Goal: Task Accomplishment & Management: Manage account settings

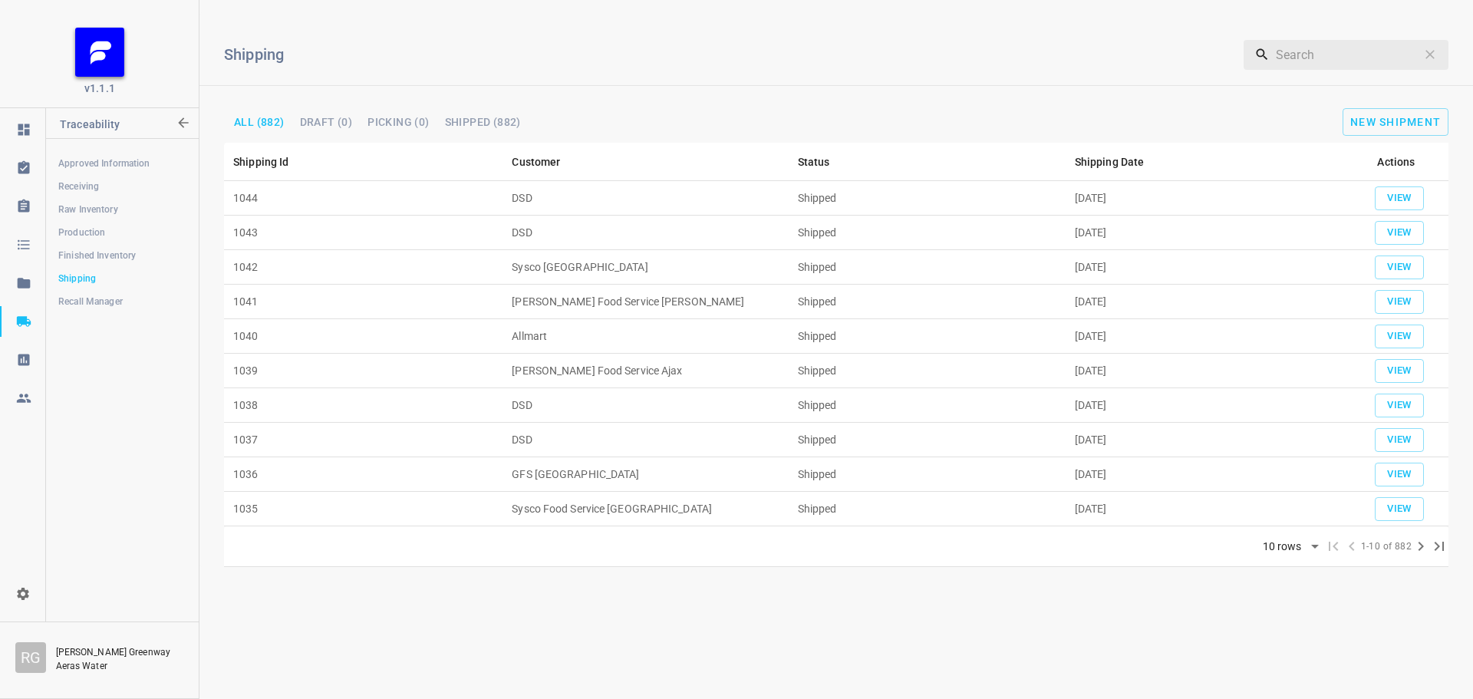
click at [92, 255] on span "Finished Inventory" at bounding box center [121, 255] width 127 height 15
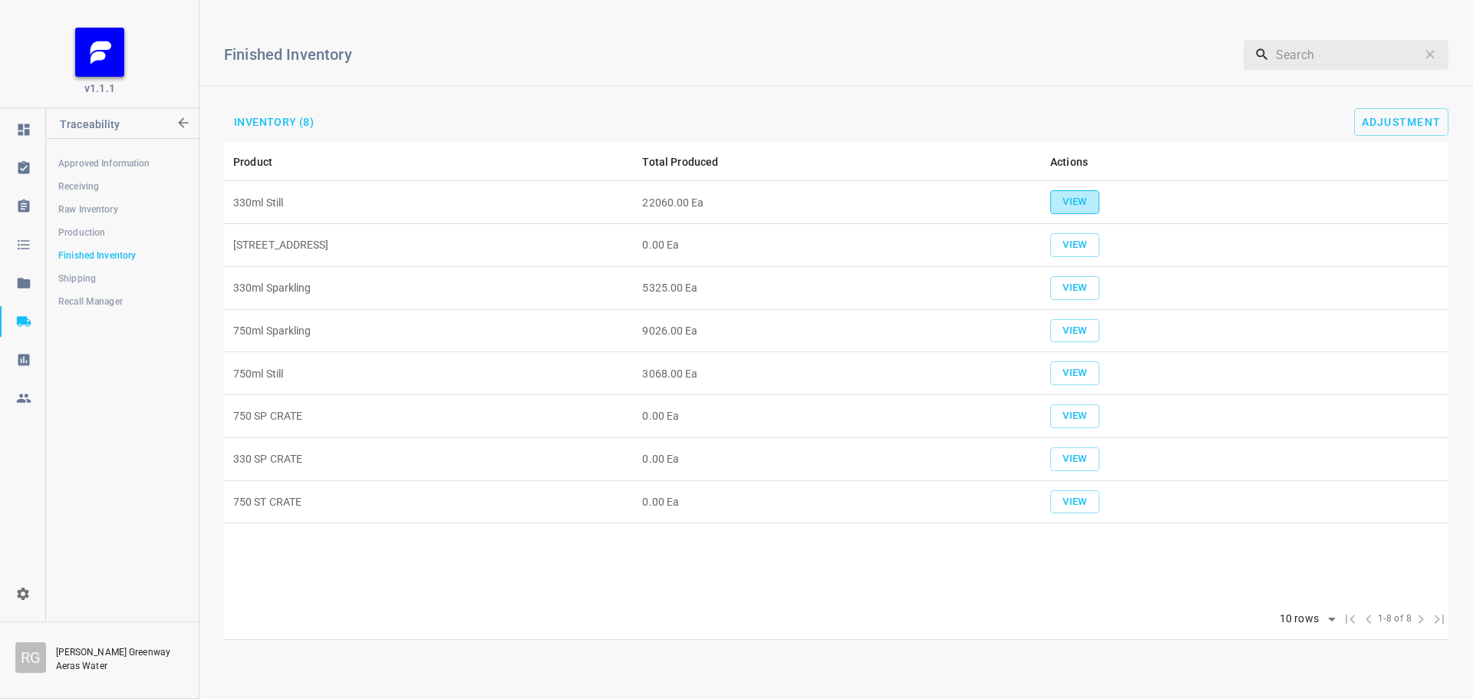
click at [1085, 203] on span "View" at bounding box center [1075, 202] width 34 height 18
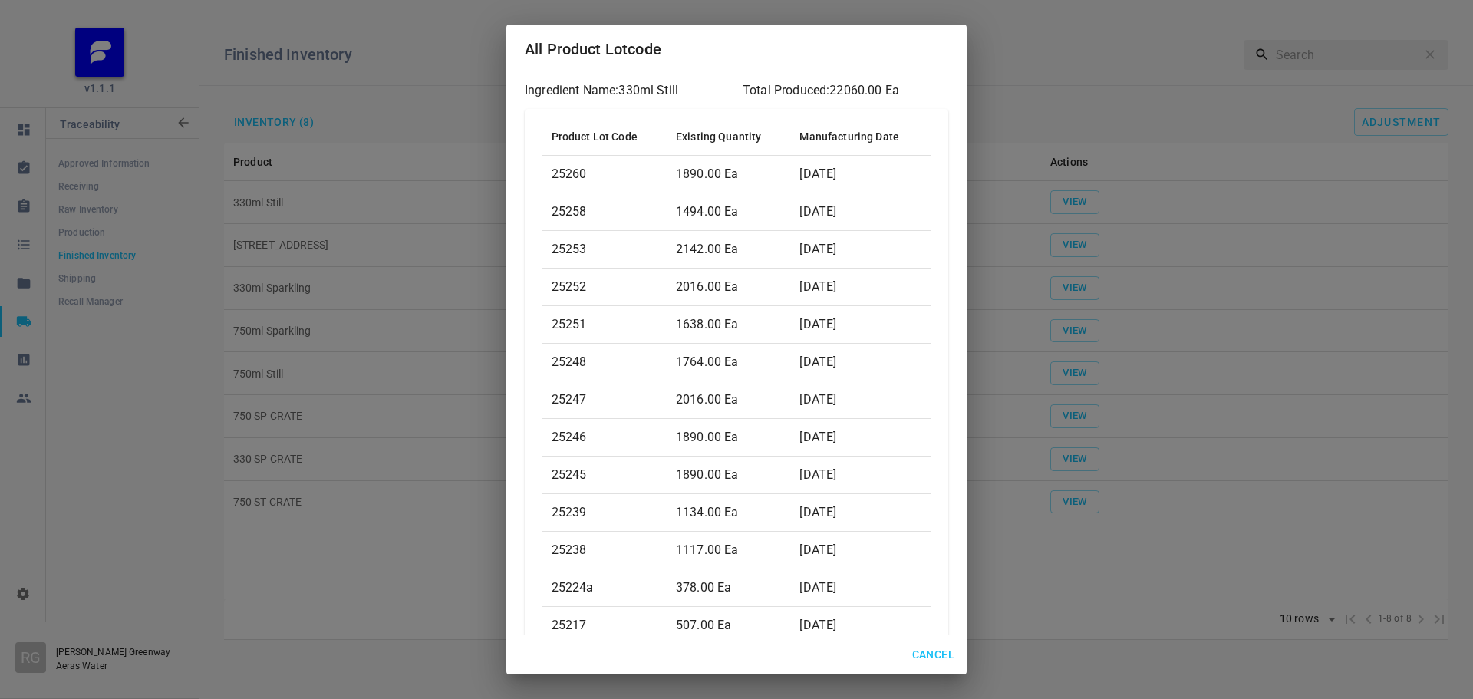
drag, startPoint x: 936, startPoint y: 656, endPoint x: 1171, endPoint y: 502, distance: 281.5
click at [937, 655] on span "Cancel" at bounding box center [933, 654] width 42 height 19
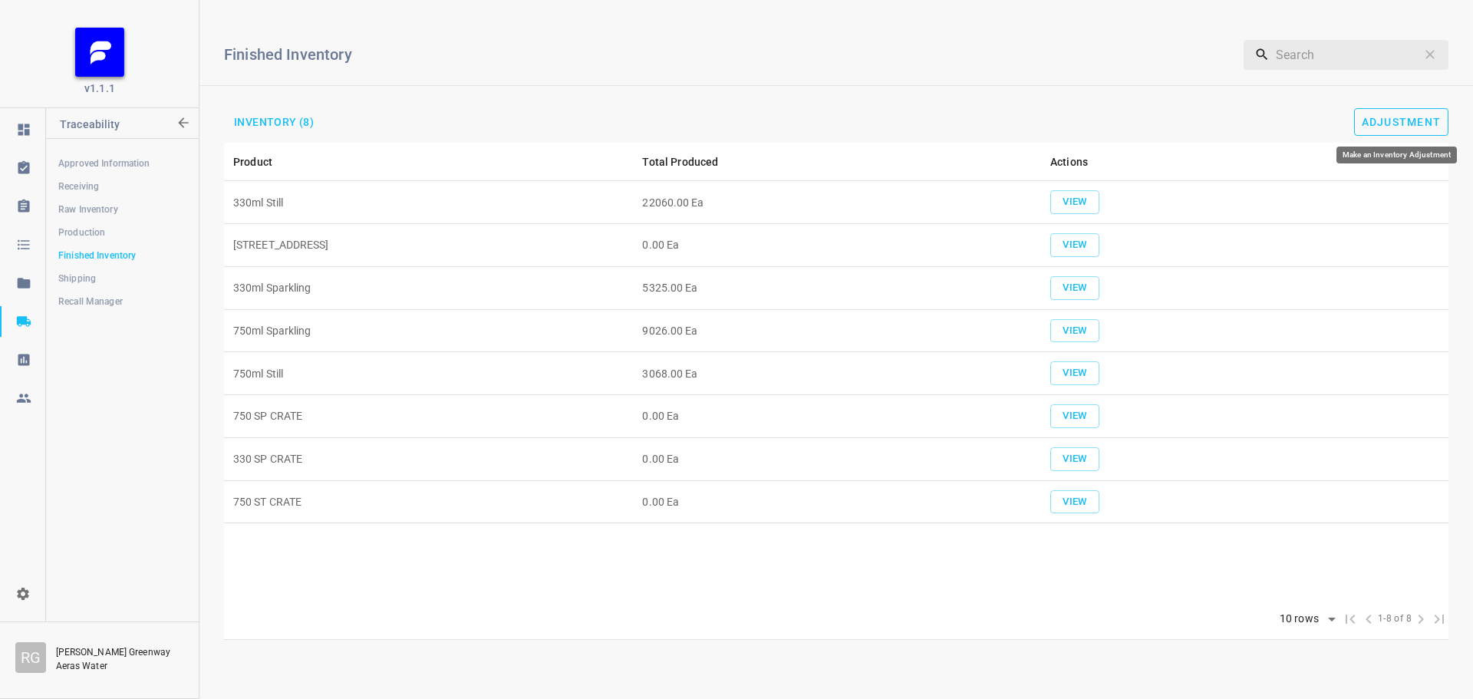
click at [1432, 117] on span "Adjustment" at bounding box center [1402, 122] width 80 height 12
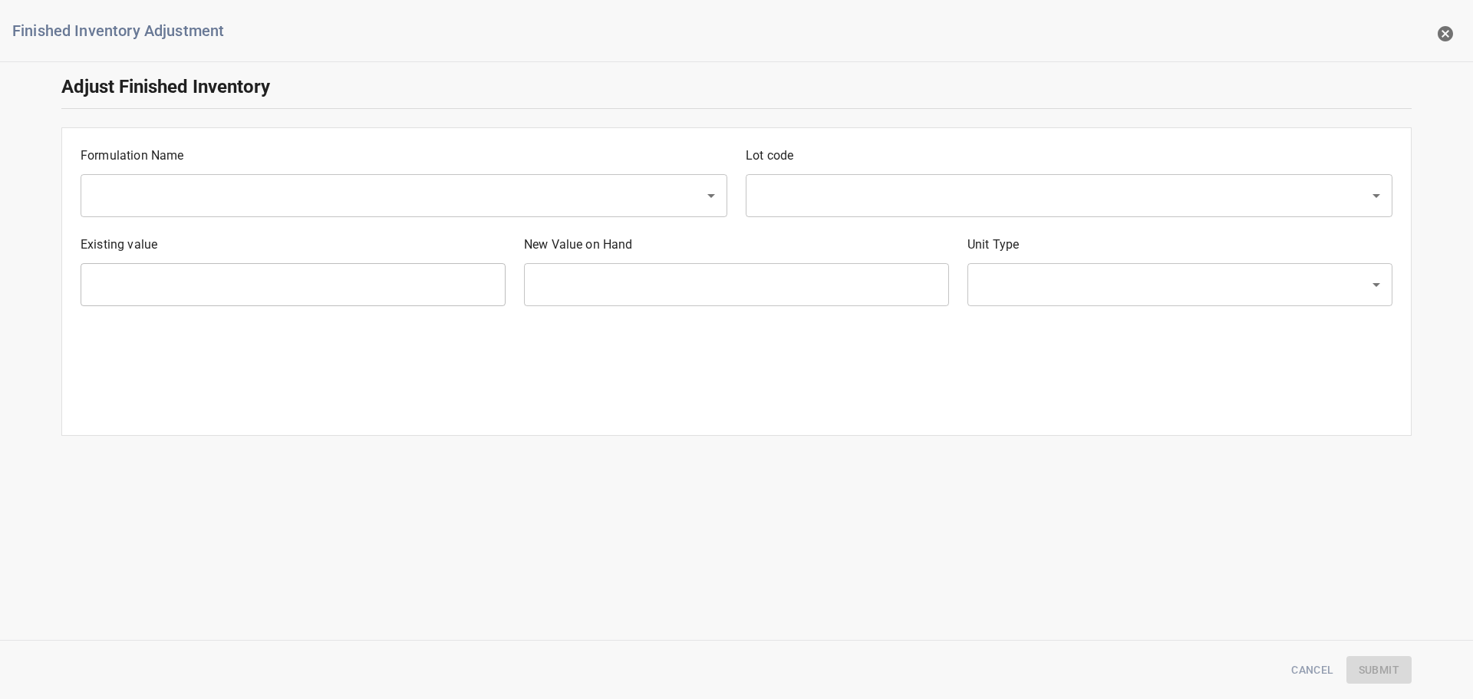
click at [249, 189] on input "text" at bounding box center [382, 195] width 590 height 29
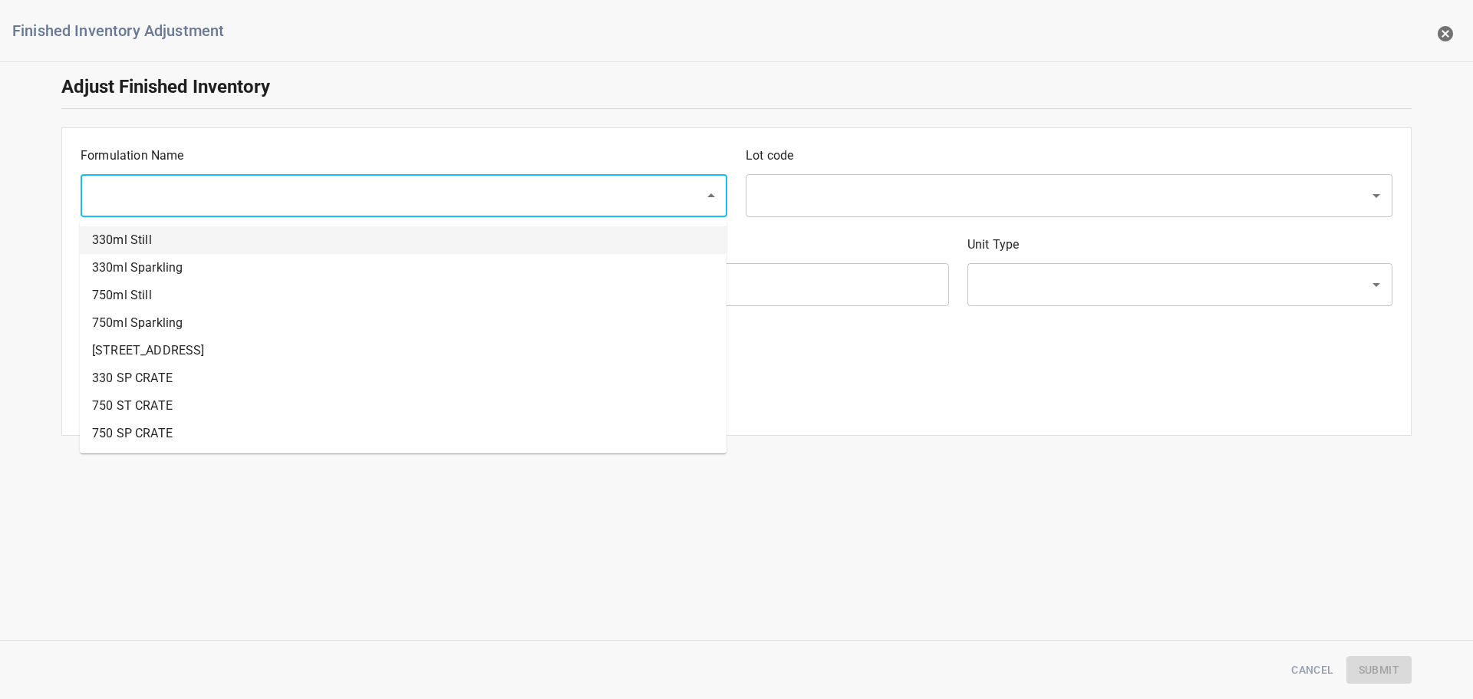
drag, startPoint x: 214, startPoint y: 243, endPoint x: 520, endPoint y: 214, distance: 307.5
click at [217, 243] on li "330ml Still" at bounding box center [403, 240] width 647 height 28
type input "330ml Still"
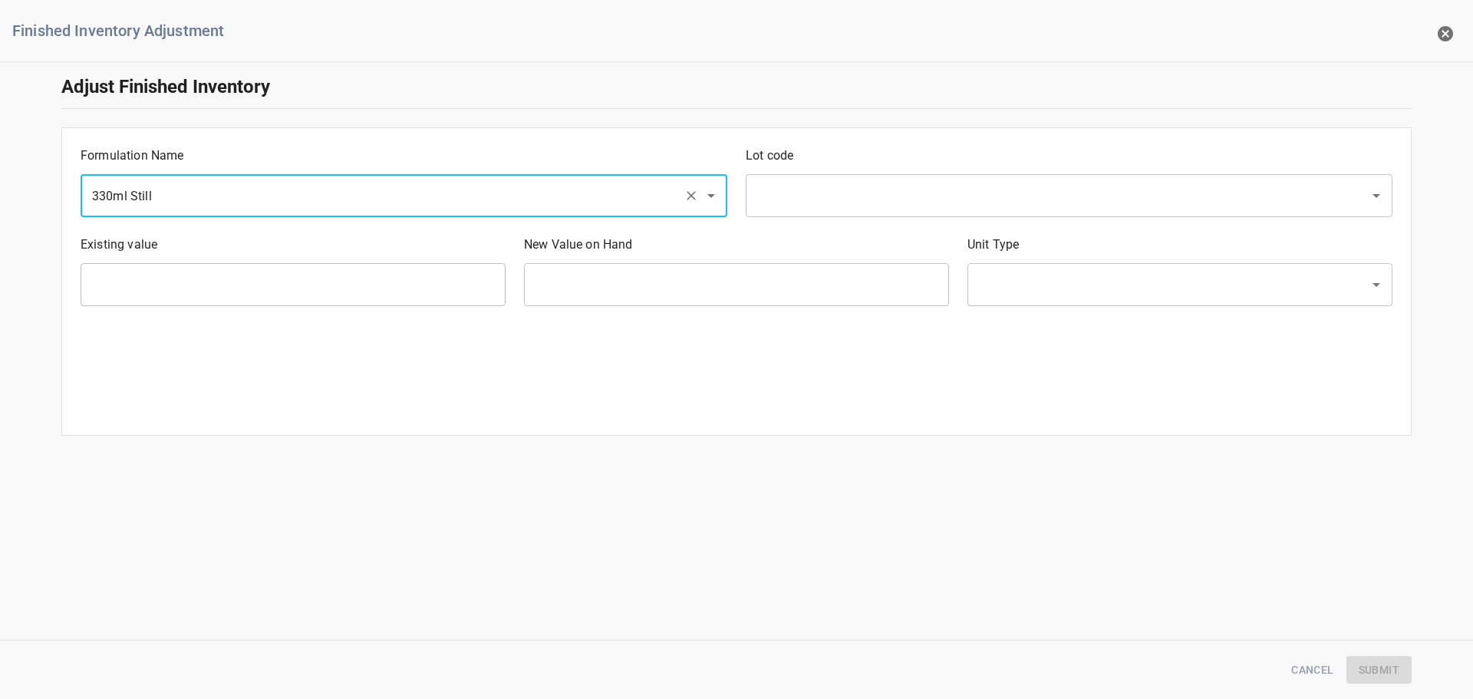
drag, startPoint x: 855, startPoint y: 193, endPoint x: 806, endPoint y: 170, distance: 53.9
click at [858, 192] on input "text" at bounding box center [1048, 195] width 590 height 29
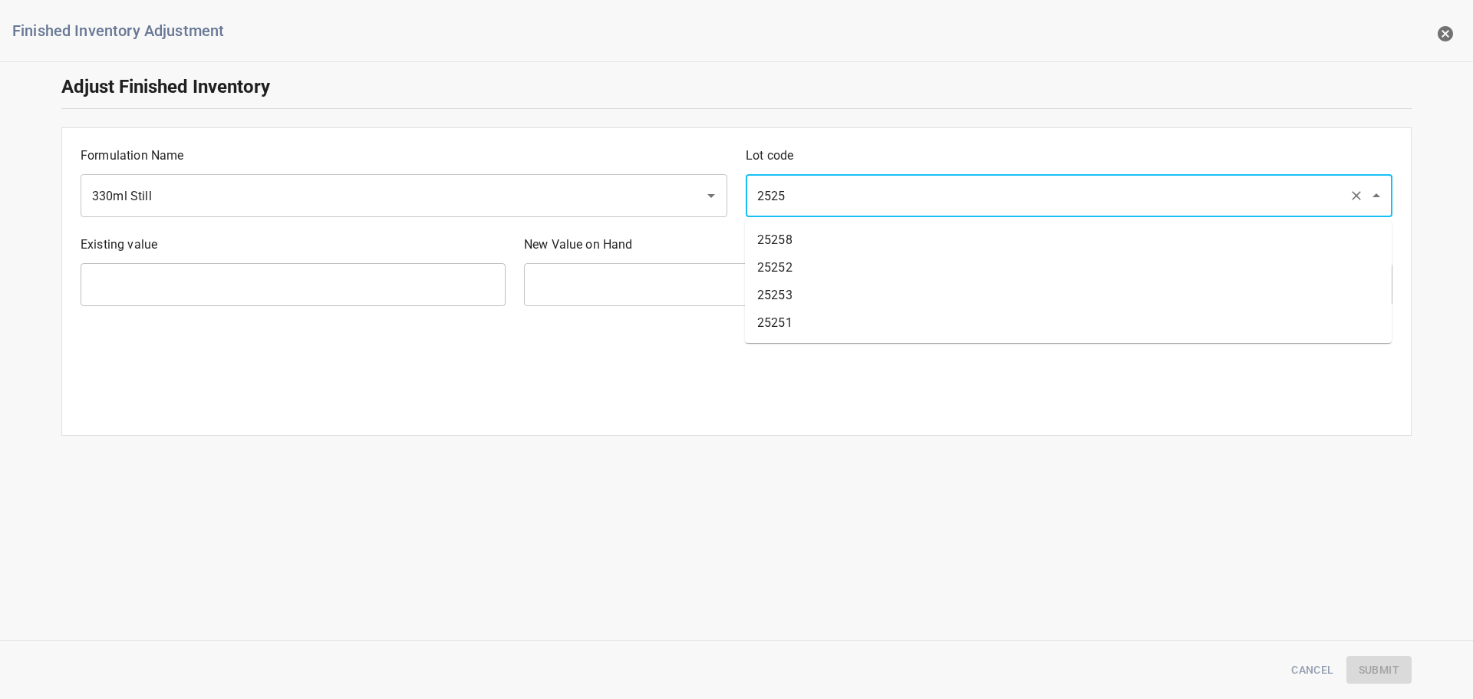
type input "25258"
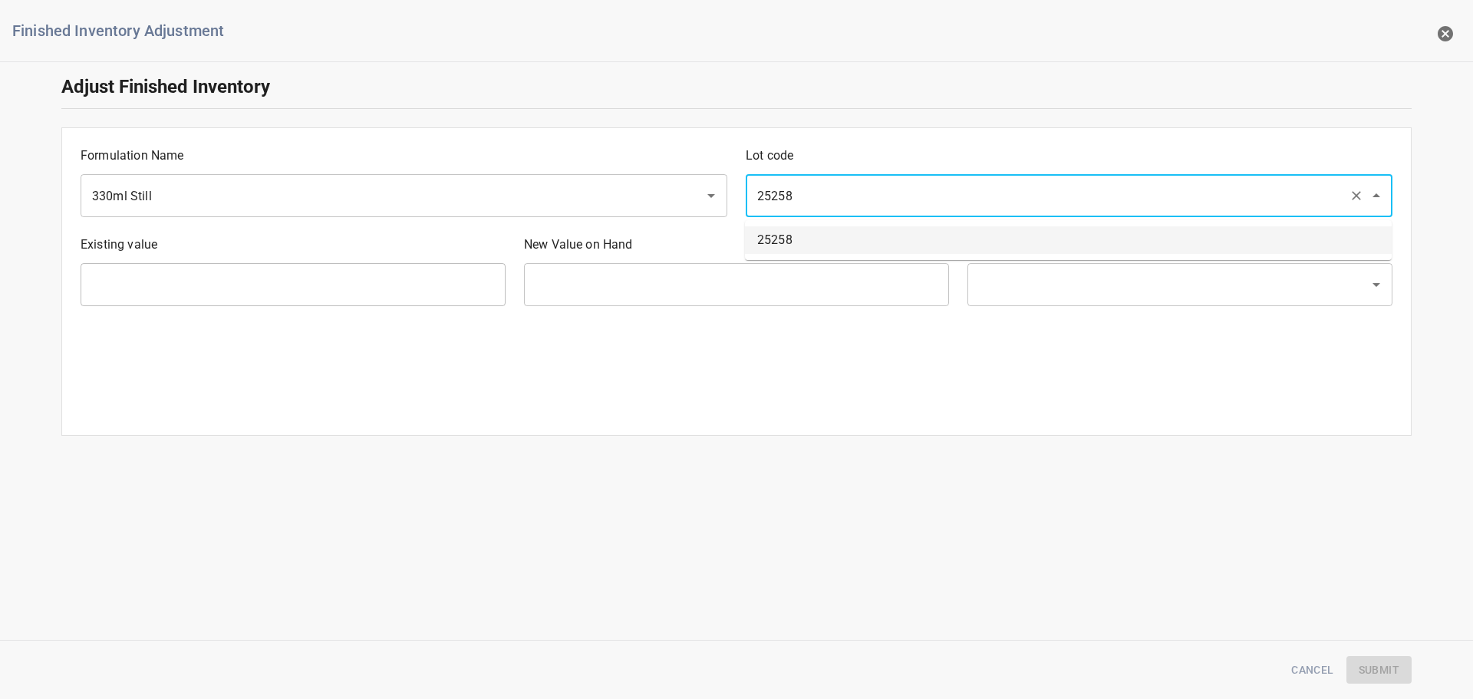
click at [816, 233] on li "25258" at bounding box center [1068, 240] width 647 height 28
type input "1494 Ea"
type input "[PERSON_NAME]"
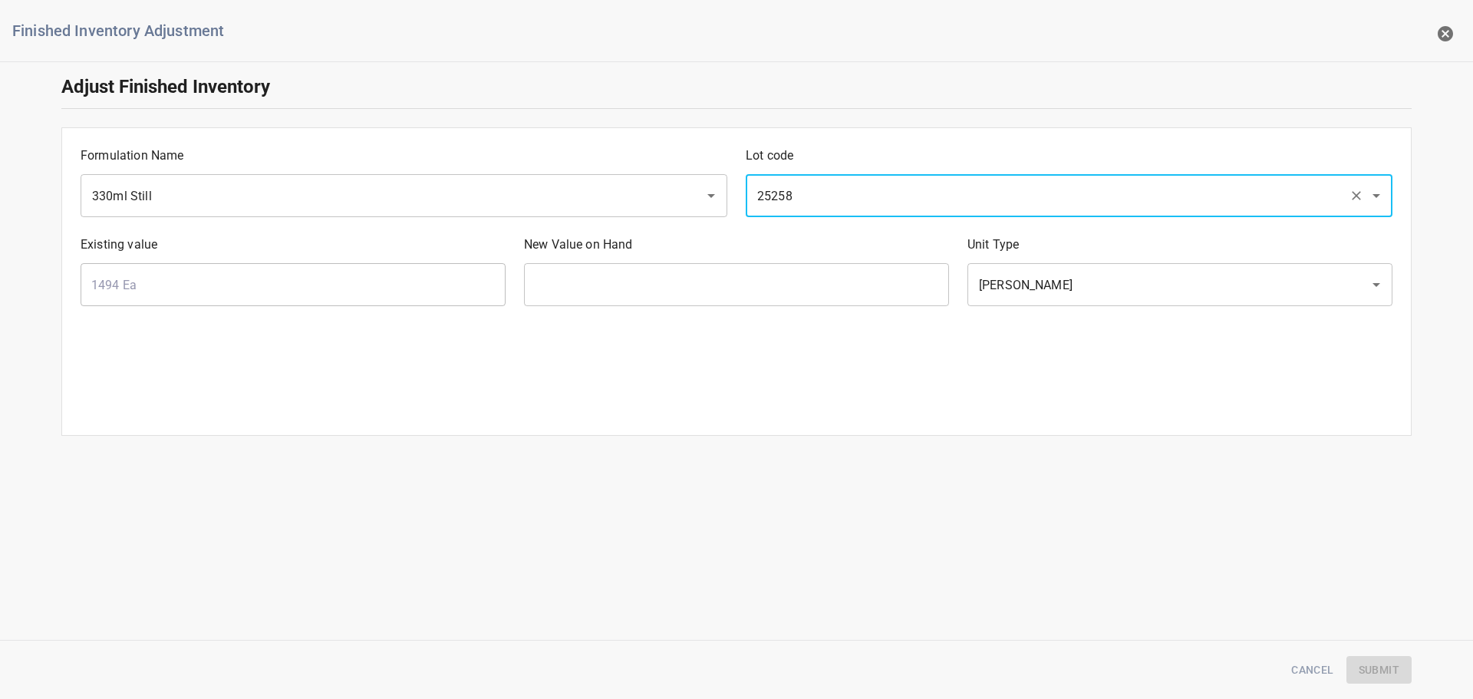
type input "25258"
click at [657, 285] on input "text" at bounding box center [736, 284] width 425 height 43
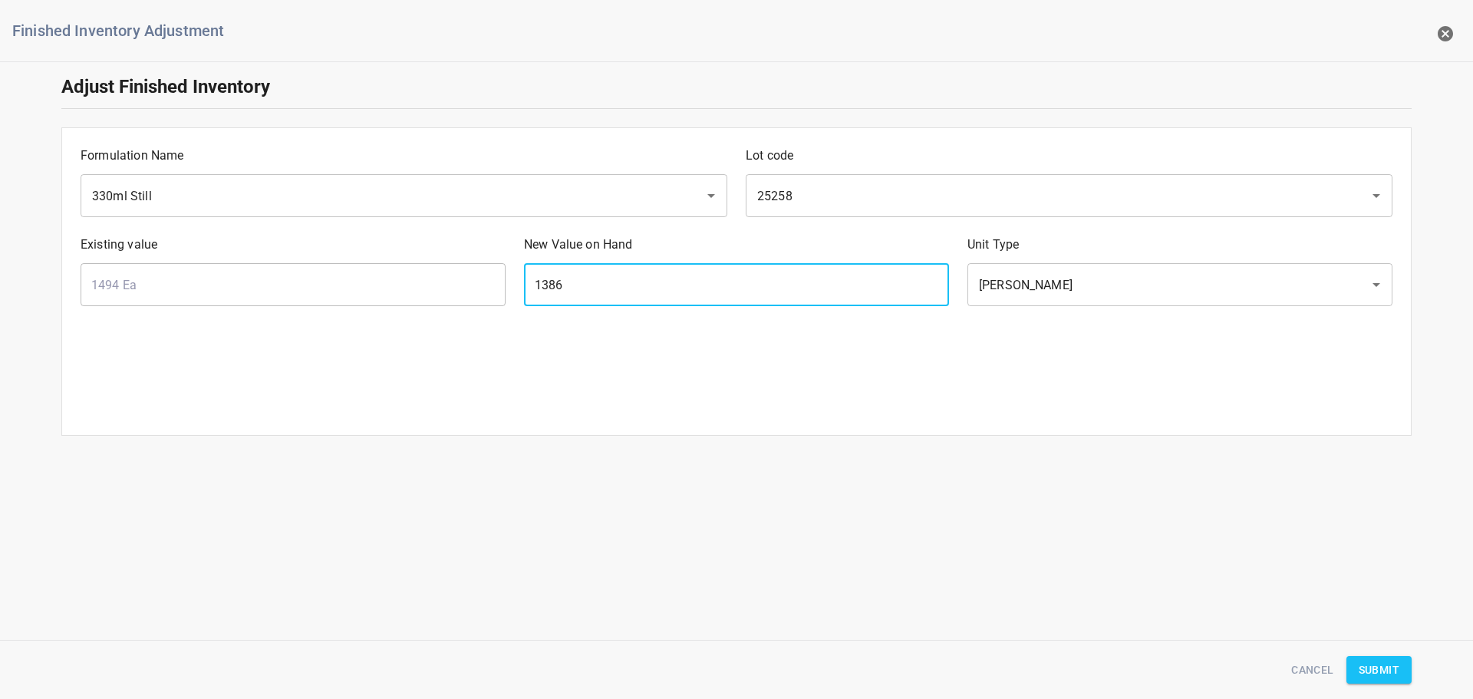
type input "1386"
click at [1035, 391] on div "Formulation Name 330ml Still ​ Lot code 25258 ​ Existing value 1494 Ea ​ New Va…" at bounding box center [736, 281] width 1350 height 308
click at [1387, 662] on span "Submit" at bounding box center [1379, 669] width 41 height 19
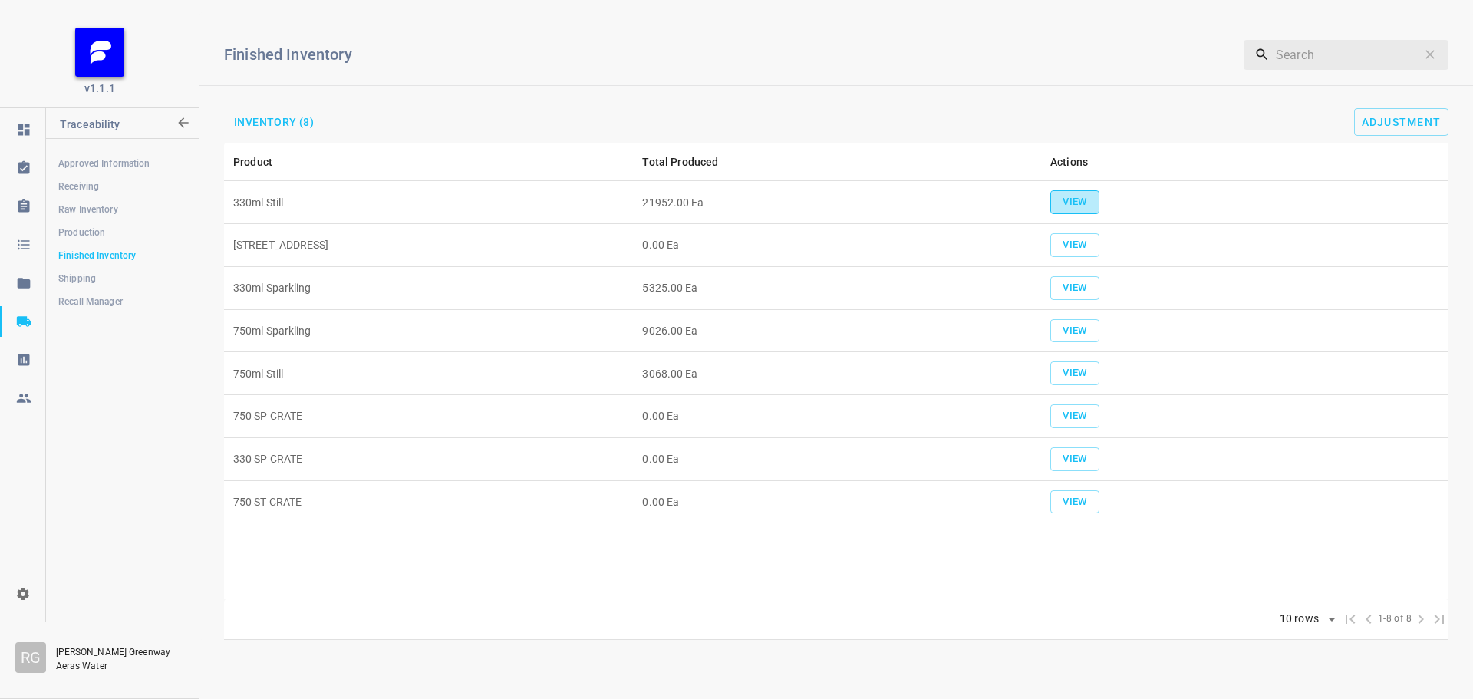
click at [1086, 198] on span "View" at bounding box center [1075, 202] width 34 height 18
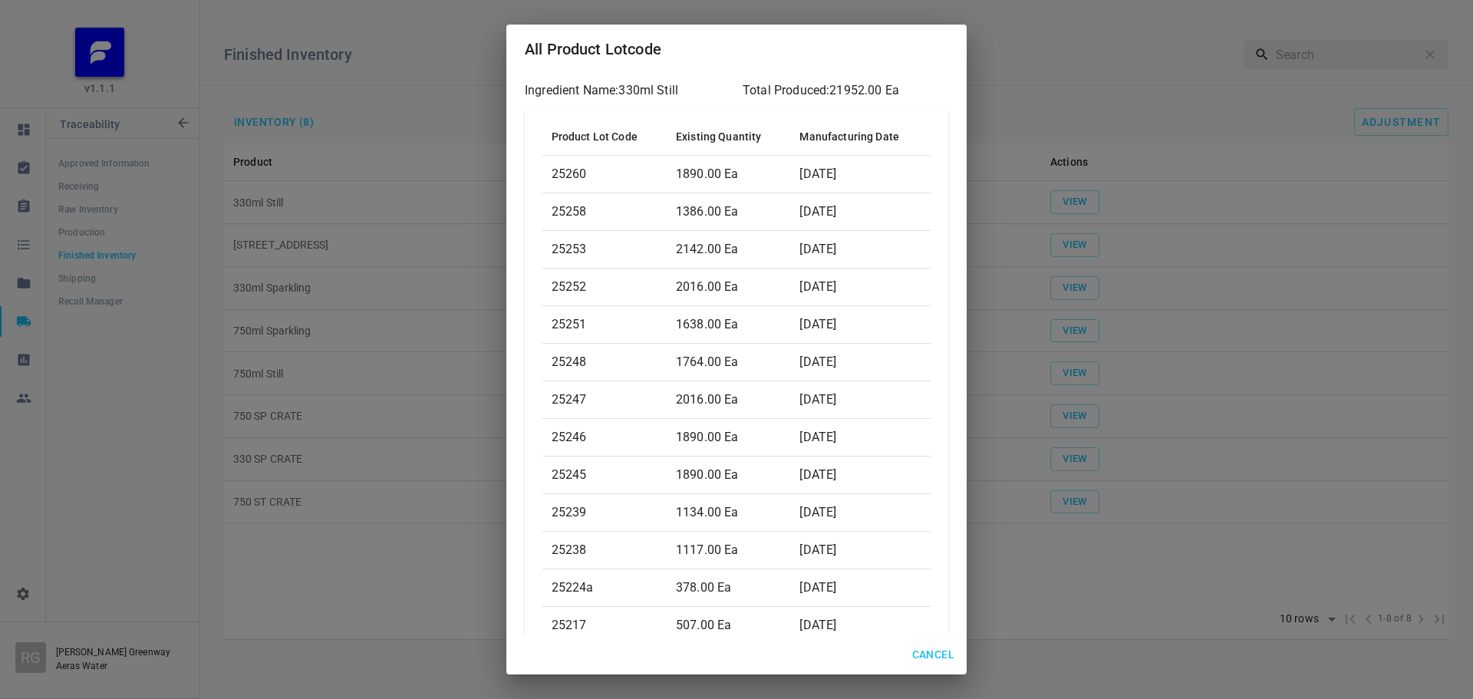
click at [930, 658] on span "Cancel" at bounding box center [933, 654] width 42 height 19
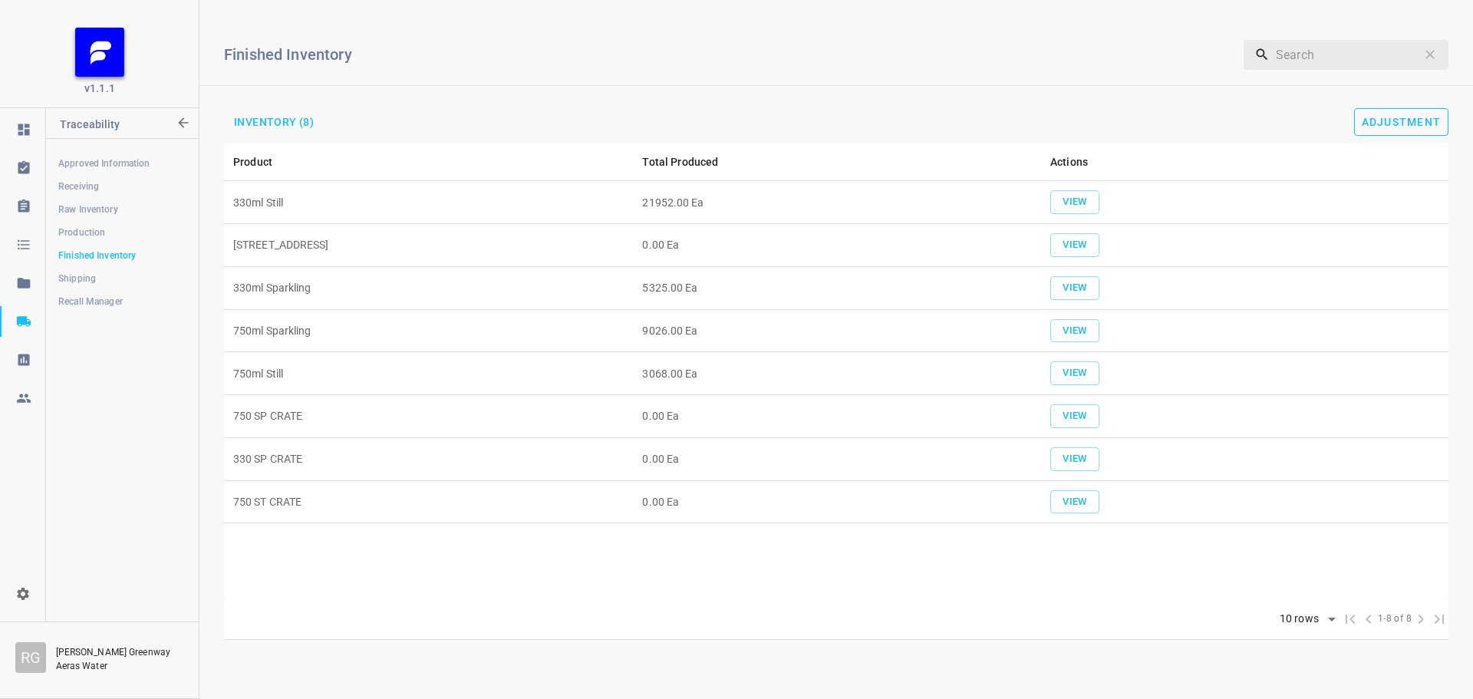
click at [1372, 130] on button "Adjustment" at bounding box center [1401, 122] width 95 height 28
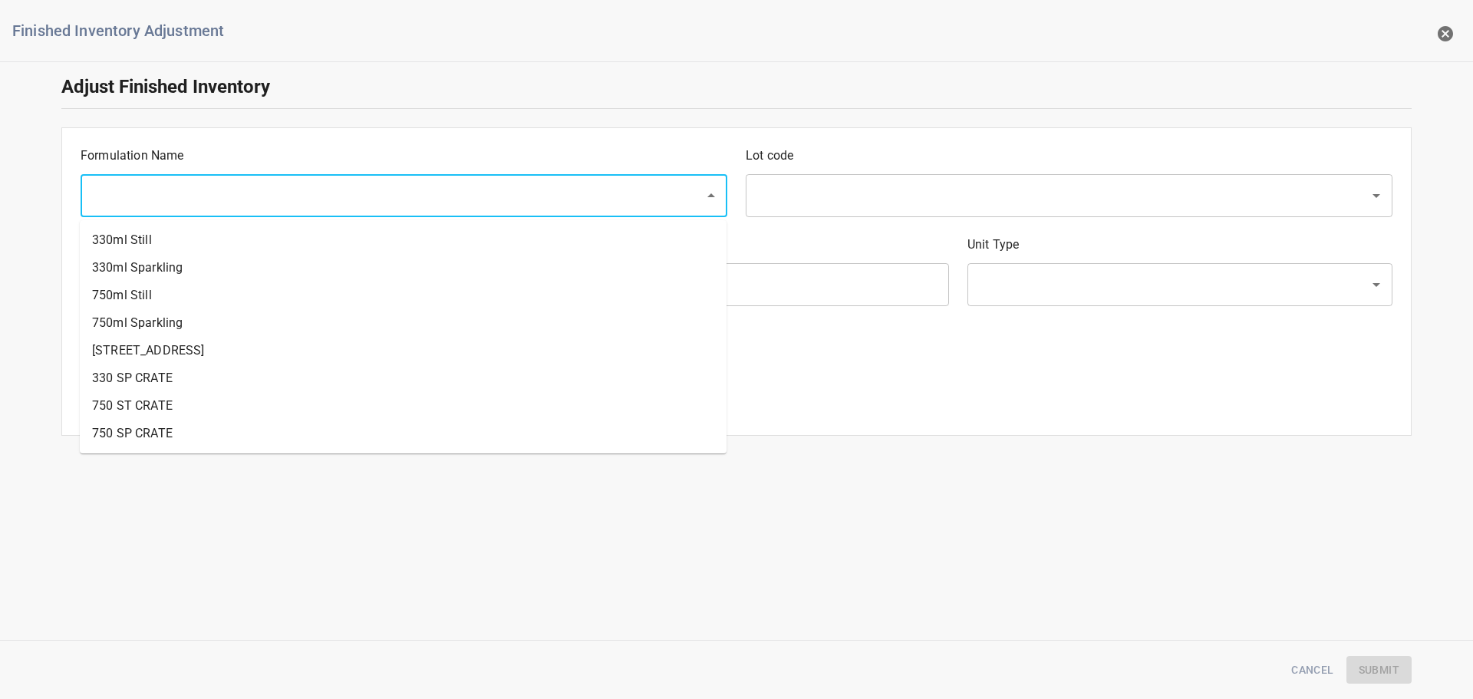
click at [173, 194] on input "text" at bounding box center [382, 195] width 590 height 29
click at [164, 244] on li "330ml Still" at bounding box center [403, 240] width 647 height 28
type input "330ml Still"
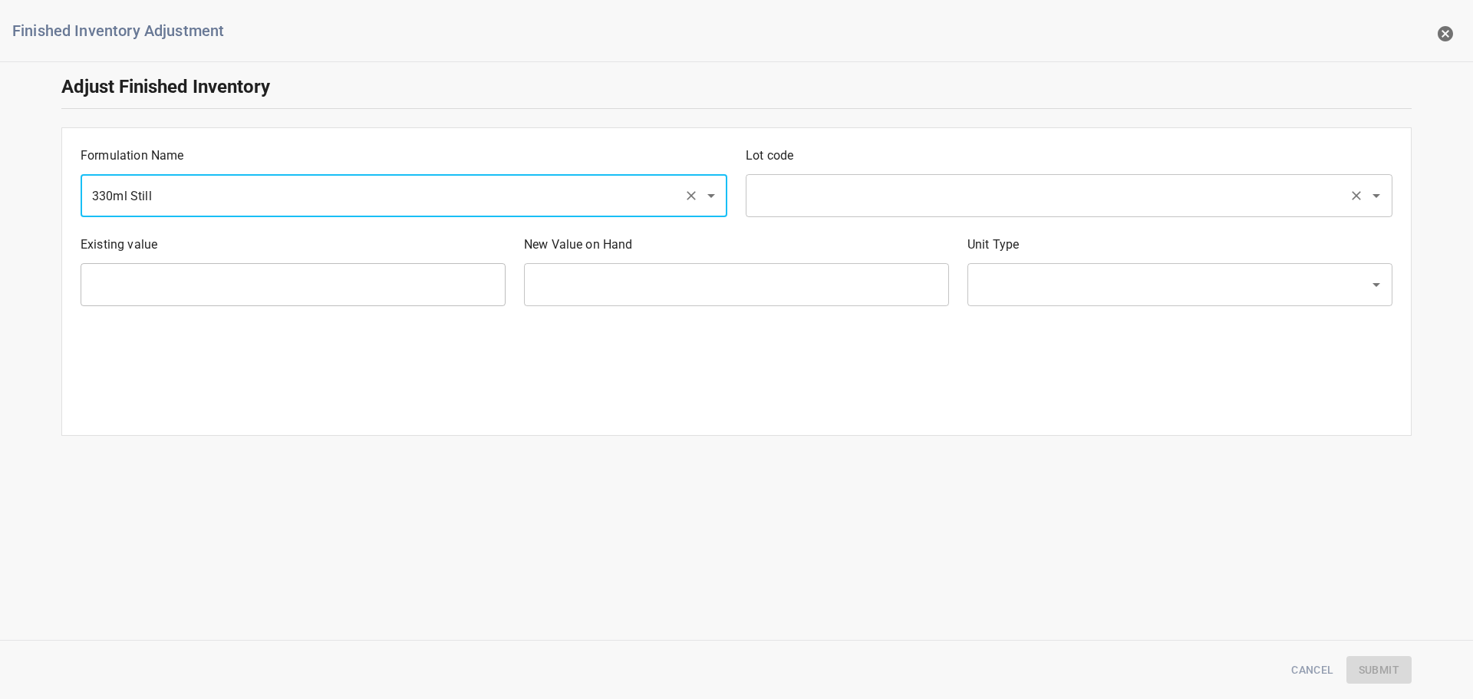
click at [874, 193] on input "text" at bounding box center [1048, 195] width 590 height 29
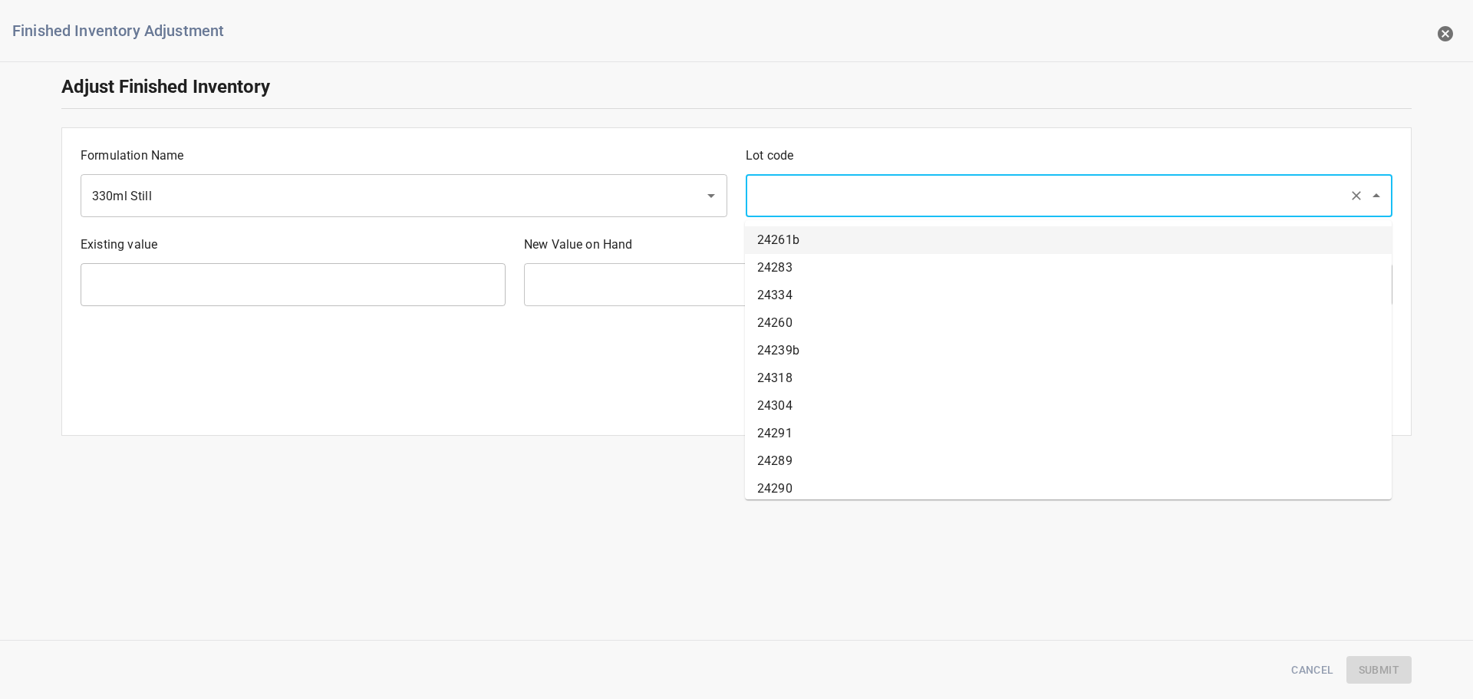
click at [845, 184] on input "text" at bounding box center [1048, 195] width 590 height 29
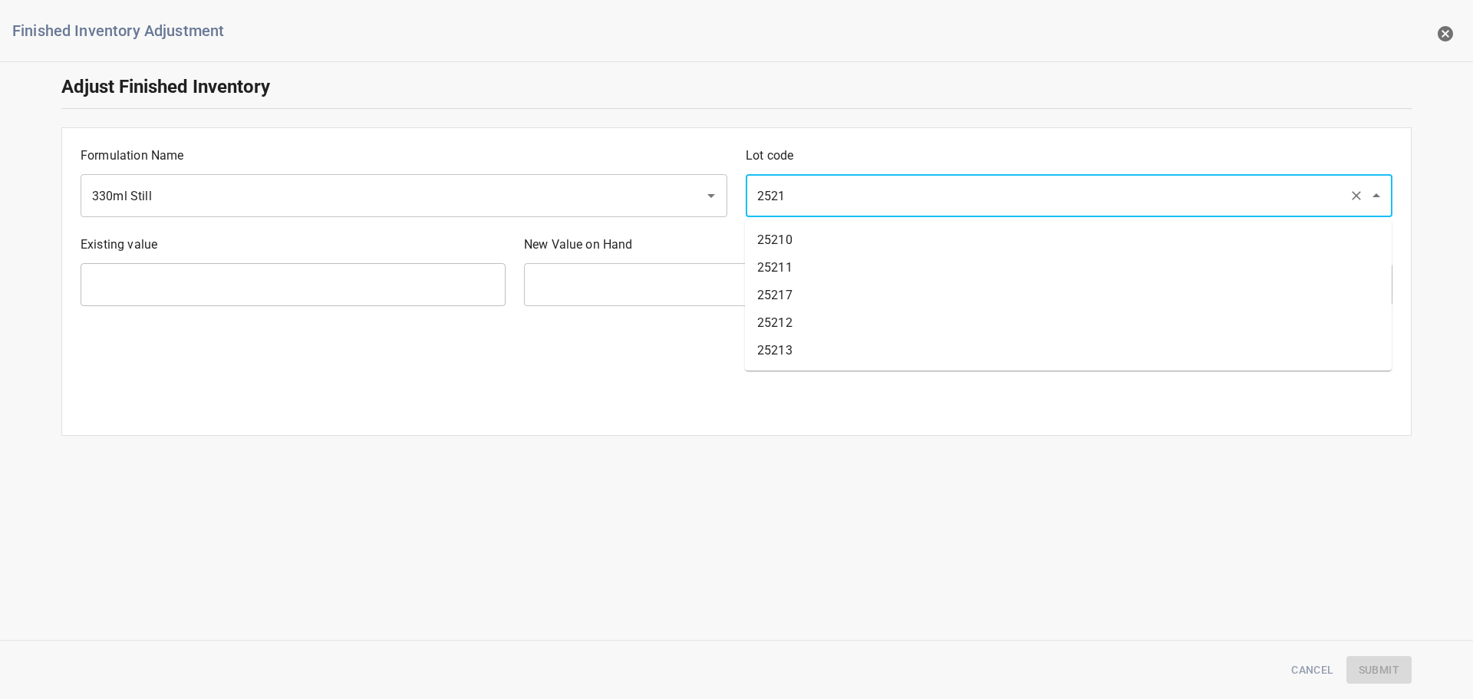
type input "25217"
click at [782, 236] on li "25217" at bounding box center [1068, 240] width 647 height 28
type input "507 Ea"
type input "[PERSON_NAME]"
type input "25217"
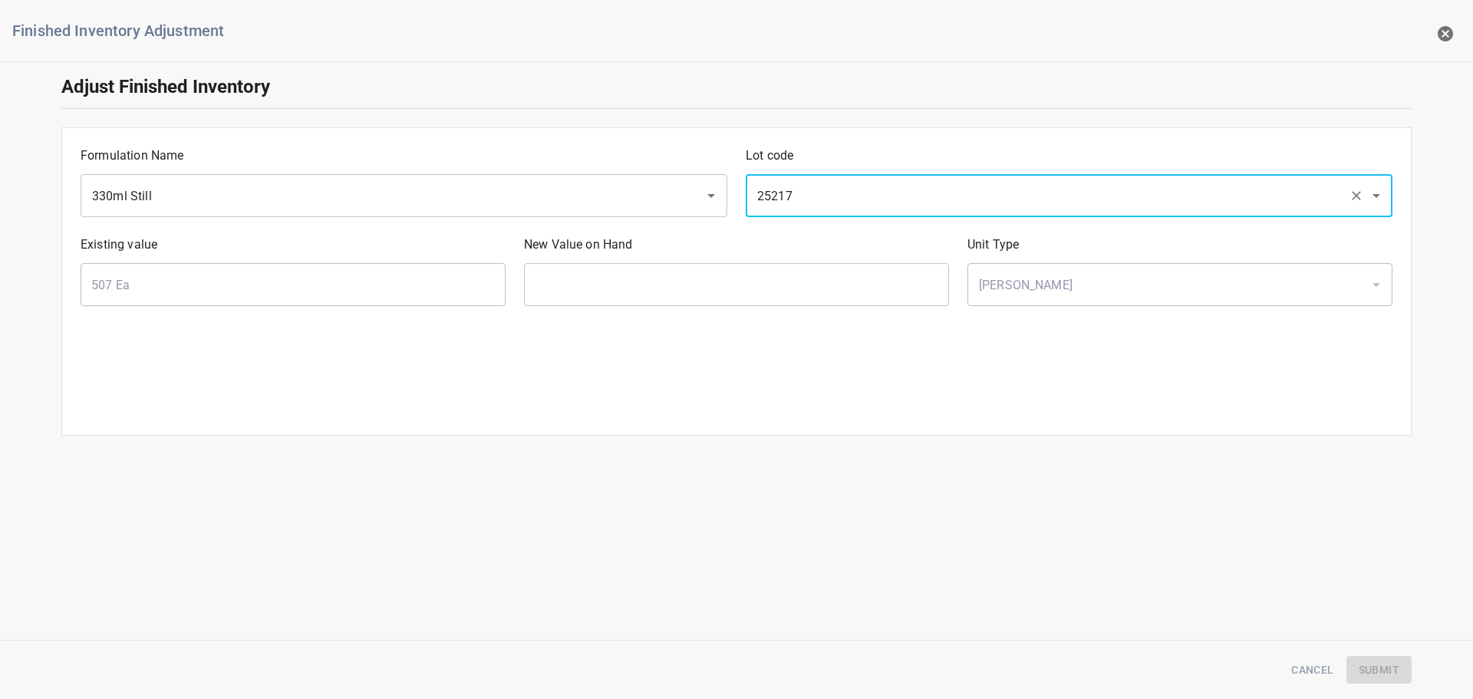
click at [693, 271] on input "text" at bounding box center [736, 284] width 425 height 43
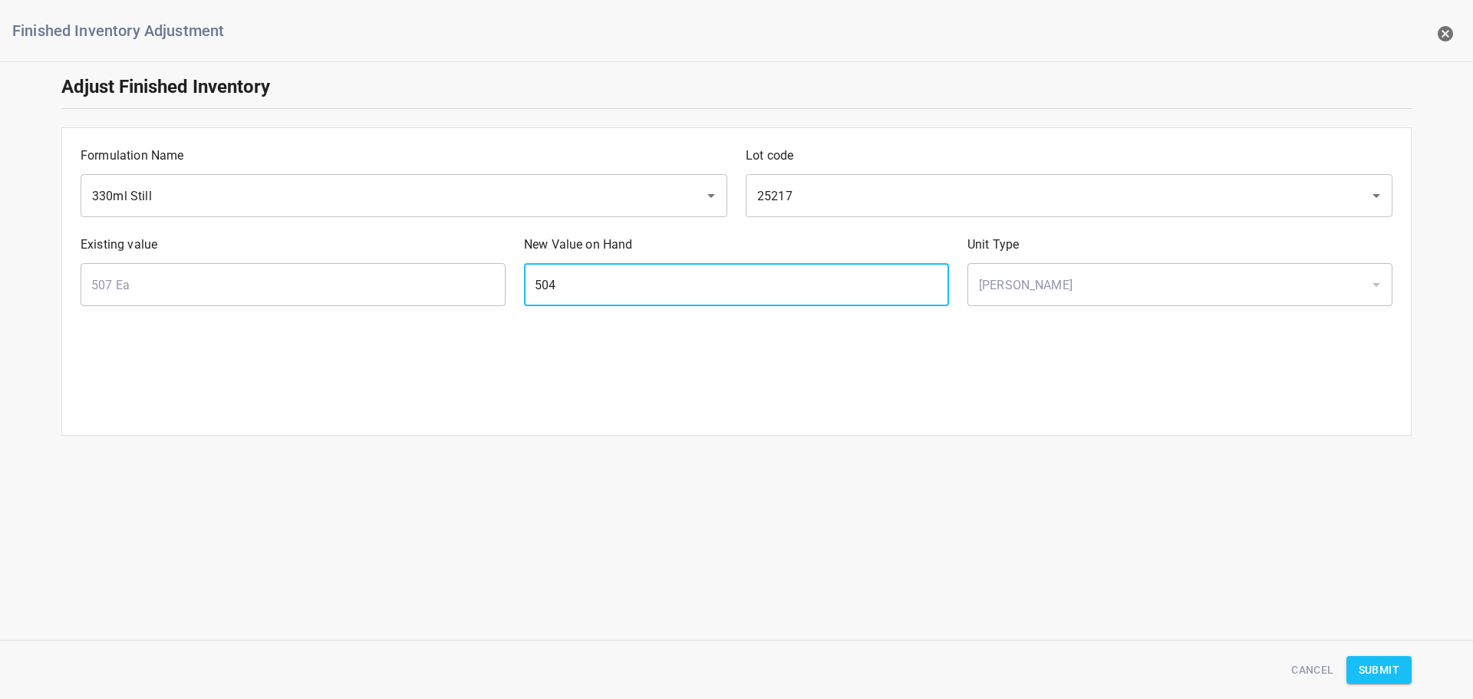
type input "504"
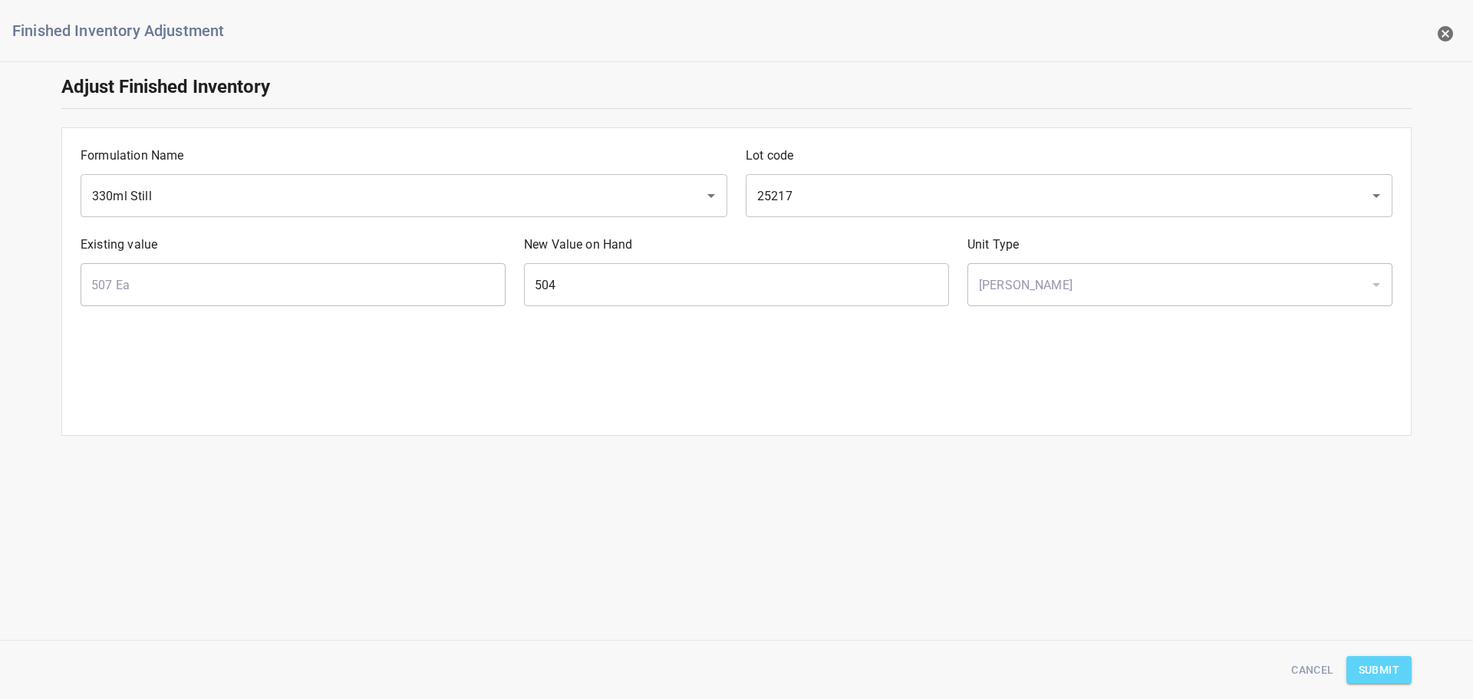
click at [1387, 657] on button "Submit" at bounding box center [1378, 670] width 65 height 28
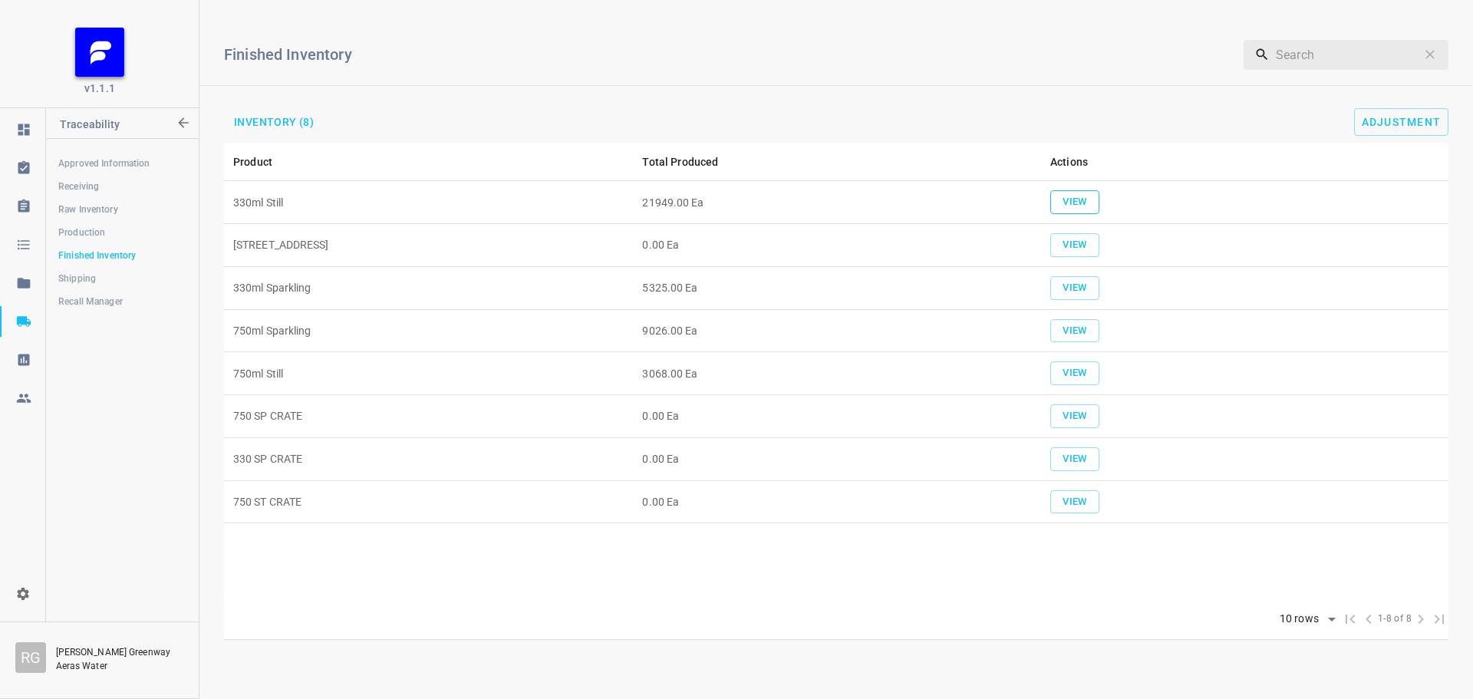
click at [1092, 199] on button "View" at bounding box center [1074, 202] width 49 height 24
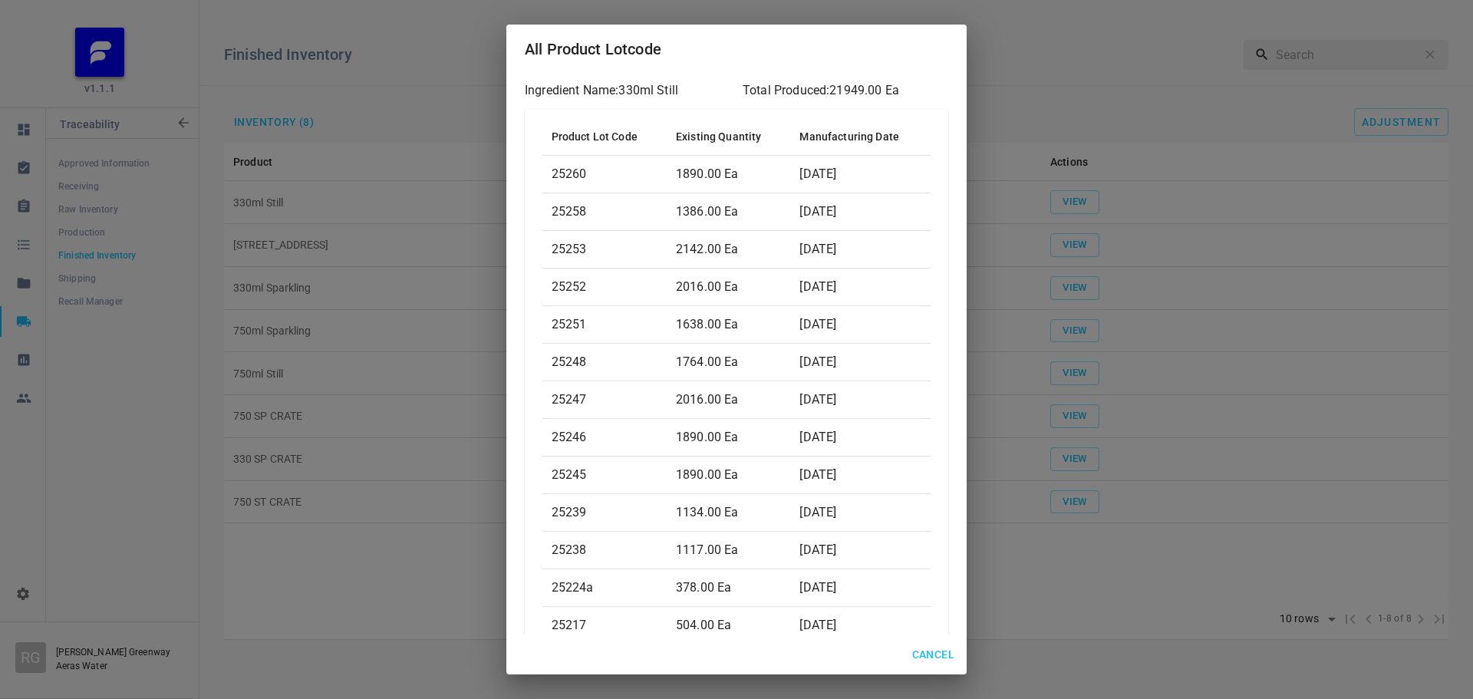
click at [927, 634] on div "Cancel" at bounding box center [736, 654] width 460 height 41
drag, startPoint x: 924, startPoint y: 649, endPoint x: 1020, endPoint y: 592, distance: 112.1
click at [925, 649] on span "Cancel" at bounding box center [933, 654] width 42 height 19
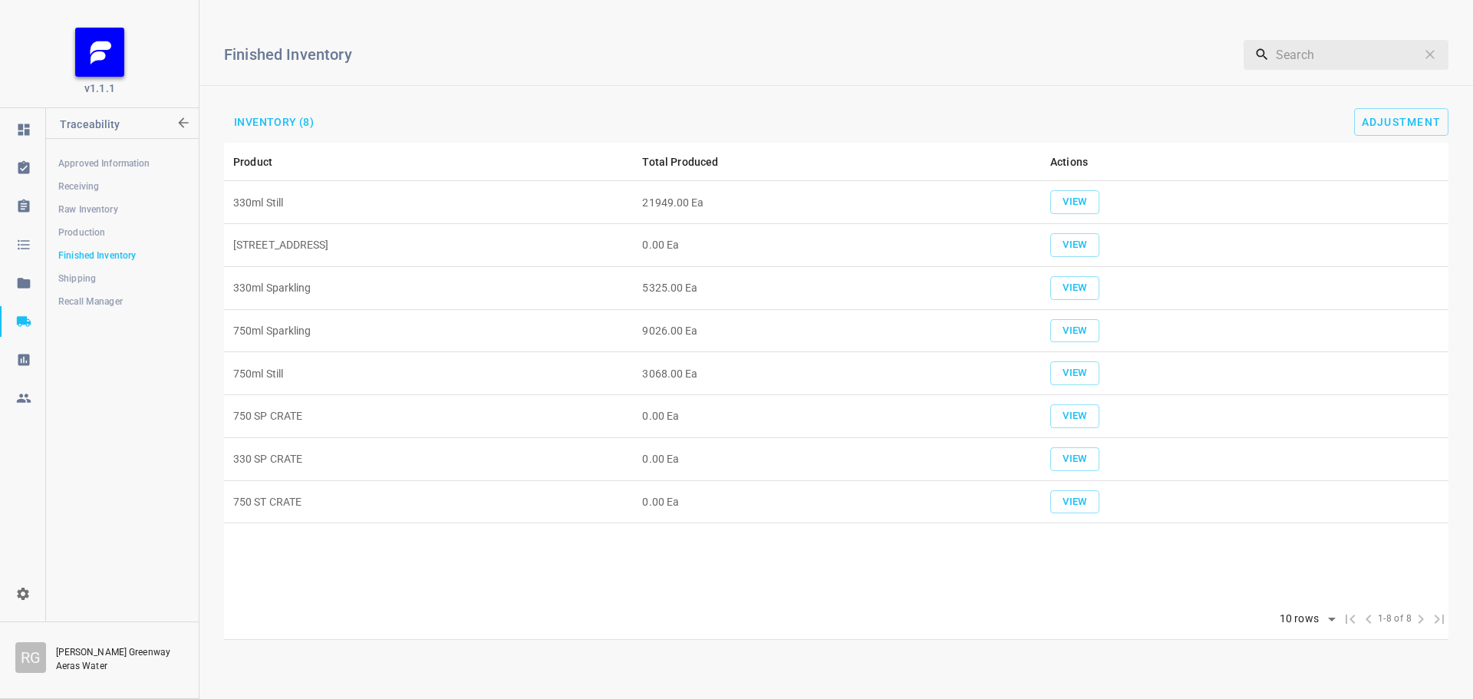
click at [1397, 137] on div "Finished Inventory ​ Inventory (8) Adjustment" at bounding box center [835, 77] width 1273 height 130
click at [1391, 125] on span "Adjustment" at bounding box center [1402, 122] width 80 height 12
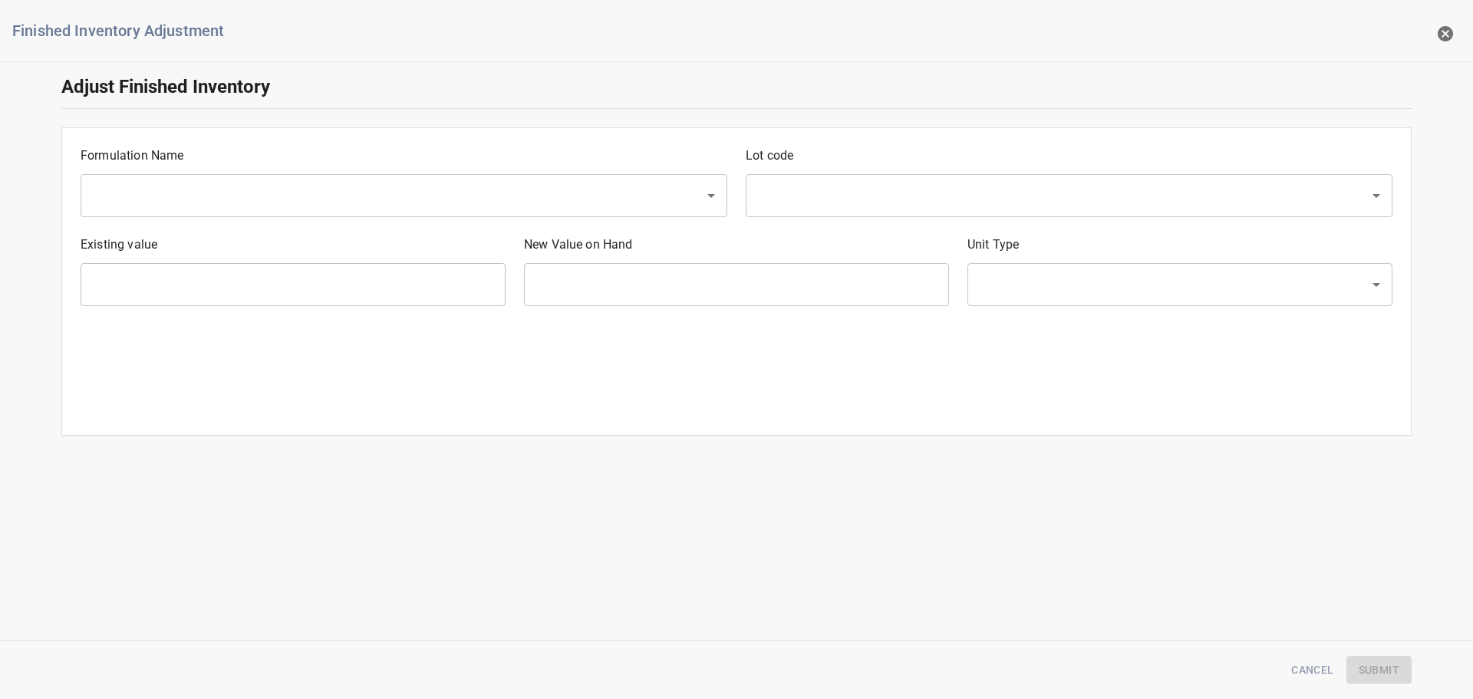
click at [100, 191] on input "text" at bounding box center [382, 195] width 590 height 29
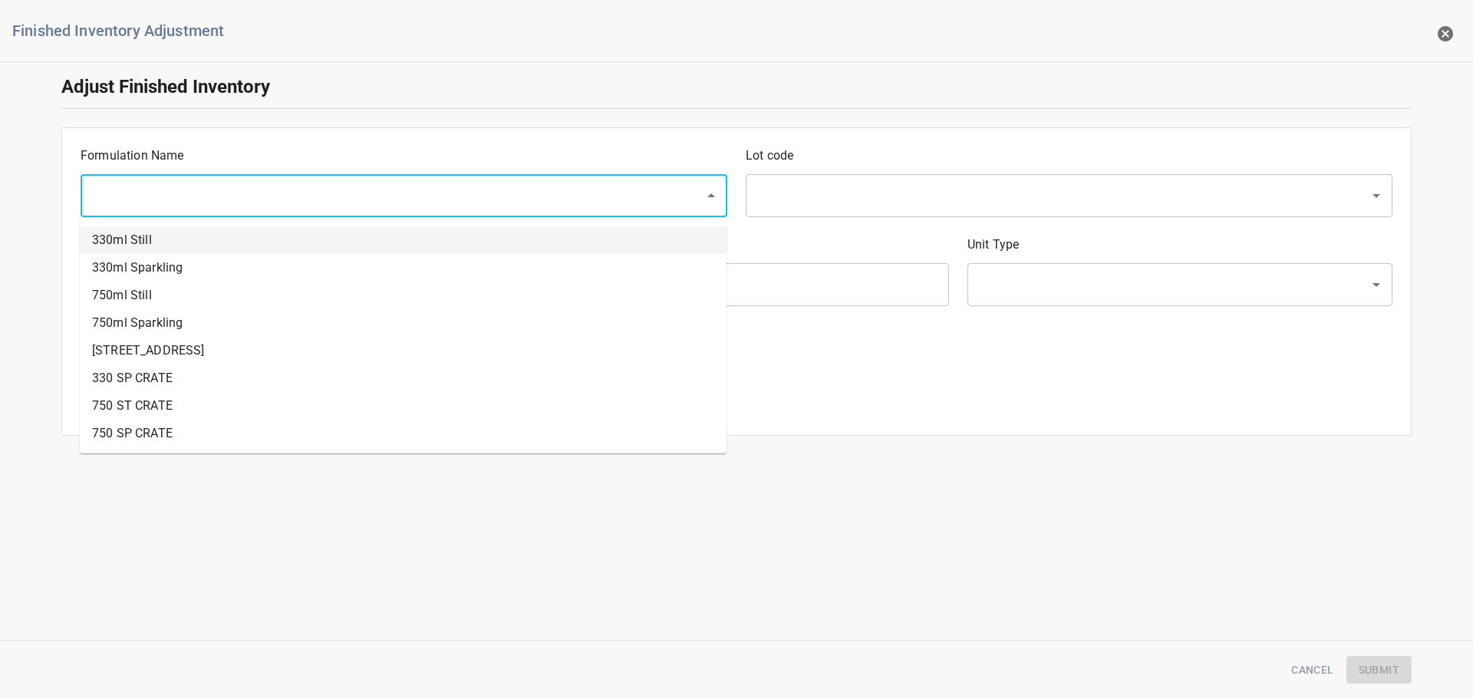
click at [124, 231] on li "330ml Still" at bounding box center [403, 240] width 647 height 28
type input "330ml Still"
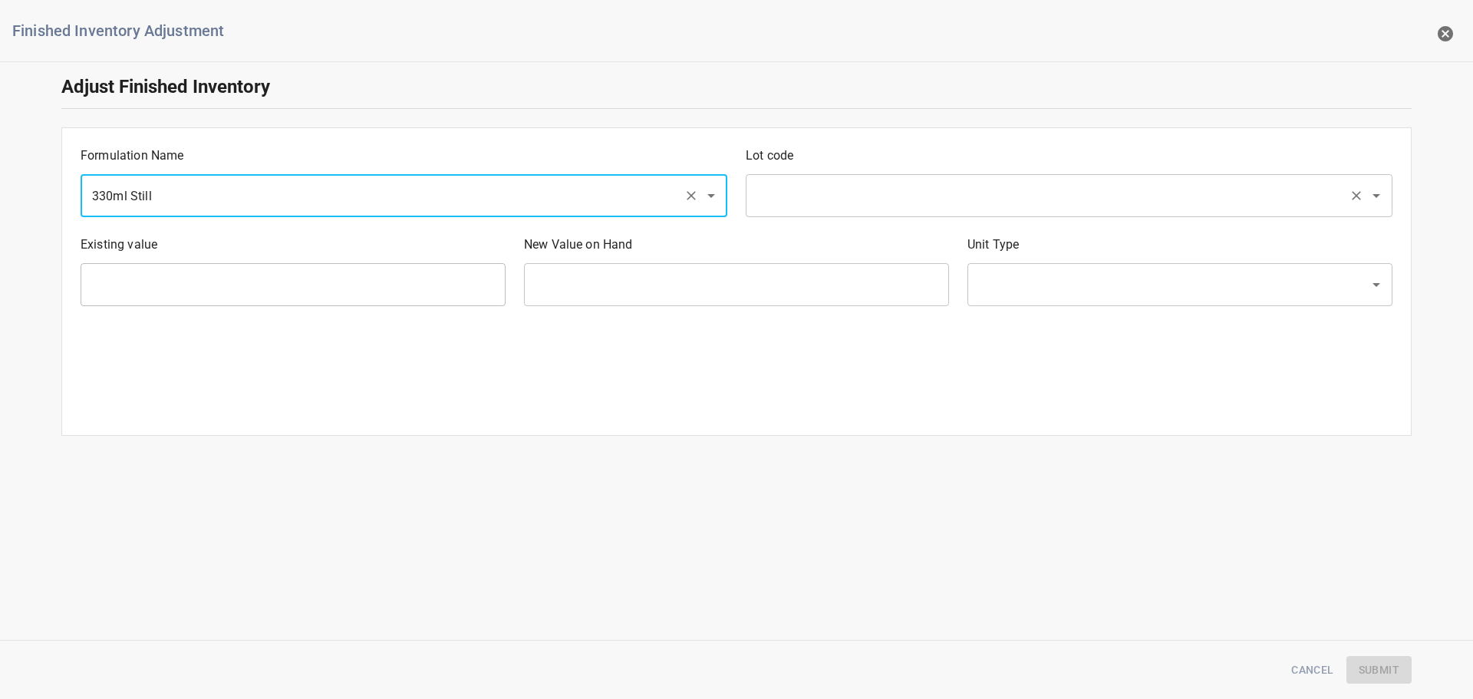
drag, startPoint x: 785, startPoint y: 201, endPoint x: 737, endPoint y: 160, distance: 63.2
click at [786, 199] on input "text" at bounding box center [1048, 195] width 590 height 29
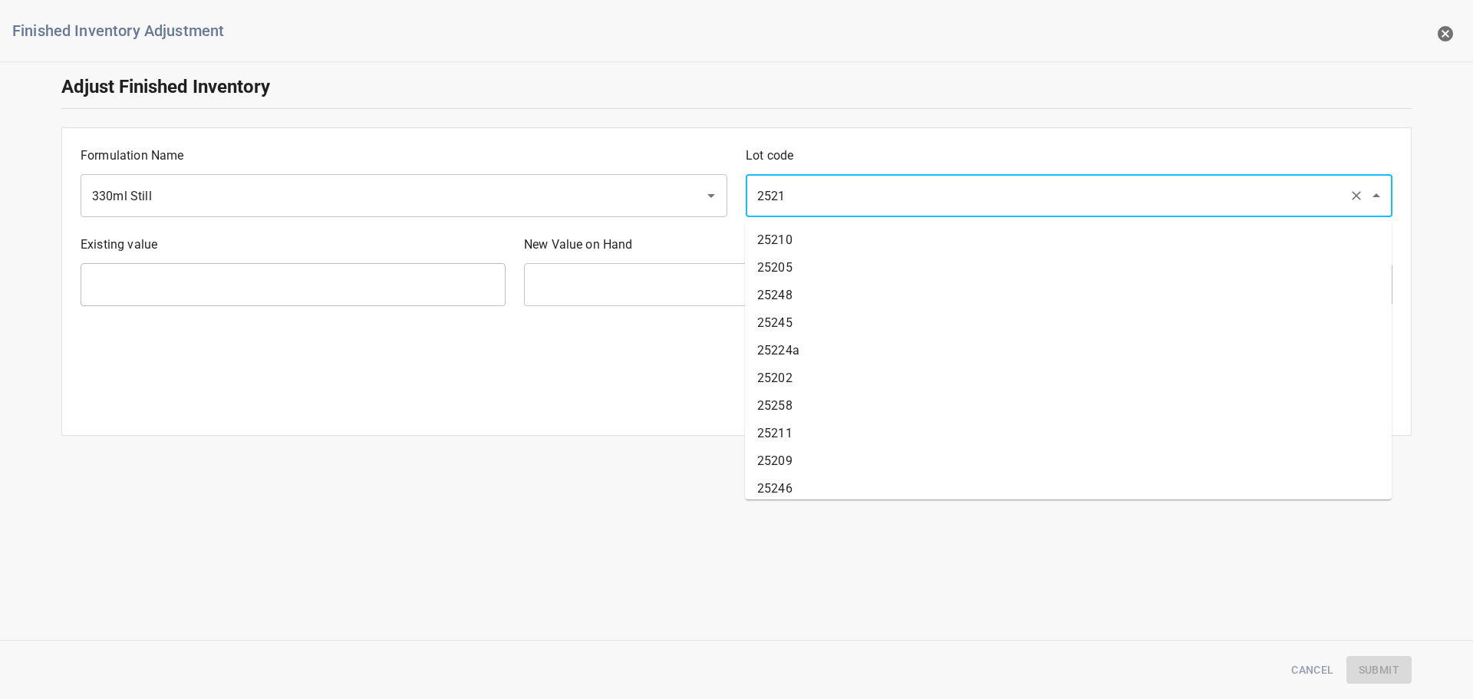
type input "25213"
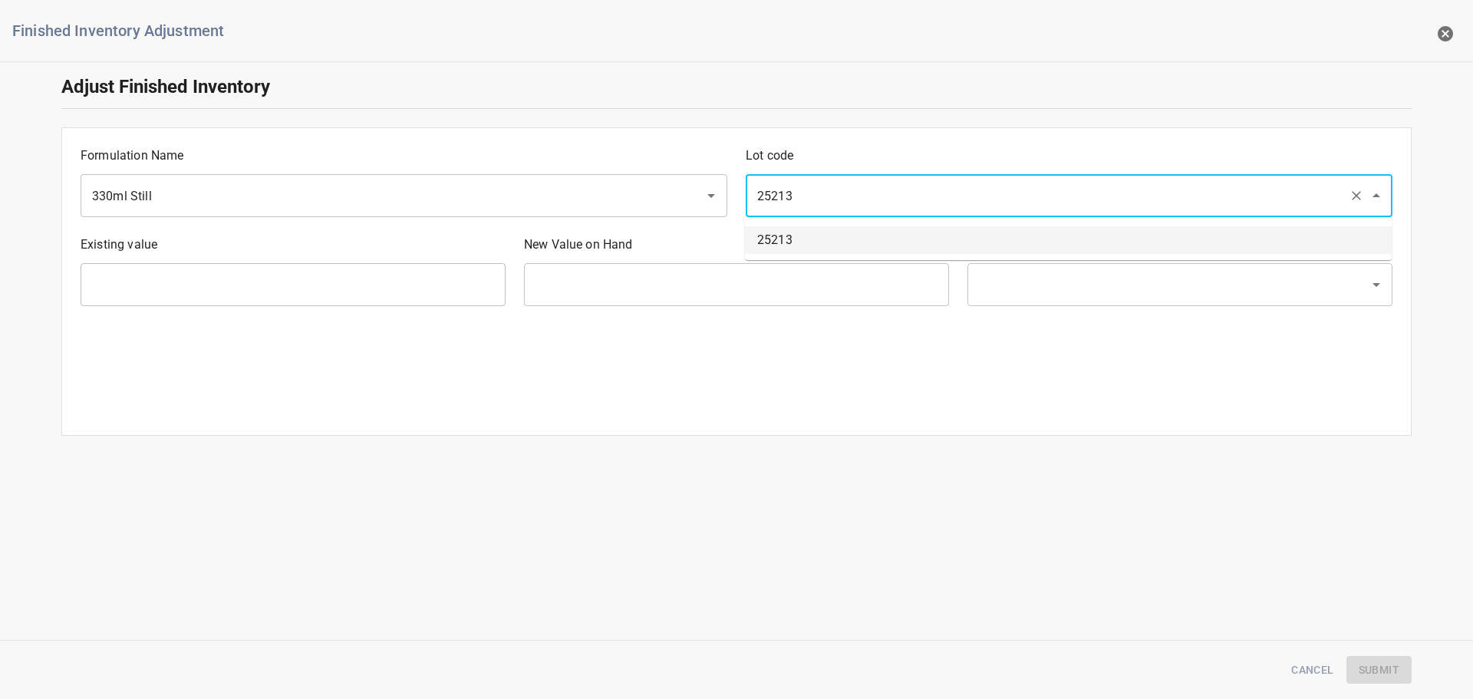
click at [812, 249] on li "25213" at bounding box center [1068, 240] width 647 height 28
type input "2184 Ea"
type input "[PERSON_NAME]"
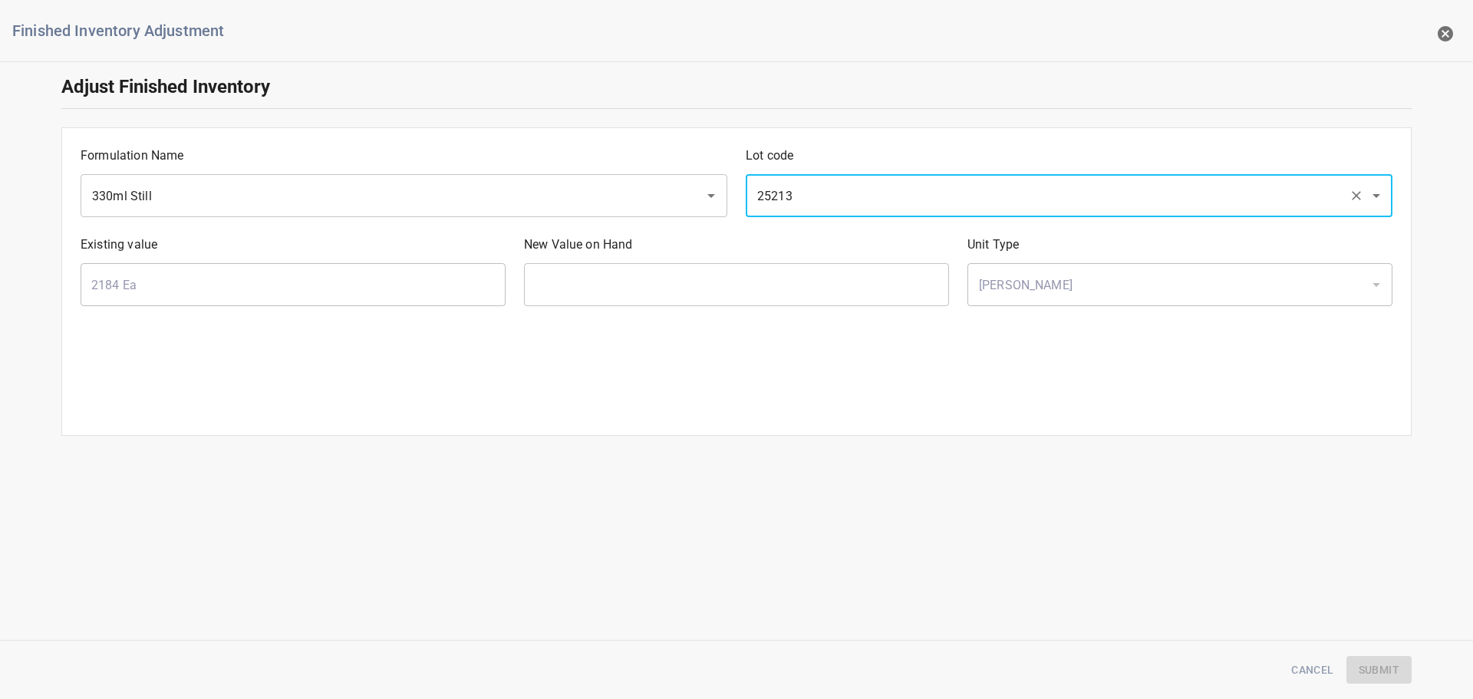
type input "25213"
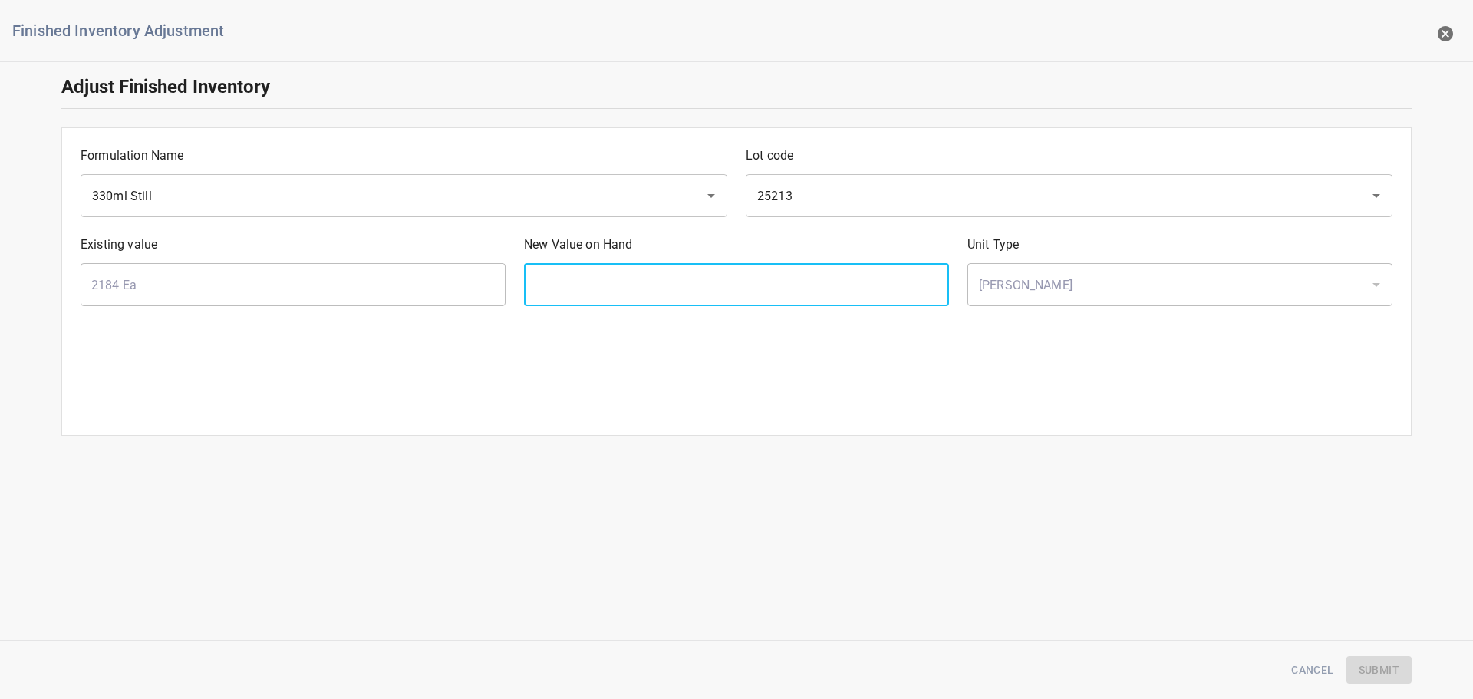
click at [735, 278] on input "text" at bounding box center [736, 284] width 425 height 43
click at [648, 295] on input "text" at bounding box center [736, 284] width 425 height 43
type input "2059"
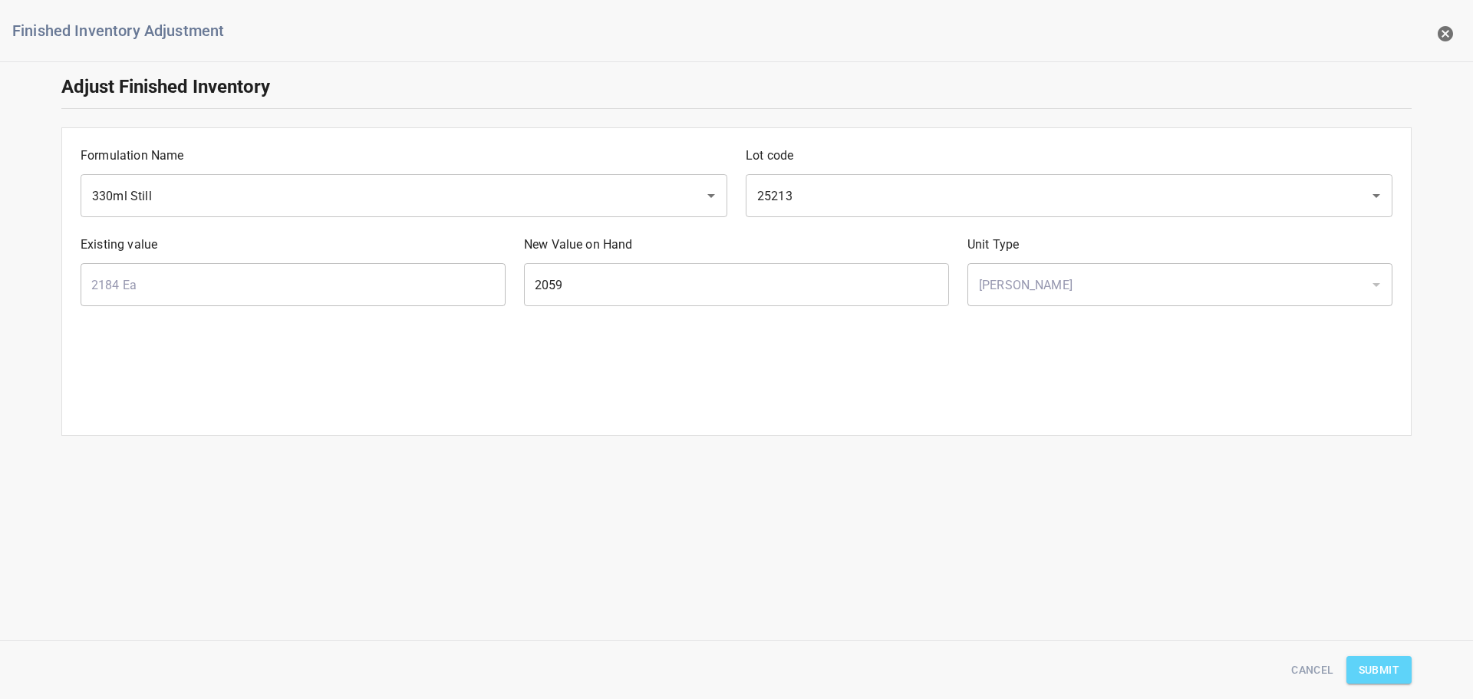
drag, startPoint x: 1382, startPoint y: 674, endPoint x: 1308, endPoint y: 646, distance: 79.6
click at [1382, 674] on span "Submit" at bounding box center [1379, 669] width 41 height 19
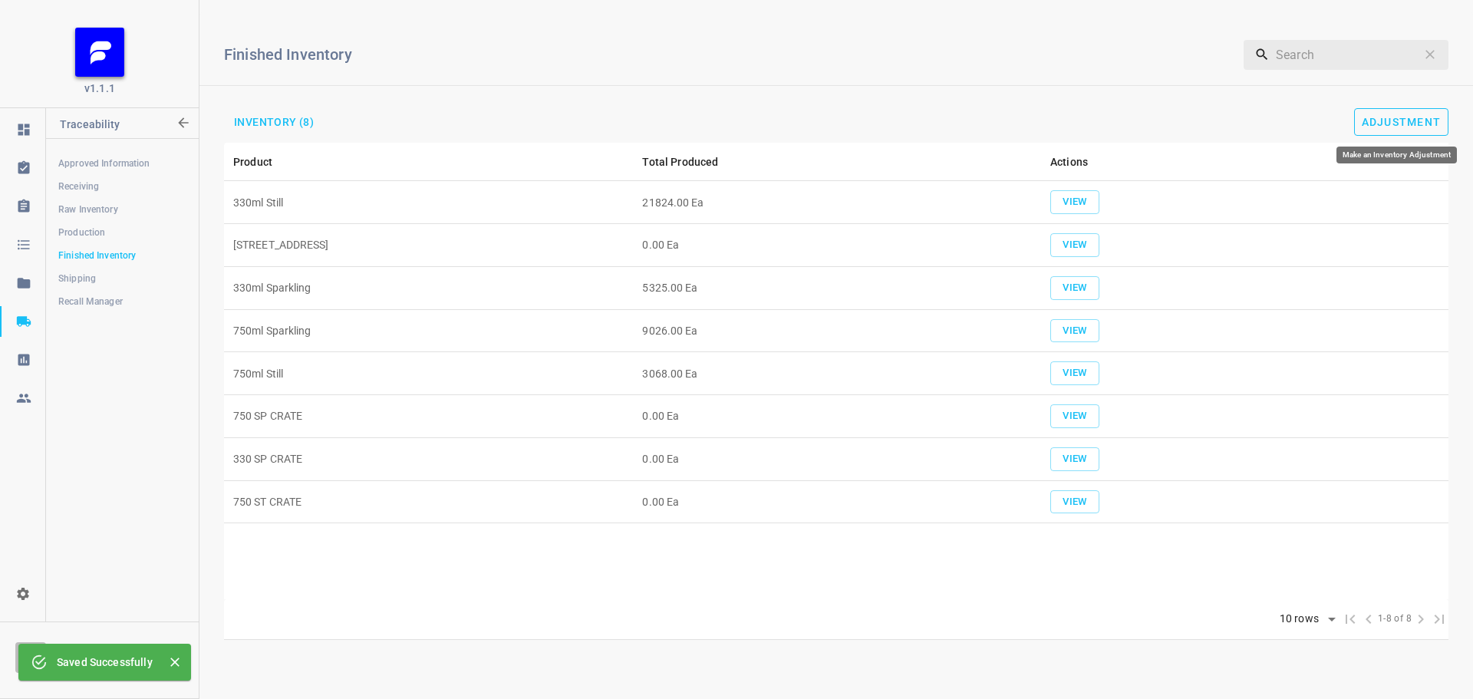
click at [1374, 121] on span "Adjustment" at bounding box center [1402, 122] width 80 height 12
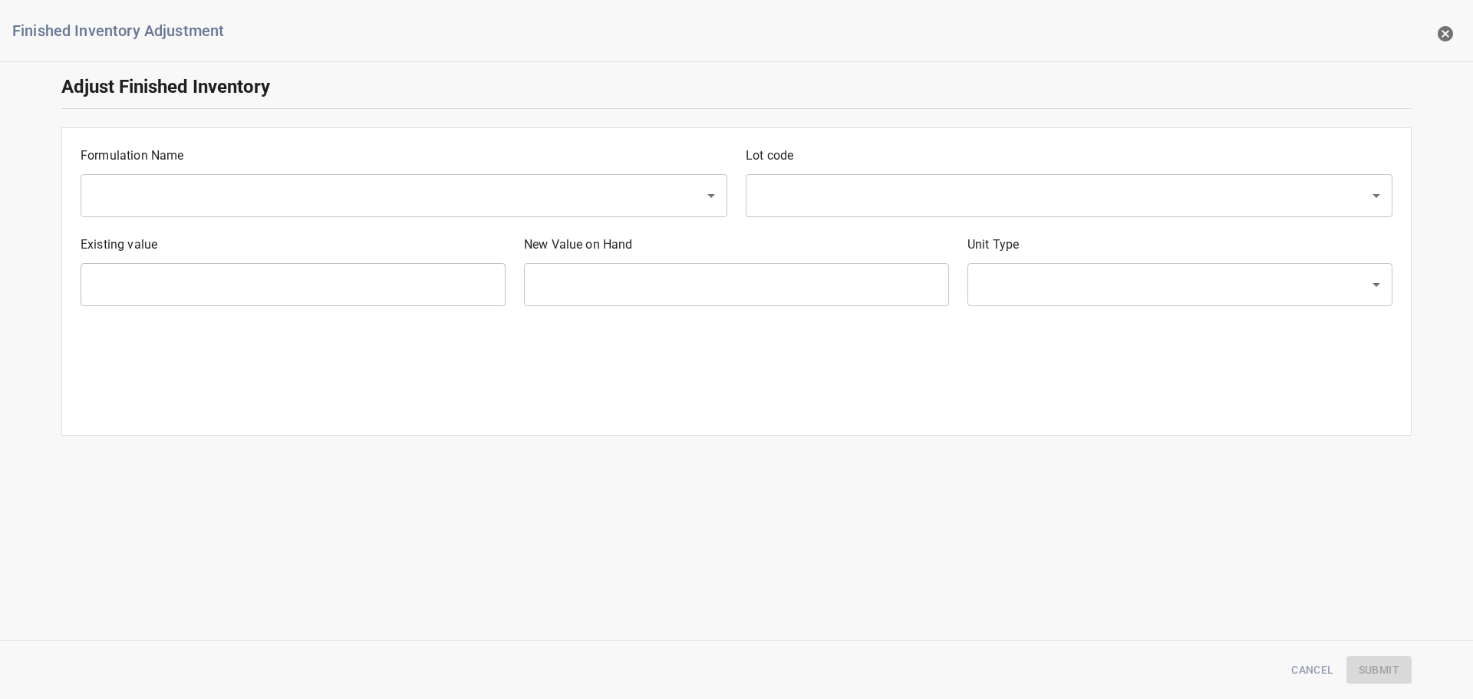
click at [127, 180] on div "​" at bounding box center [404, 195] width 647 height 43
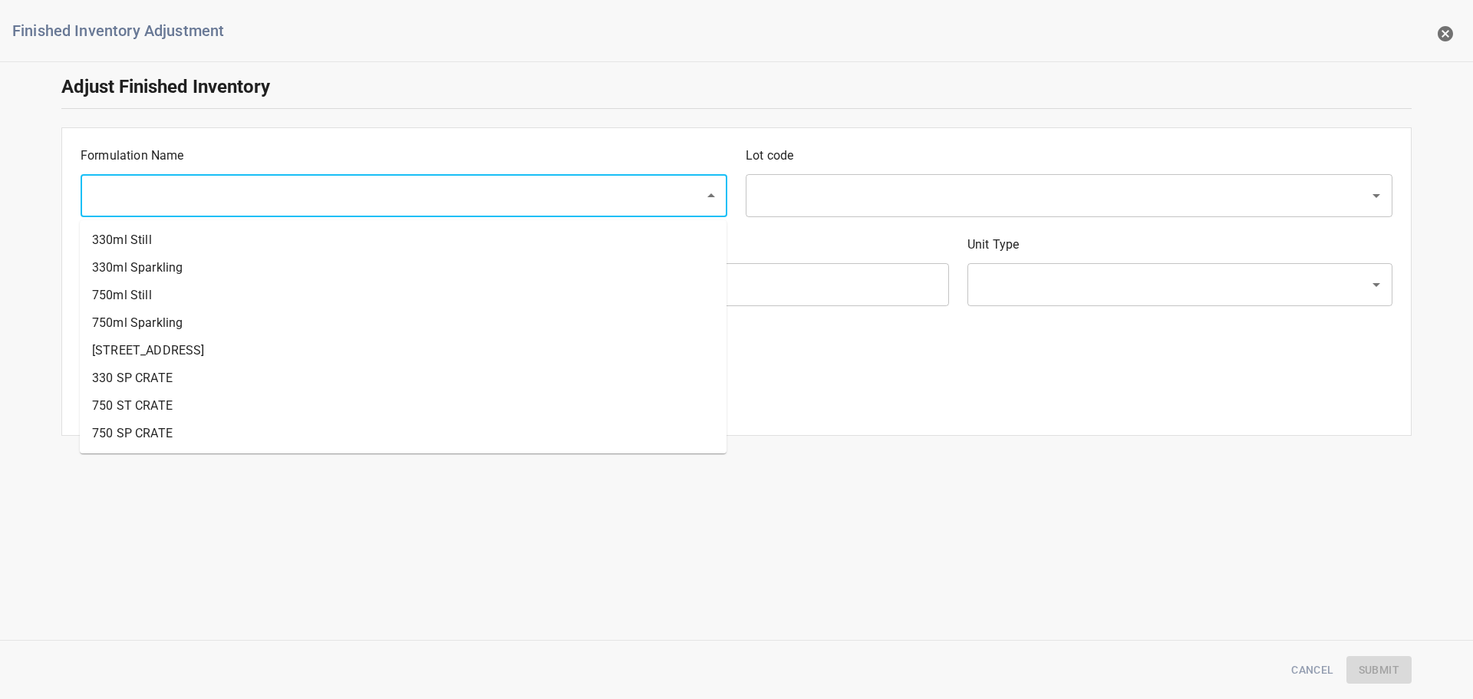
click at [143, 192] on input "text" at bounding box center [382, 195] width 590 height 29
click at [143, 245] on li "330ml Still" at bounding box center [403, 240] width 647 height 28
type input "330ml Still"
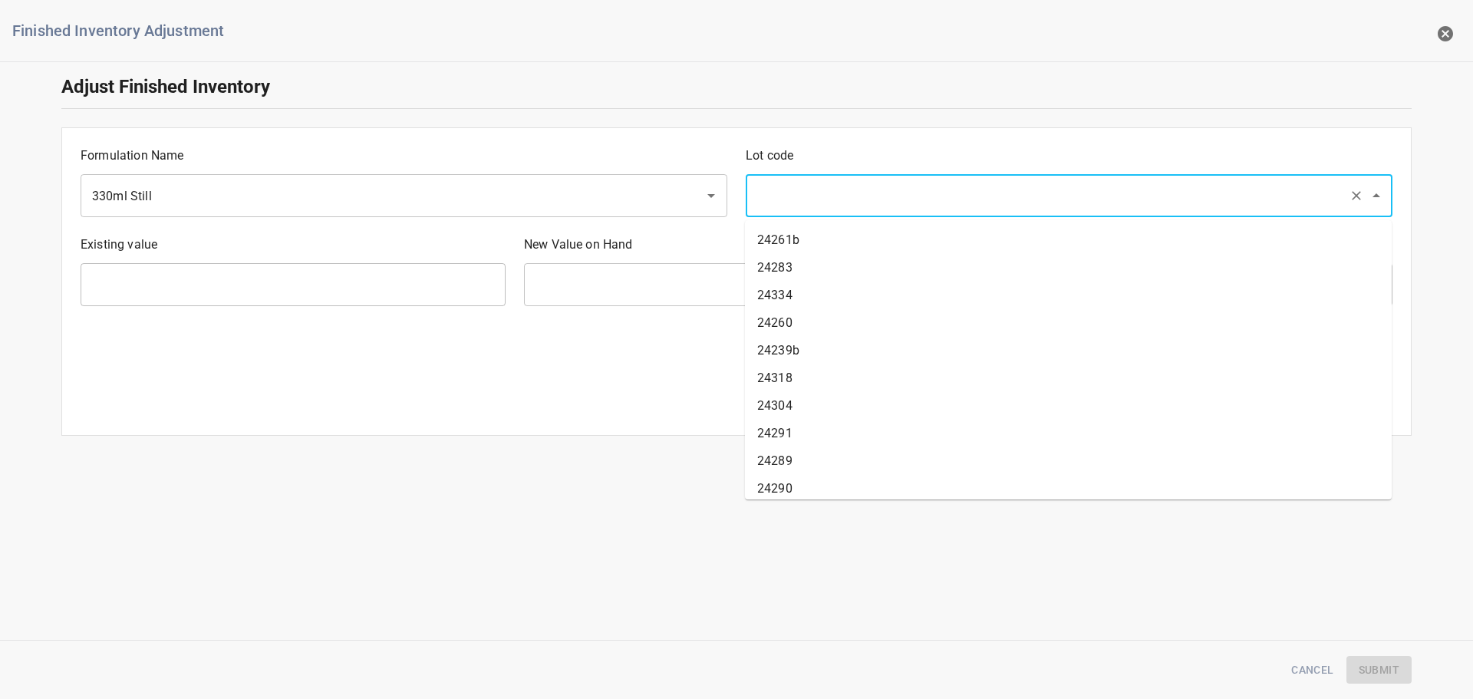
click at [807, 198] on input "text" at bounding box center [1048, 195] width 590 height 29
type input "25238"
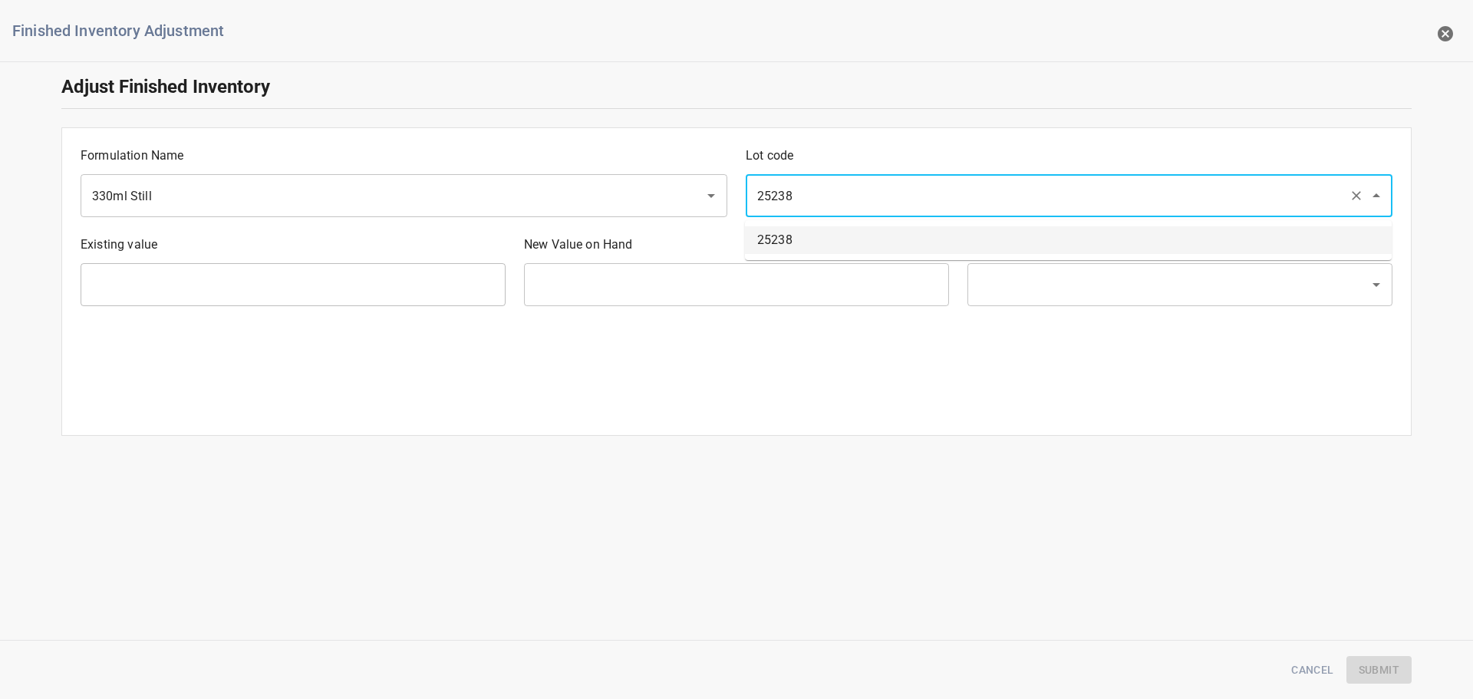
click at [794, 226] on li "25238" at bounding box center [1068, 240] width 647 height 28
type input "1117 Ea"
type input "[PERSON_NAME]"
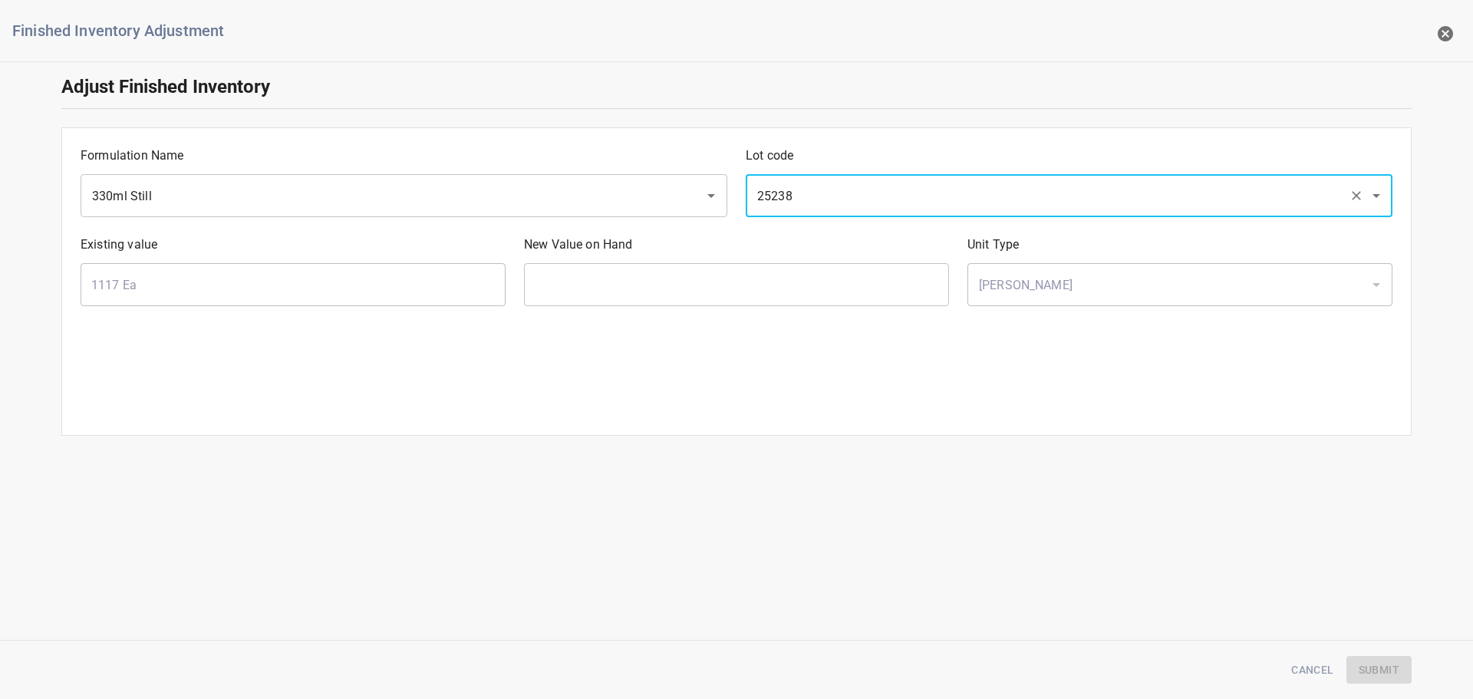
type input "25238"
click at [654, 289] on input "text" at bounding box center [736, 284] width 425 height 43
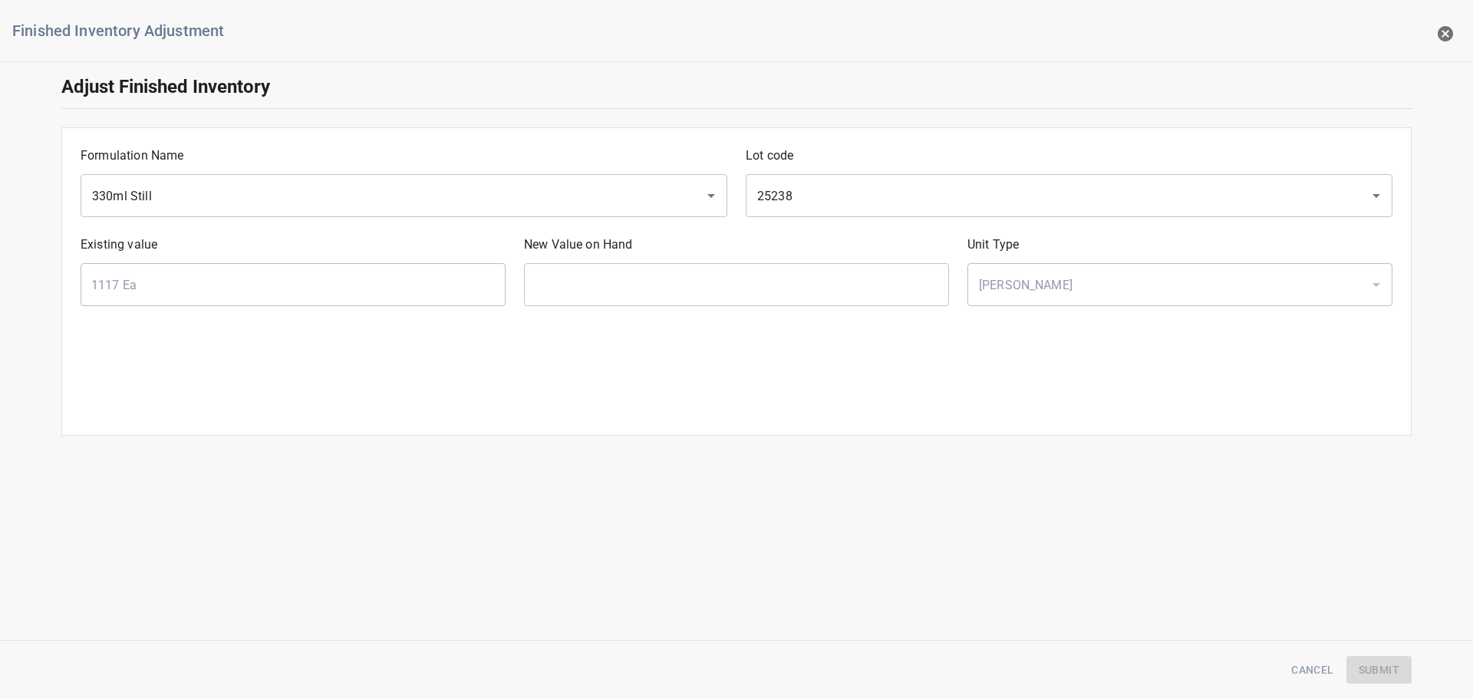
click at [624, 292] on input "text" at bounding box center [736, 284] width 425 height 43
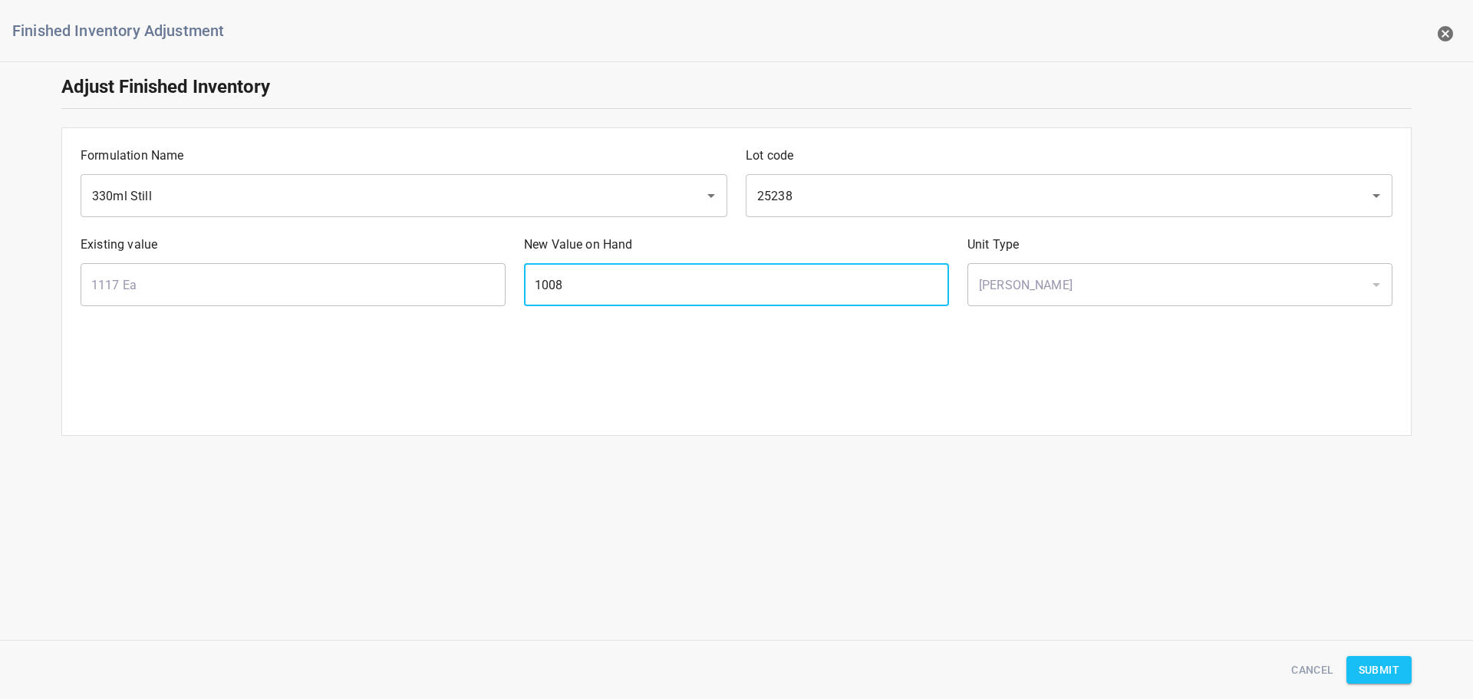
type input "1008"
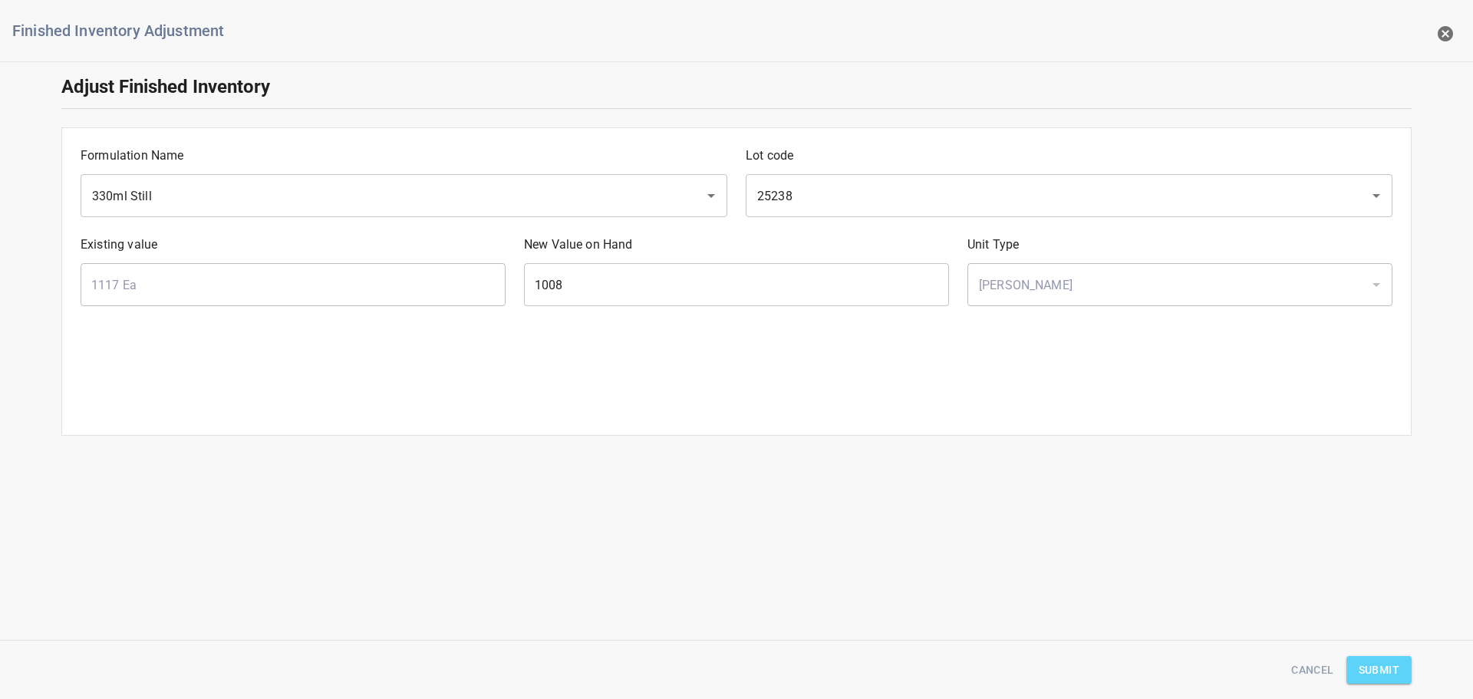
click at [1385, 664] on span "Submit" at bounding box center [1379, 669] width 41 height 19
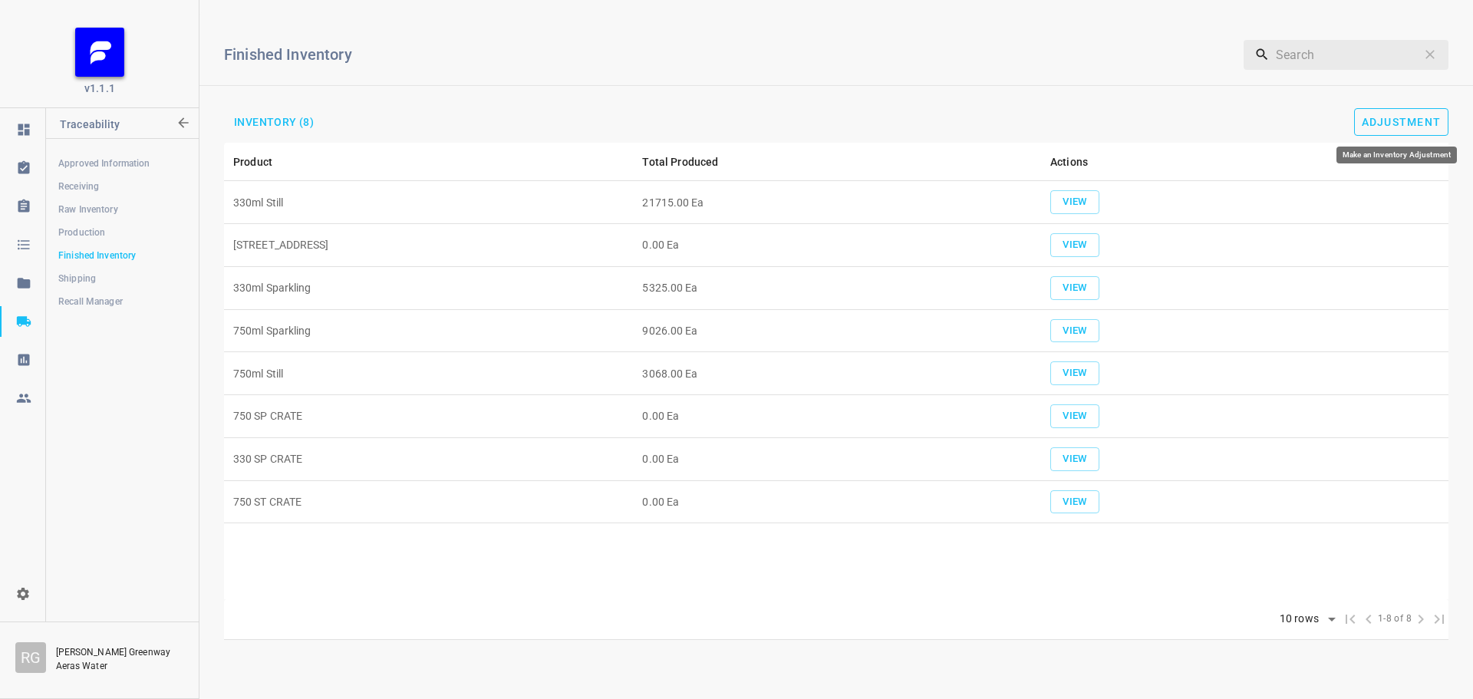
click at [1393, 126] on span "Adjustment" at bounding box center [1402, 122] width 80 height 12
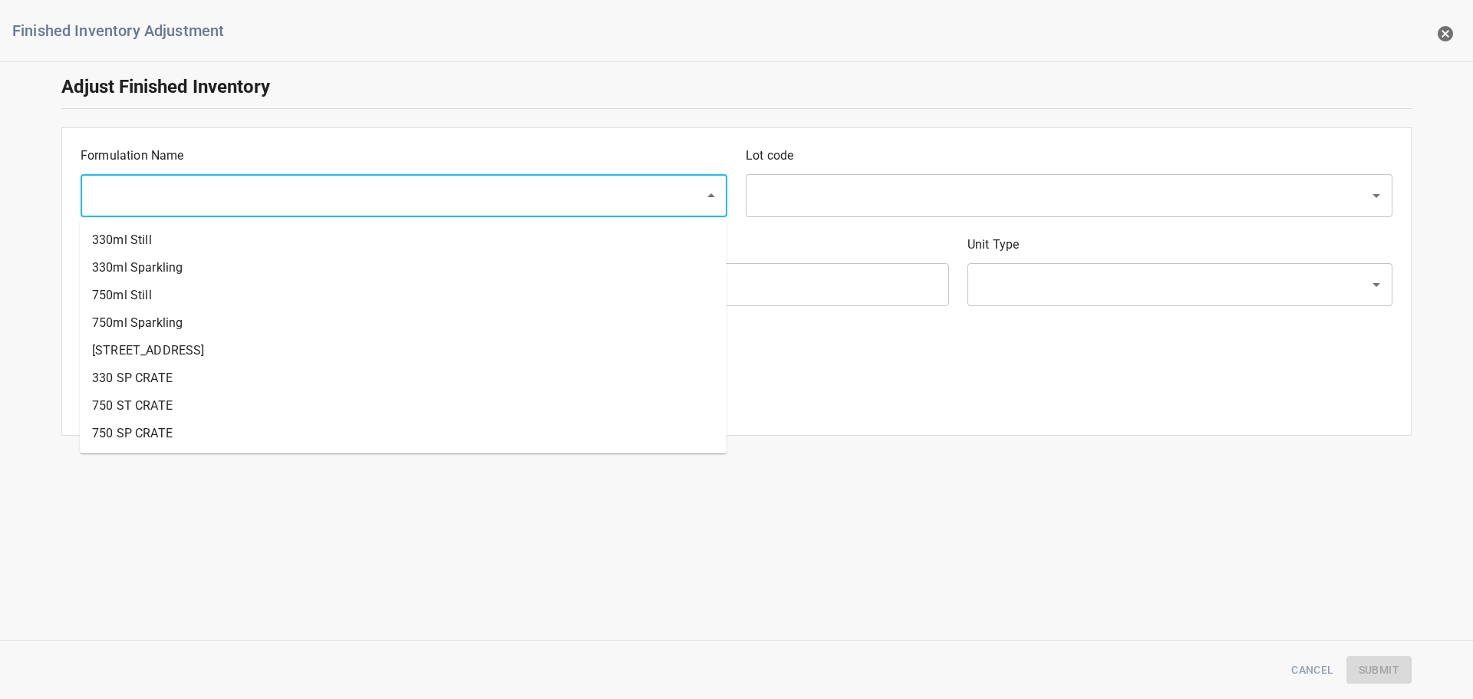
click at [289, 202] on input "text" at bounding box center [382, 195] width 590 height 29
click at [195, 357] on li "[STREET_ADDRESS]" at bounding box center [403, 351] width 647 height 28
type input "[STREET_ADDRESS]"
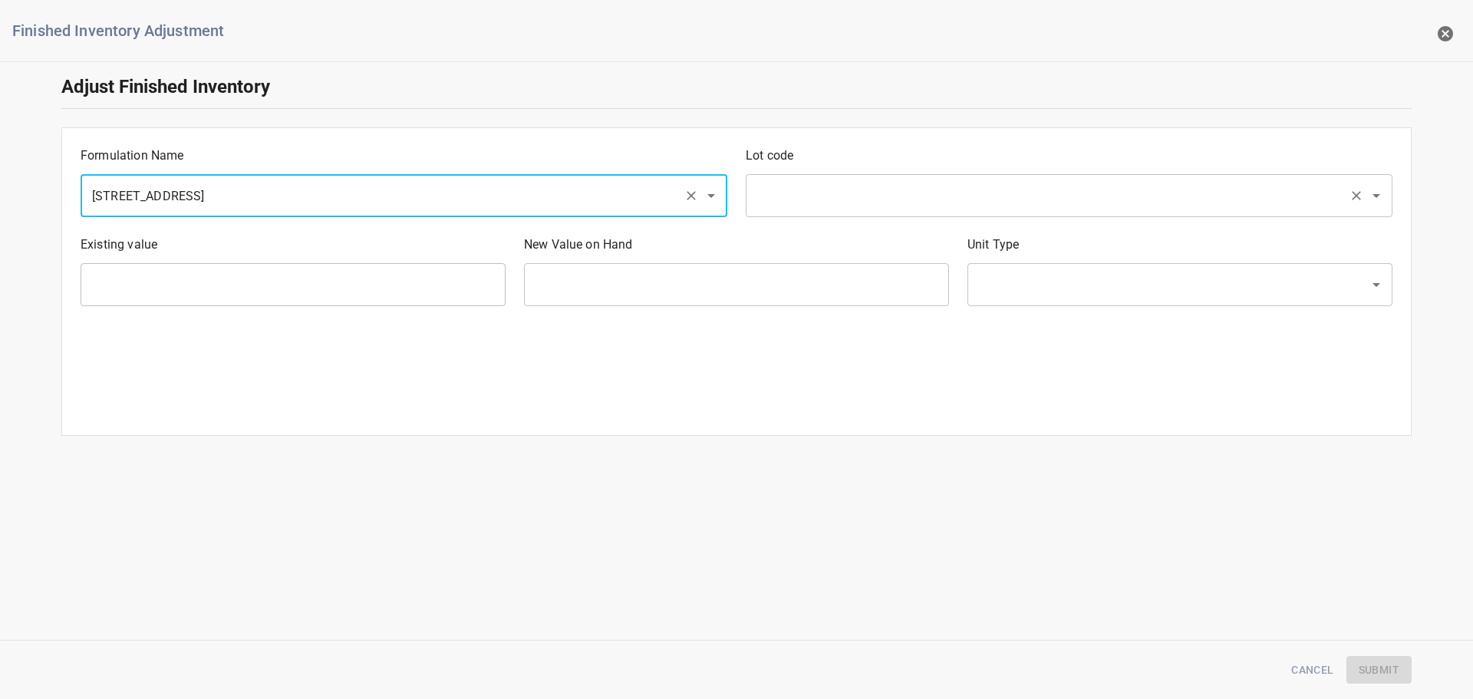
click at [847, 175] on div "Lot code ​" at bounding box center [1068, 181] width 665 height 89
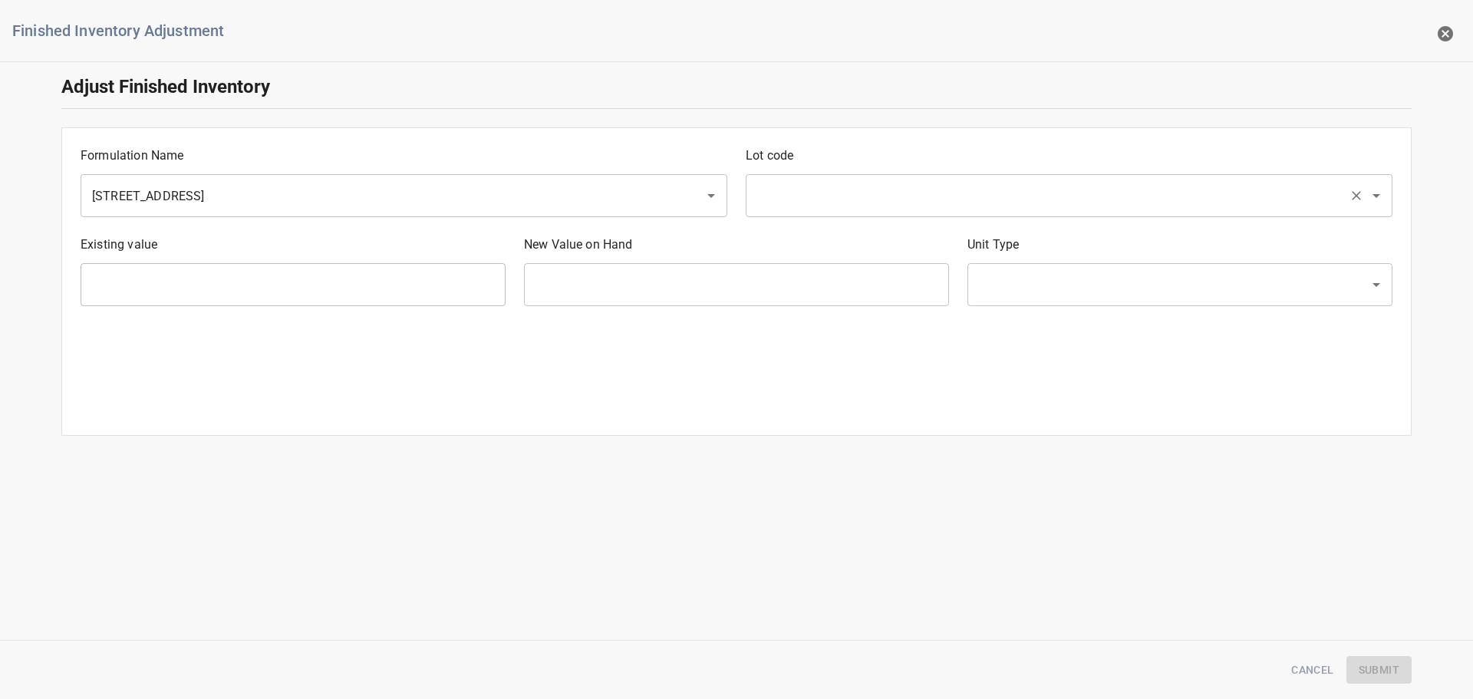
click at [847, 186] on input "text" at bounding box center [1048, 195] width 590 height 29
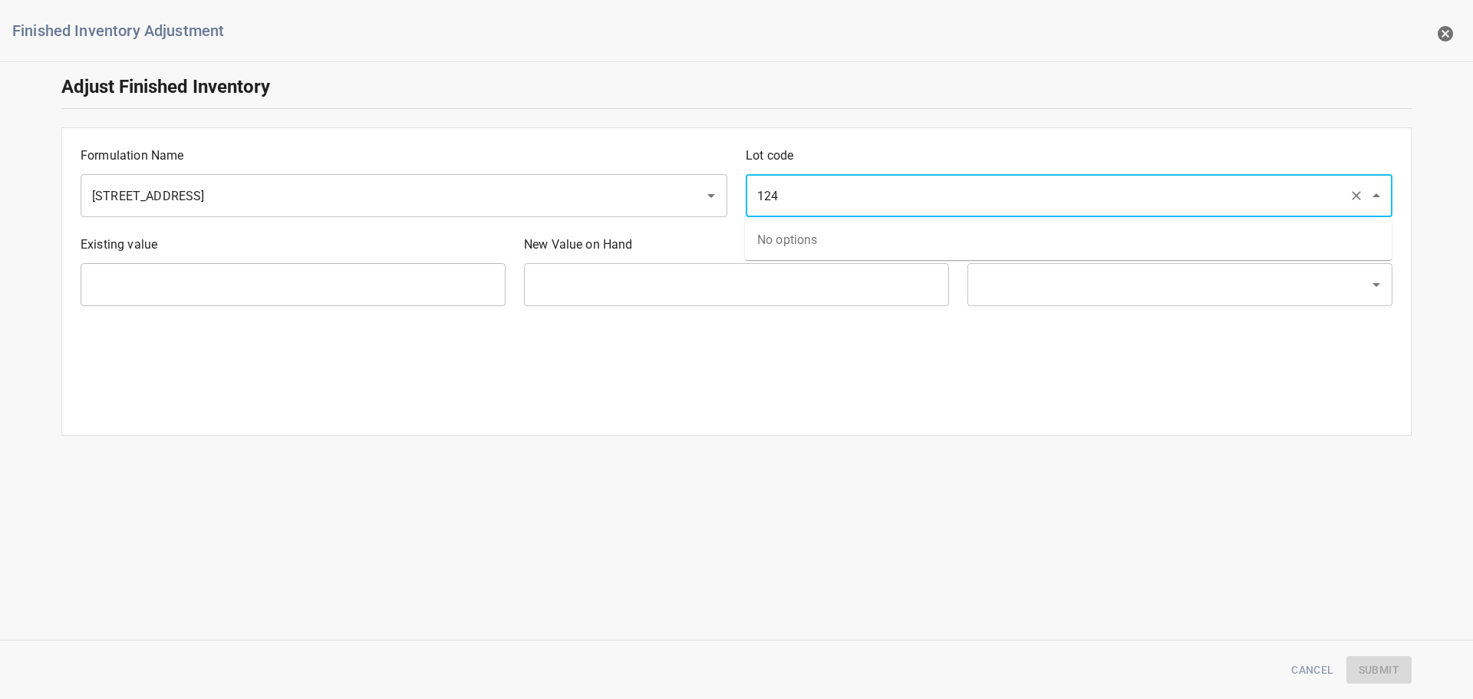
type input "124"
click at [918, 39] on h6 "Finished Inventory Adjustment" at bounding box center [675, 30] width 1326 height 25
click at [821, 185] on input "text" at bounding box center [1048, 195] width 590 height 29
drag, startPoint x: 793, startPoint y: 476, endPoint x: 629, endPoint y: 484, distance: 164.3
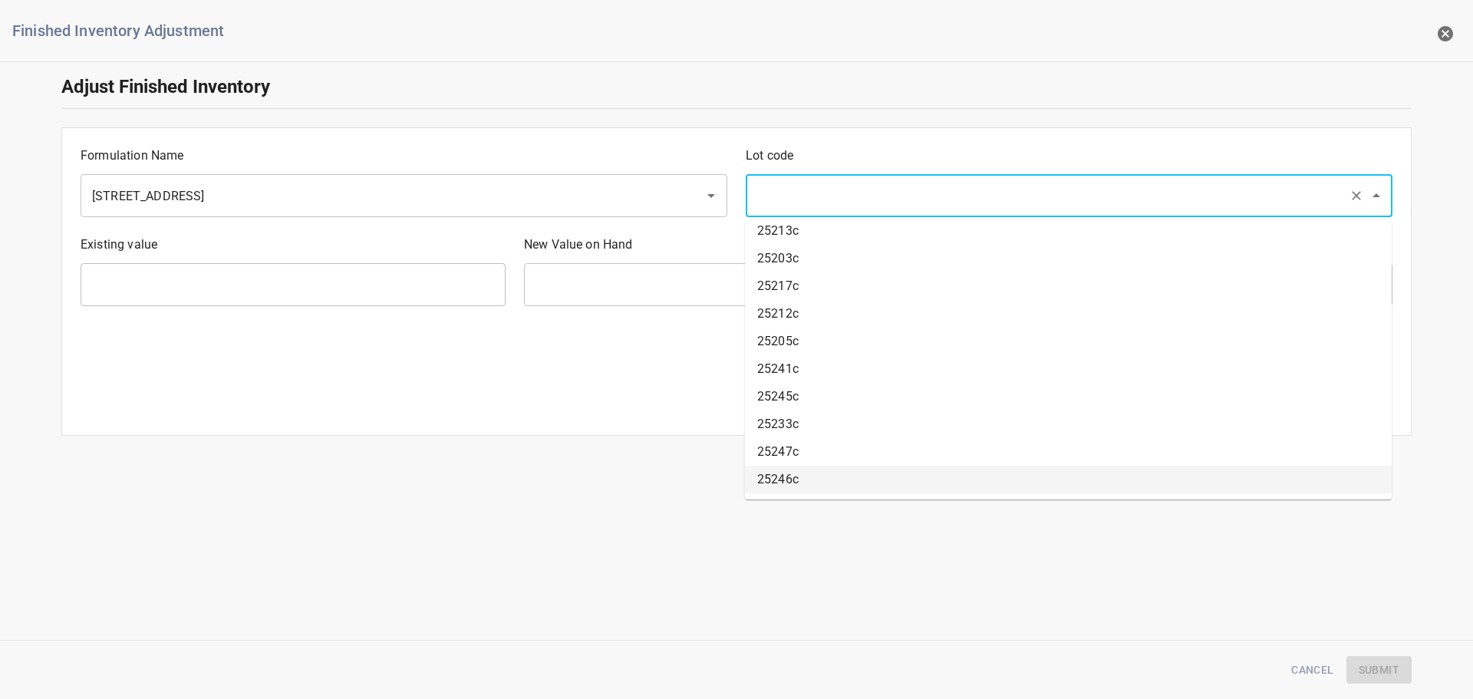
click at [632, 484] on body "v1.1.1 Traceability Approved Information Receiving Raw Inventory Production Fin…" at bounding box center [736, 349] width 1473 height 699
click at [629, 484] on div "Finished Inventory Adjustment Adjust Finished Inventory Formulation Name 330 ST…" at bounding box center [736, 349] width 1473 height 699
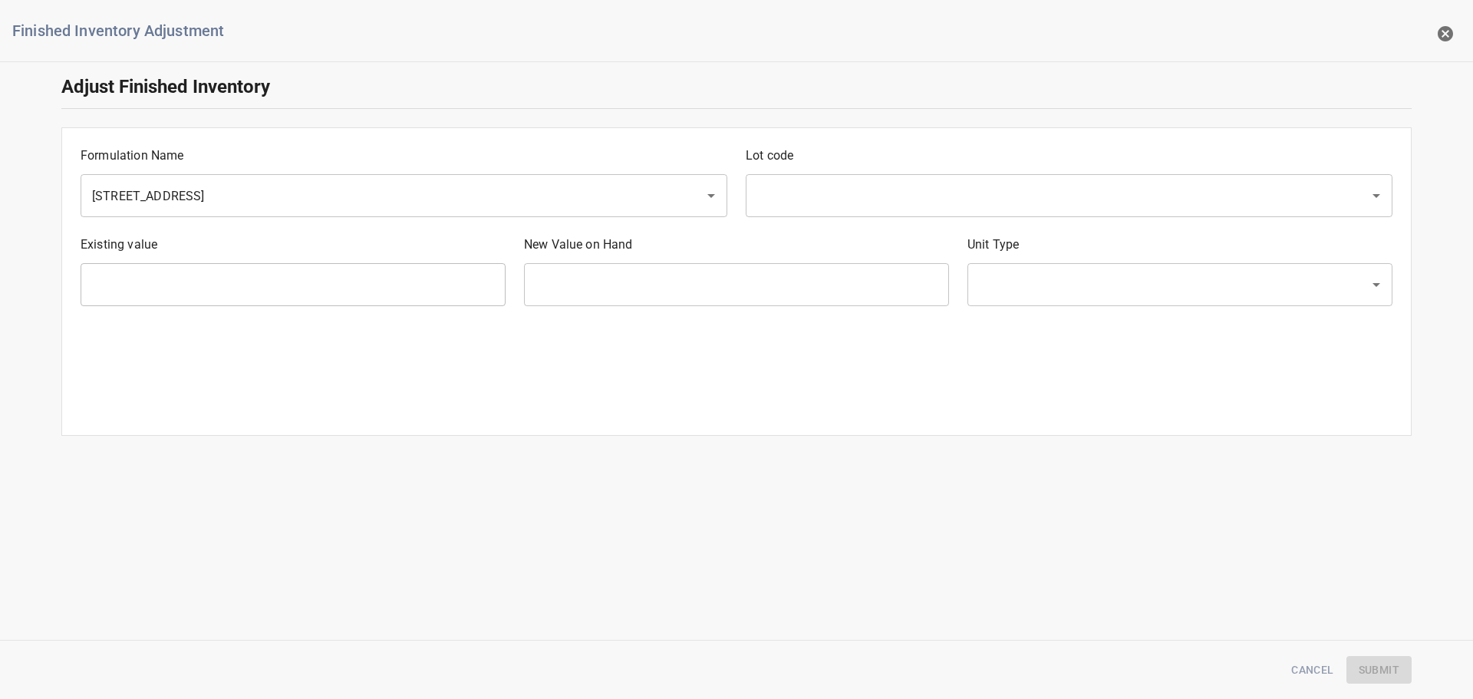
drag, startPoint x: 1321, startPoint y: 660, endPoint x: 1323, endPoint y: 669, distance: 8.7
click at [1322, 664] on div "Finished Inventory Adjustment Adjust Finished Inventory Formulation Name 330 ST…" at bounding box center [736, 349] width 1473 height 699
click at [1321, 674] on span "Cancel" at bounding box center [1312, 669] width 42 height 19
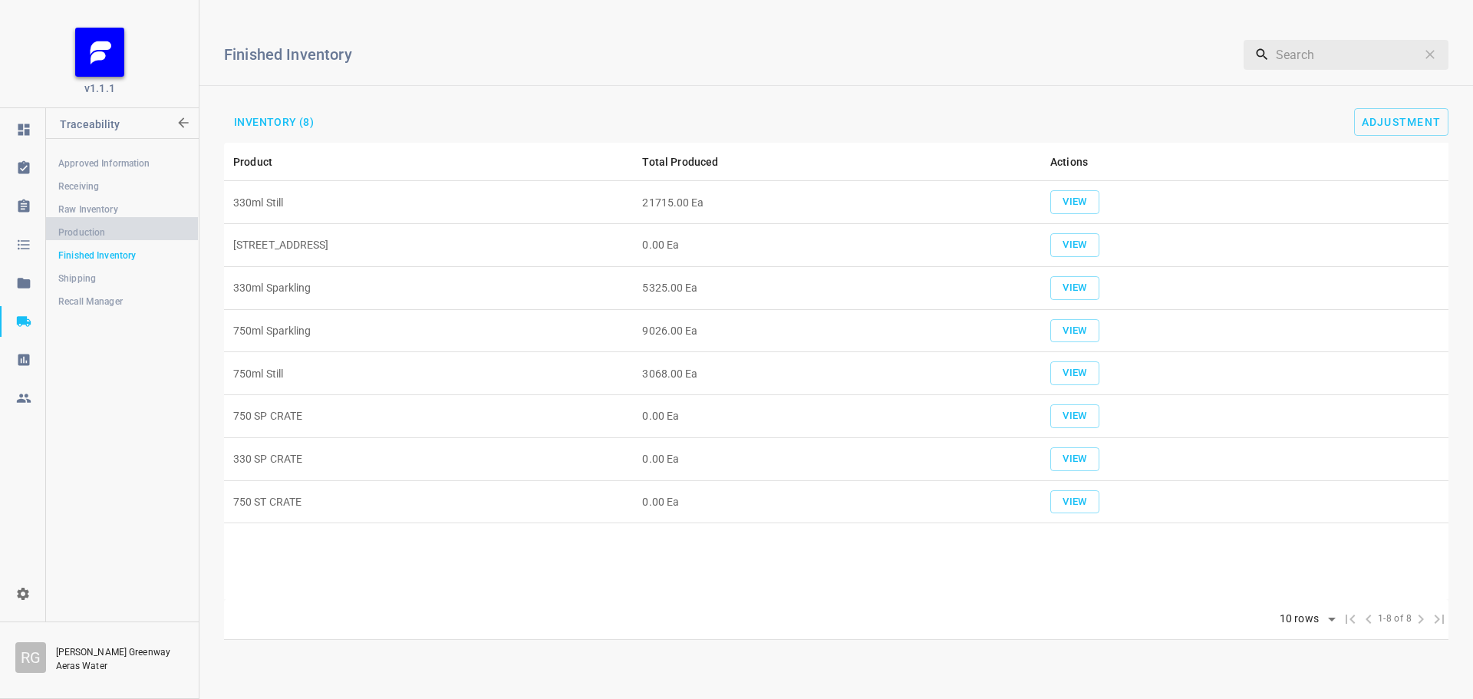
click at [105, 227] on span "Production" at bounding box center [121, 232] width 127 height 15
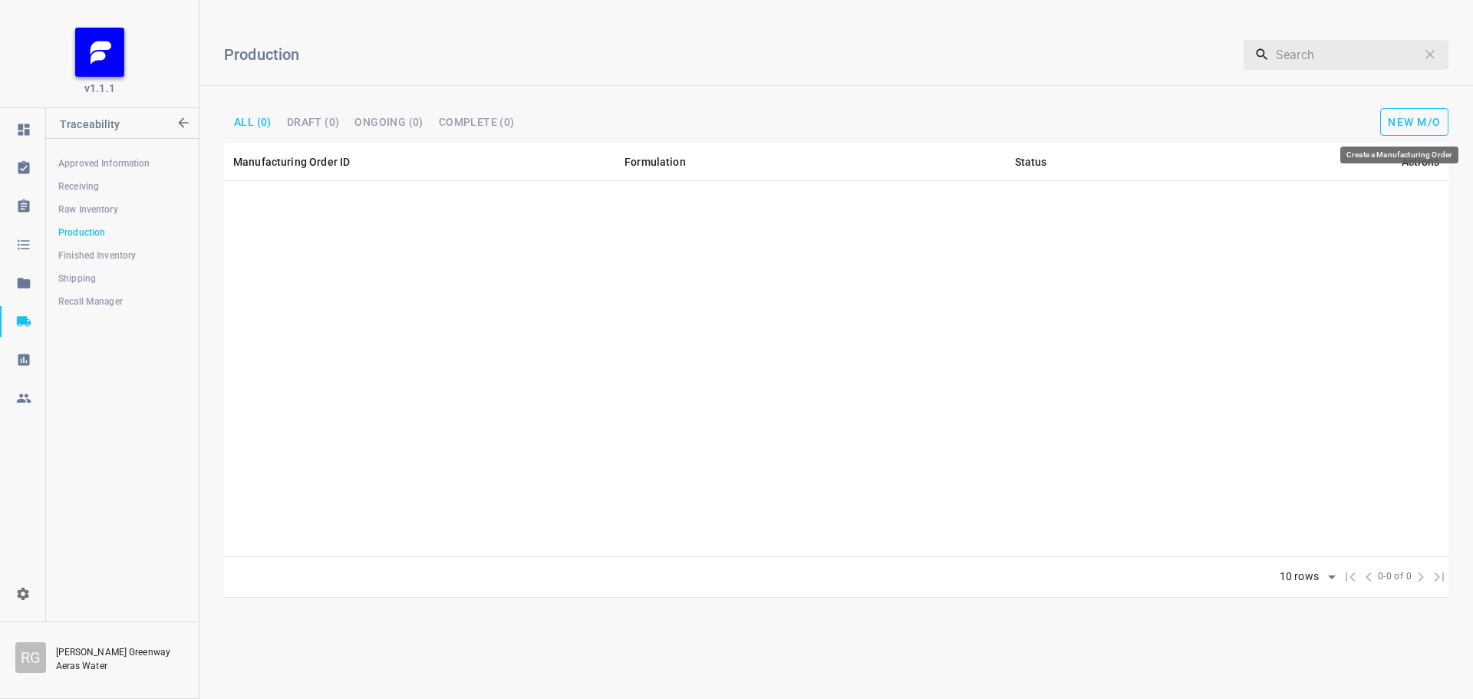
click at [1415, 132] on button "New M/O" at bounding box center [1414, 122] width 68 height 28
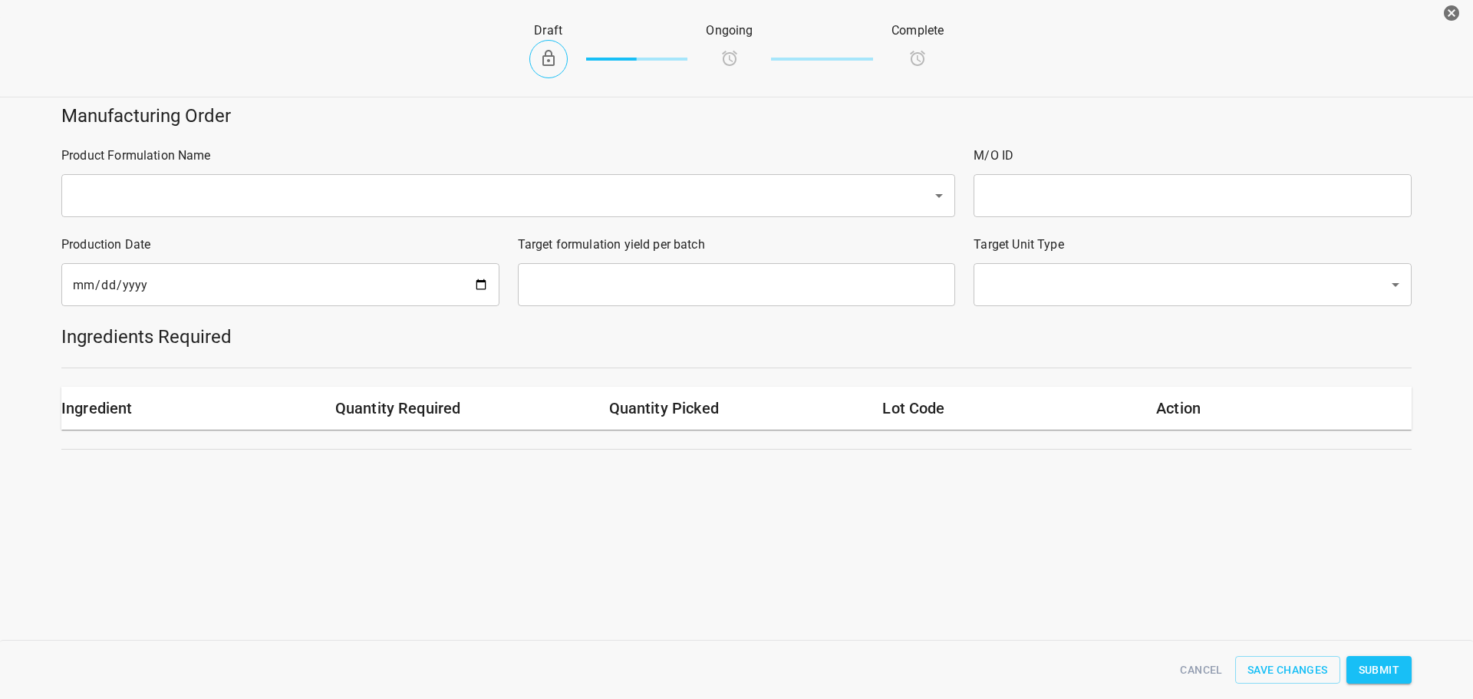
click at [240, 186] on input "text" at bounding box center [486, 195] width 837 height 29
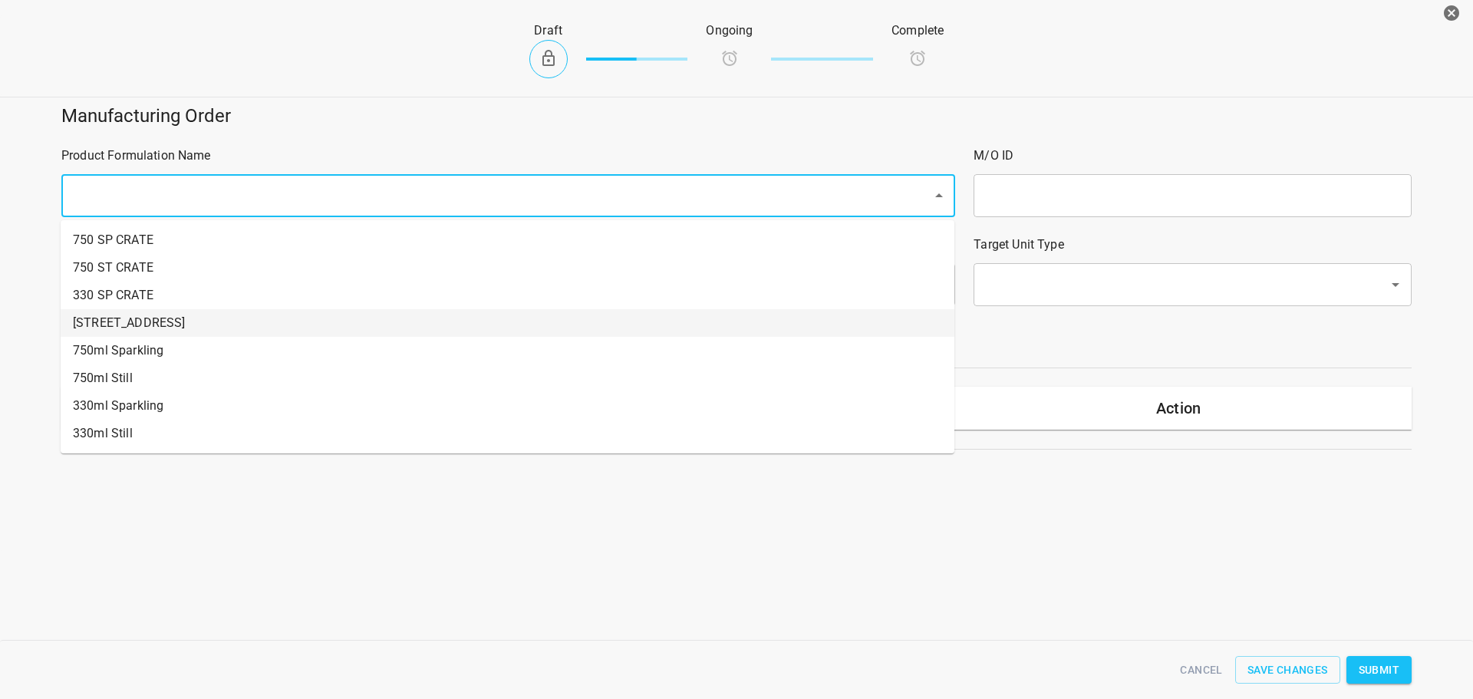
click at [127, 334] on li "[STREET_ADDRESS]" at bounding box center [508, 323] width 894 height 28
type input "1"
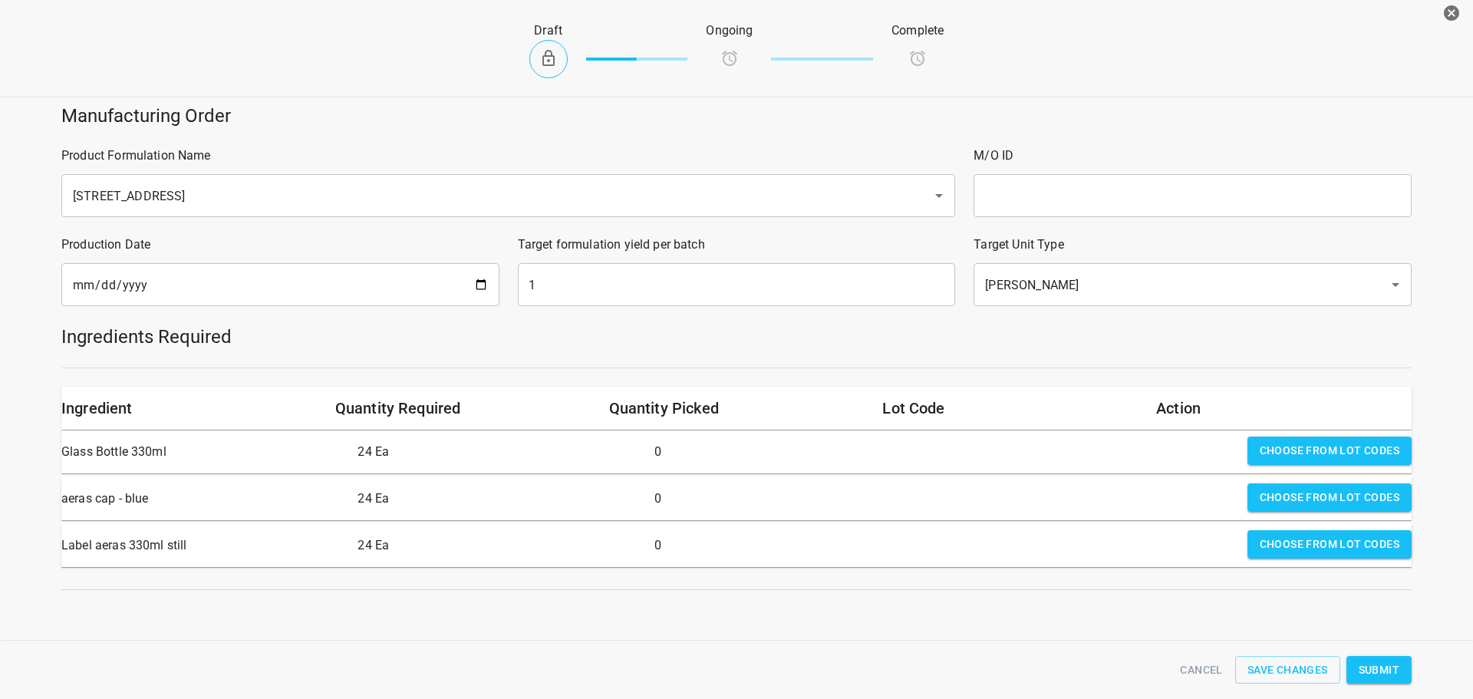
drag, startPoint x: 1113, startPoint y: 194, endPoint x: 982, endPoint y: 210, distance: 132.2
click at [1095, 194] on input "text" at bounding box center [1192, 195] width 438 height 43
type input "124"
click at [602, 291] on input "1" at bounding box center [737, 284] width 438 height 43
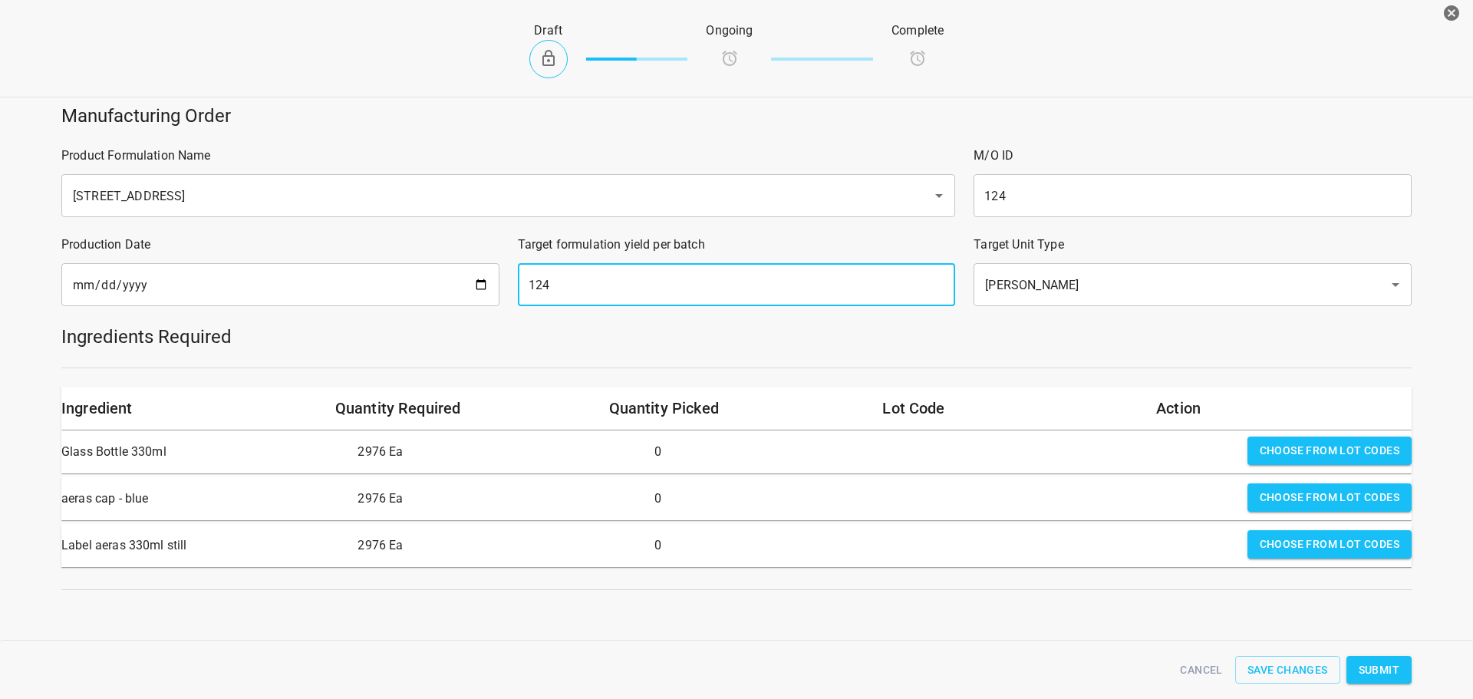
type input "124"
click at [992, 203] on input "124" at bounding box center [1192, 195] width 438 height 43
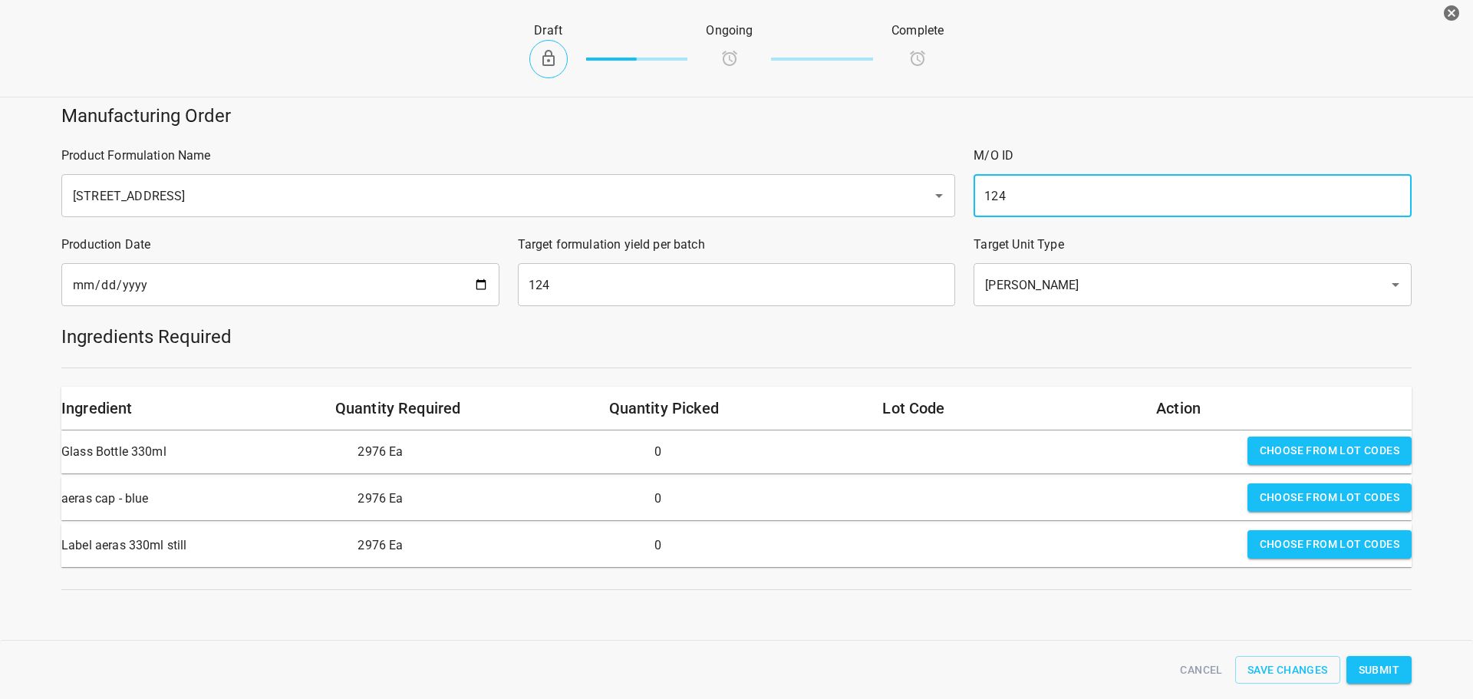
click at [992, 204] on input "124" at bounding box center [1192, 195] width 438 height 43
type input "22/23-Sep repack"
click at [1269, 450] on span "Choose from lot codes" at bounding box center [1330, 450] width 140 height 19
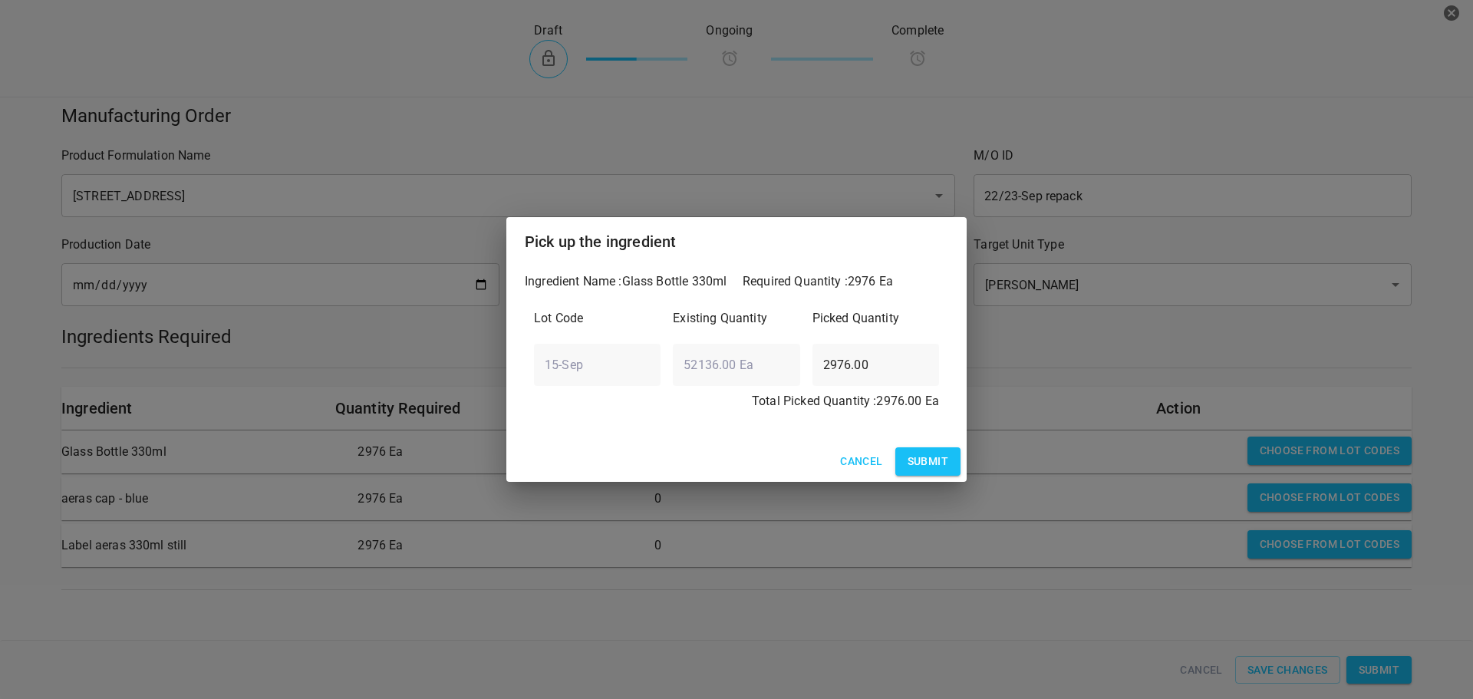
click at [917, 470] on span "Submit" at bounding box center [927, 461] width 41 height 19
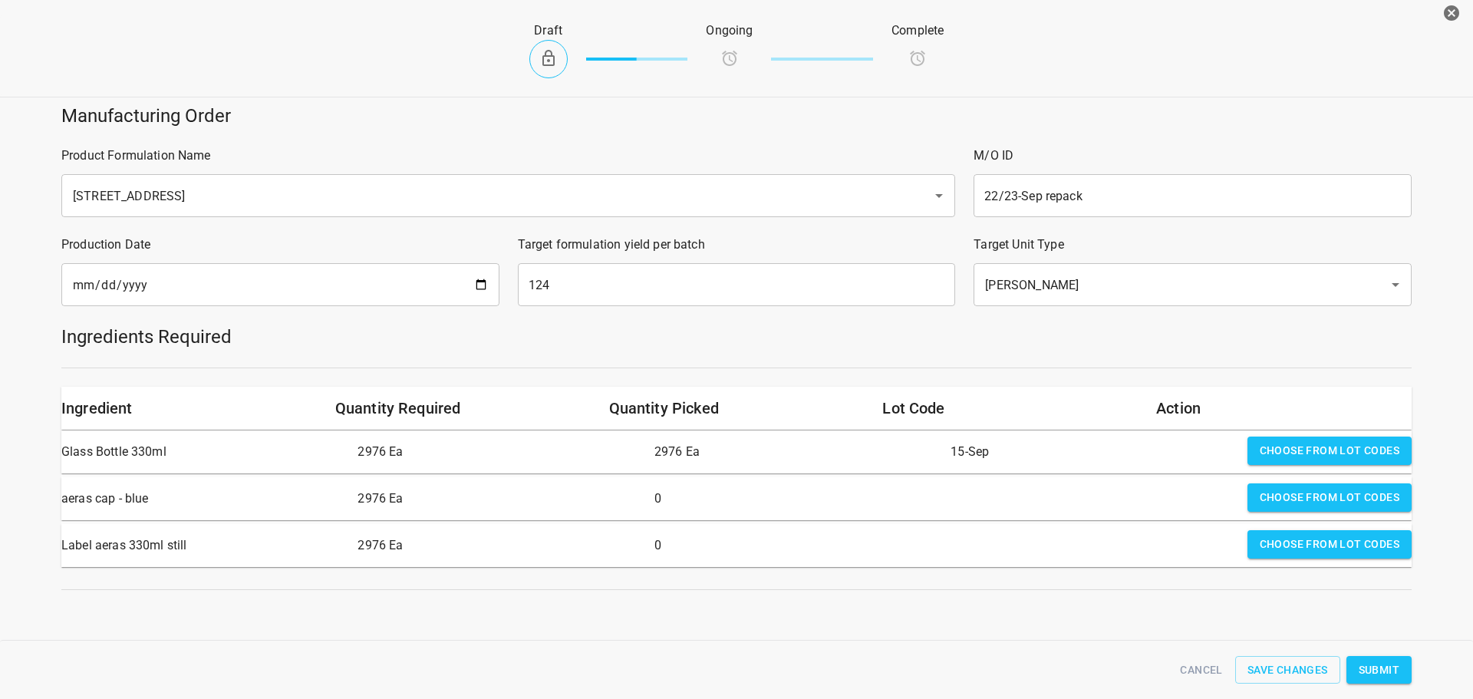
drag, startPoint x: 1274, startPoint y: 495, endPoint x: 1265, endPoint y: 502, distance: 12.0
click at [1275, 495] on span "Choose from lot codes" at bounding box center [1330, 497] width 140 height 19
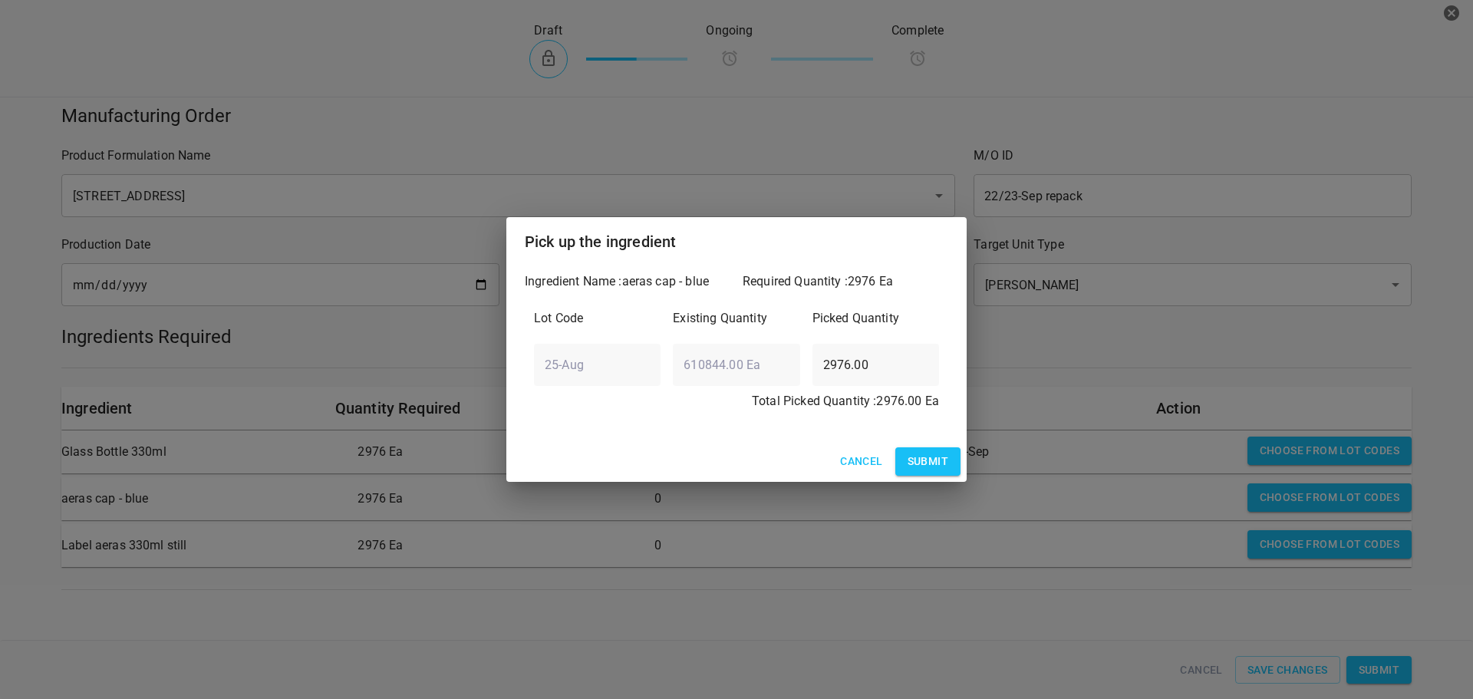
click at [951, 452] on button "Submit" at bounding box center [927, 461] width 65 height 28
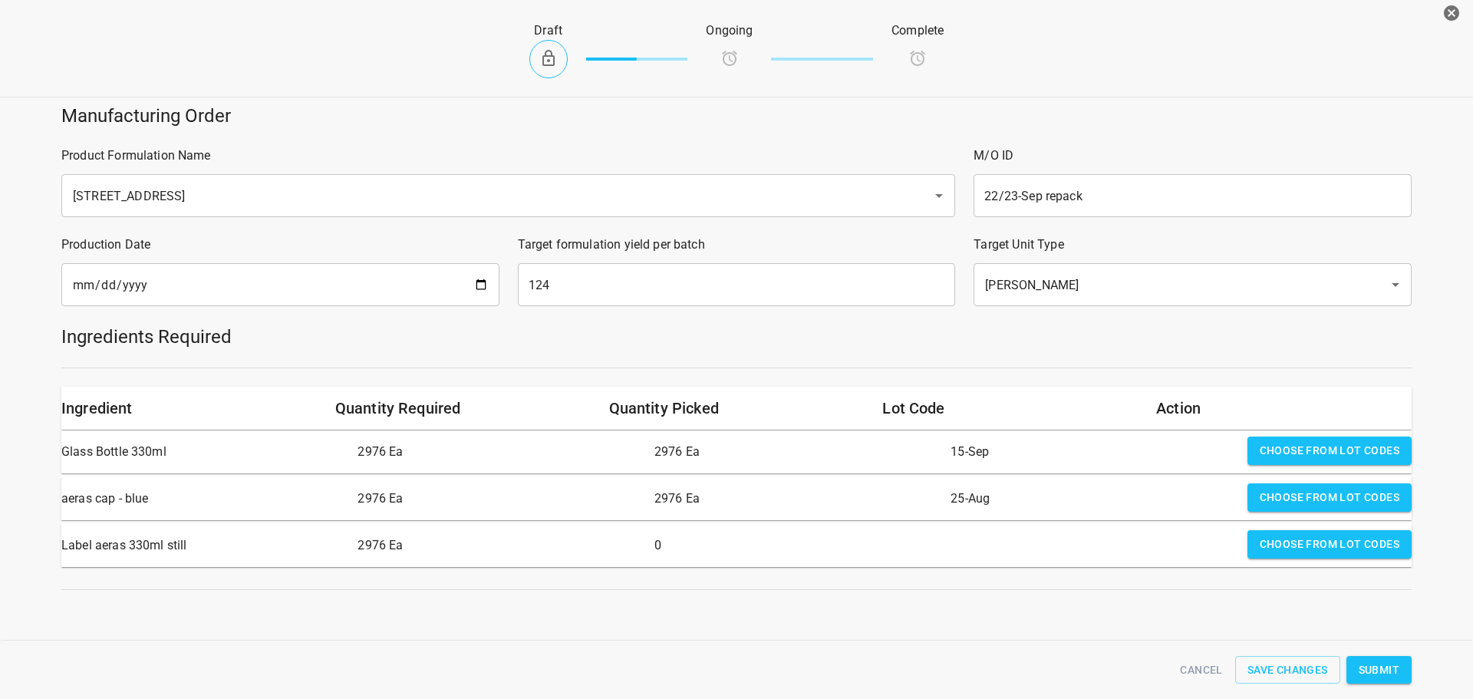
click at [1282, 544] on span "Choose from lot codes" at bounding box center [1330, 544] width 140 height 19
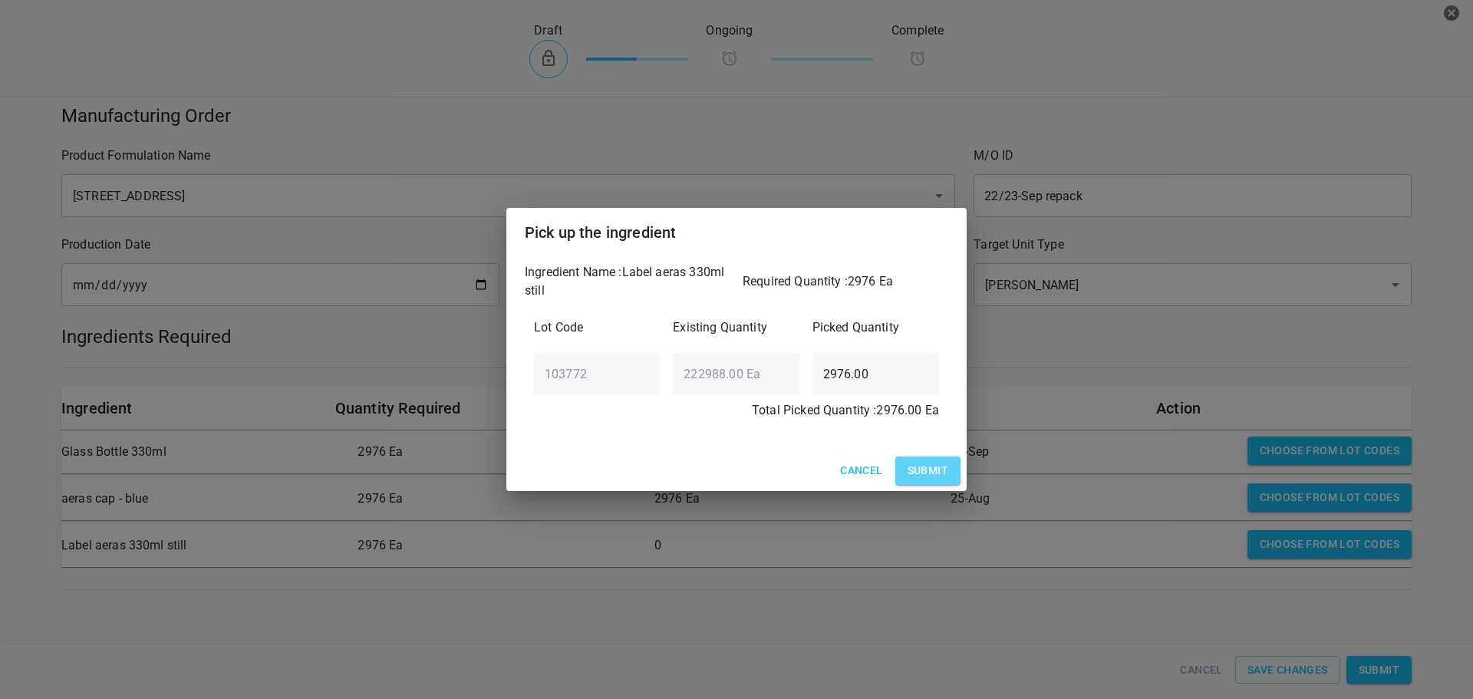
click at [917, 469] on span "Submit" at bounding box center [927, 470] width 41 height 19
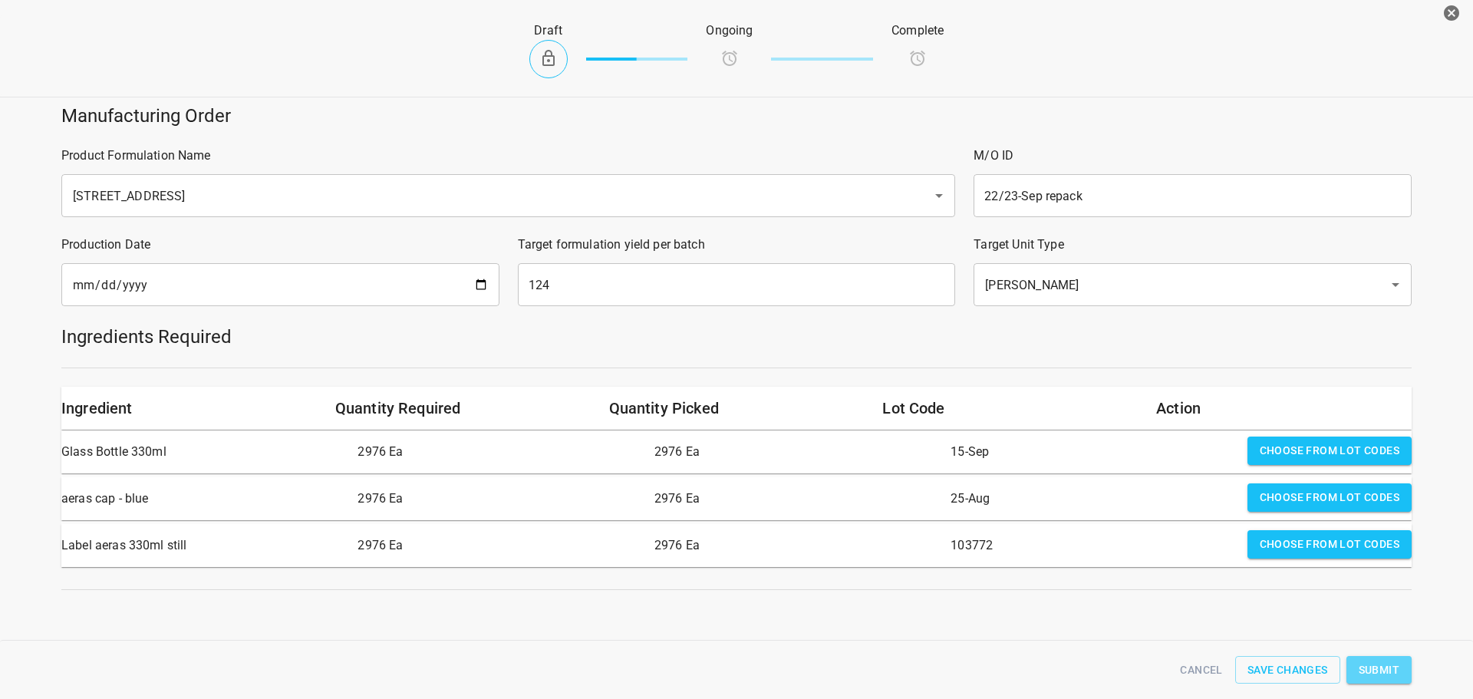
drag, startPoint x: 1373, startPoint y: 660, endPoint x: 1328, endPoint y: 644, distance: 48.0
click at [1373, 660] on span "Submit" at bounding box center [1379, 669] width 41 height 19
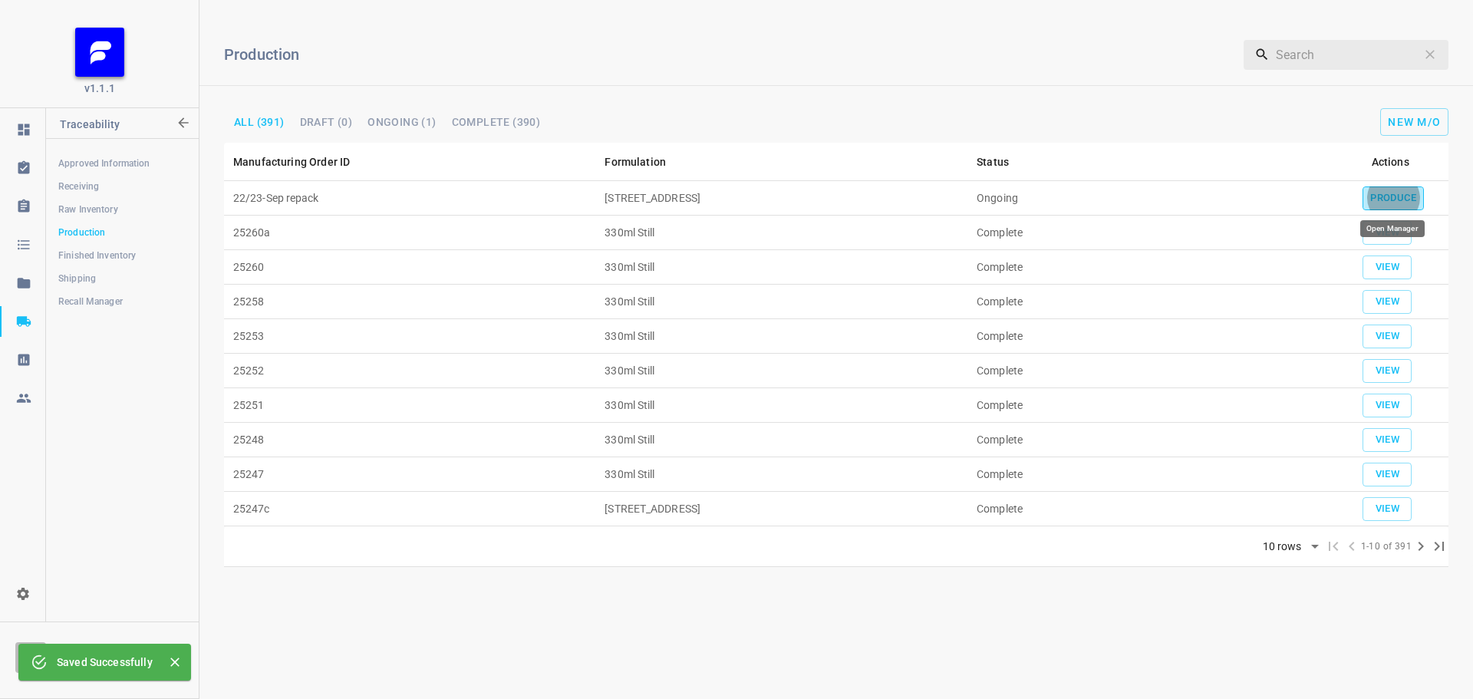
click at [1419, 206] on button "Produce" at bounding box center [1392, 198] width 61 height 24
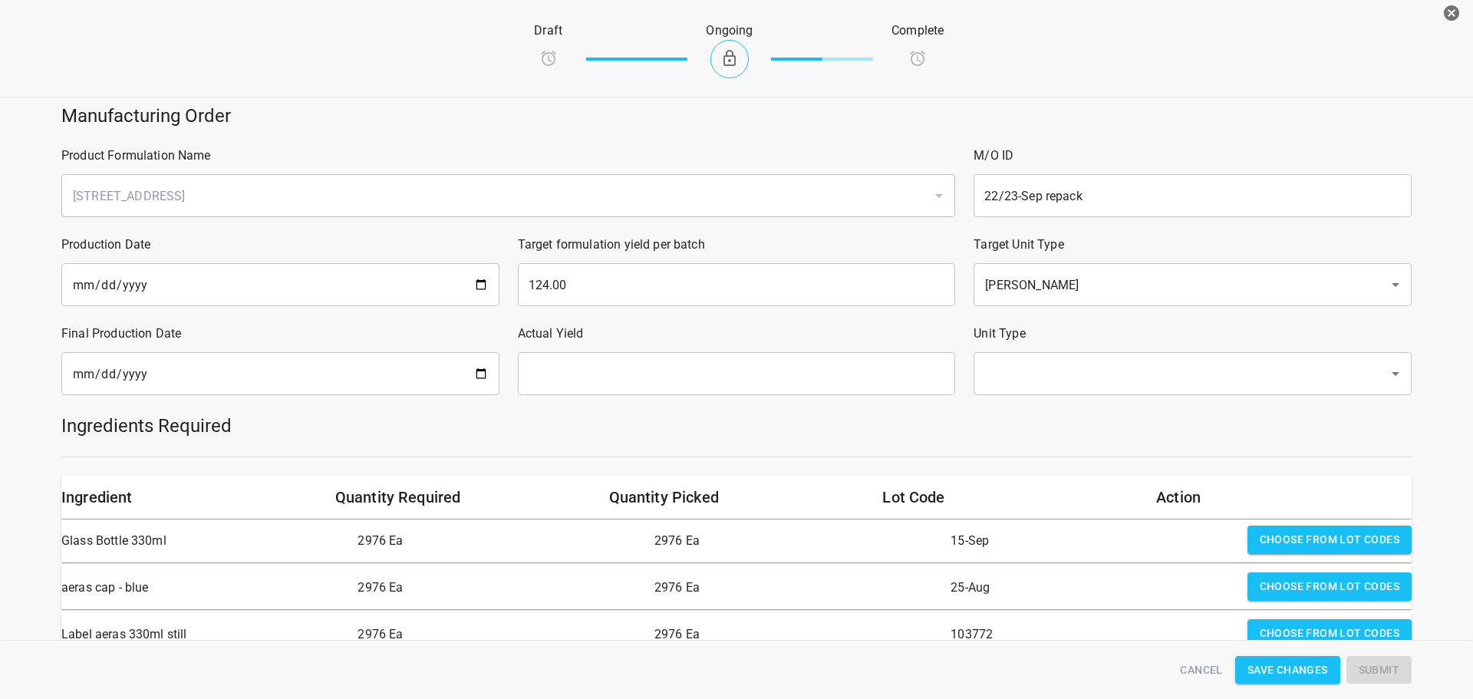
click at [478, 373] on input "date" at bounding box center [280, 373] width 438 height 43
type input "[DATE]"
click at [621, 375] on input "text" at bounding box center [737, 373] width 438 height 43
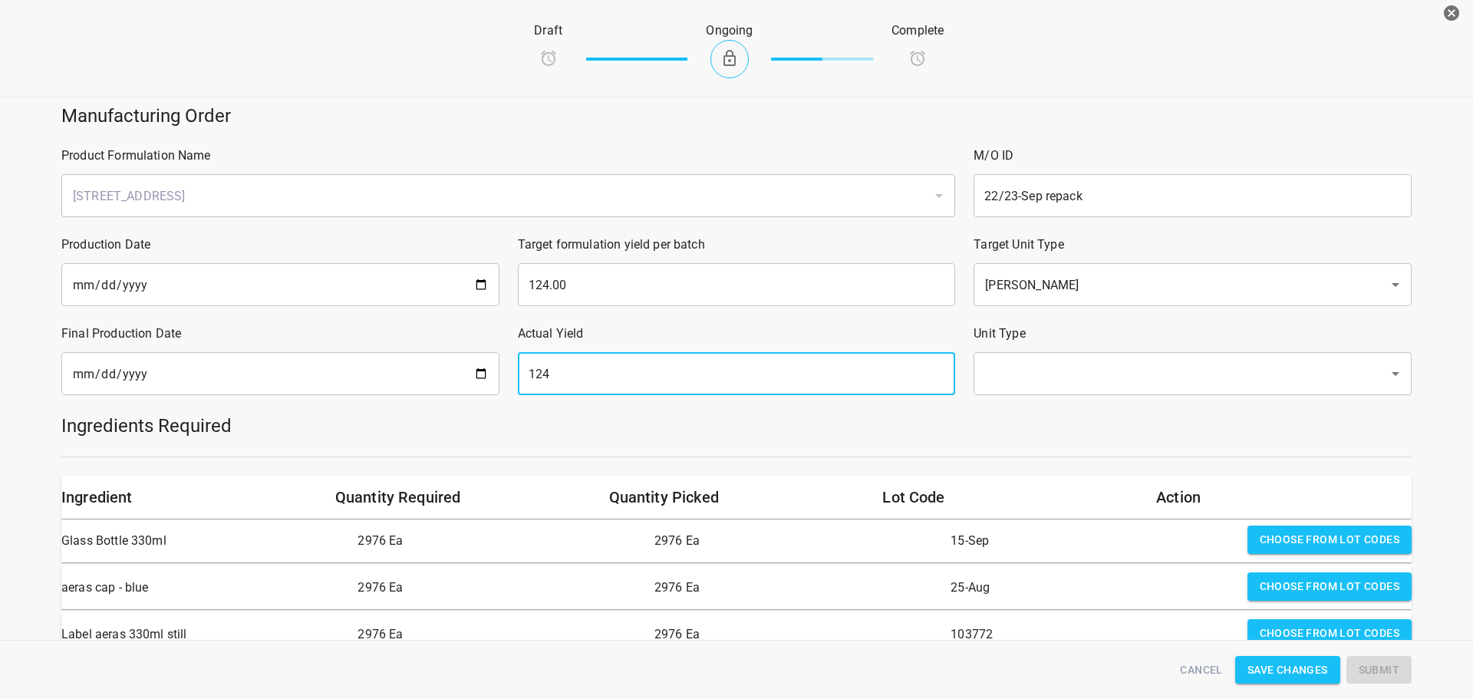
type input "124"
click at [1049, 363] on input "text" at bounding box center [1170, 373] width 381 height 29
drag, startPoint x: 1045, startPoint y: 374, endPoint x: 1046, endPoint y: 387, distance: 13.8
click at [1046, 374] on input "text" at bounding box center [1170, 373] width 381 height 29
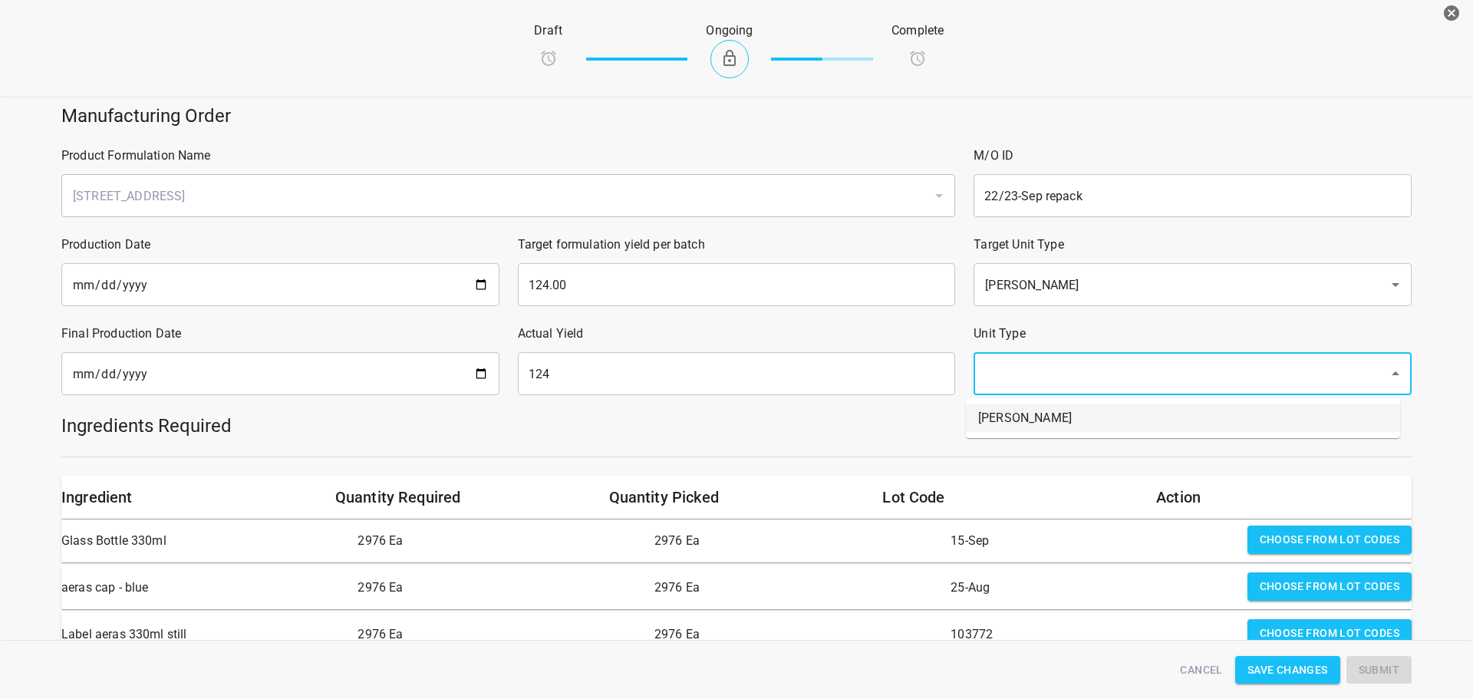
click at [1045, 424] on li "[PERSON_NAME]" at bounding box center [1183, 418] width 434 height 28
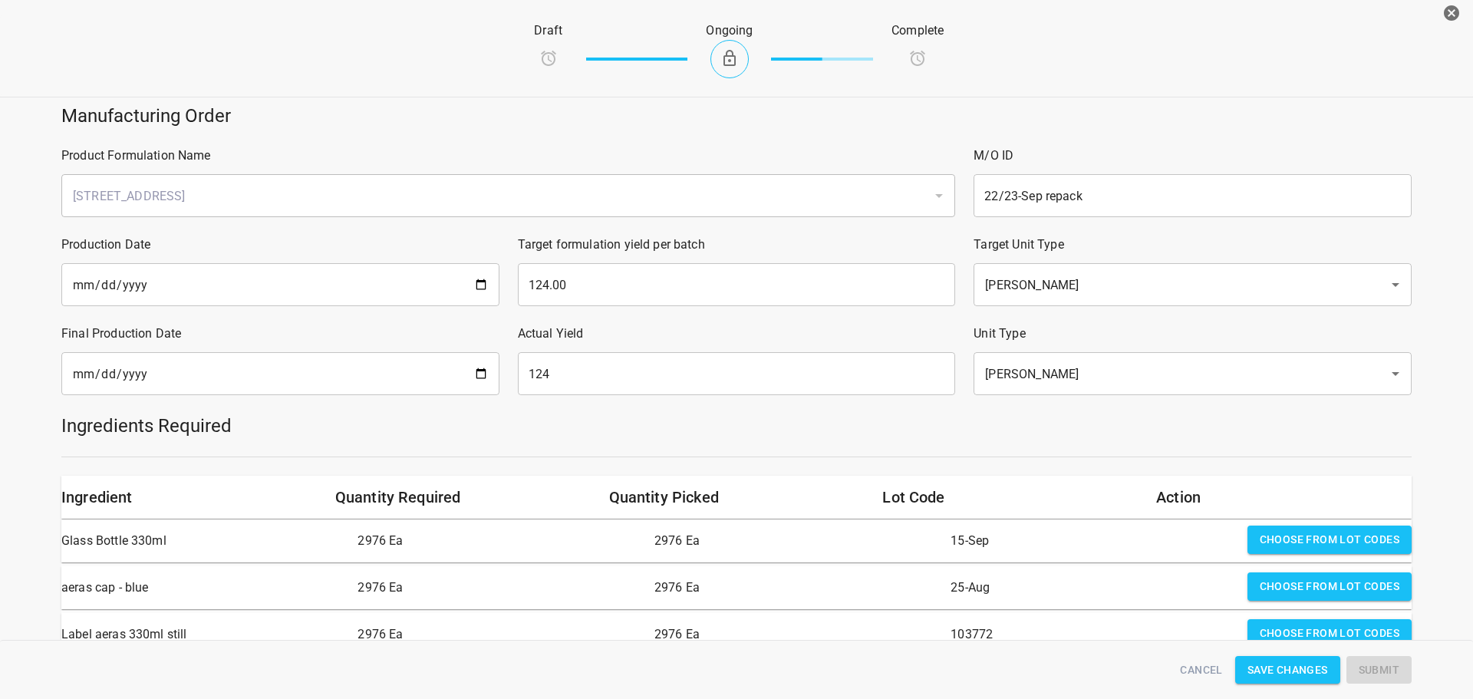
click at [1046, 423] on h5 "Ingredients Required" at bounding box center [736, 425] width 1350 height 25
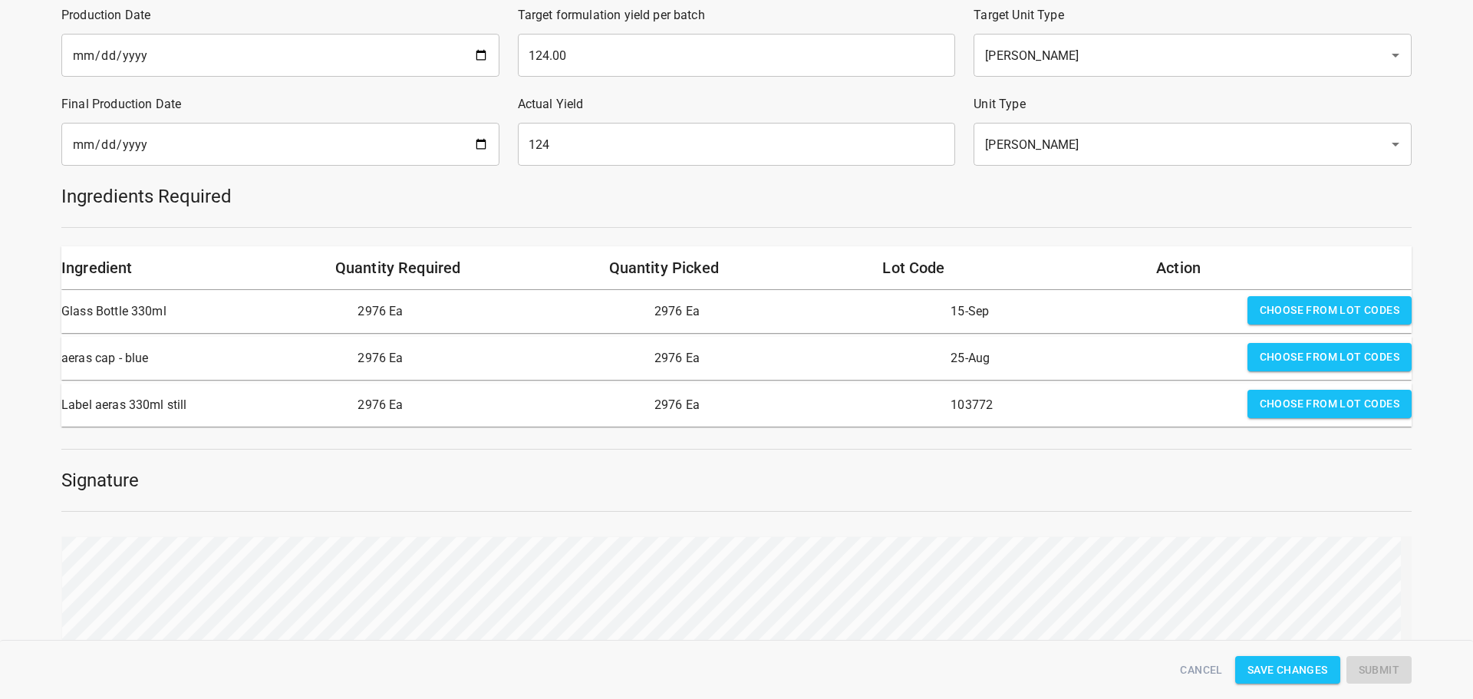
scroll to position [307, 0]
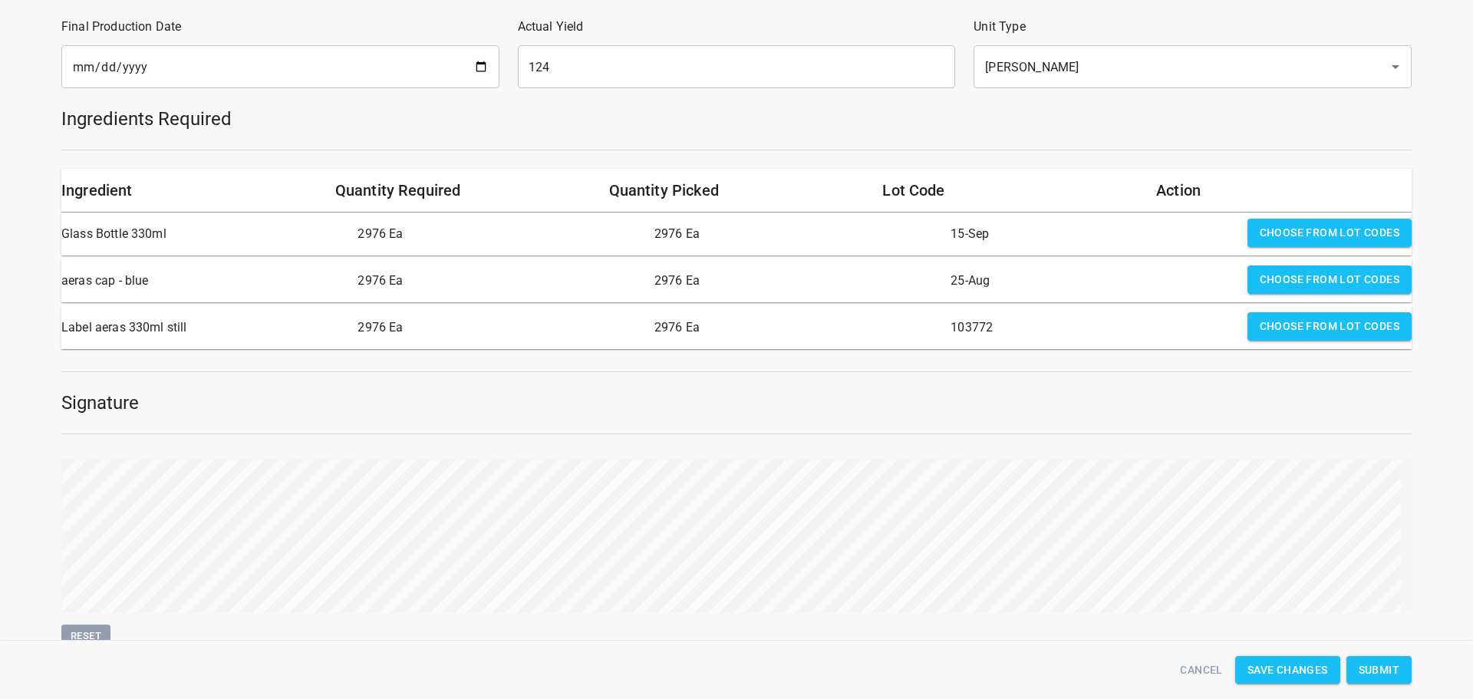
click at [1395, 663] on span "Submit" at bounding box center [1379, 669] width 41 height 19
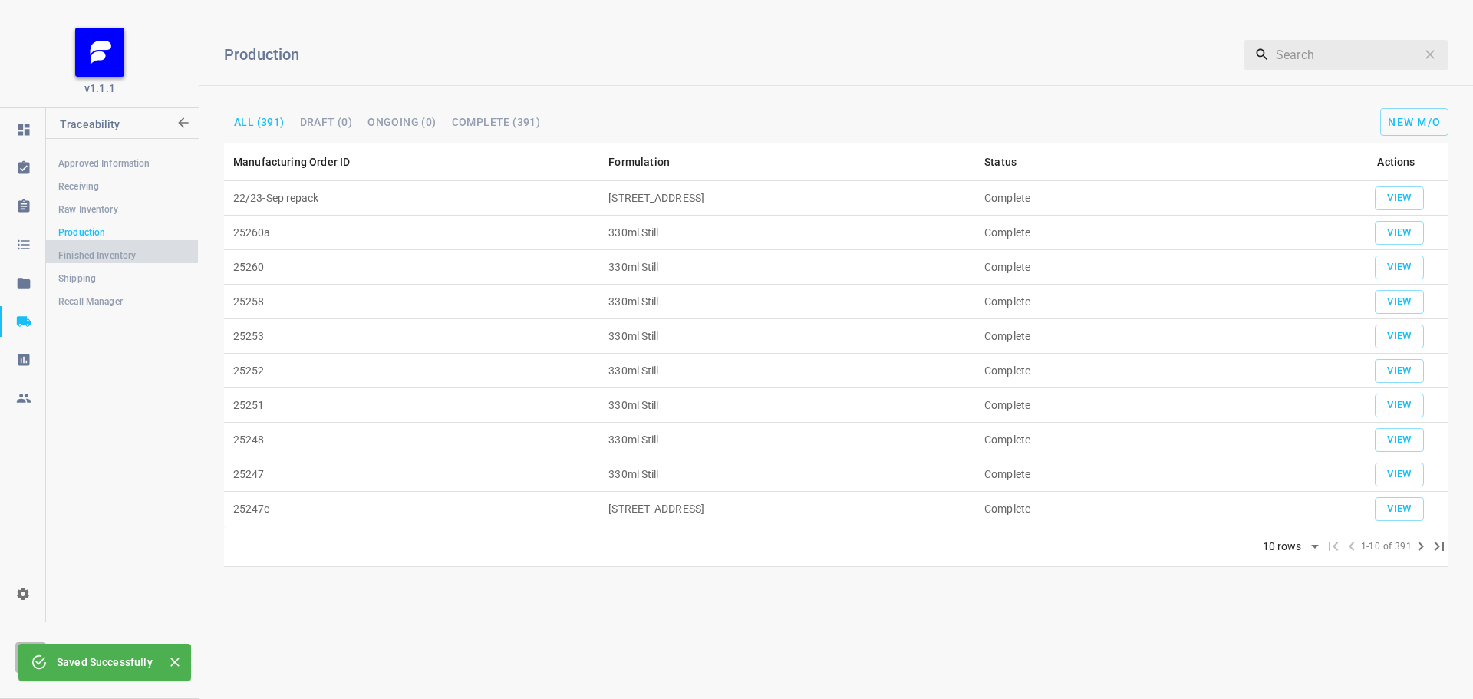
click at [93, 255] on span "Finished Inventory" at bounding box center [121, 255] width 127 height 15
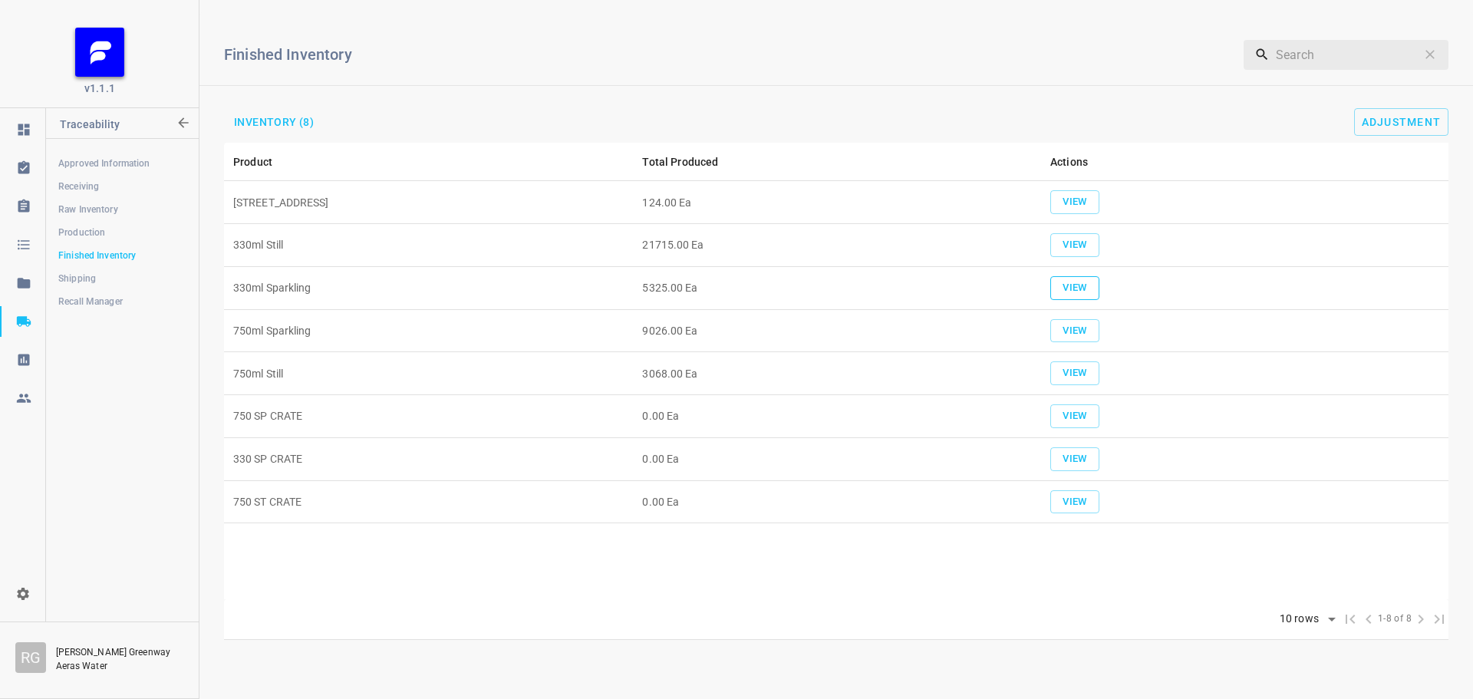
click at [1059, 288] on span "View" at bounding box center [1075, 288] width 34 height 18
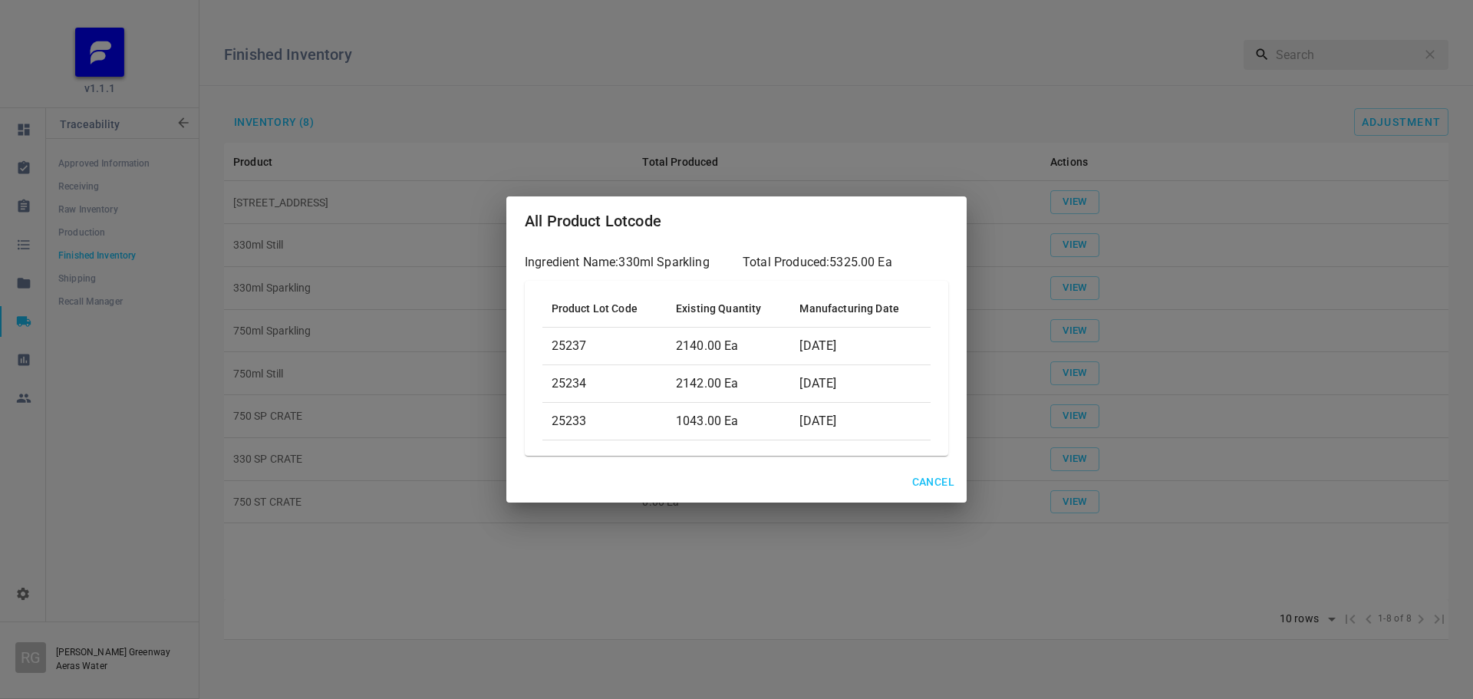
click at [937, 469] on button "Cancel" at bounding box center [933, 482] width 54 height 28
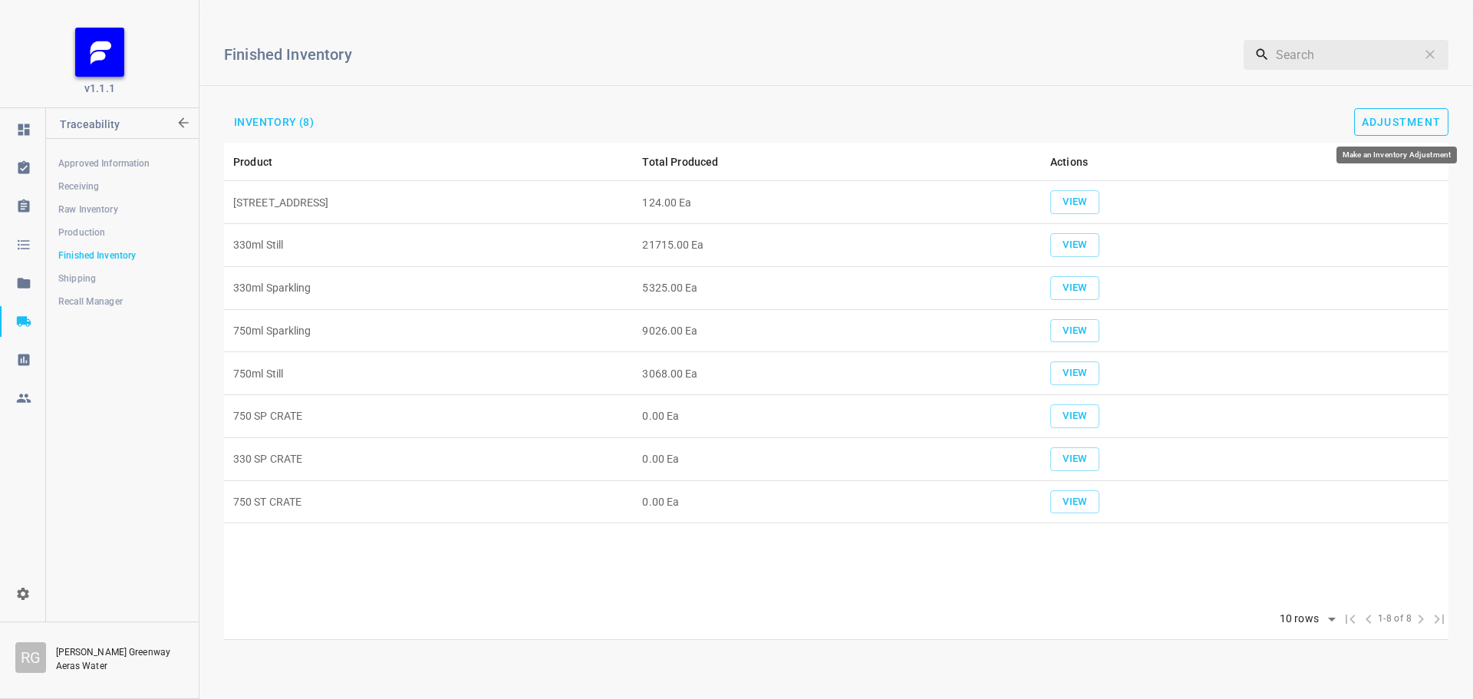
click at [1405, 122] on span "Adjustment" at bounding box center [1402, 122] width 80 height 12
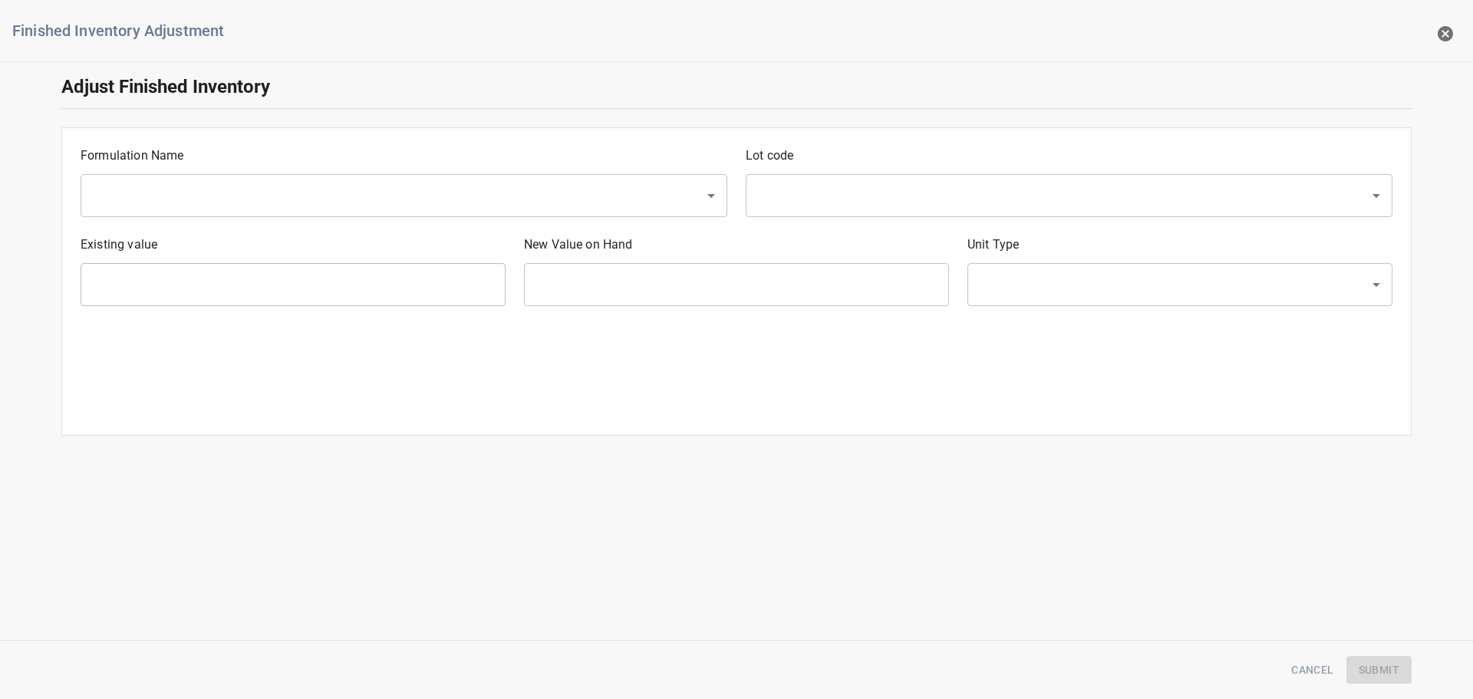
click at [206, 220] on div "Formulation Name ​" at bounding box center [403, 181] width 665 height 89
drag, startPoint x: 216, startPoint y: 192, endPoint x: 215, endPoint y: 213, distance: 21.5
click at [216, 192] on input "text" at bounding box center [382, 195] width 590 height 29
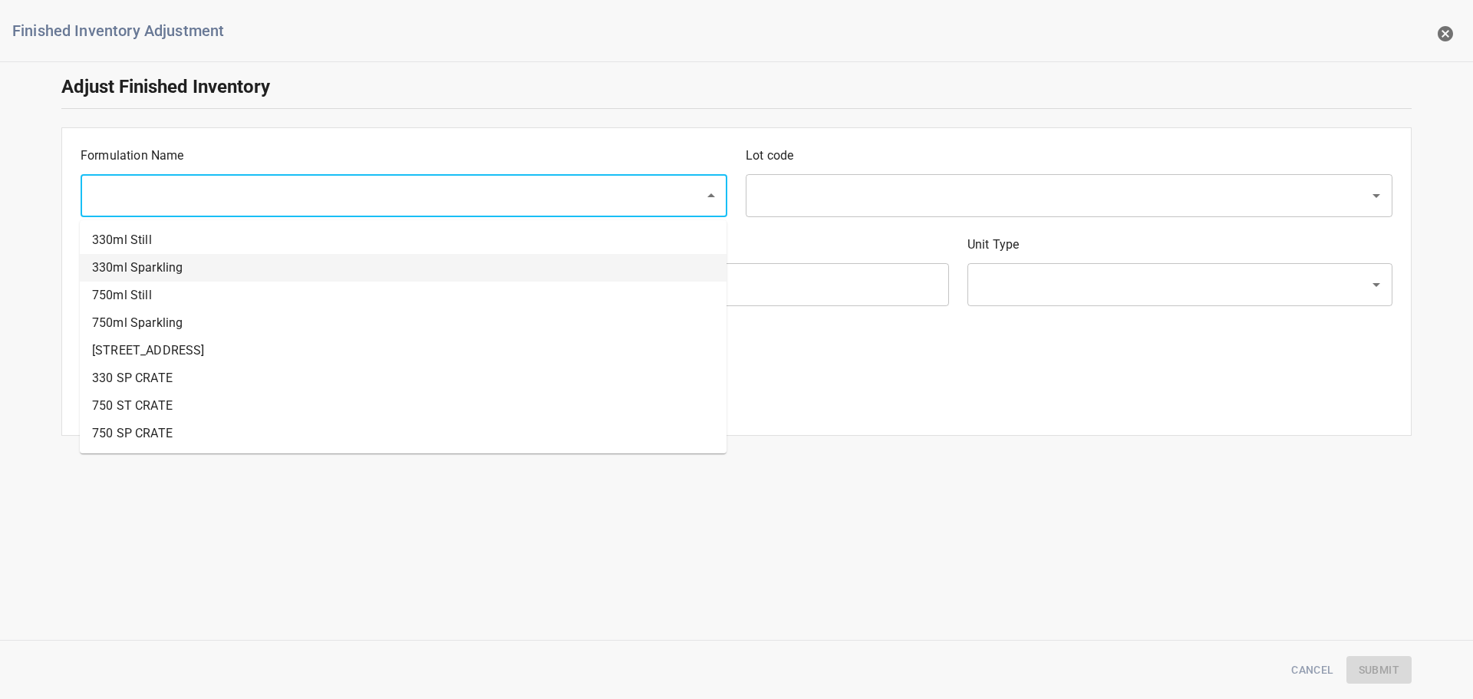
click at [202, 267] on li "330ml Sparkling" at bounding box center [403, 268] width 647 height 28
type input "330ml Sparkling"
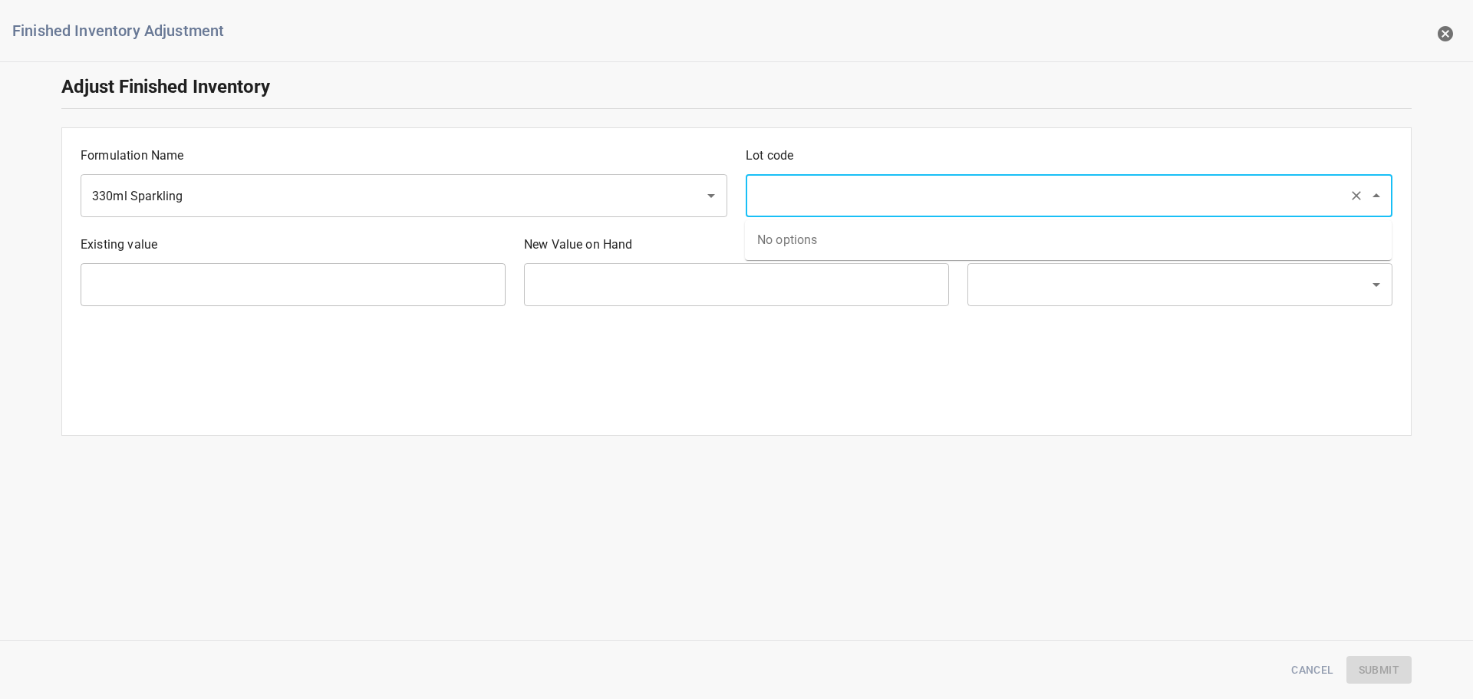
click at [939, 182] on input "text" at bounding box center [1048, 195] width 590 height 29
type input "25237"
click at [855, 240] on li "25237" at bounding box center [1068, 240] width 647 height 28
type input "2140 Ea"
type input "[PERSON_NAME]"
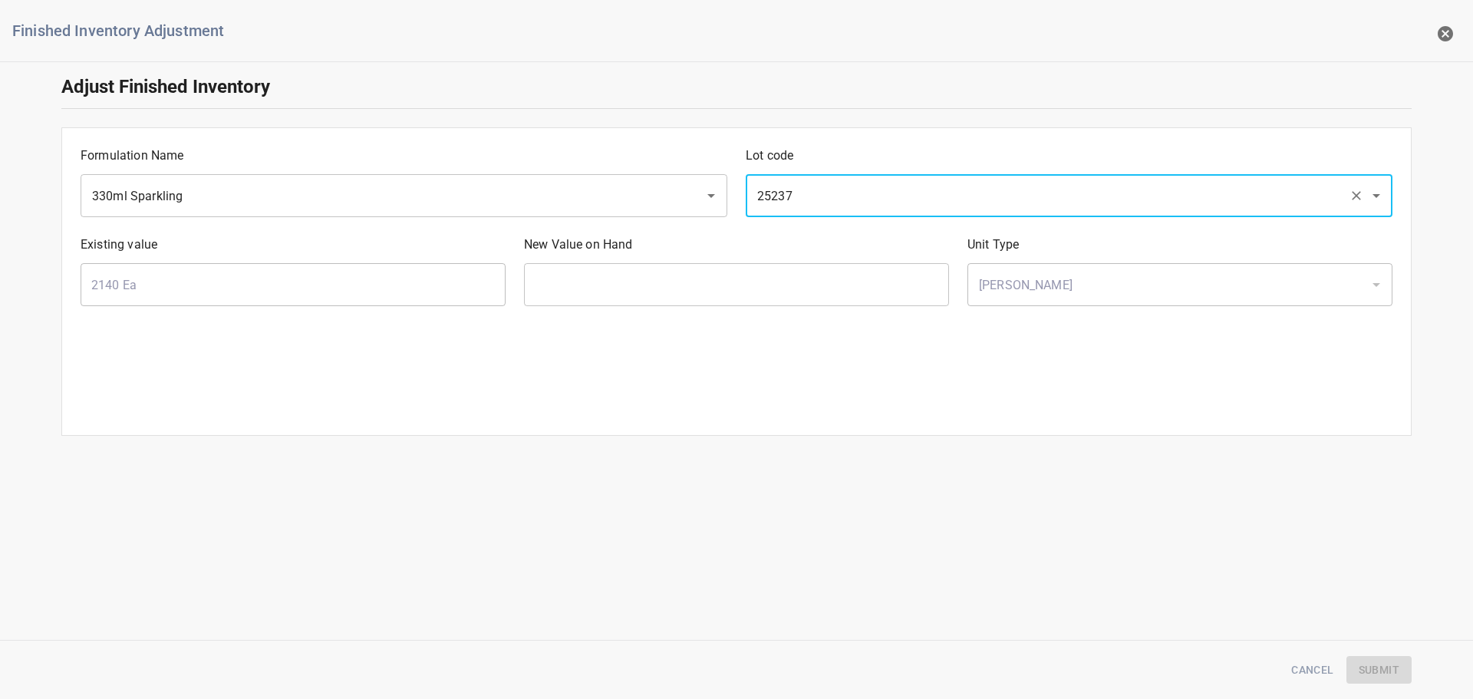
type input "25237"
click at [647, 303] on input "text" at bounding box center [736, 284] width 425 height 43
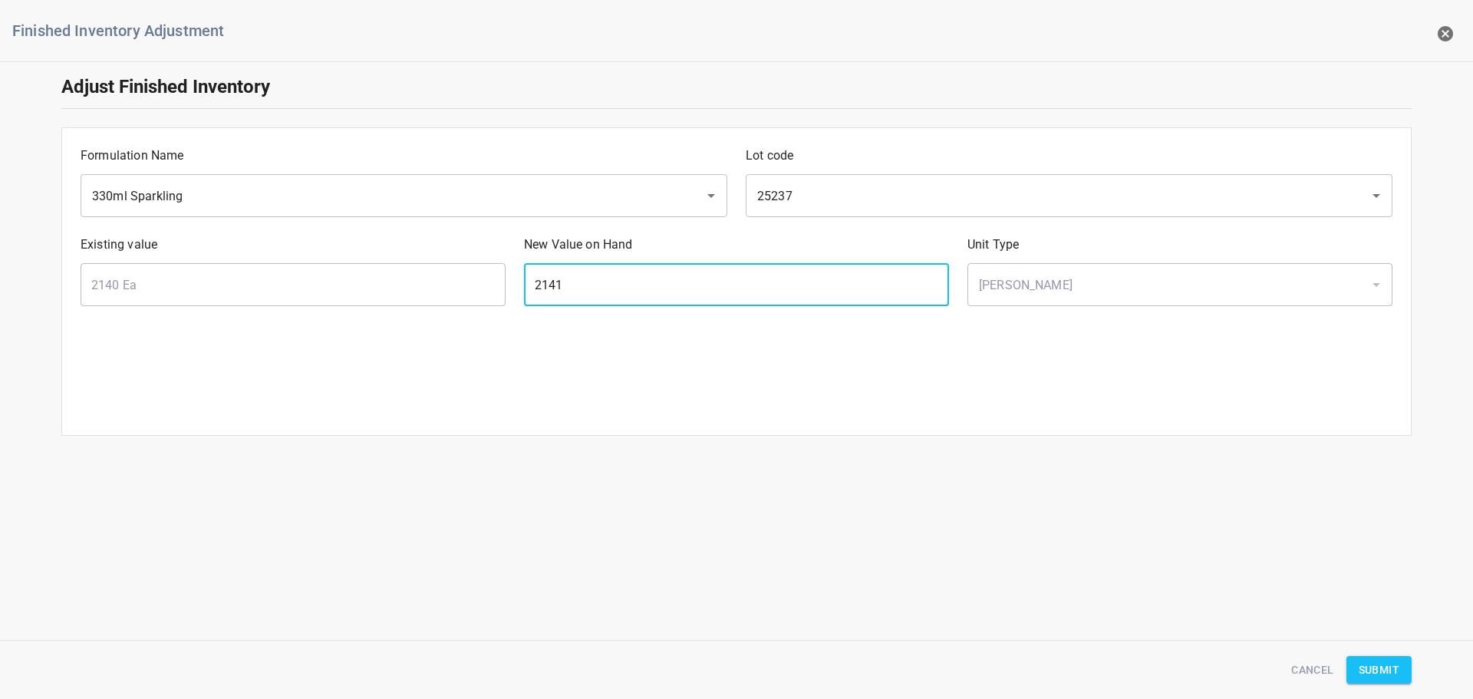
type input "2141"
click at [1401, 659] on button "Submit" at bounding box center [1378, 670] width 65 height 28
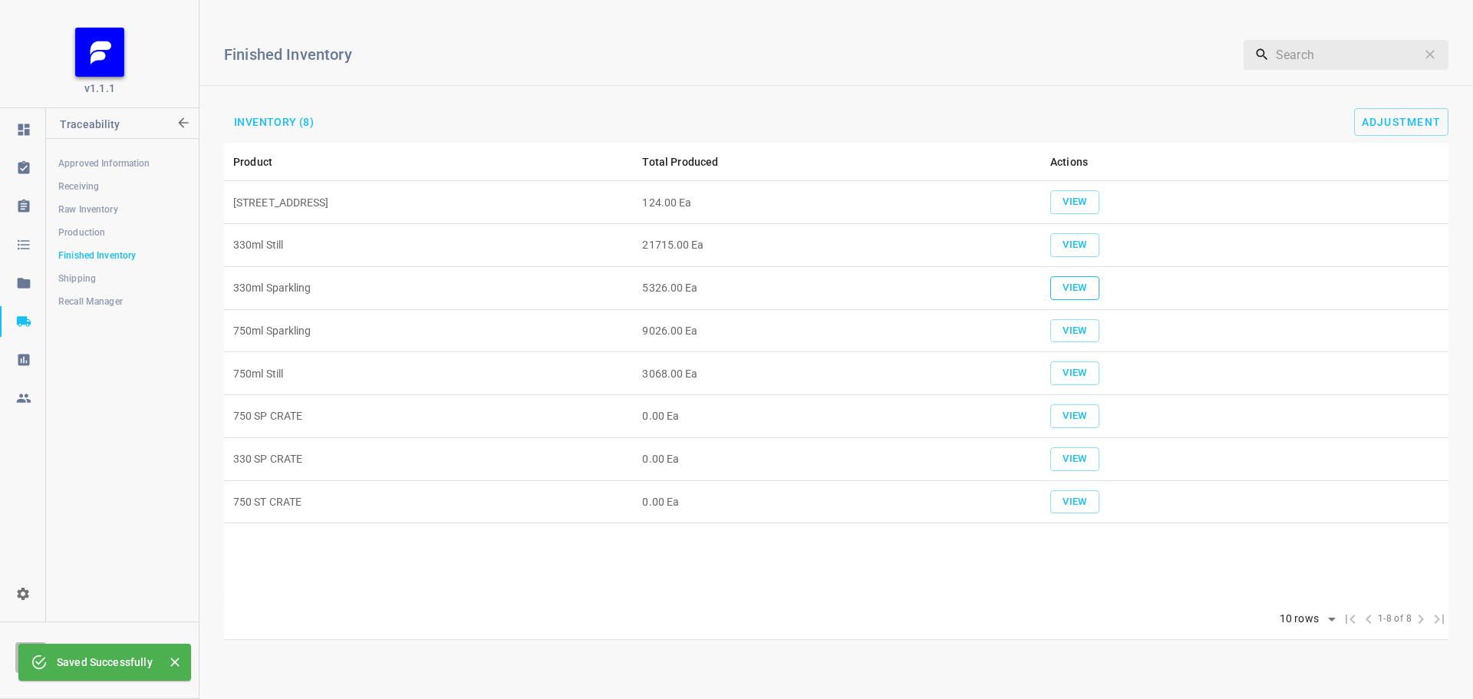
click at [1072, 285] on span "View" at bounding box center [1075, 288] width 34 height 18
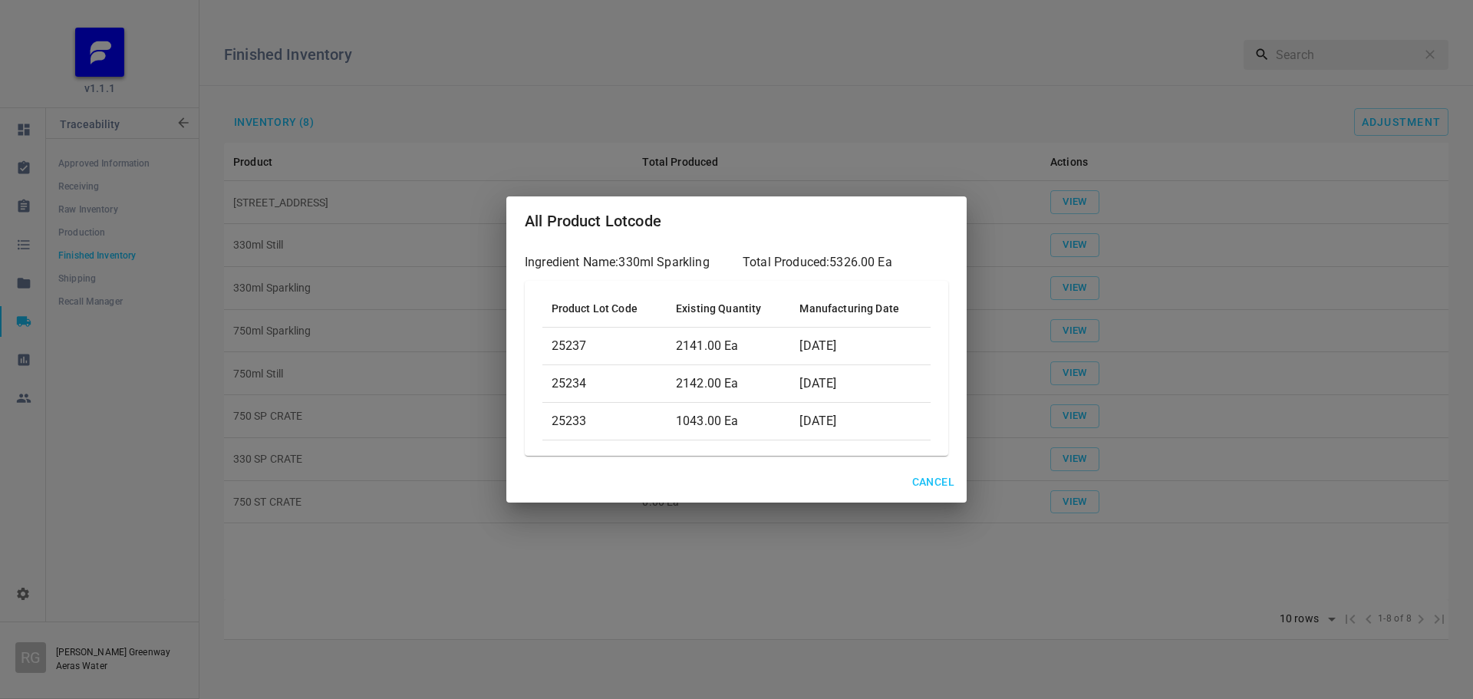
click at [916, 479] on span "Cancel" at bounding box center [933, 482] width 42 height 19
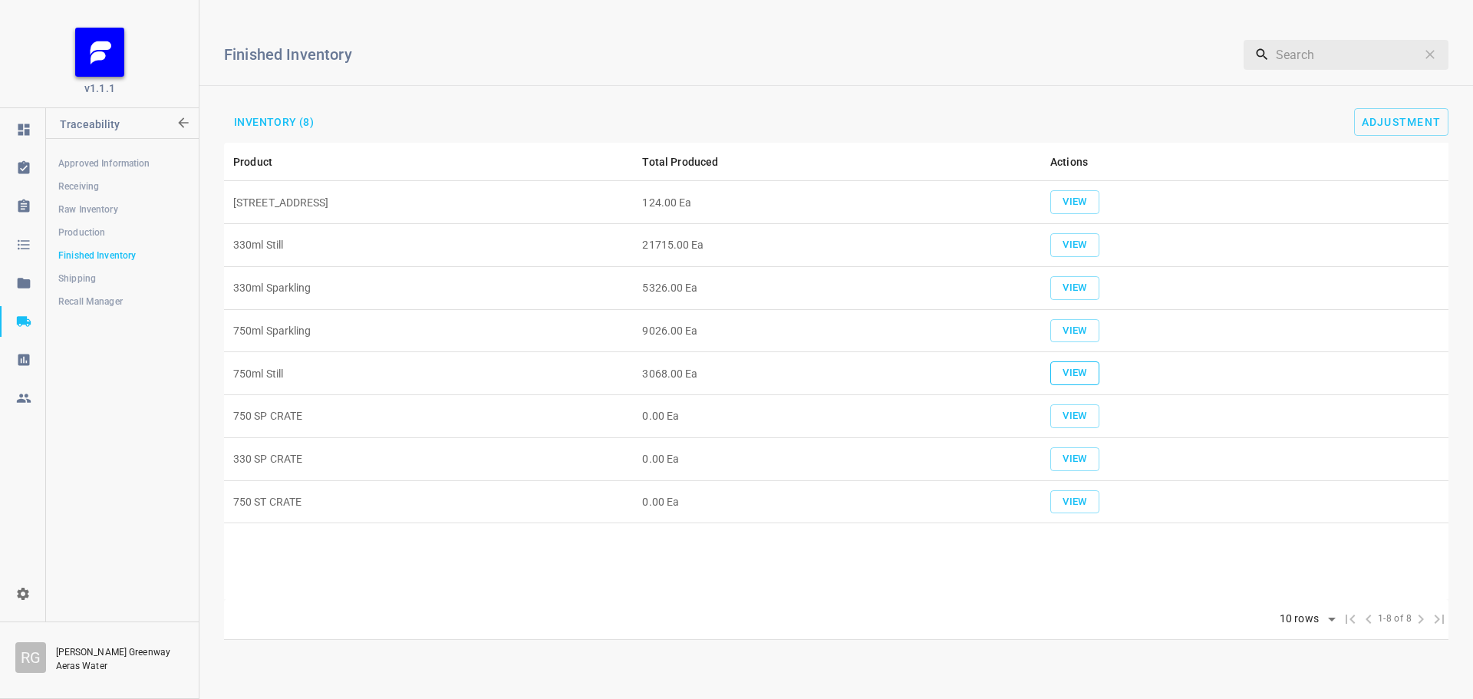
click at [1075, 383] on button "View" at bounding box center [1074, 373] width 49 height 24
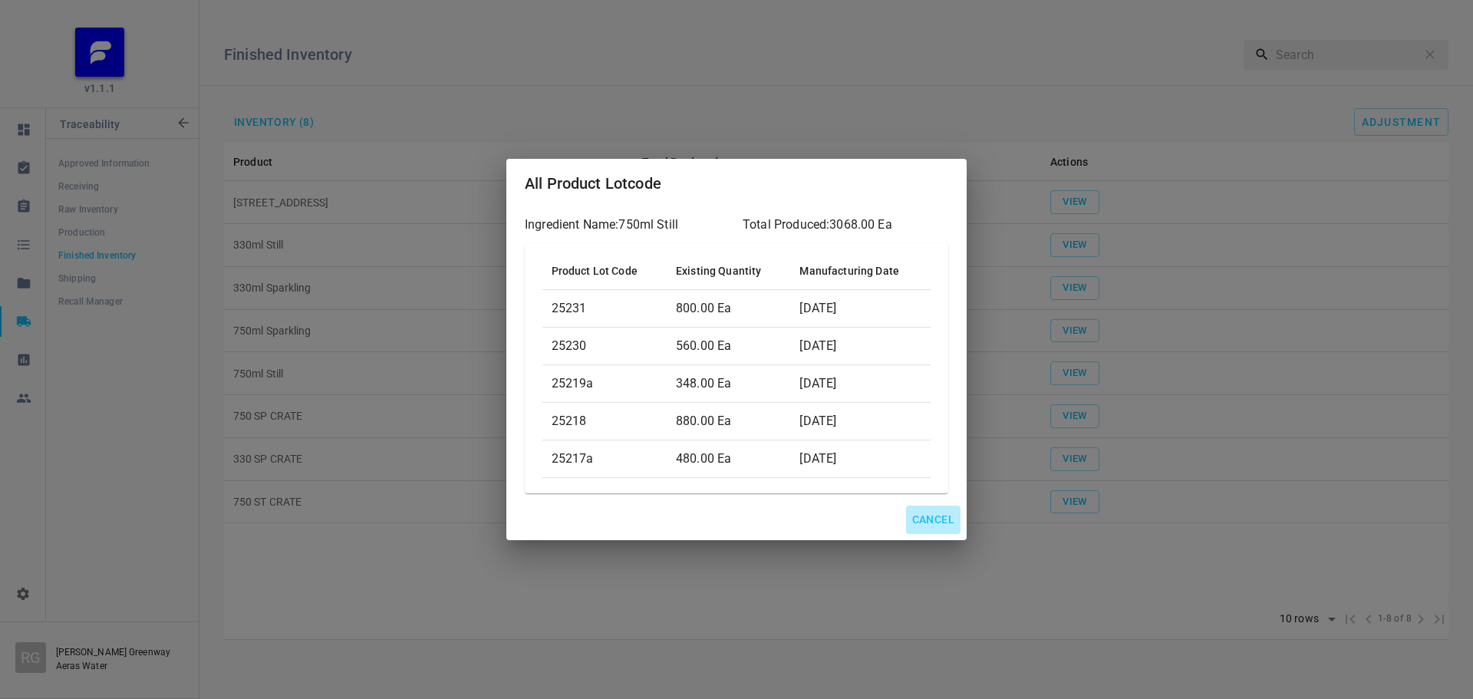
click at [942, 519] on span "Cancel" at bounding box center [933, 519] width 42 height 19
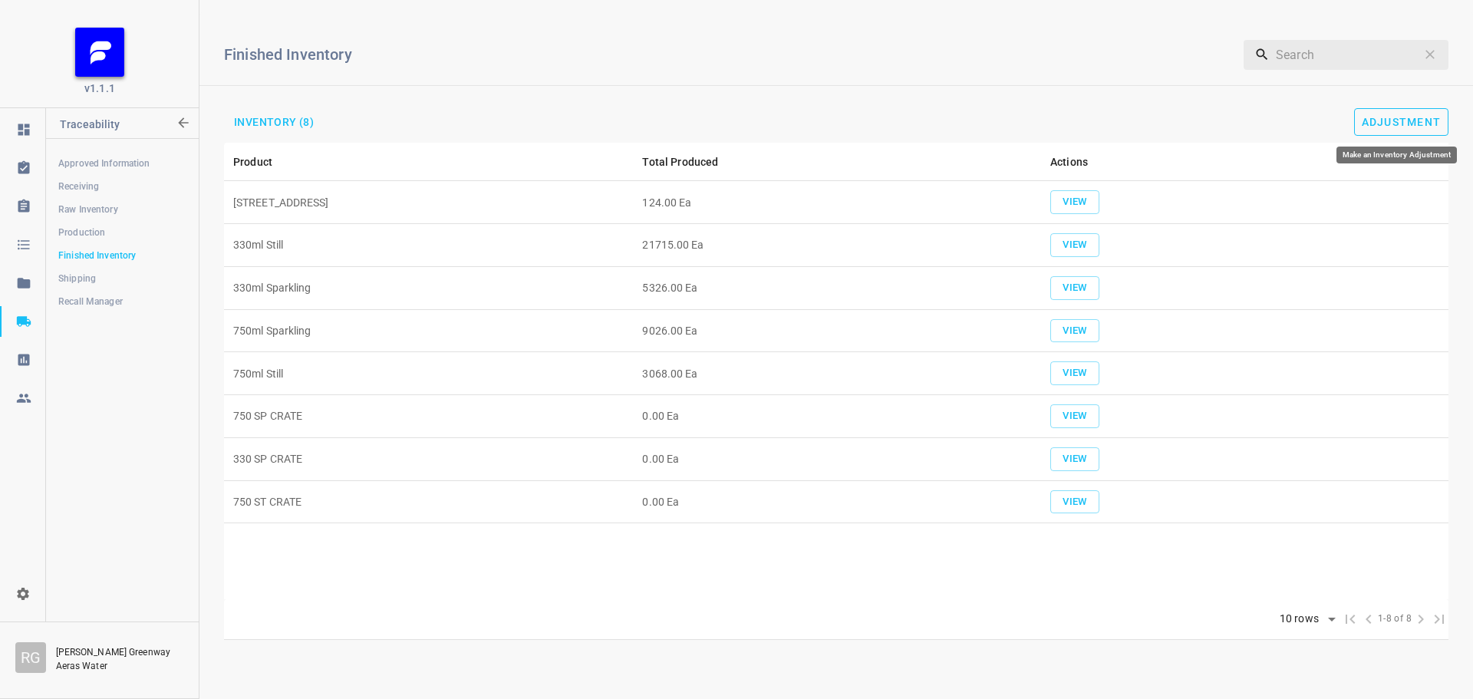
click at [1406, 117] on span "Adjustment" at bounding box center [1402, 122] width 80 height 12
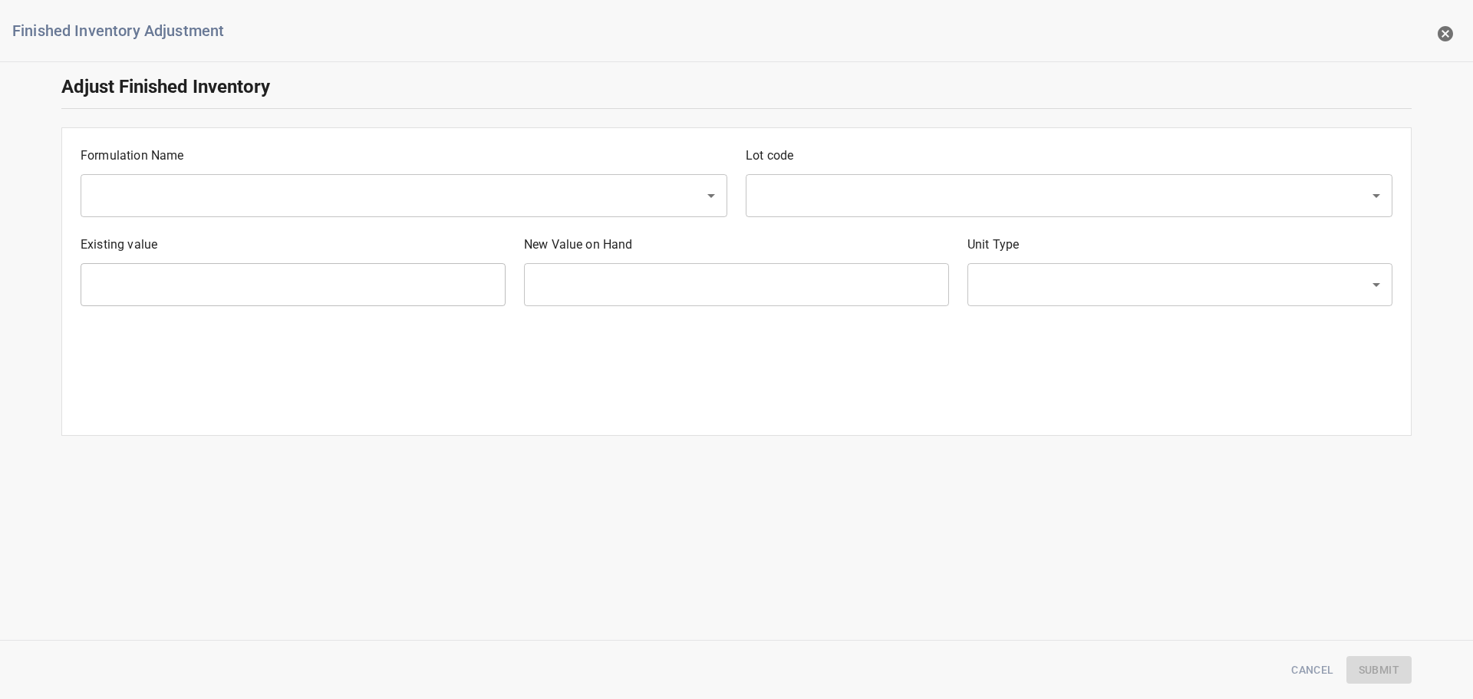
click at [310, 184] on input "text" at bounding box center [382, 195] width 590 height 29
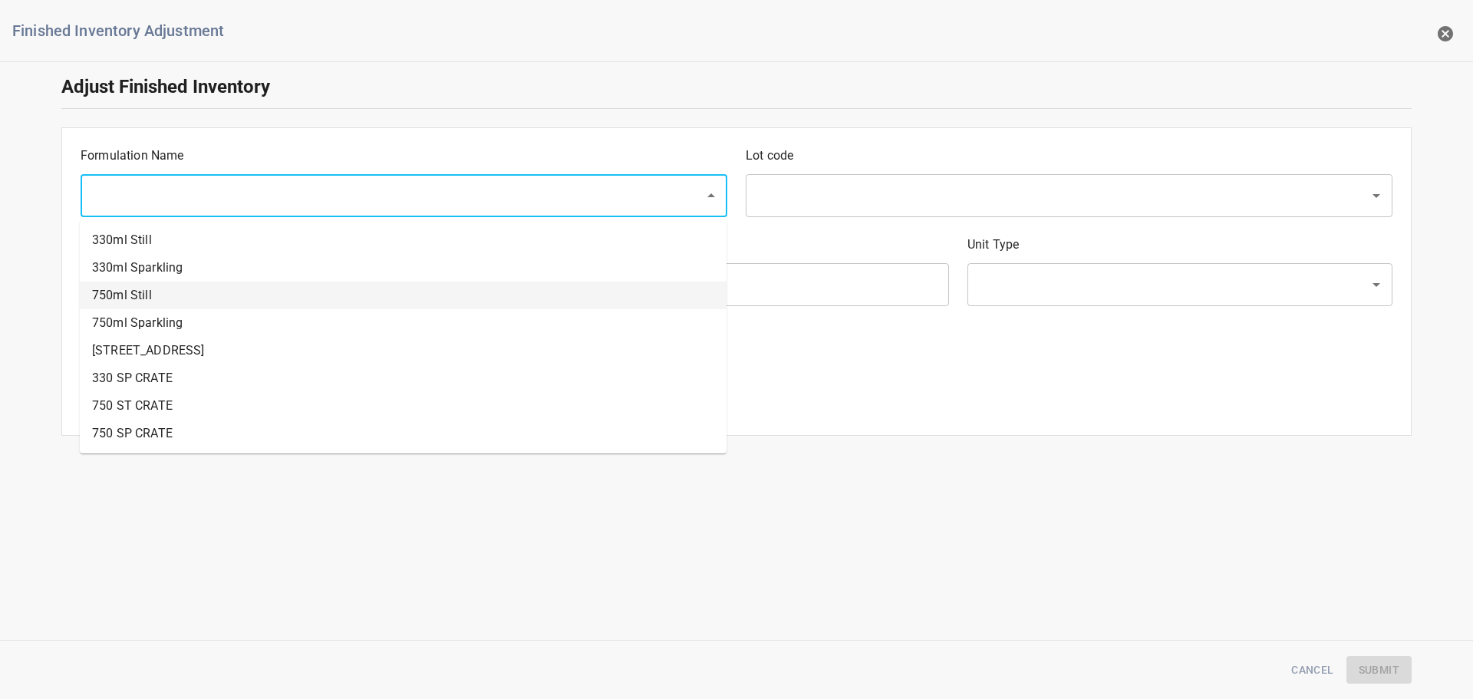
drag, startPoint x: 209, startPoint y: 295, endPoint x: 627, endPoint y: 232, distance: 422.8
click at [209, 296] on li "750ml Still" at bounding box center [403, 296] width 647 height 28
type input "750ml Still"
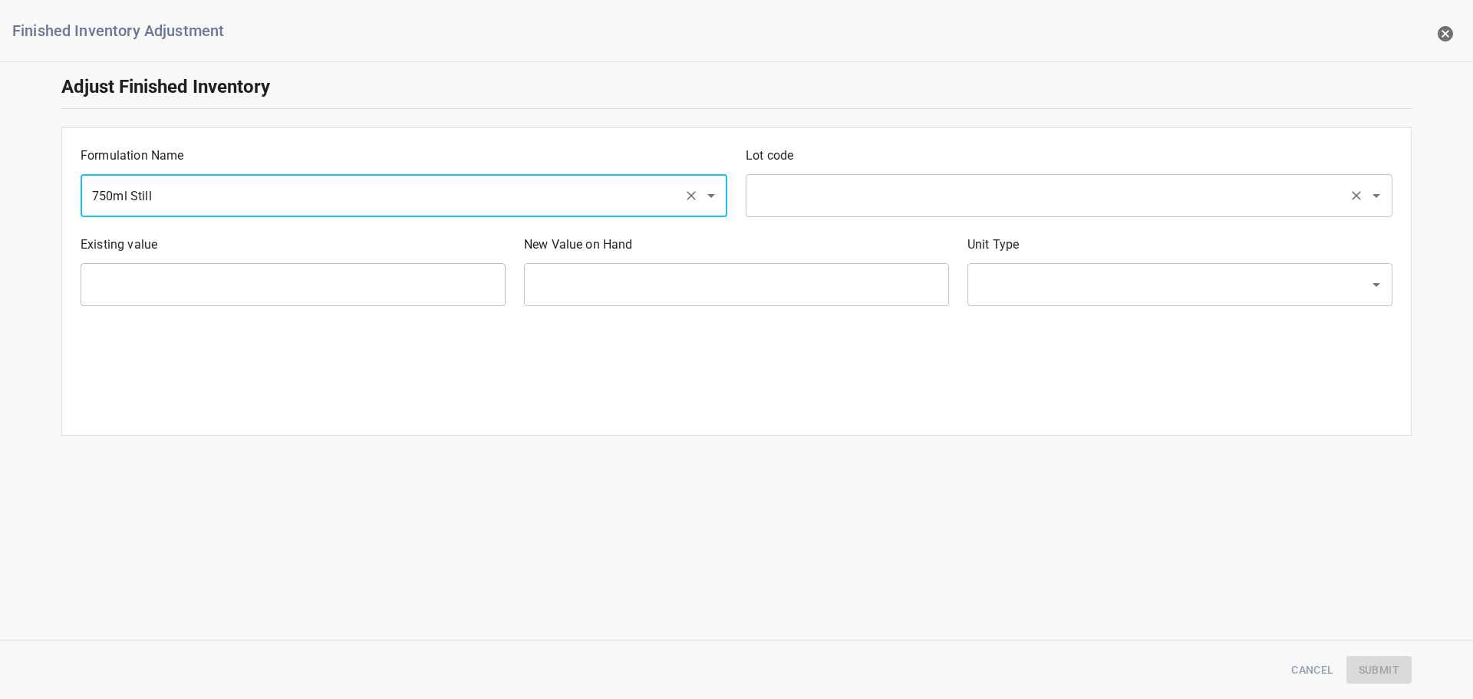
drag, startPoint x: 815, startPoint y: 196, endPoint x: 788, endPoint y: 209, distance: 29.8
click at [816, 196] on input "text" at bounding box center [1048, 195] width 590 height 29
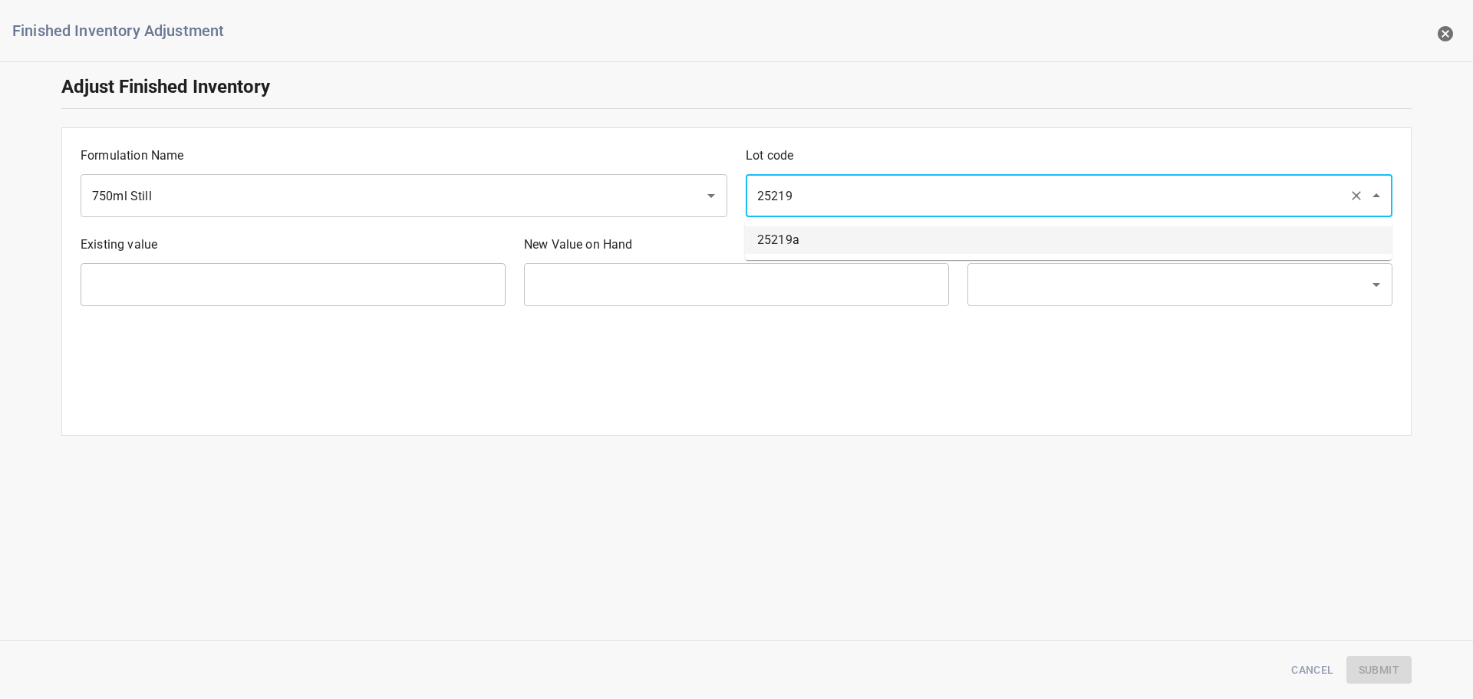
click at [803, 226] on ul "25219a" at bounding box center [1068, 240] width 647 height 40
click at [803, 239] on li "25219a" at bounding box center [1068, 240] width 647 height 28
type input "25219a"
type input "348 Ea"
type input "[PERSON_NAME]"
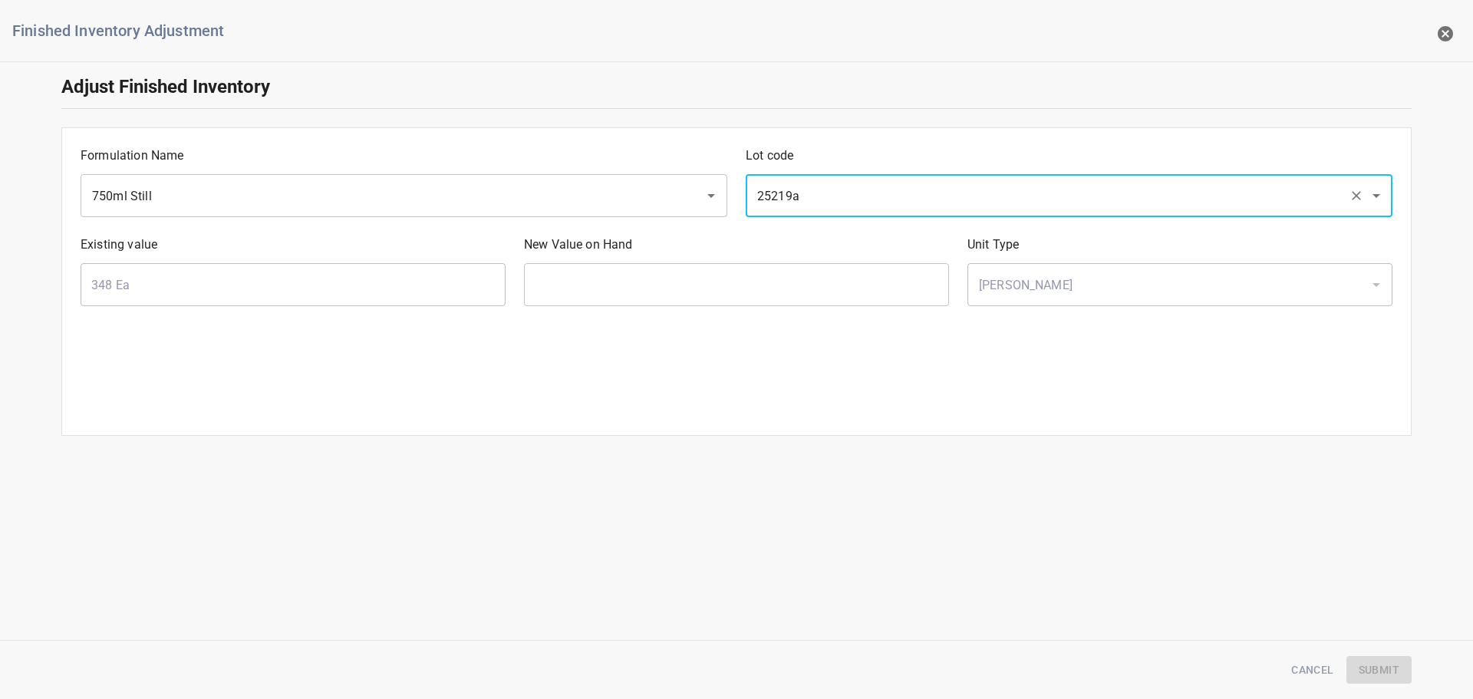
type input "25219a"
click at [568, 307] on div "New Value on Hand ​" at bounding box center [736, 270] width 443 height 89
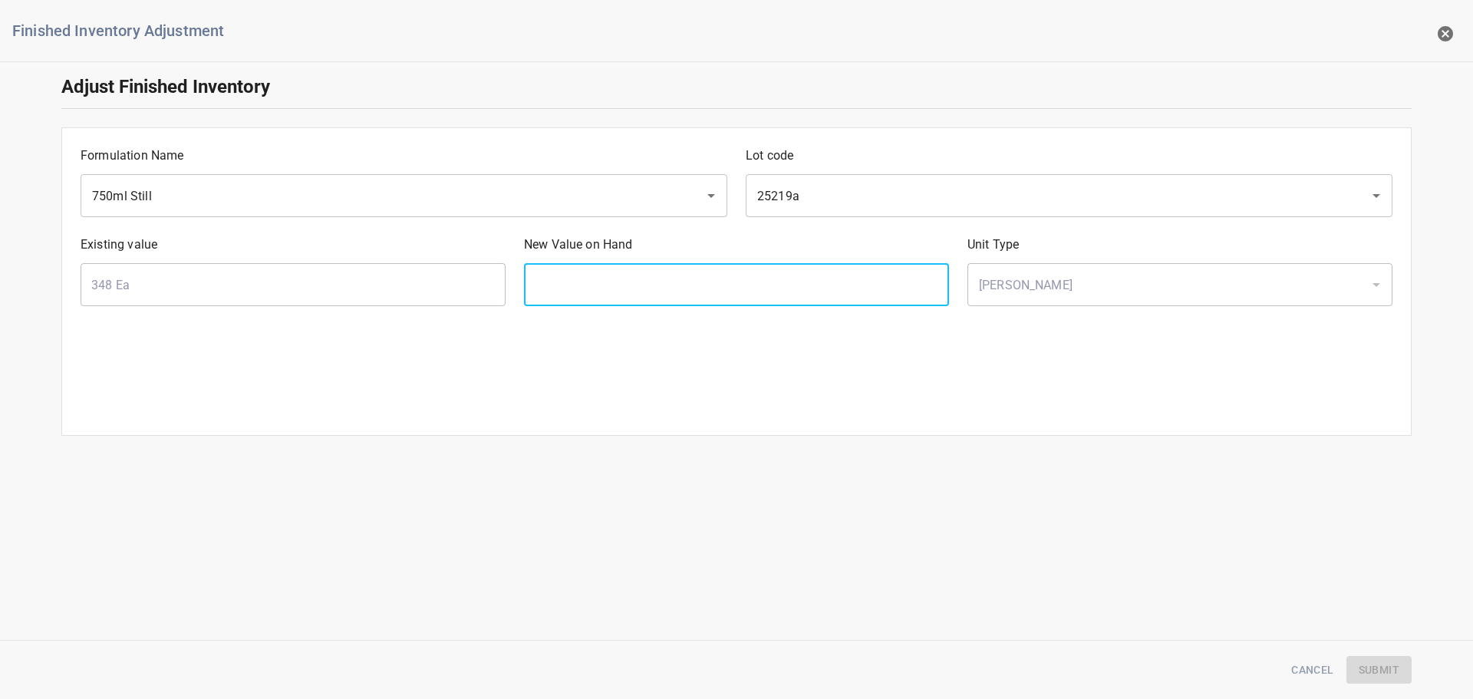
click at [582, 282] on input "text" at bounding box center [736, 284] width 425 height 43
type input "346"
drag, startPoint x: 686, startPoint y: 382, endPoint x: 766, endPoint y: 377, distance: 80.7
click at [687, 382] on div "Formulation Name 750ml Still ​ Lot code 25219a ​ Existing value 348 Ea ​ New Va…" at bounding box center [736, 281] width 1350 height 308
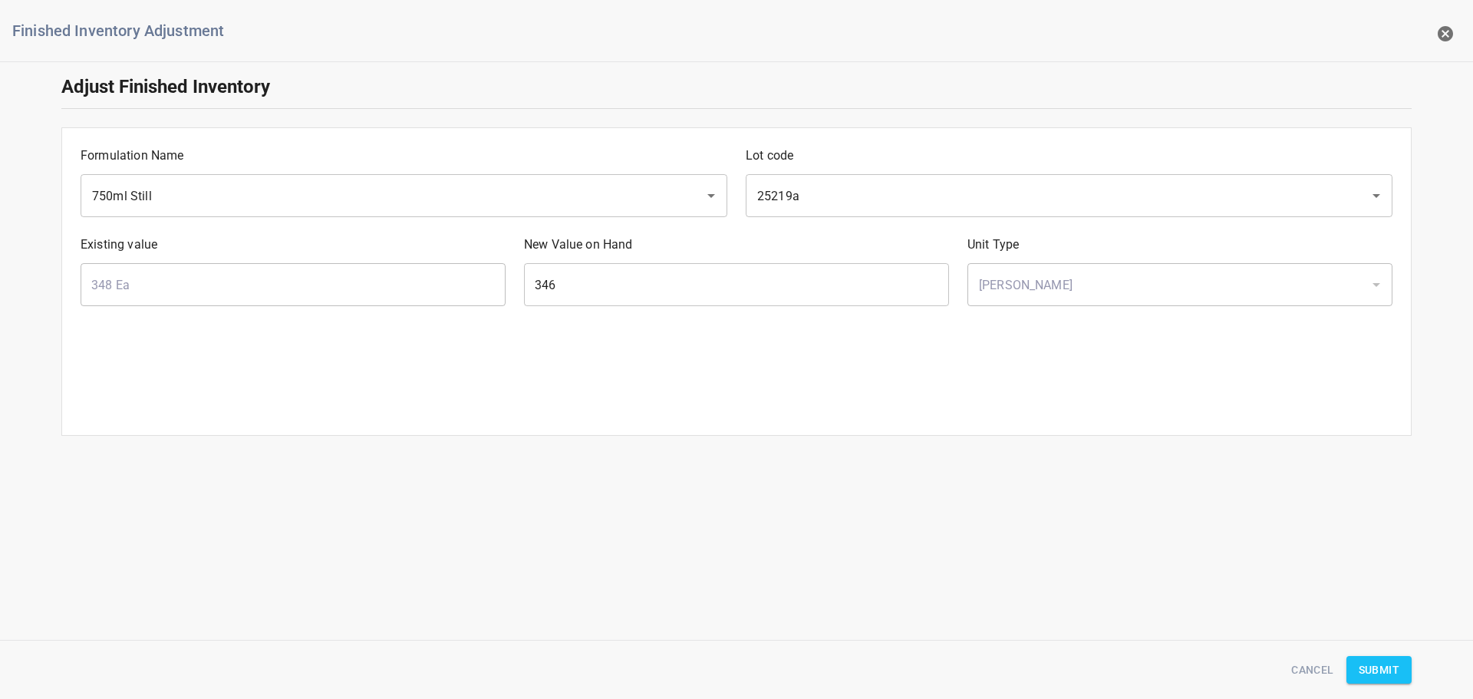
click at [1391, 683] on div "Cancel Submit" at bounding box center [736, 670] width 1368 height 47
click at [1400, 654] on div "Cancel Submit" at bounding box center [736, 670] width 1368 height 47
click at [1399, 665] on button "Submit" at bounding box center [1378, 670] width 65 height 28
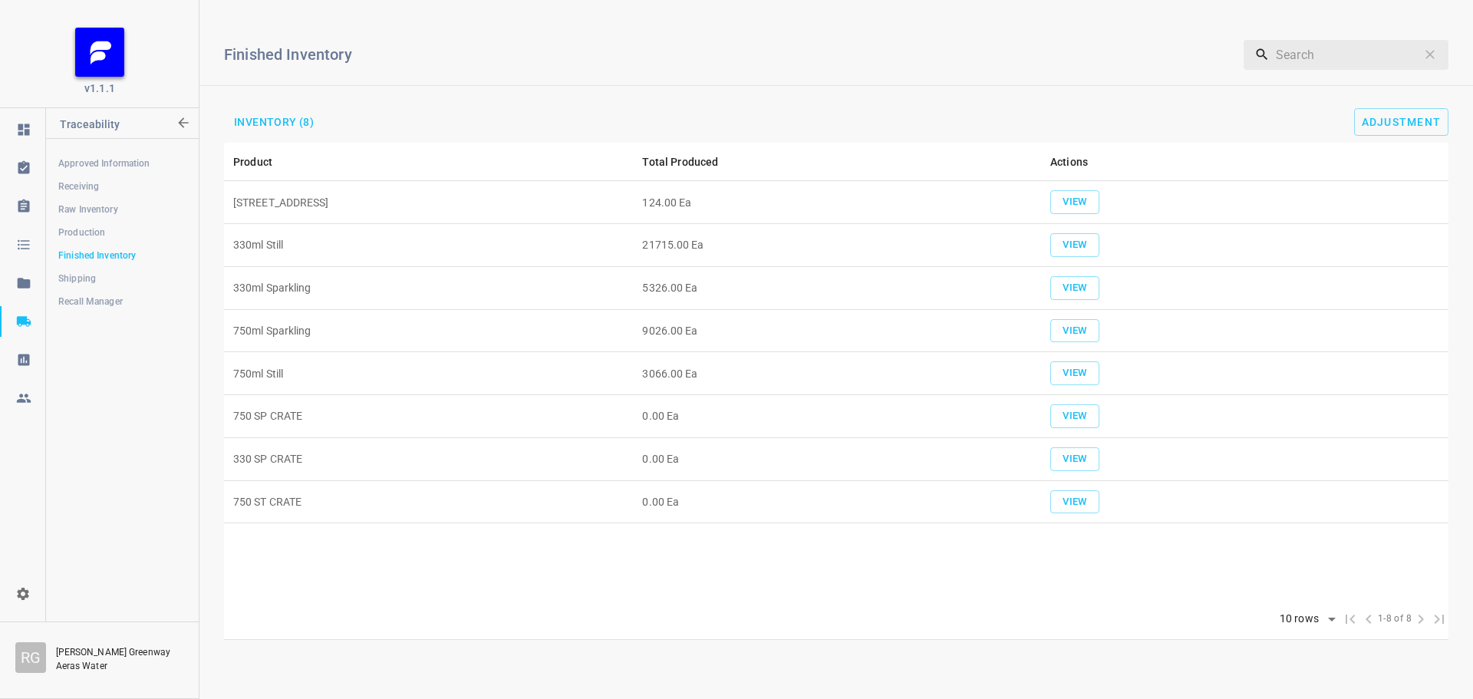
click at [1088, 395] on td "View" at bounding box center [1244, 416] width 407 height 43
click at [1089, 385] on td "View" at bounding box center [1244, 373] width 407 height 43
click at [1090, 370] on span "View" at bounding box center [1075, 373] width 34 height 18
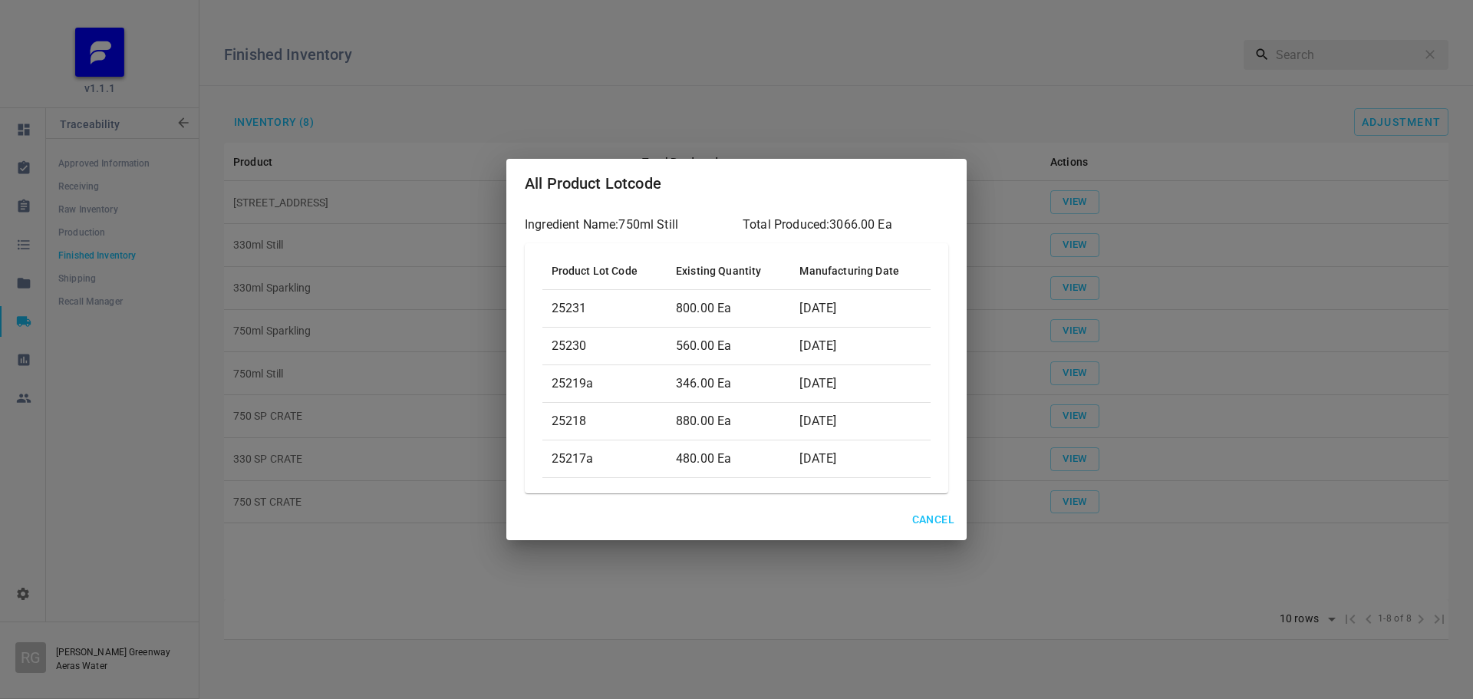
drag, startPoint x: 921, startPoint y: 528, endPoint x: 1036, endPoint y: 416, distance: 160.6
click at [921, 528] on span "Cancel" at bounding box center [933, 519] width 42 height 19
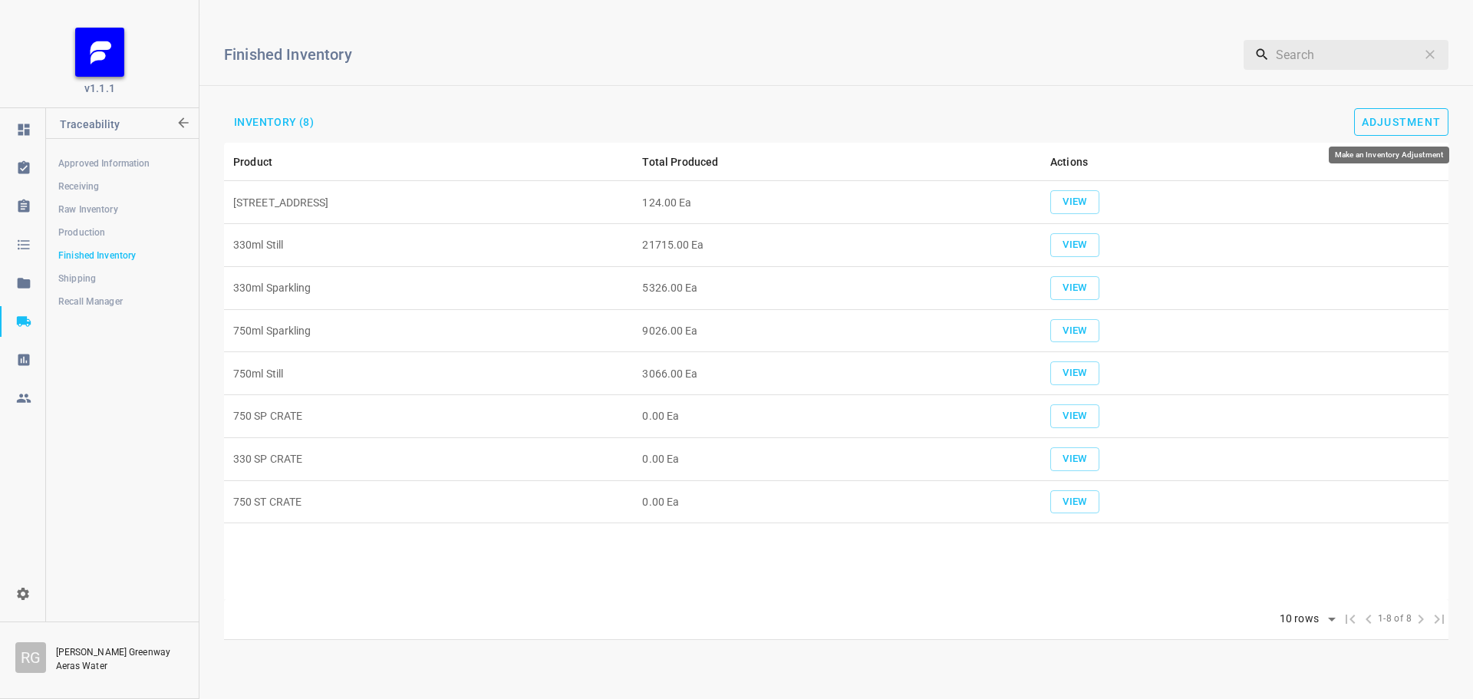
click at [1423, 127] on span "Adjustment" at bounding box center [1402, 122] width 80 height 12
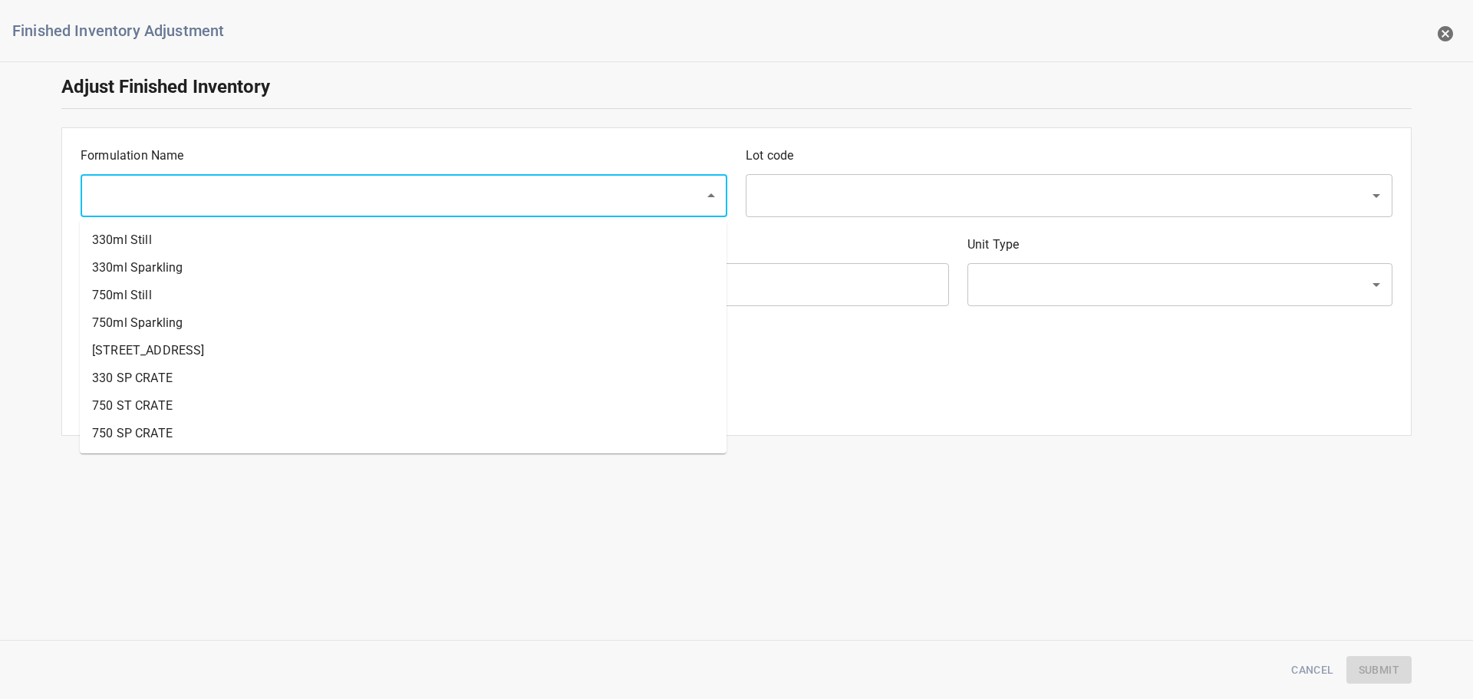
click at [300, 188] on input "text" at bounding box center [382, 195] width 590 height 29
click at [174, 301] on li "750ml Still" at bounding box center [403, 296] width 647 height 28
type input "750ml Still"
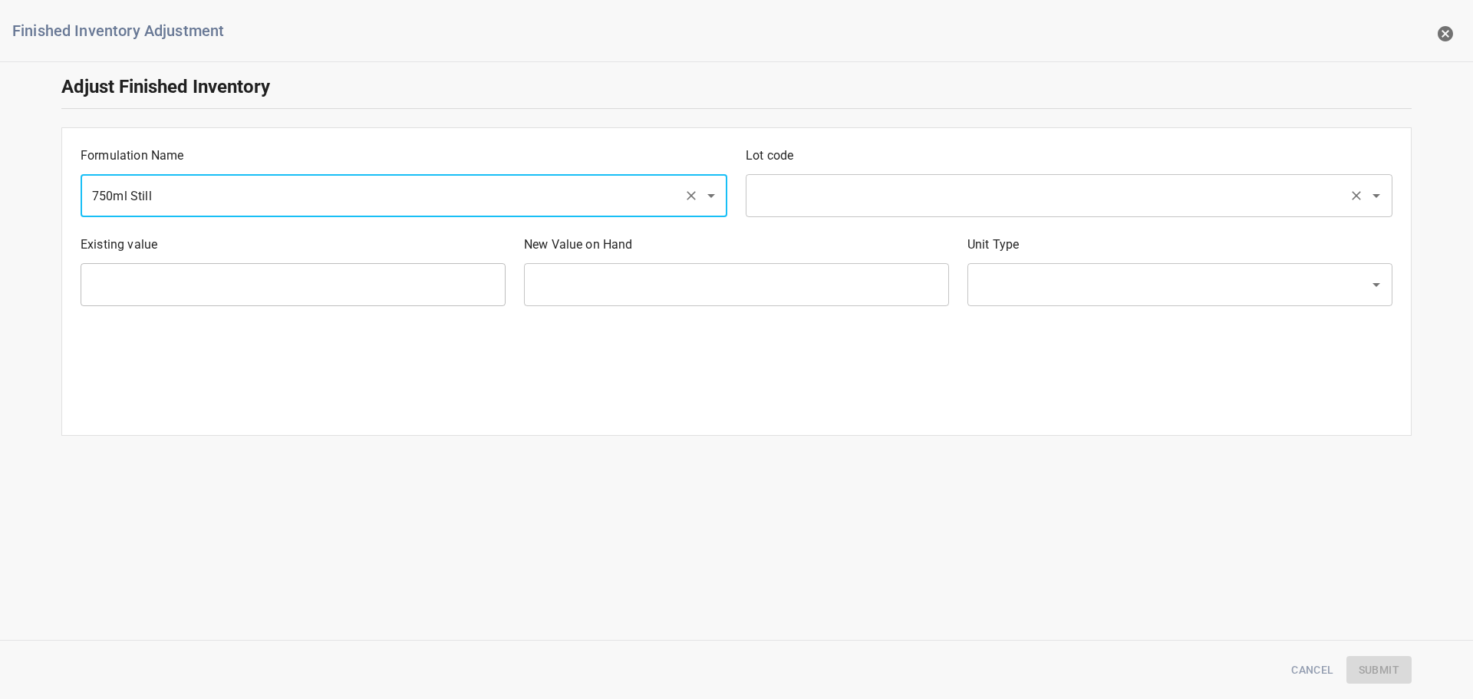
click at [875, 200] on input "text" at bounding box center [1048, 195] width 590 height 29
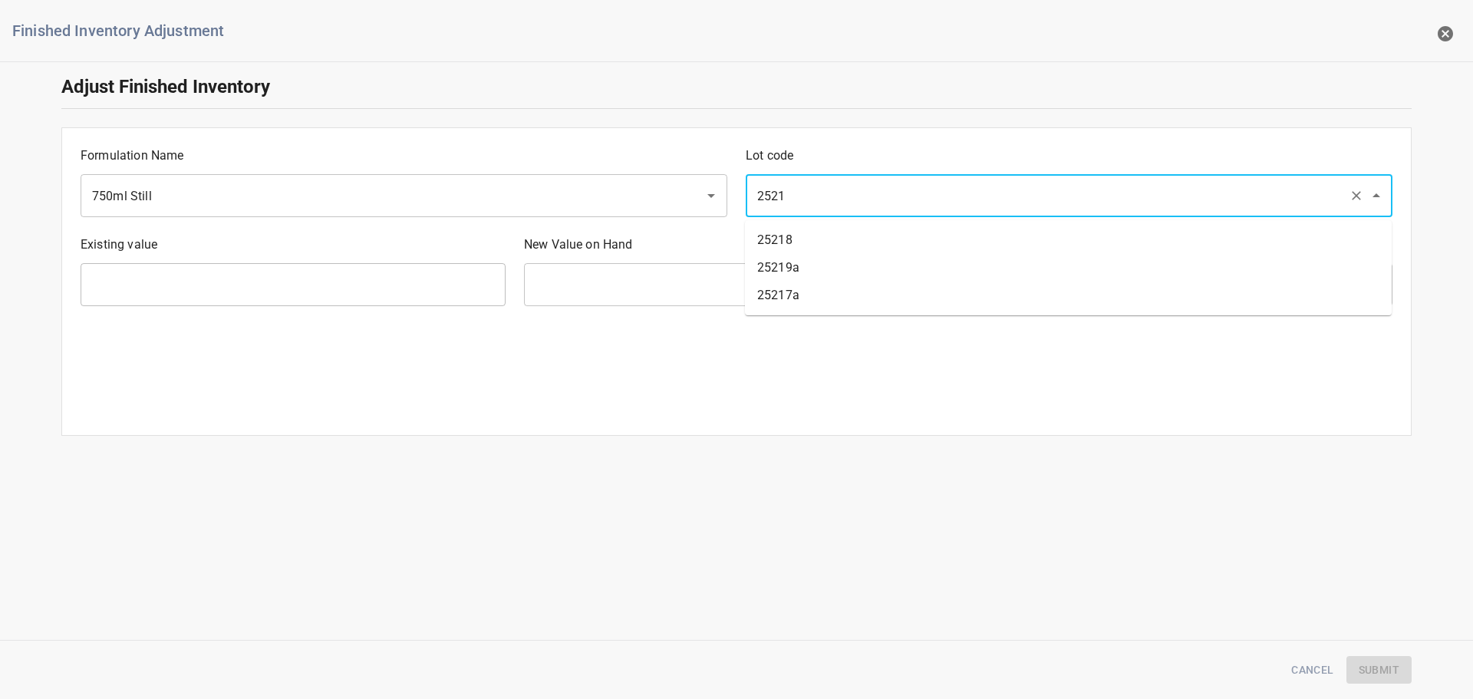
type input "25218"
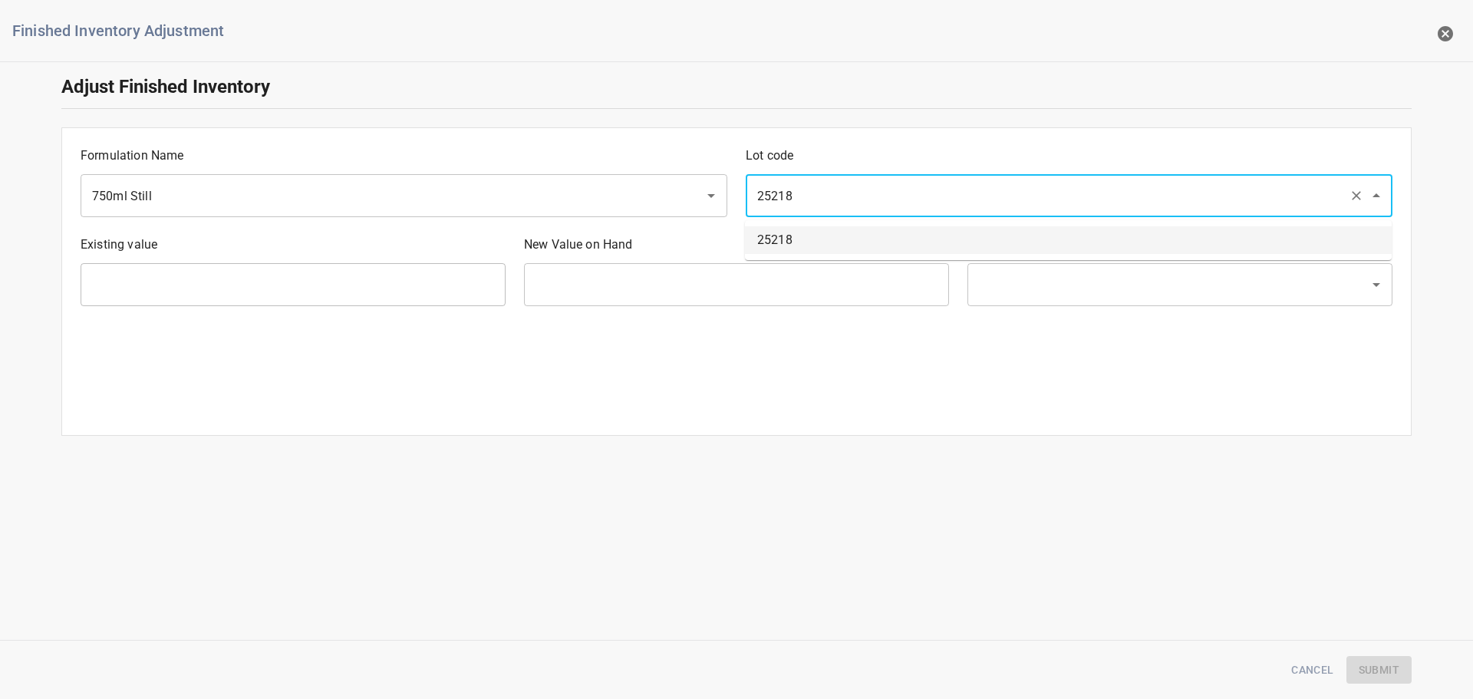
click at [838, 244] on li "25218" at bounding box center [1068, 240] width 647 height 28
type input "880 Ea"
type input "[PERSON_NAME]"
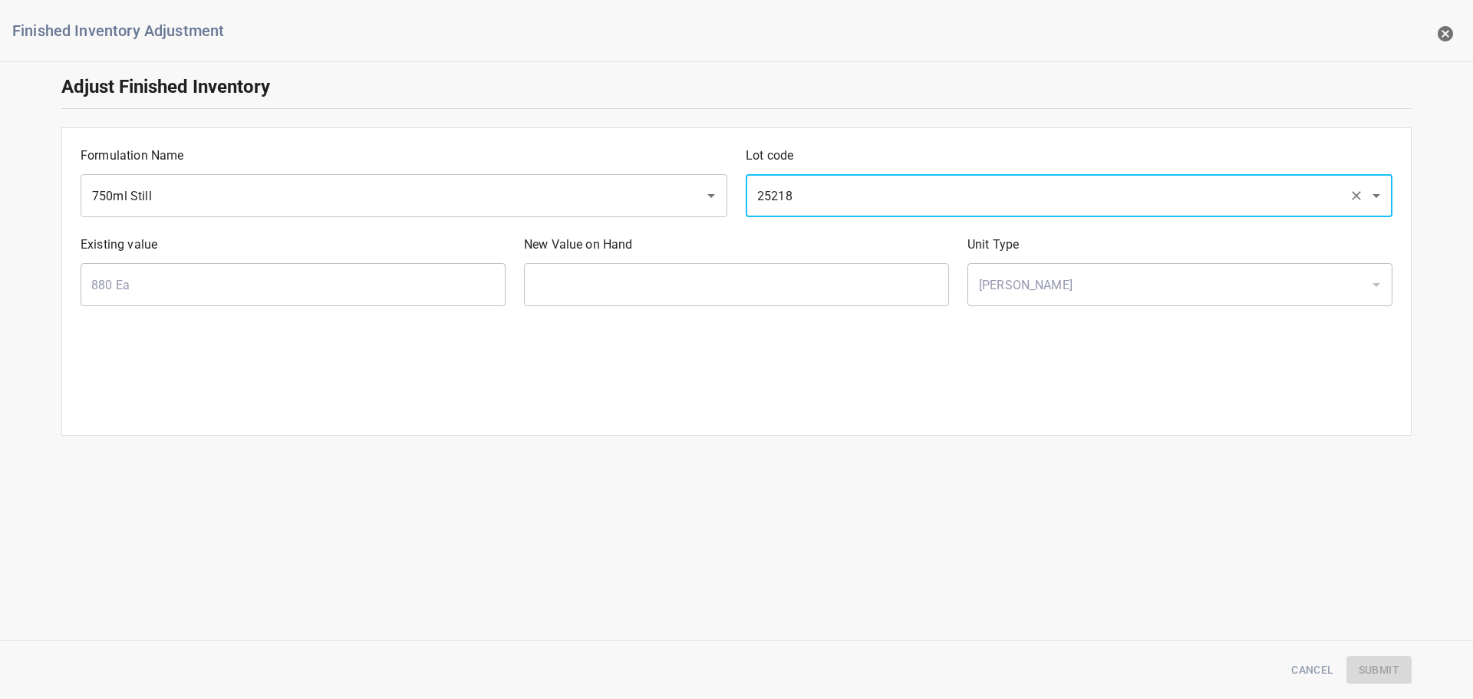
type input "25218"
click at [720, 274] on input "text" at bounding box center [736, 284] width 425 height 43
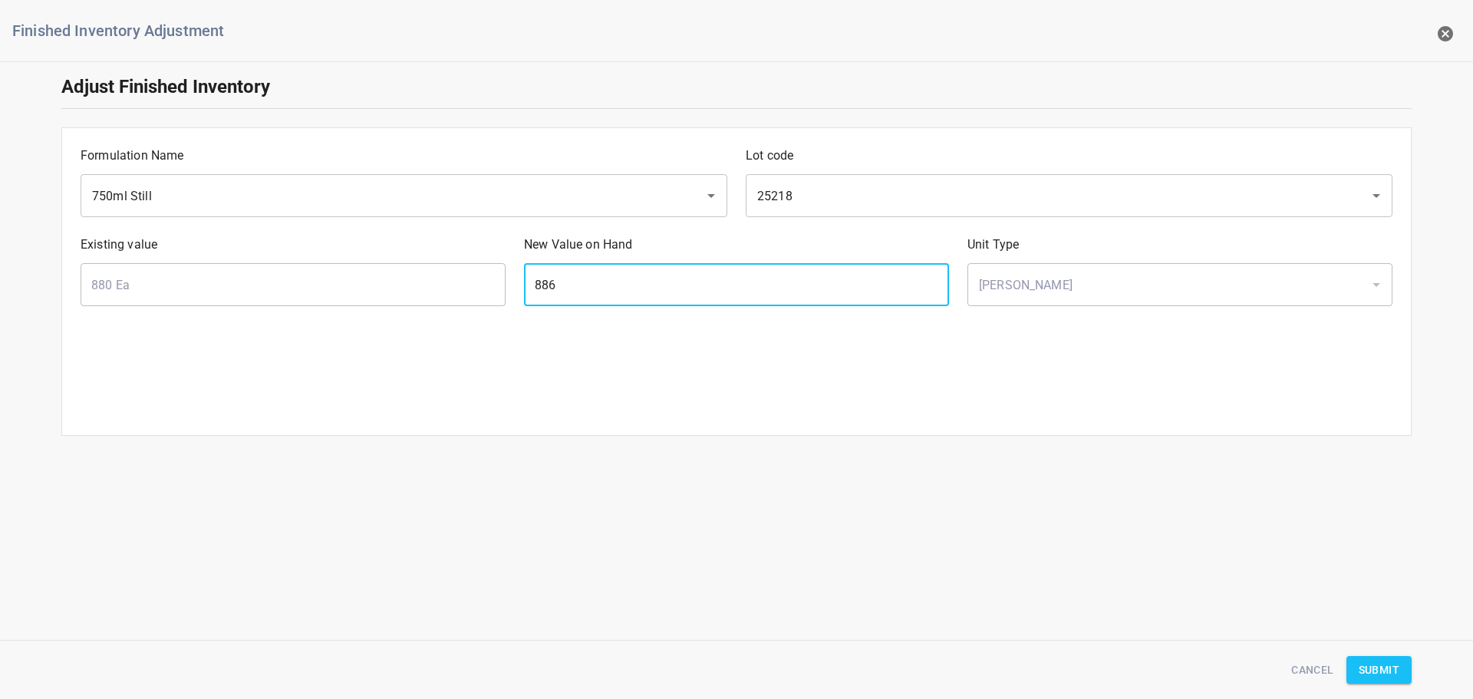
type input "886"
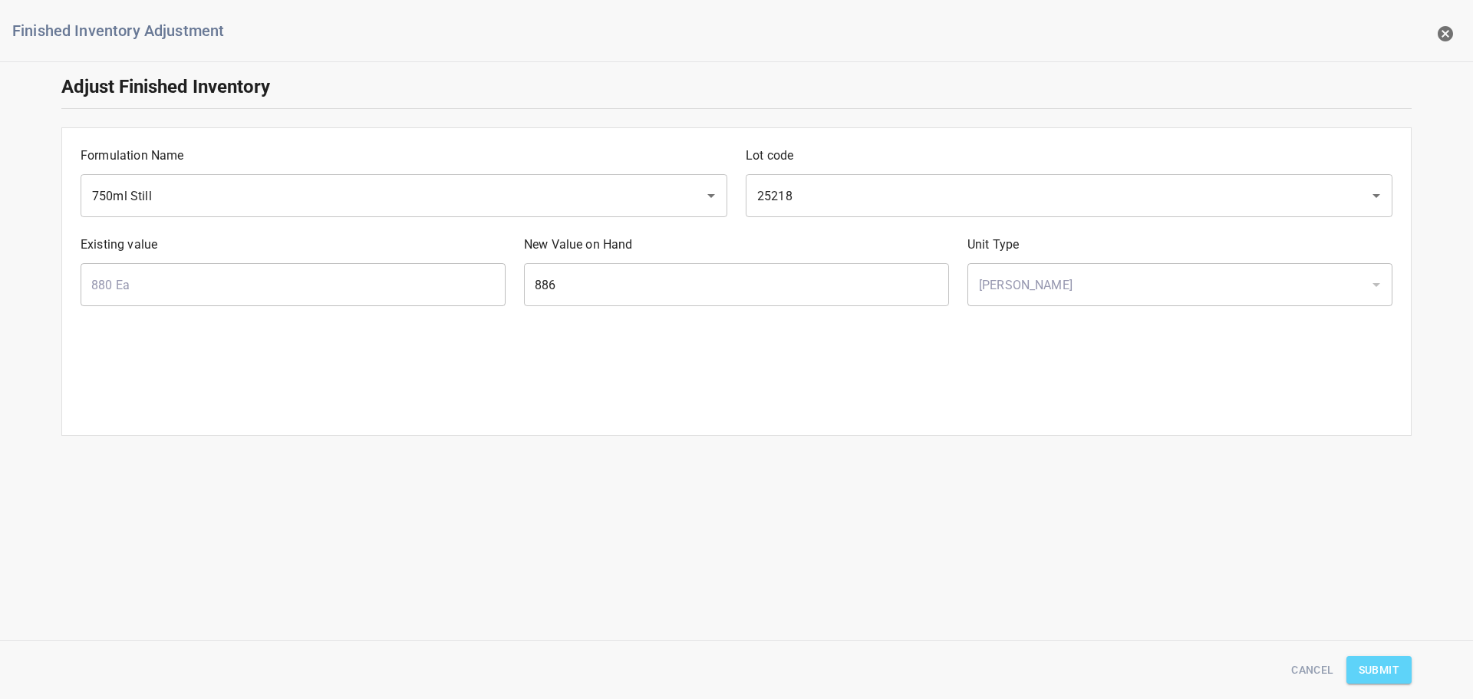
click at [1395, 665] on span "Submit" at bounding box center [1379, 669] width 41 height 19
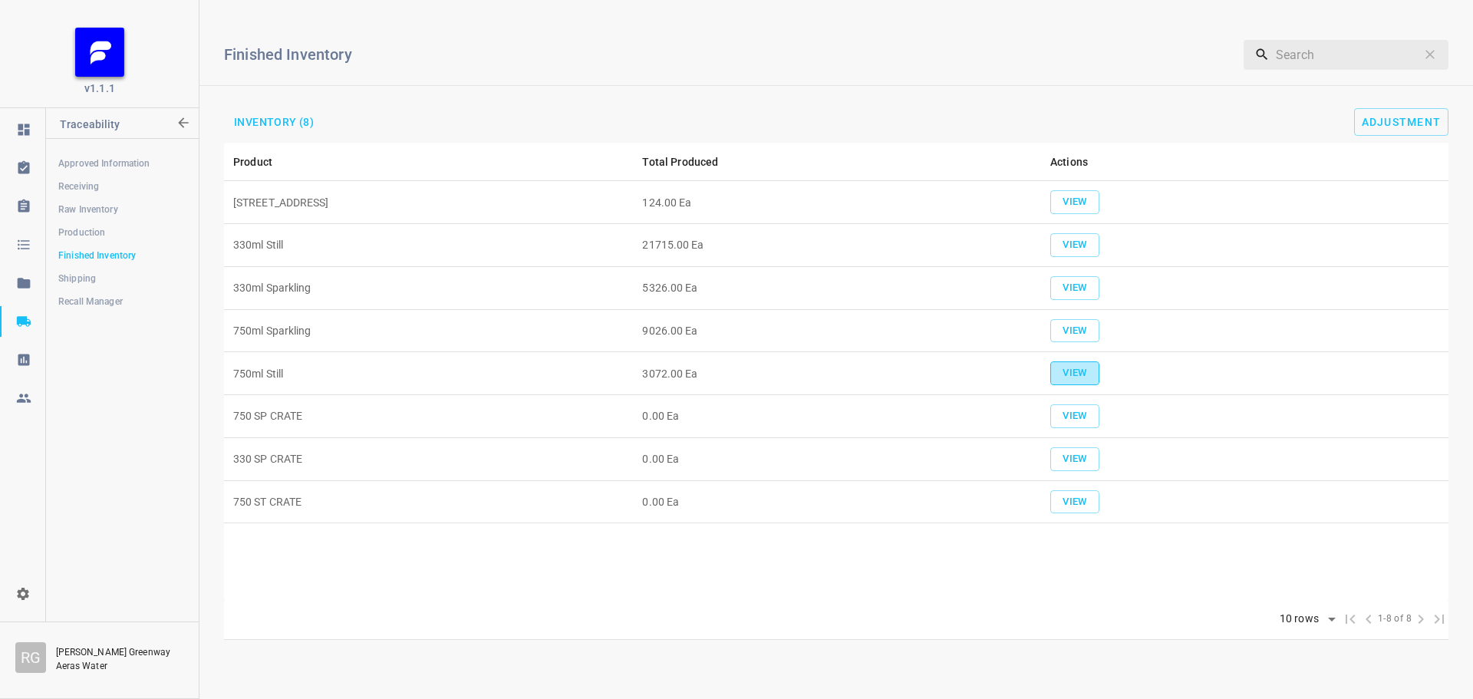
click at [1072, 384] on button "View" at bounding box center [1074, 373] width 49 height 24
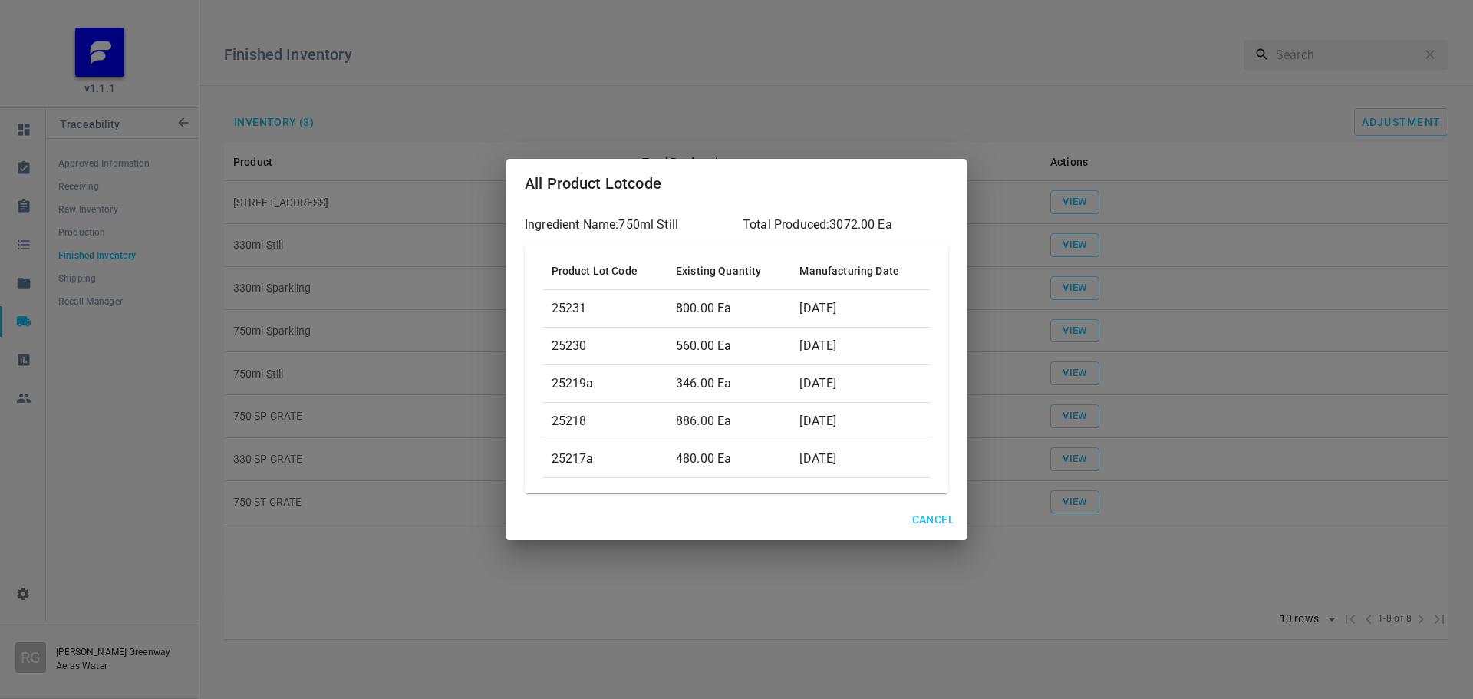
click at [941, 528] on span "Cancel" at bounding box center [933, 519] width 42 height 19
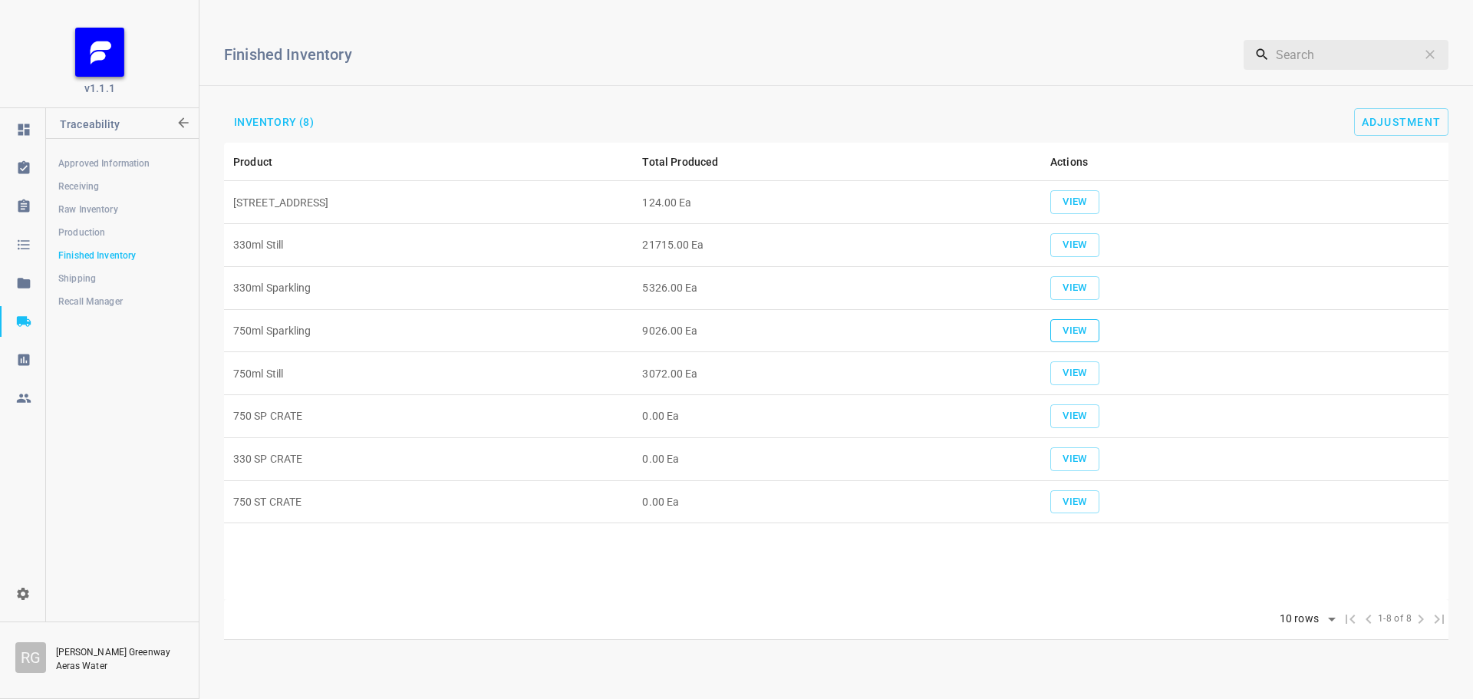
click at [1074, 333] on span "View" at bounding box center [1075, 331] width 34 height 18
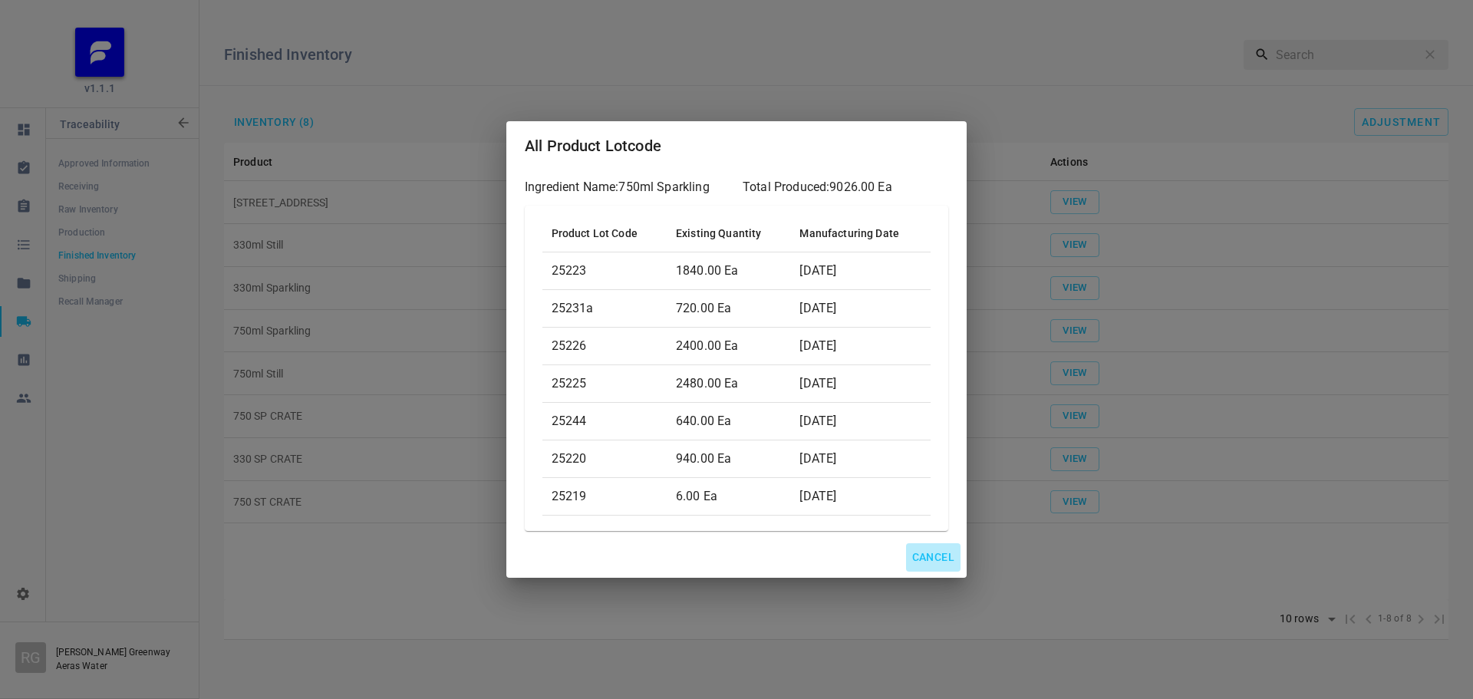
click at [930, 554] on span "Cancel" at bounding box center [933, 557] width 42 height 19
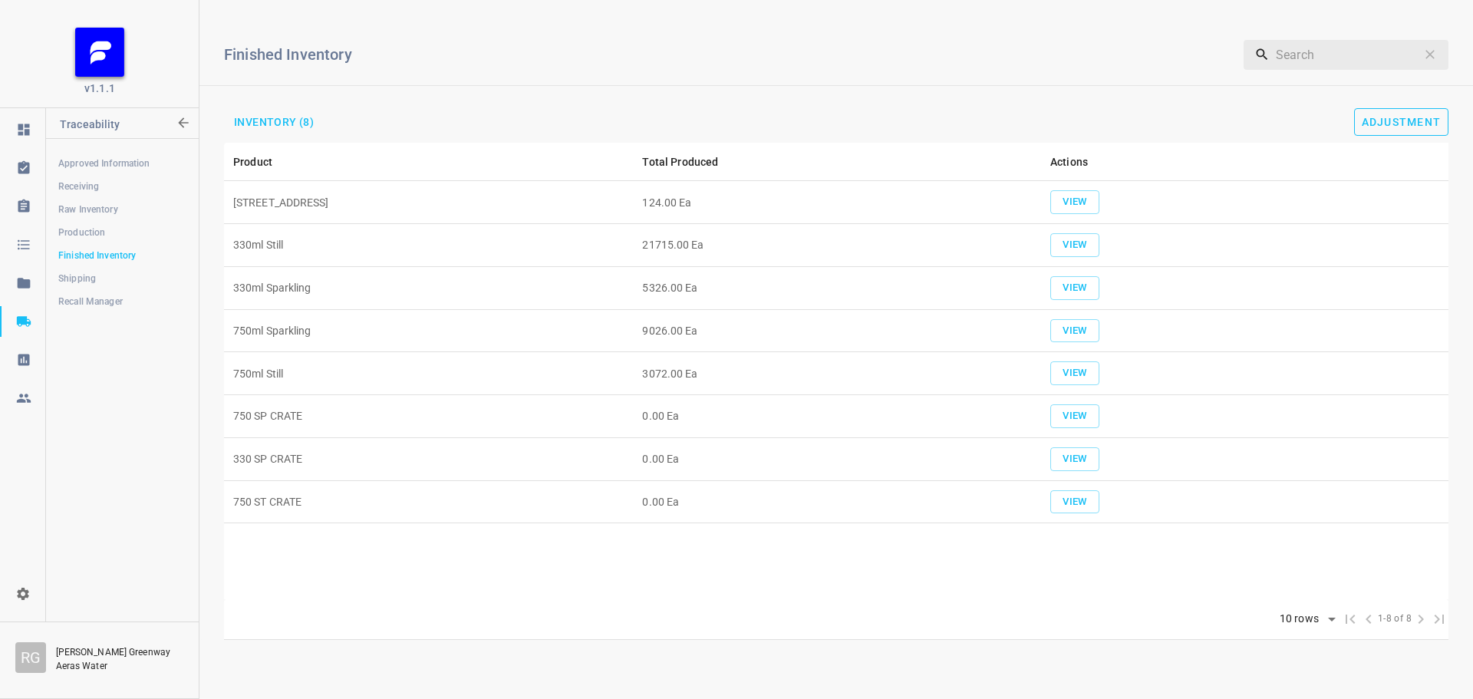
click at [1406, 120] on span "Adjustment" at bounding box center [1402, 122] width 80 height 12
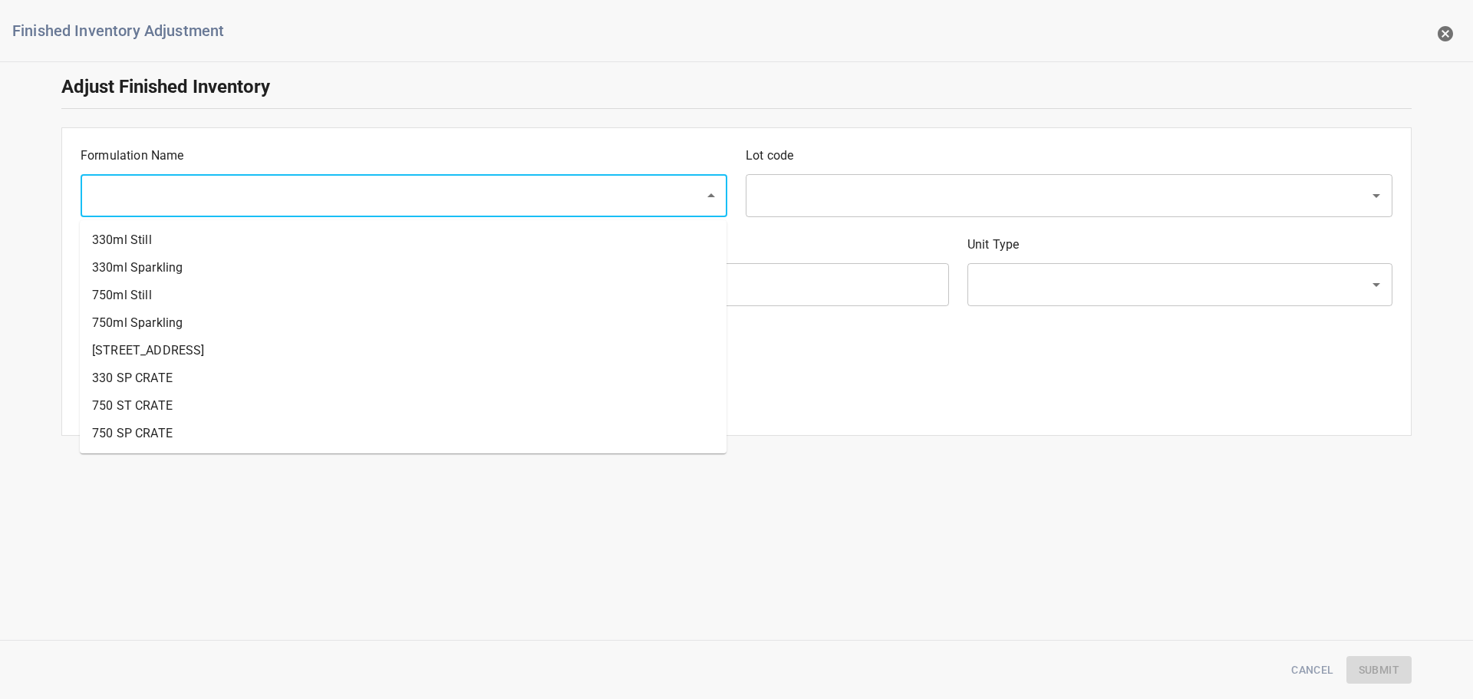
click at [305, 192] on input "text" at bounding box center [382, 195] width 590 height 29
drag, startPoint x: 265, startPoint y: 320, endPoint x: 627, endPoint y: 249, distance: 368.1
click at [265, 321] on li "750ml Sparkling" at bounding box center [403, 323] width 647 height 28
type input "750ml Sparkling"
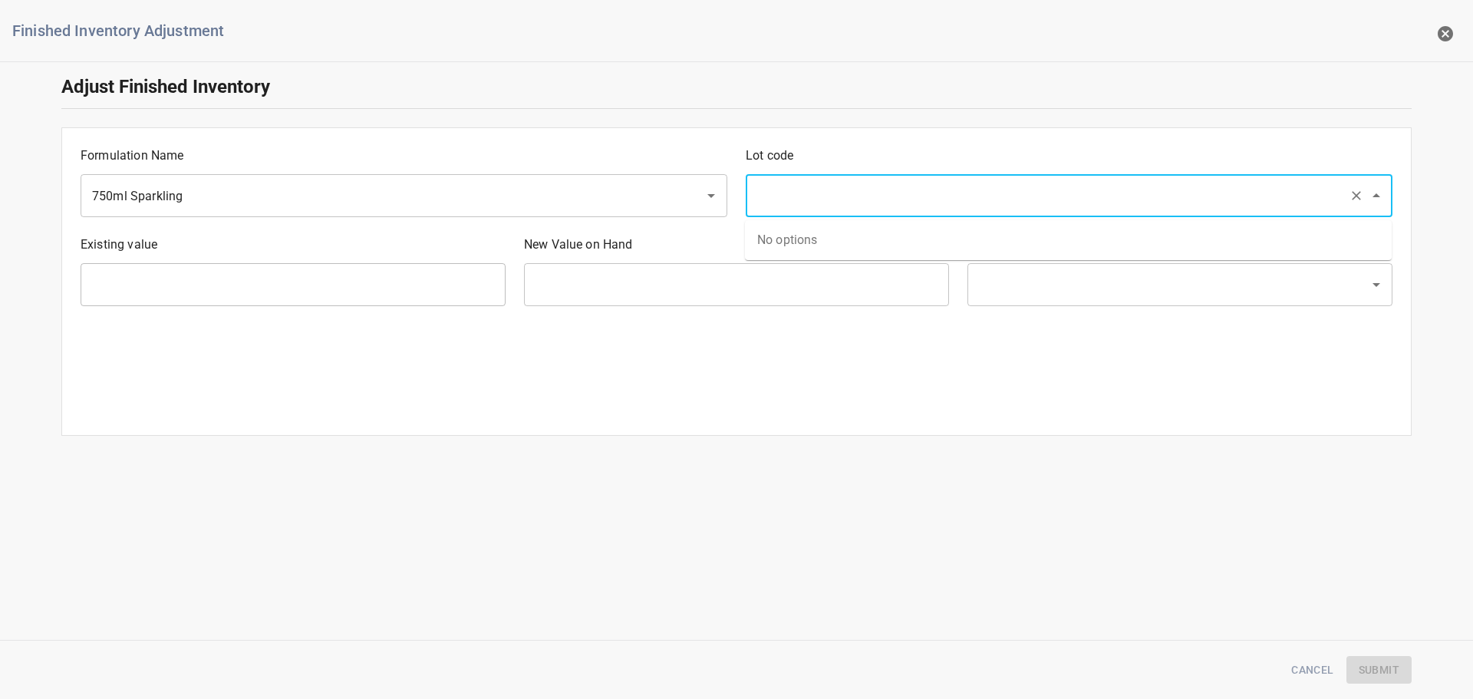
click at [928, 187] on input "text" at bounding box center [1048, 195] width 590 height 29
type input "25220"
click at [906, 242] on li "25220" at bounding box center [1068, 240] width 647 height 28
type input "940 Ea"
type input "[PERSON_NAME]"
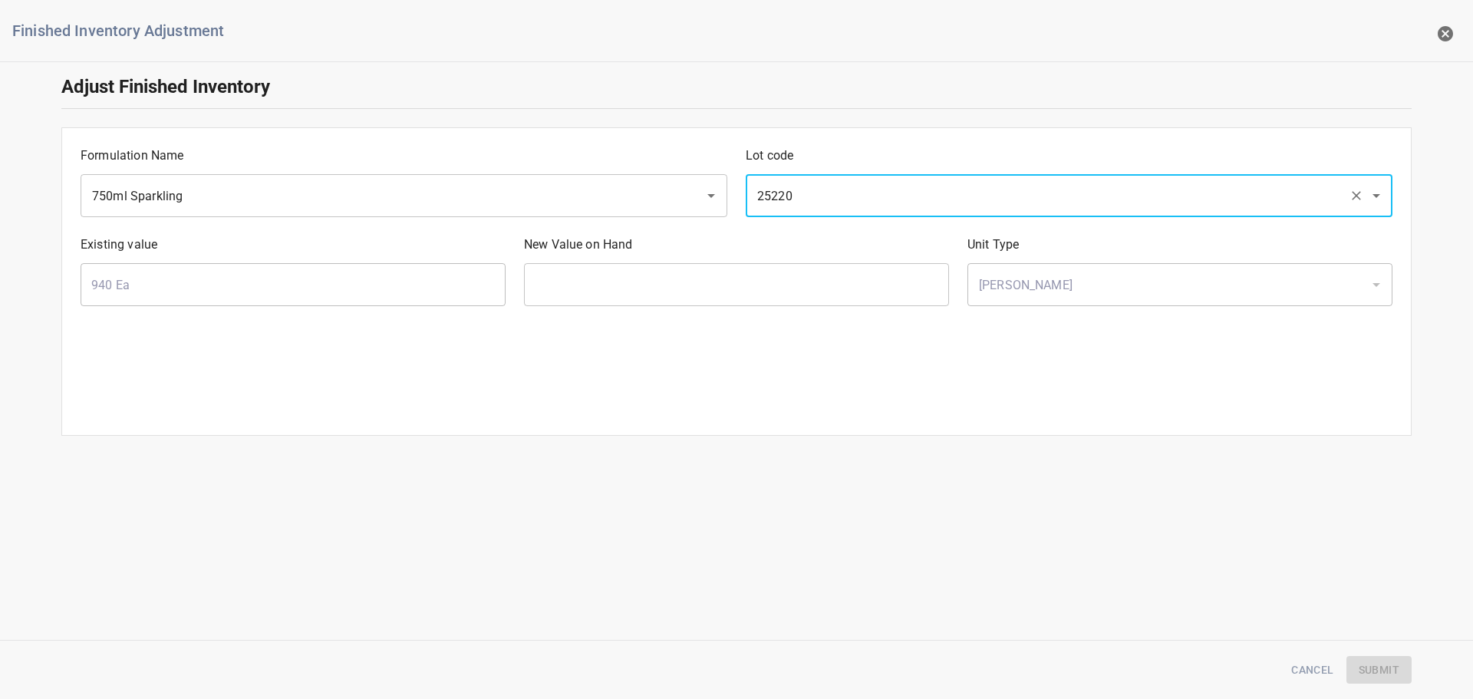
type input "25220"
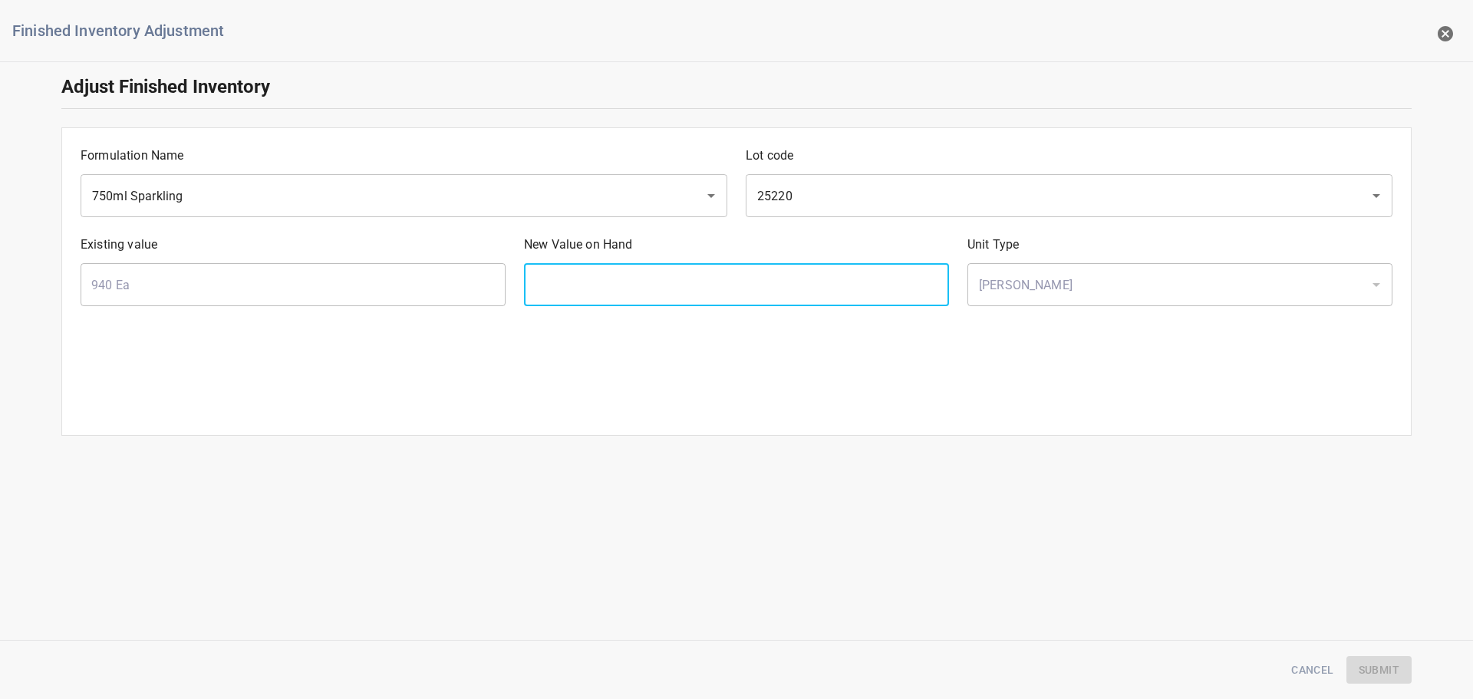
click at [806, 277] on input "text" at bounding box center [736, 284] width 425 height 43
type input "160"
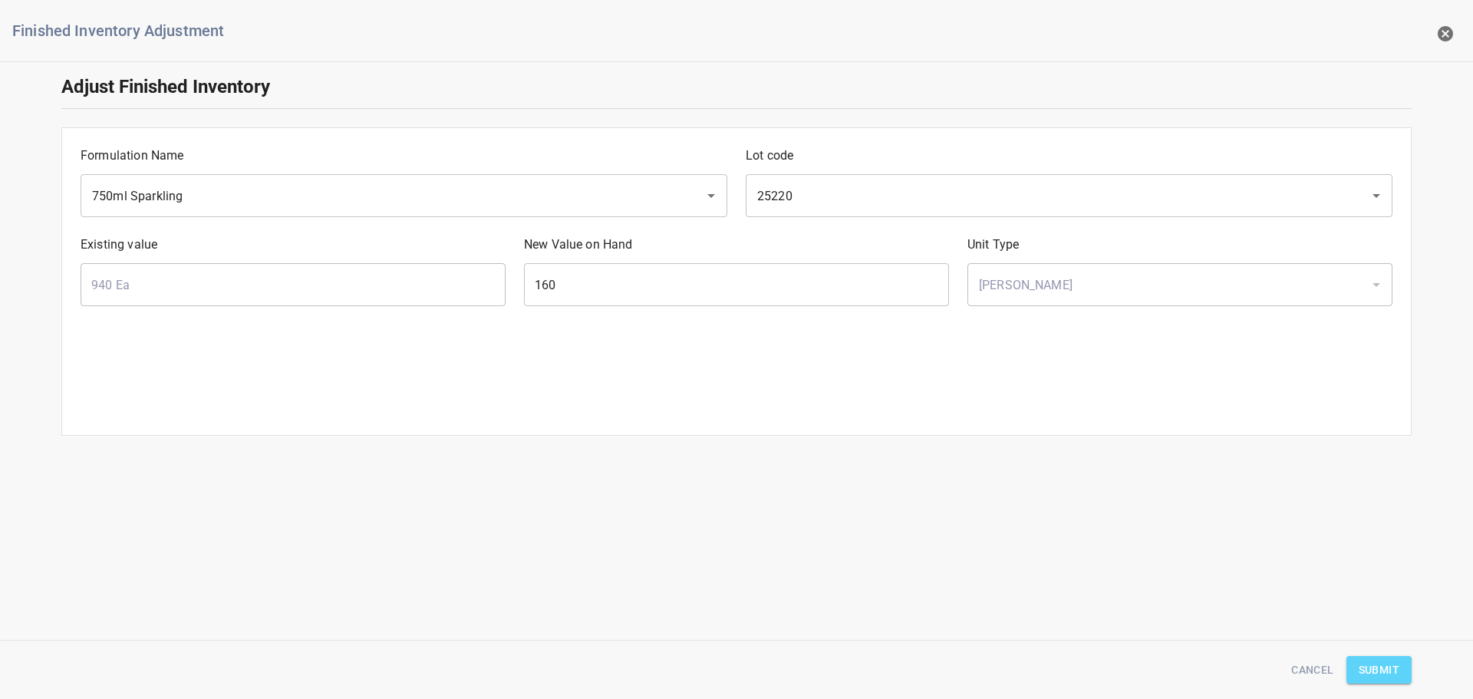
click at [1368, 669] on span "Submit" at bounding box center [1379, 669] width 41 height 19
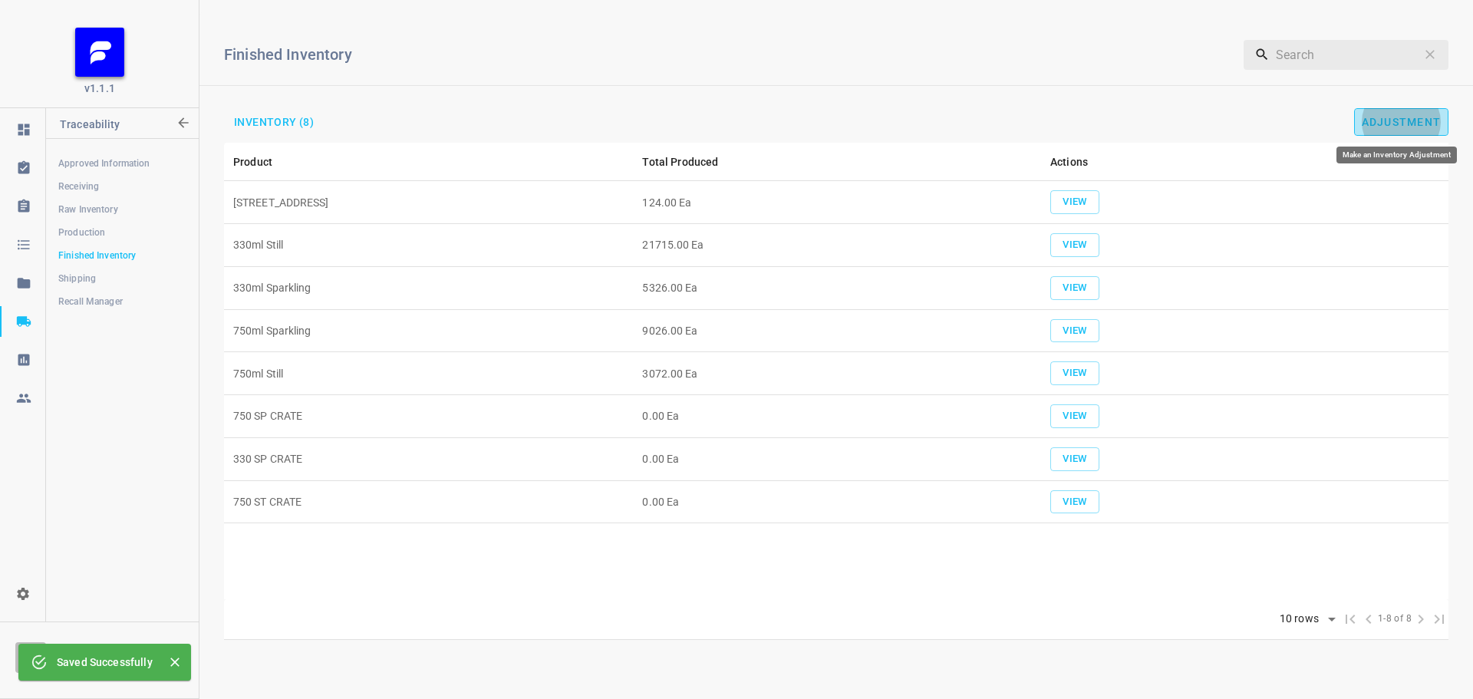
click at [1401, 110] on button "Adjustment" at bounding box center [1401, 122] width 95 height 28
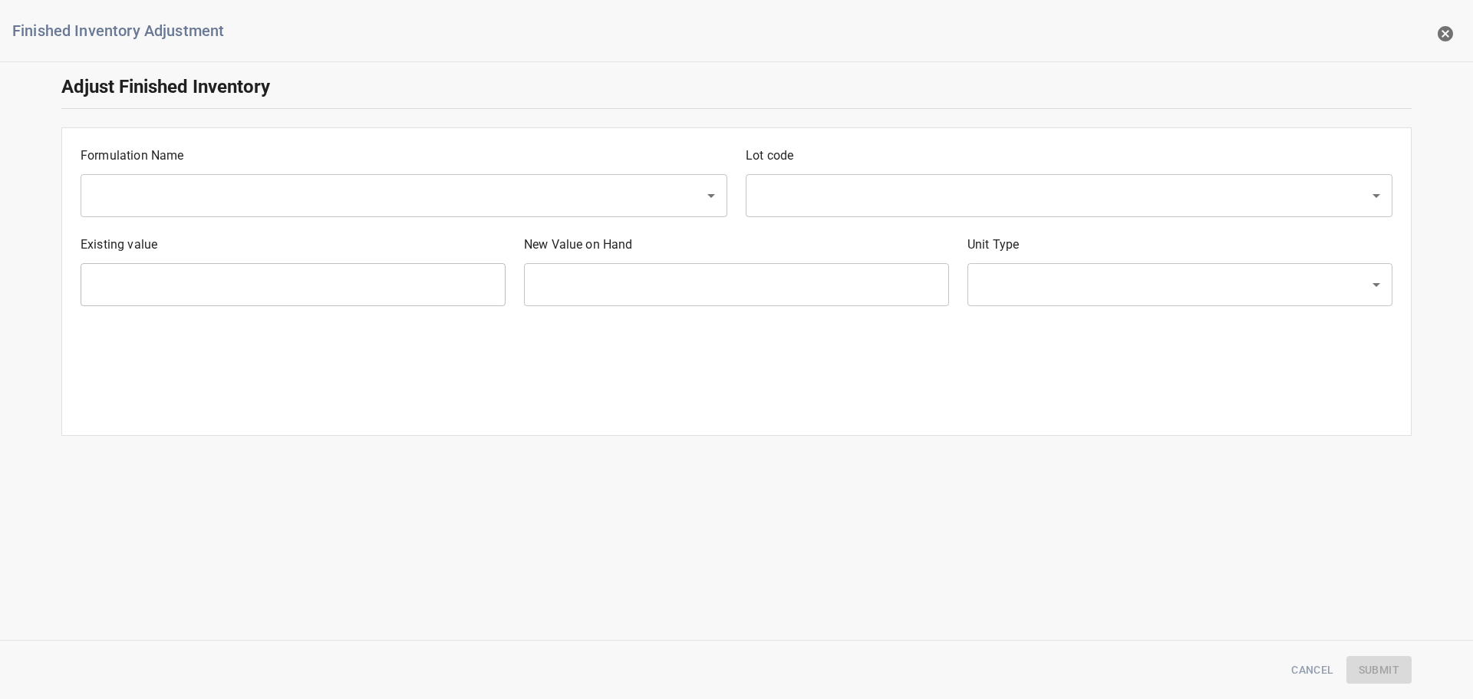
click at [216, 179] on div "​" at bounding box center [404, 195] width 647 height 43
click at [188, 171] on div "Formulation Name ​" at bounding box center [403, 181] width 665 height 89
click at [173, 209] on input "text" at bounding box center [382, 195] width 590 height 29
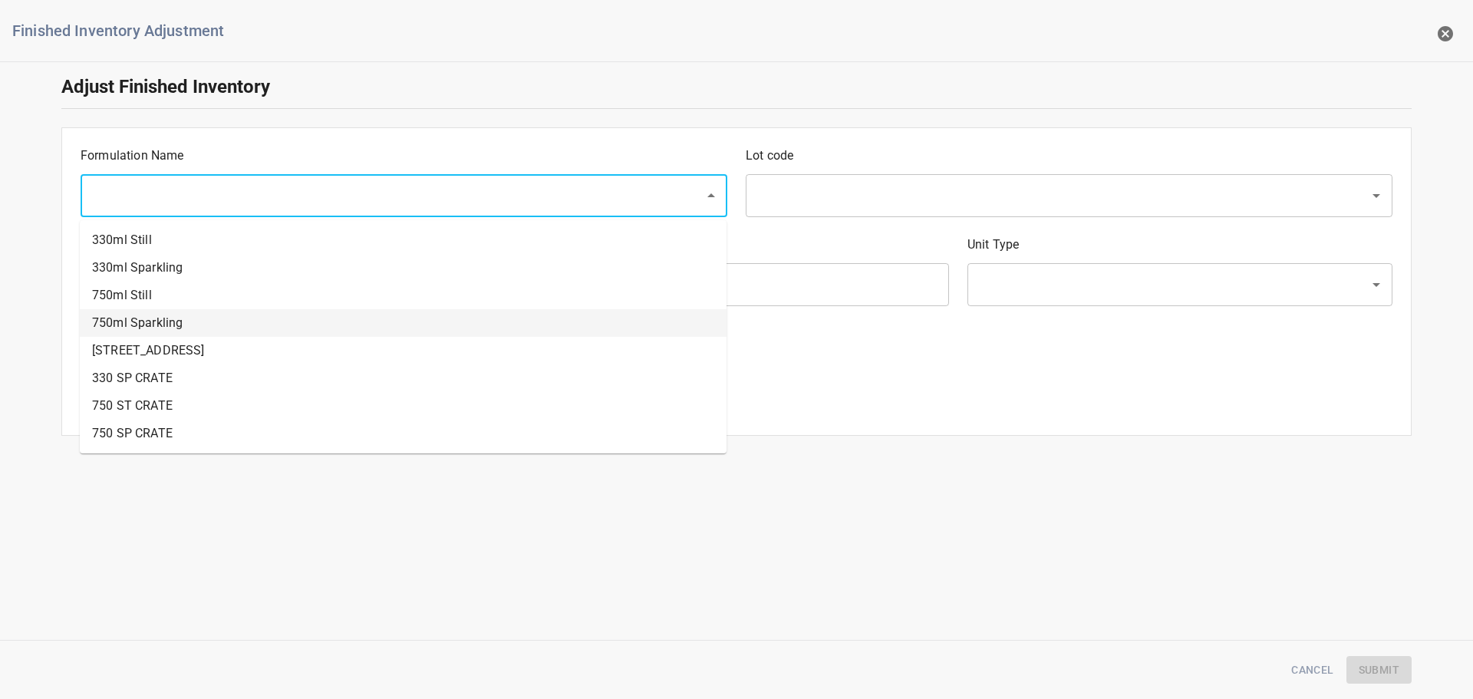
click at [163, 311] on li "750ml Sparkling" at bounding box center [403, 323] width 647 height 28
type input "750ml Sparkling"
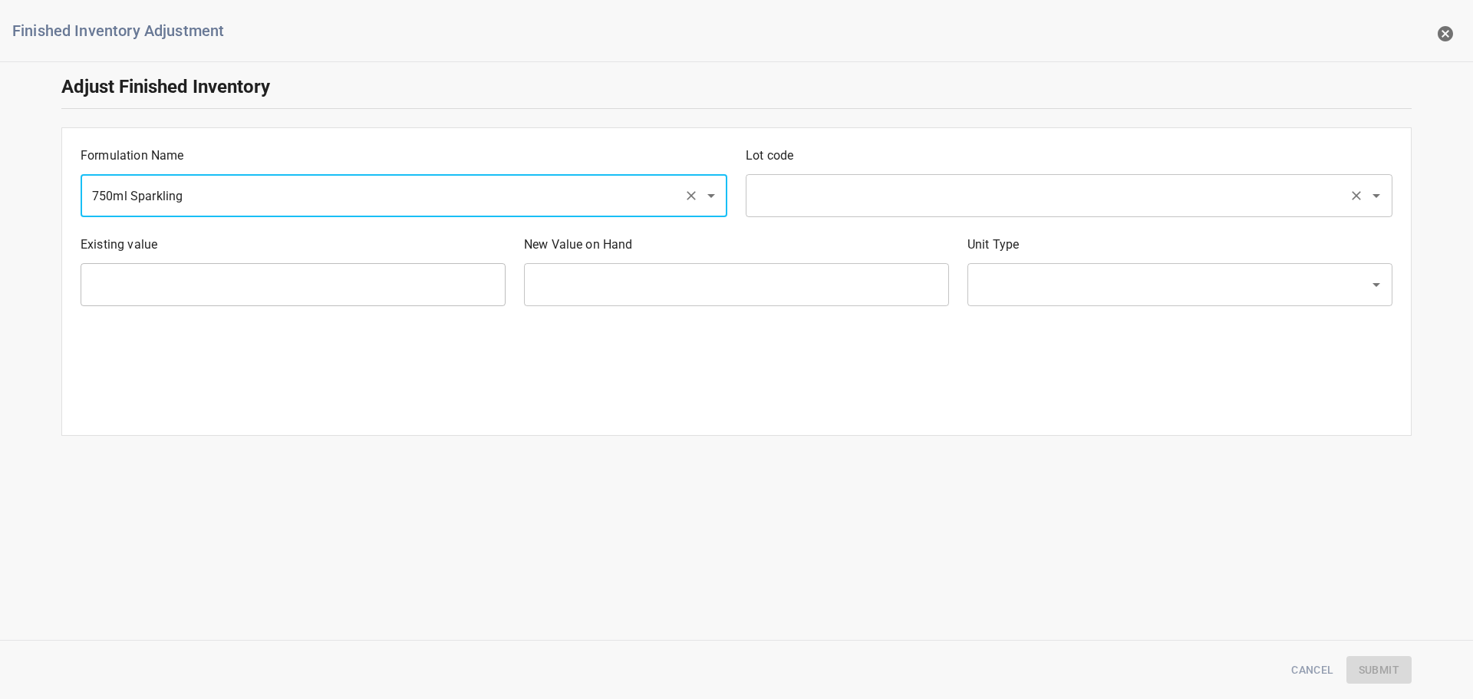
click at [866, 174] on div "​" at bounding box center [1069, 195] width 647 height 43
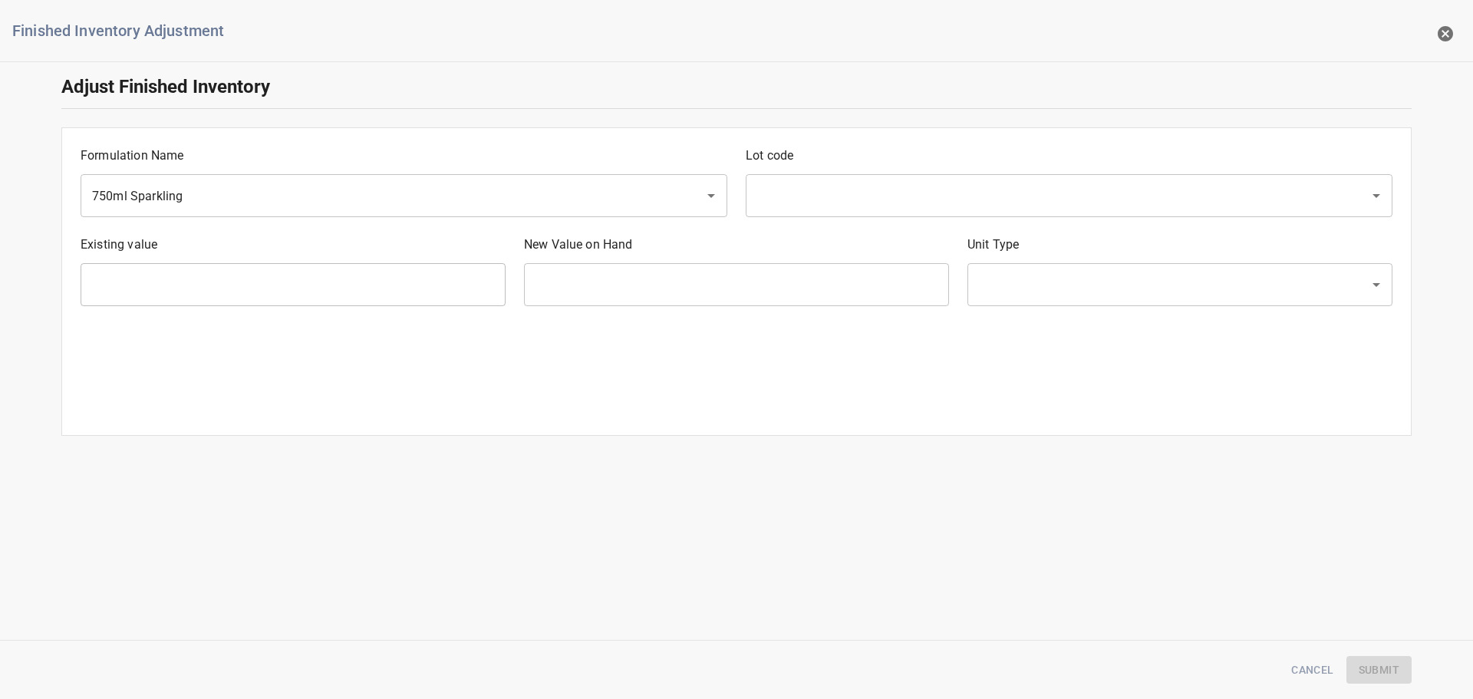
click at [857, 171] on div "Lot code ​" at bounding box center [1068, 181] width 665 height 89
click at [859, 184] on input "text" at bounding box center [1048, 195] width 590 height 29
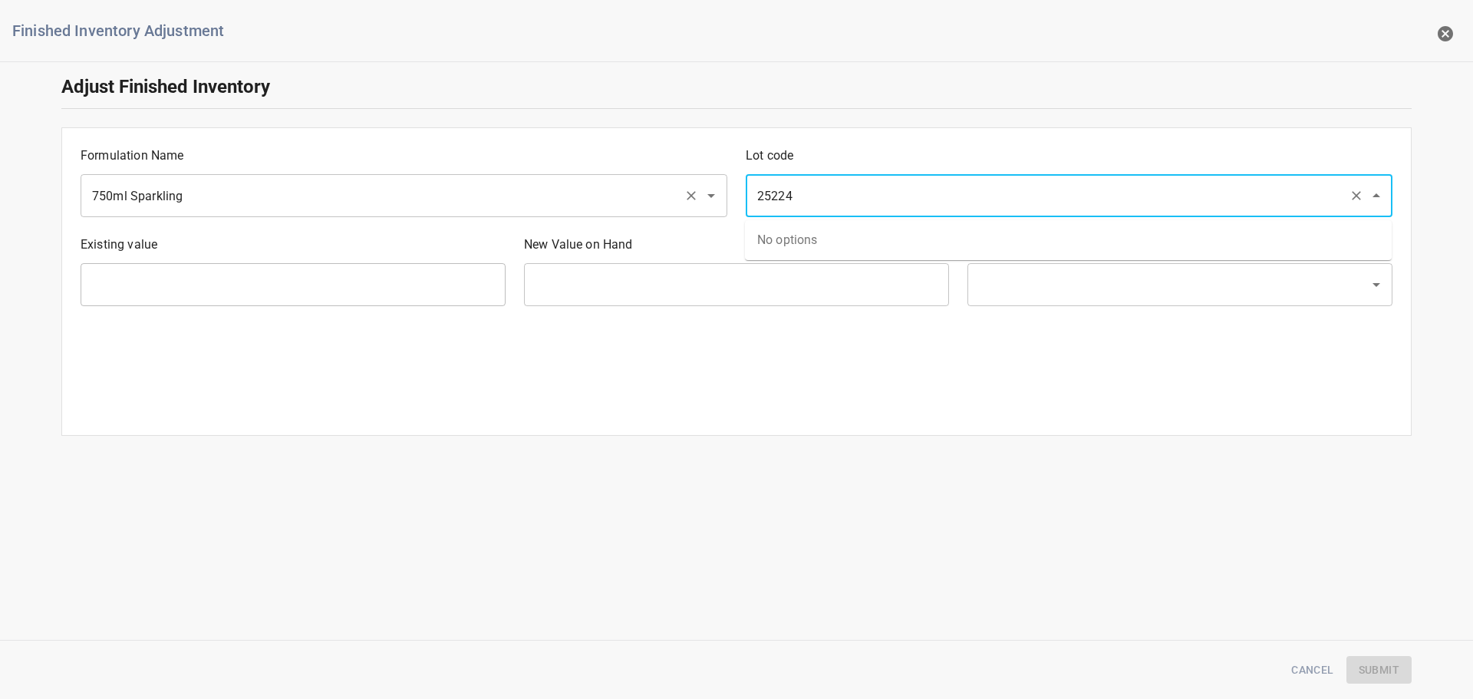
type input "25224"
click at [260, 196] on input "750ml Sparkling" at bounding box center [382, 195] width 590 height 29
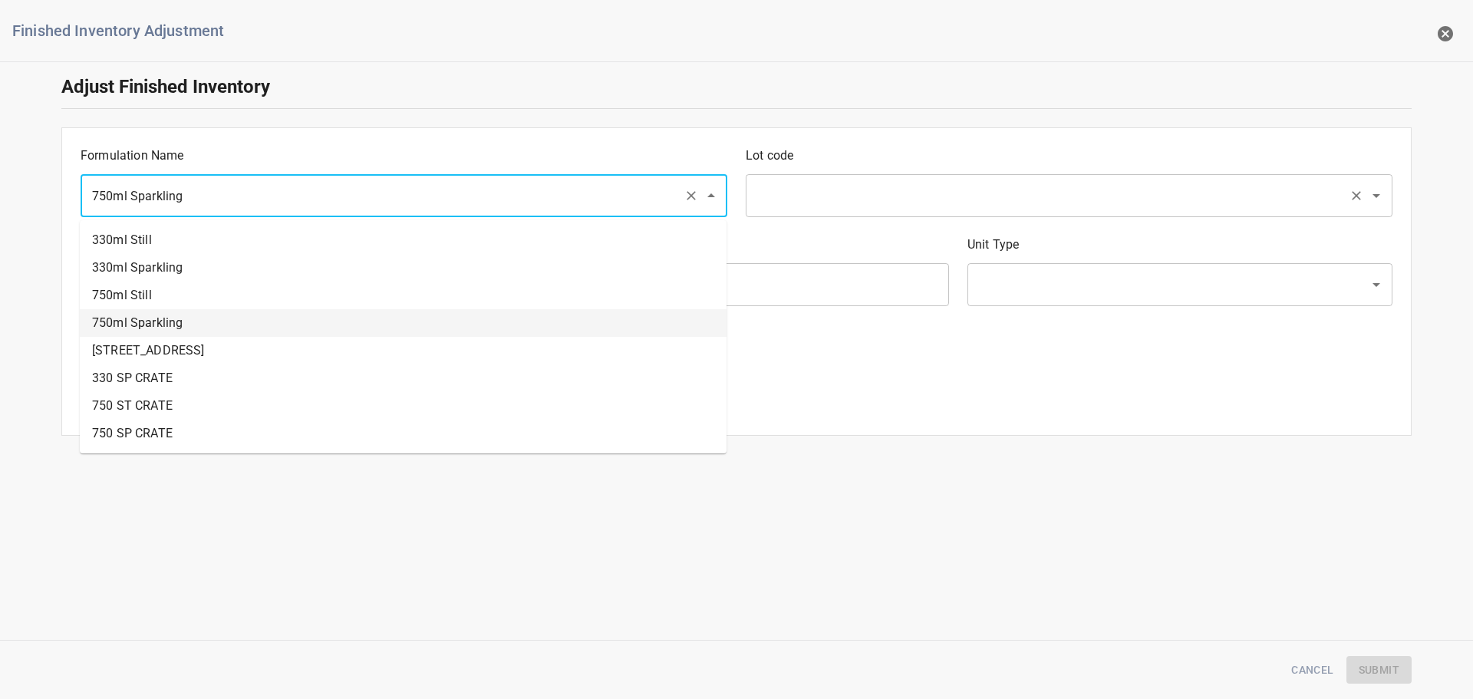
click at [960, 187] on input "text" at bounding box center [1048, 195] width 590 height 29
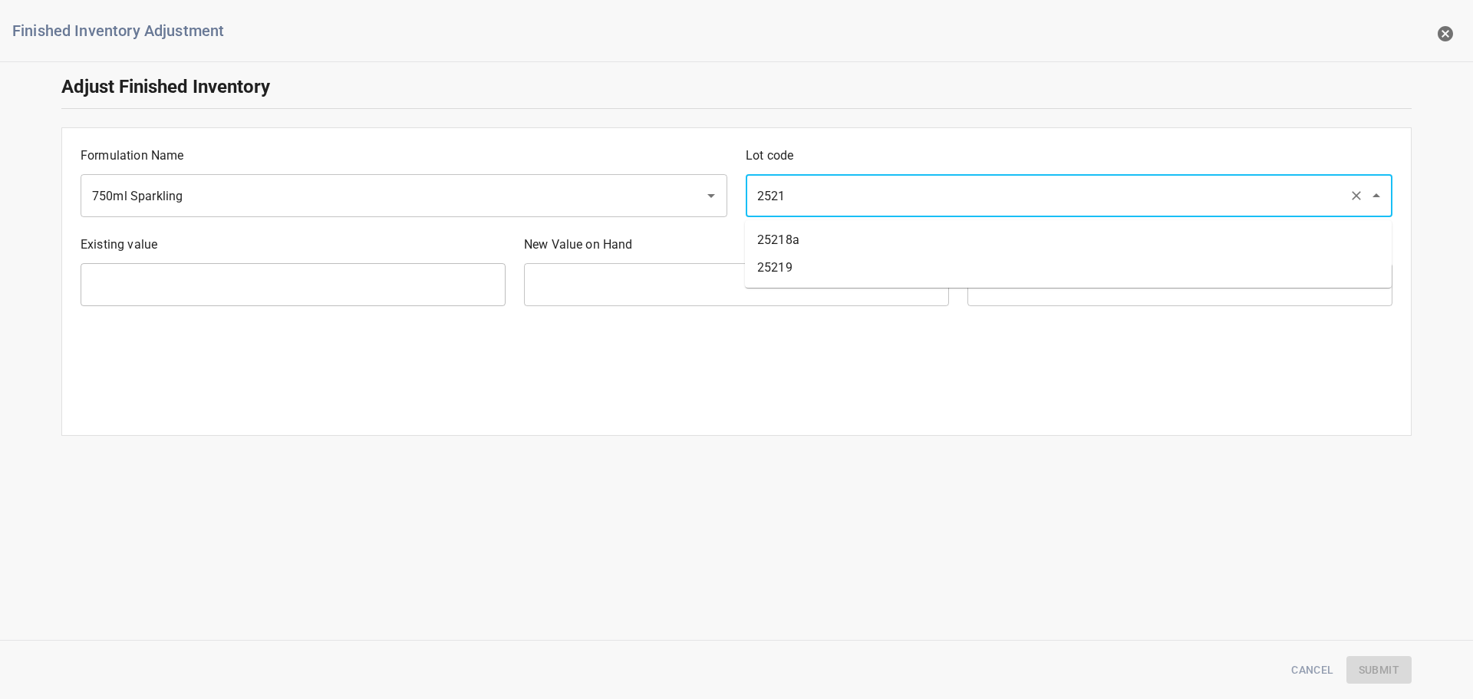
type input "25219"
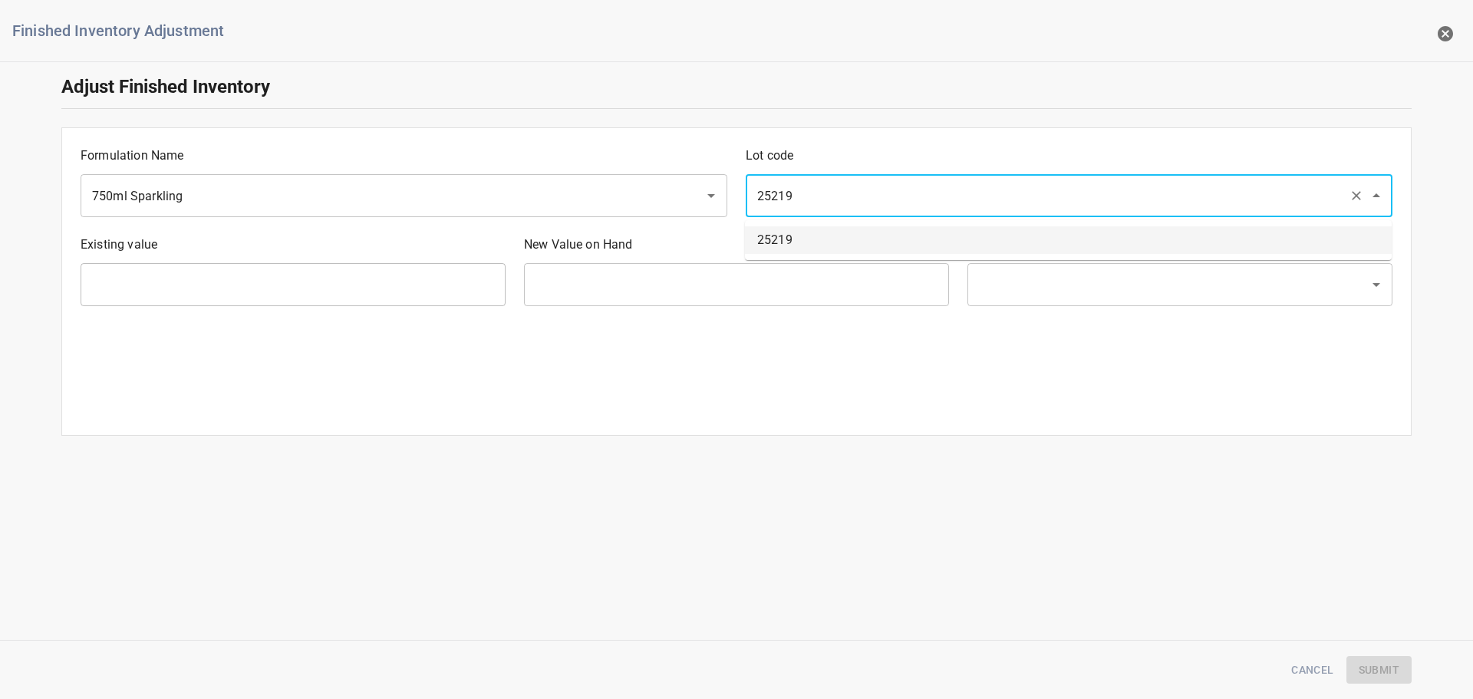
click at [902, 240] on li "25219" at bounding box center [1068, 240] width 647 height 28
type input "6 Ea"
type input "[PERSON_NAME]"
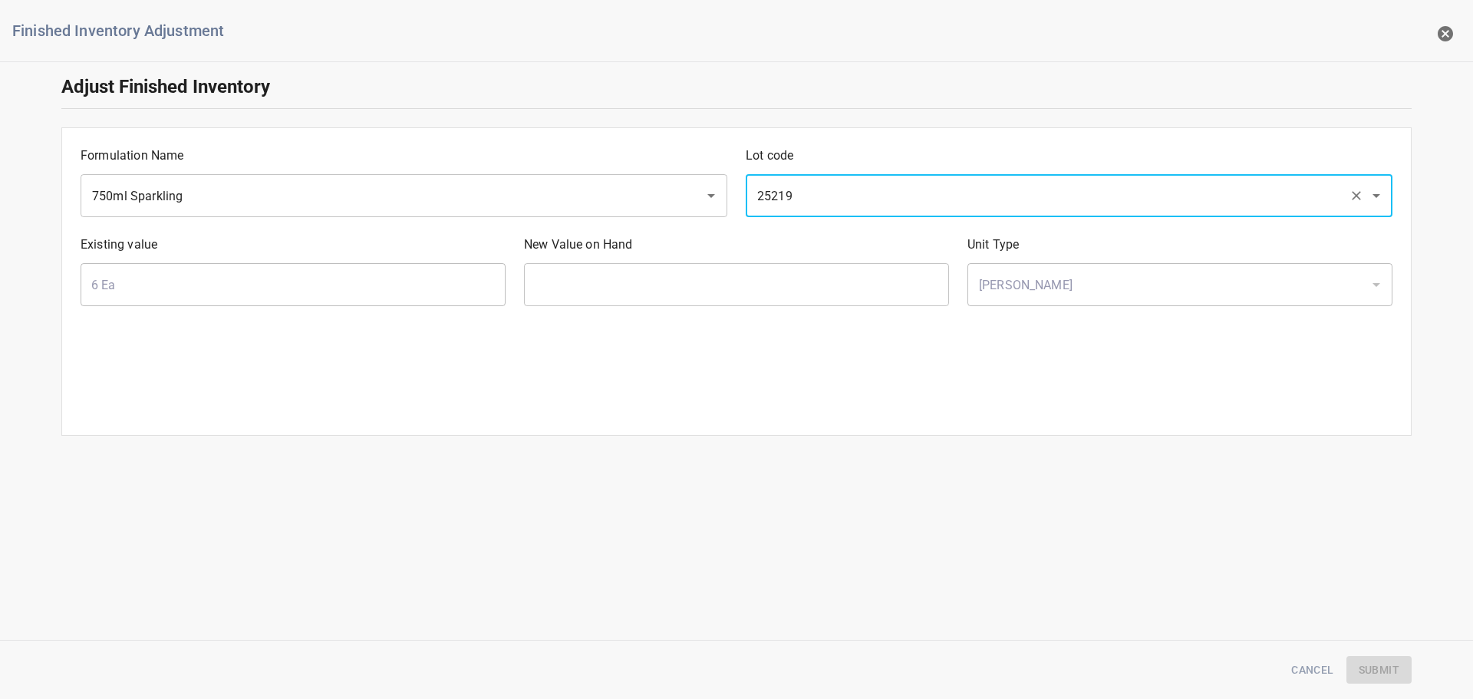
type input "25219"
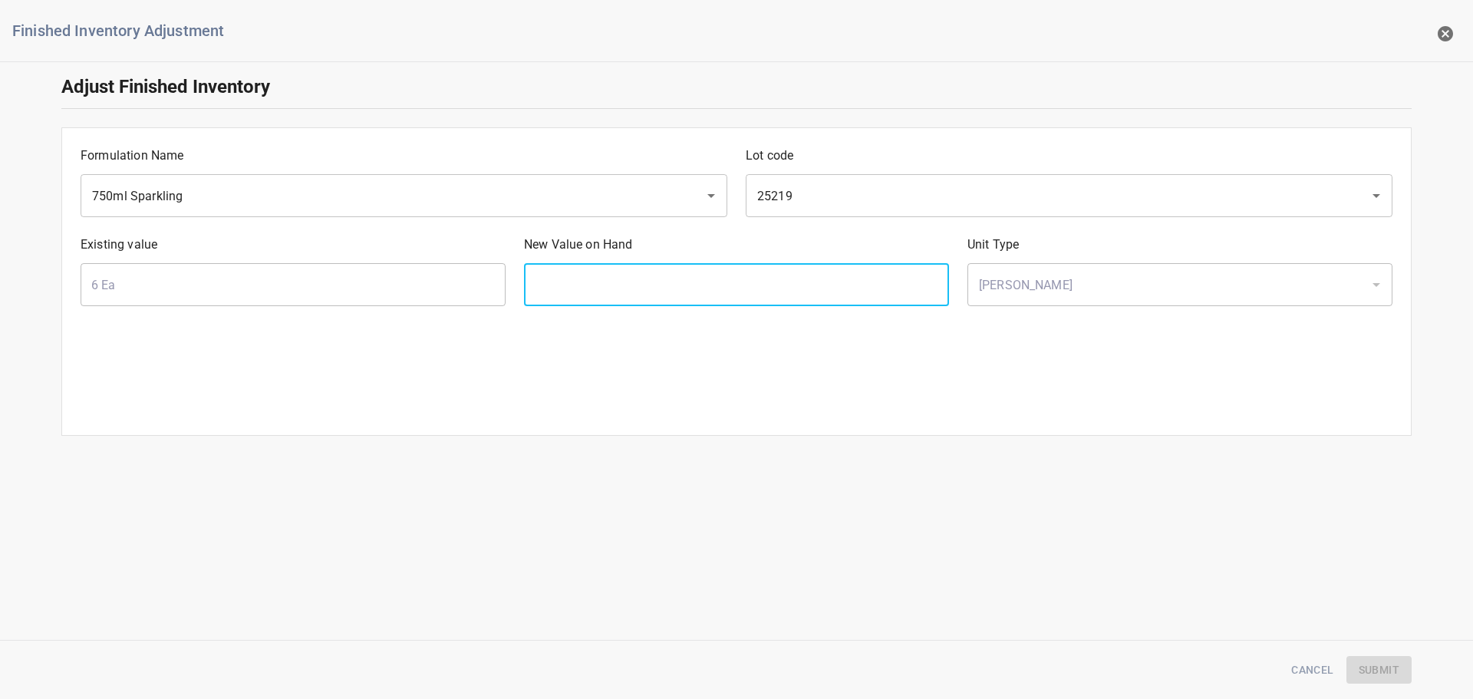
click at [677, 294] on input "text" at bounding box center [736, 284] width 425 height 43
click at [809, 262] on div "New Value on Hand ​" at bounding box center [736, 270] width 443 height 89
type input "720"
click at [1406, 674] on button "Submit" at bounding box center [1378, 670] width 65 height 28
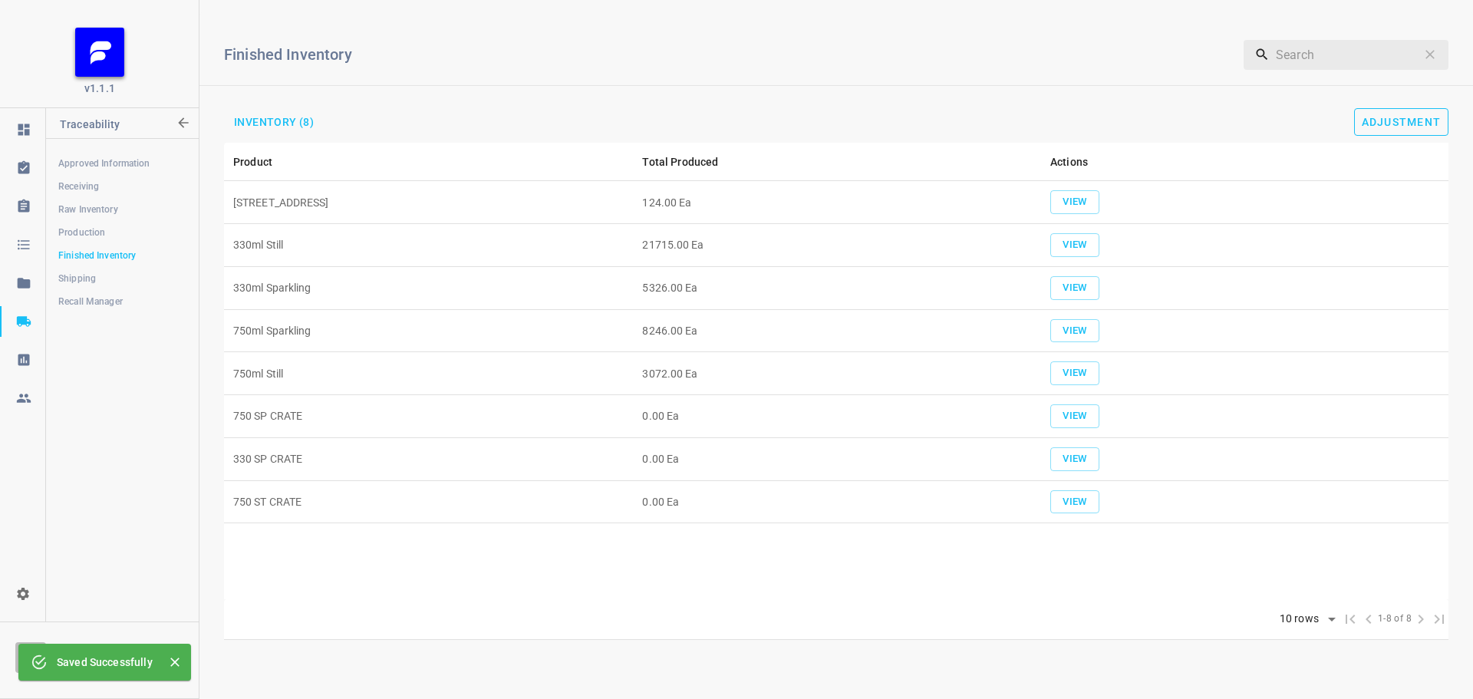
click at [1375, 134] on button "Adjustment" at bounding box center [1401, 122] width 95 height 28
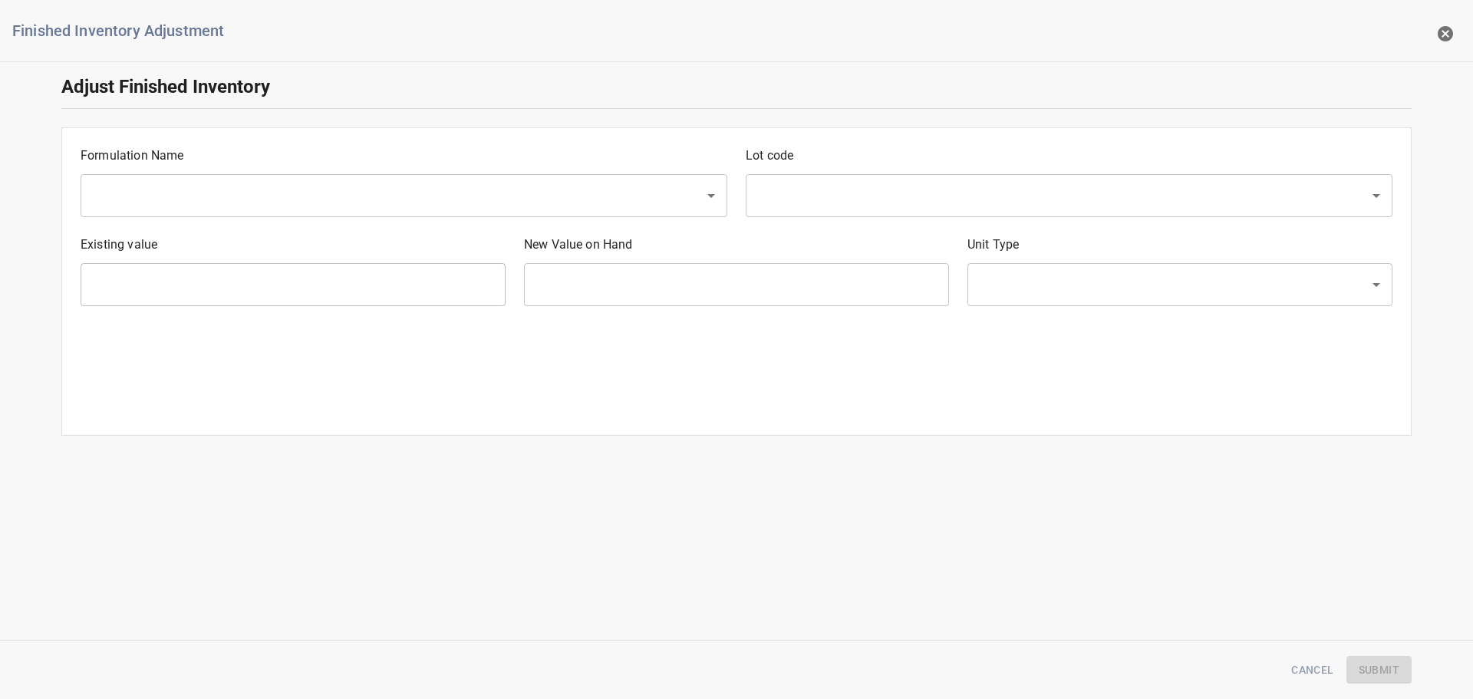
click at [176, 188] on input "text" at bounding box center [382, 195] width 590 height 29
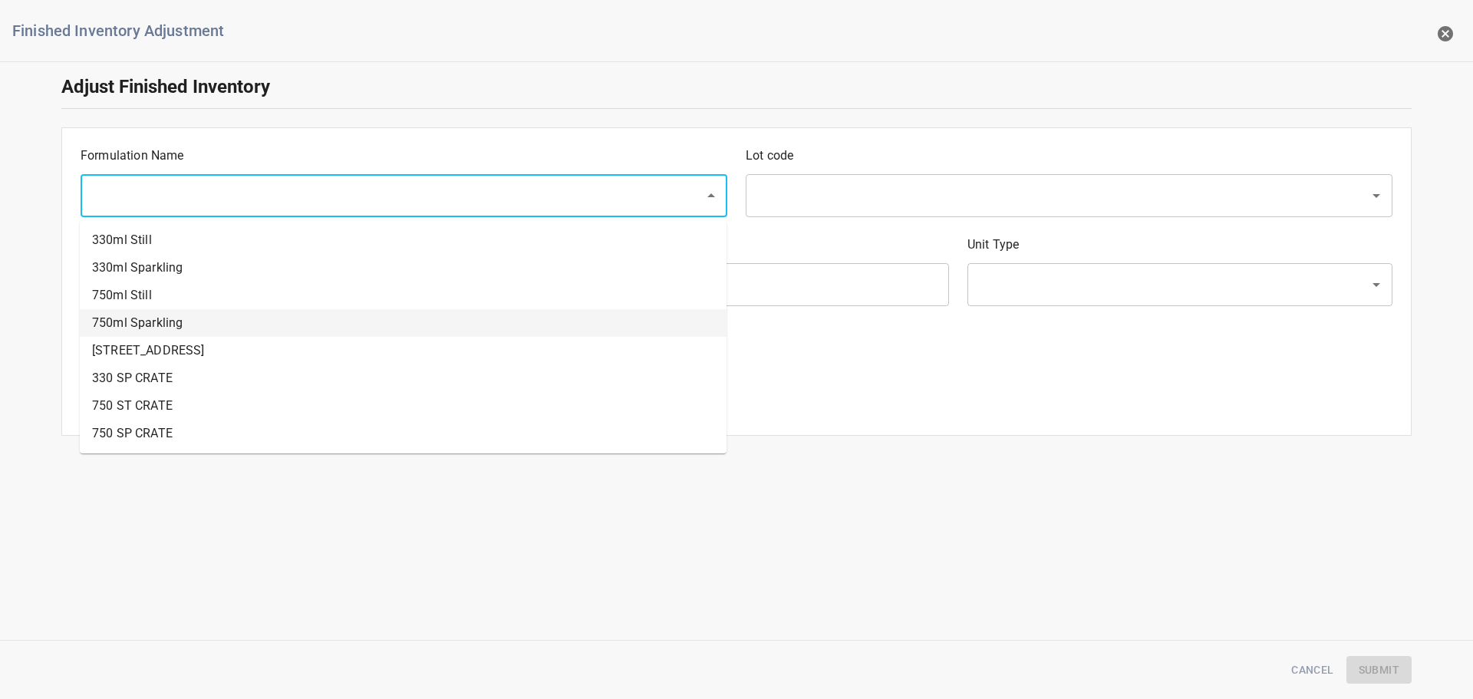
click at [127, 323] on li "750ml Sparkling" at bounding box center [403, 323] width 647 height 28
type input "750ml Sparkling"
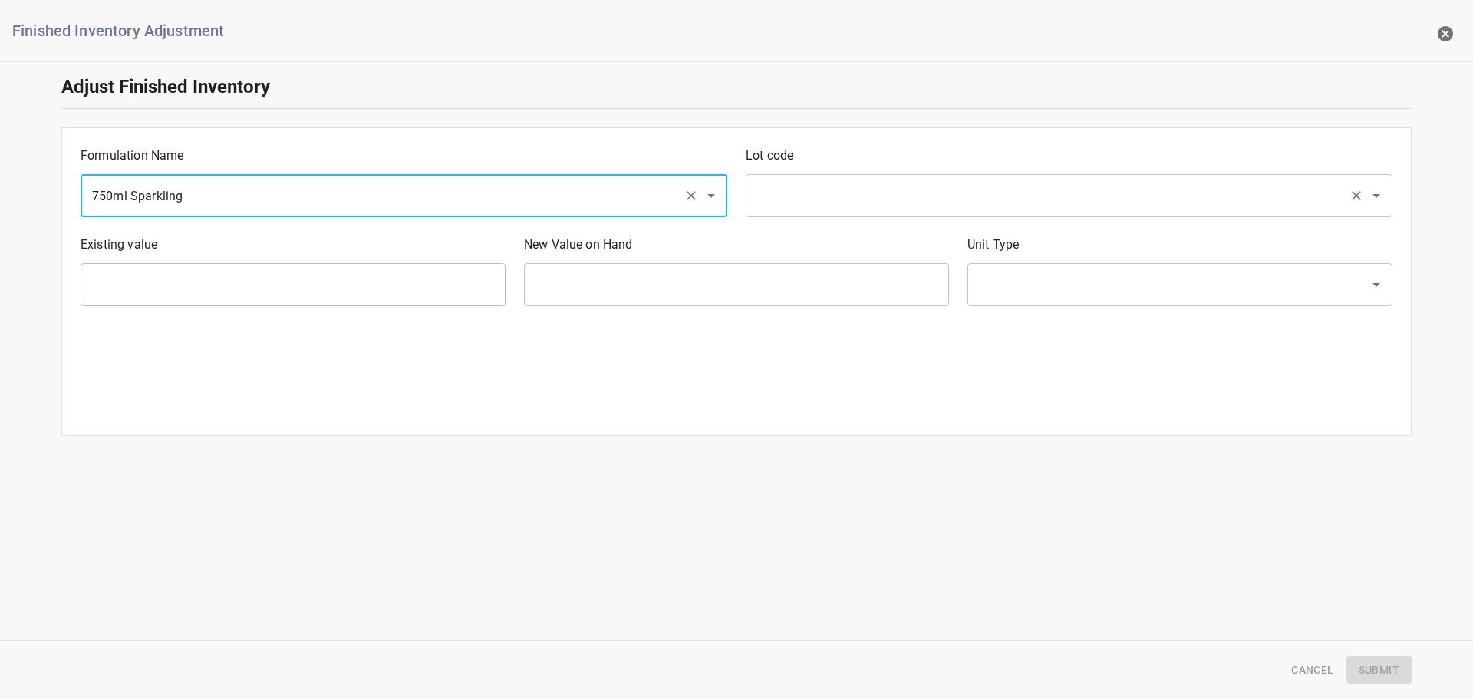
click at [871, 216] on div "​" at bounding box center [1069, 195] width 647 height 43
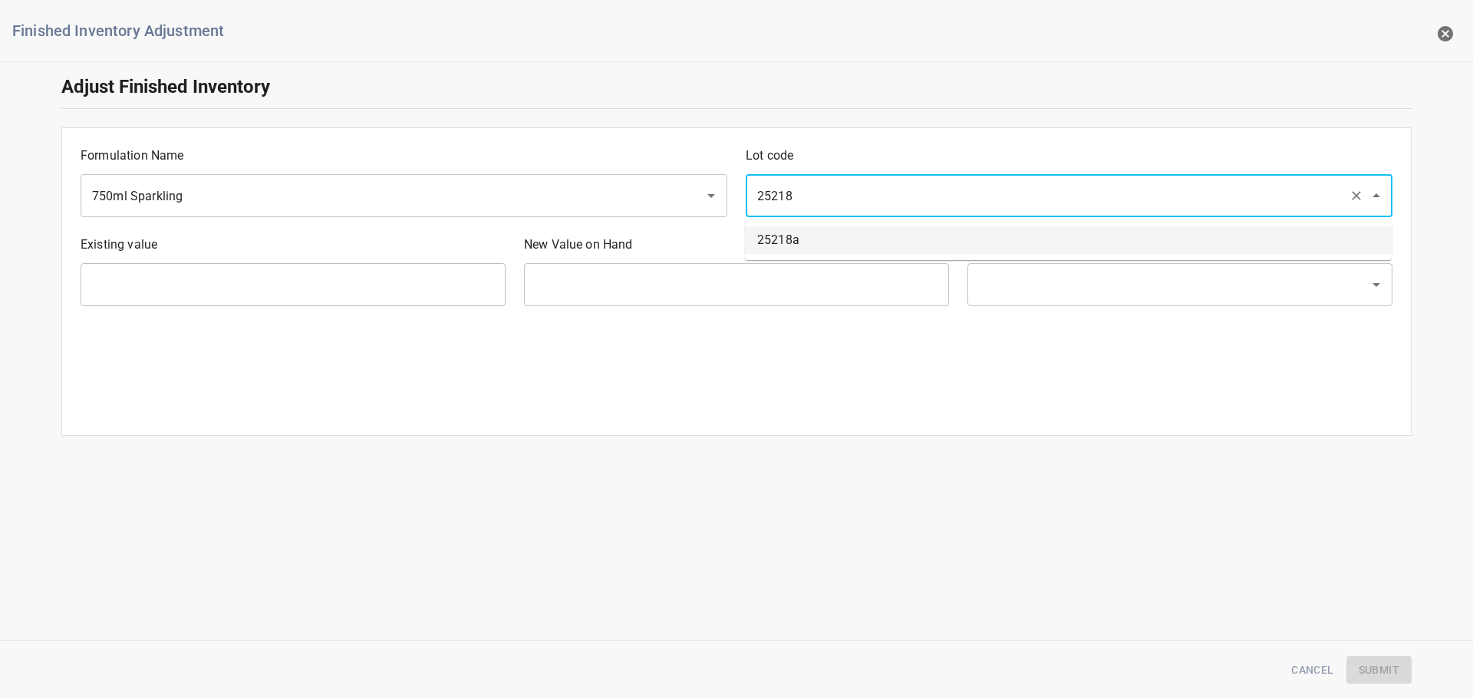
click at [789, 239] on li "25218a" at bounding box center [1068, 240] width 647 height 28
type input "25218a"
type input "0 Ea"
type input "[PERSON_NAME]"
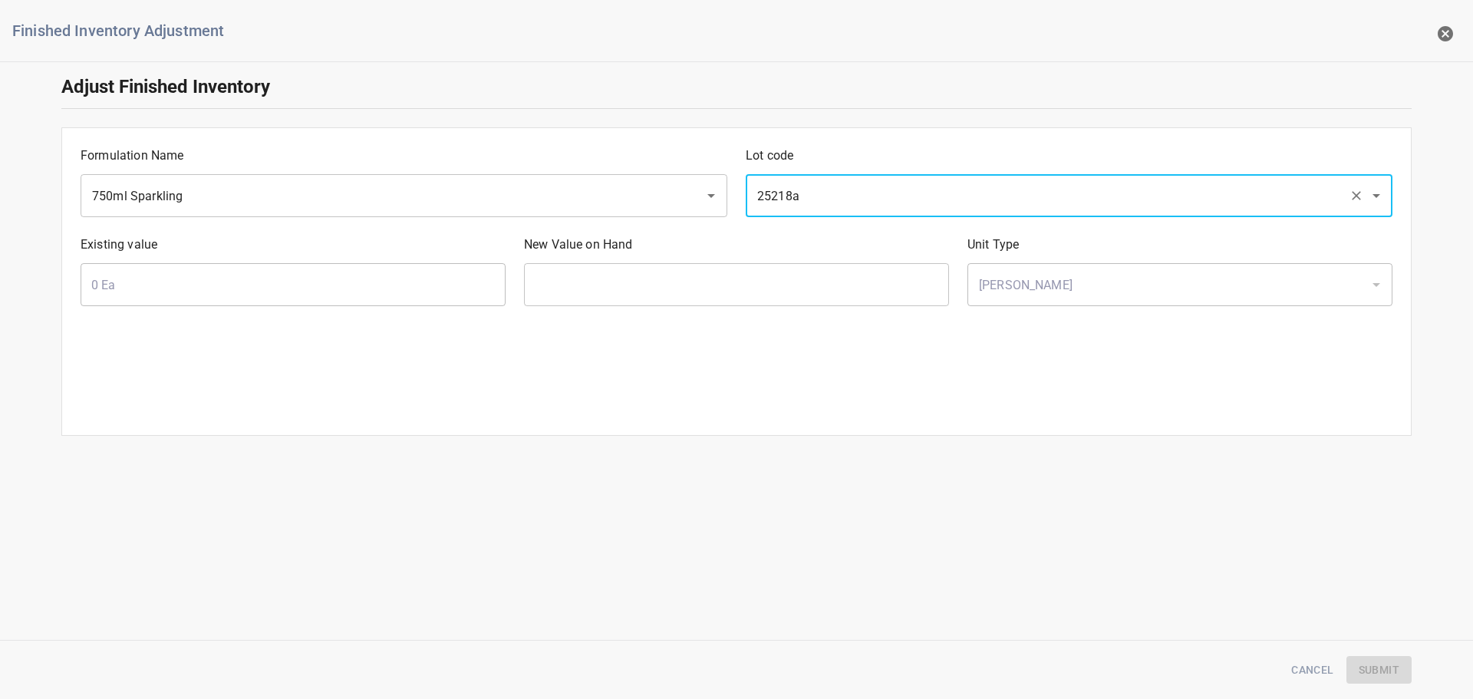
type input "25218a"
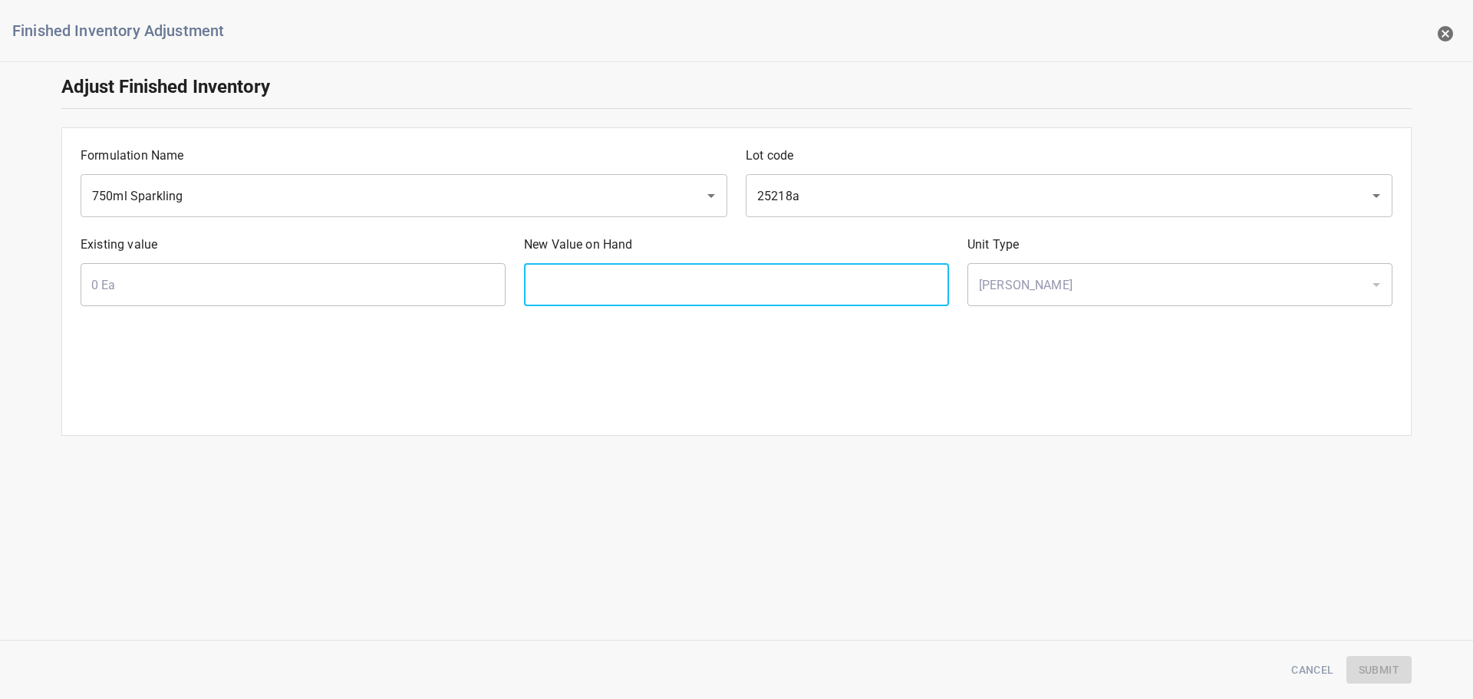
click at [702, 288] on input "text" at bounding box center [736, 284] width 425 height 43
type input "69"
click at [1385, 664] on span "Submit" at bounding box center [1379, 669] width 41 height 19
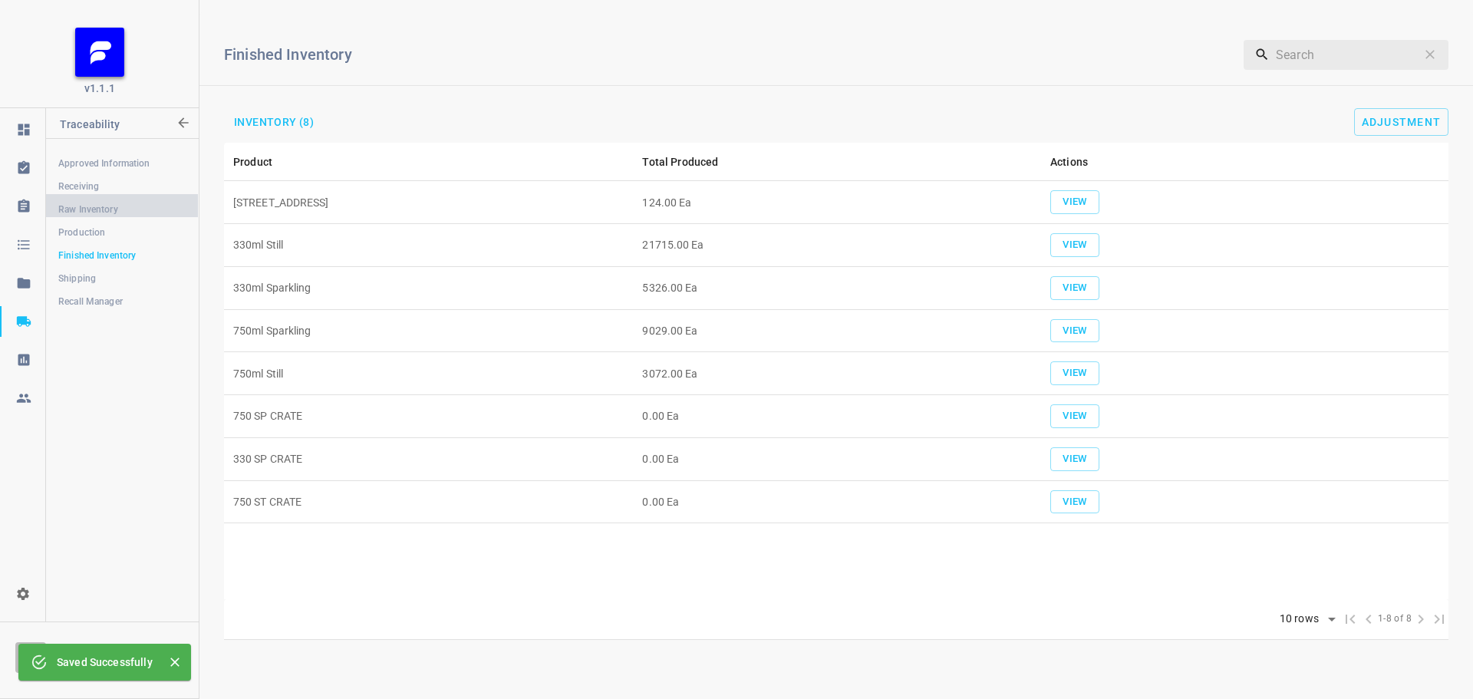
click at [106, 209] on span "Raw Inventory" at bounding box center [121, 209] width 127 height 15
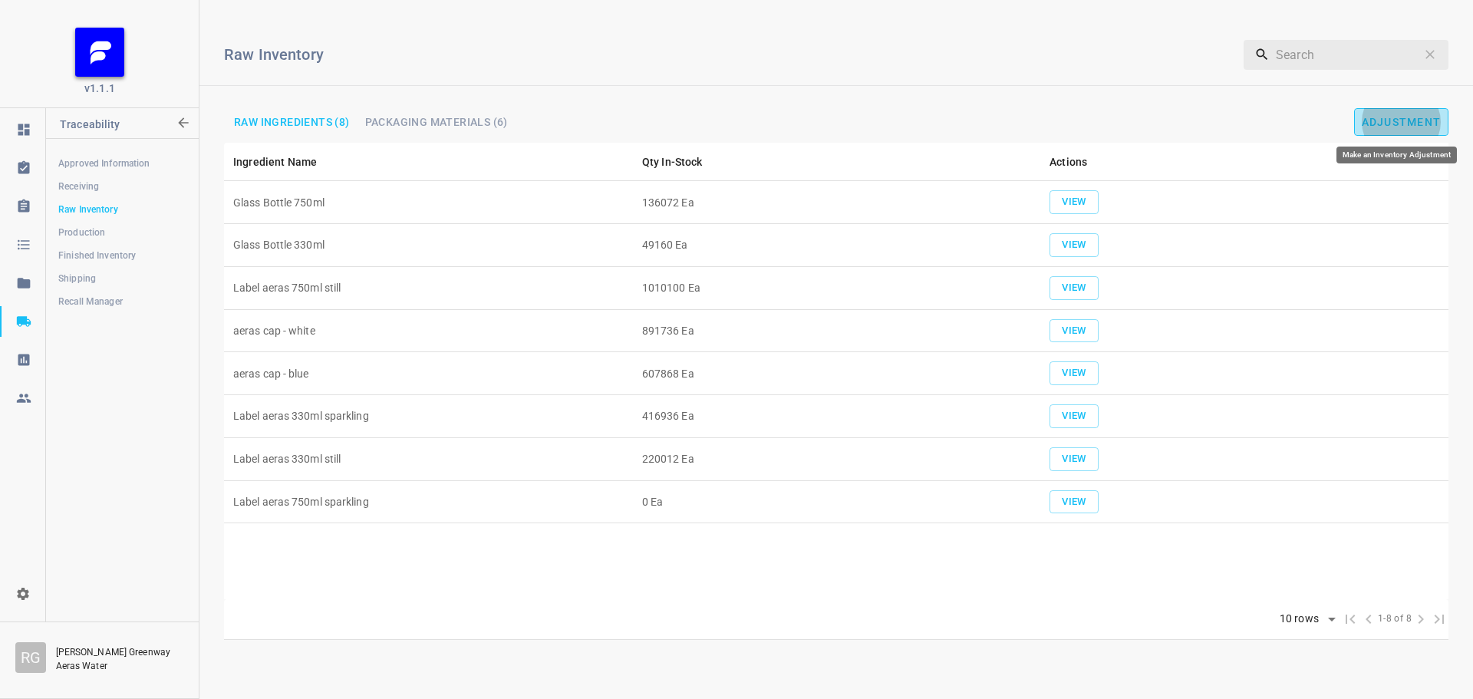
click at [1416, 116] on span "Adjustment" at bounding box center [1402, 122] width 80 height 12
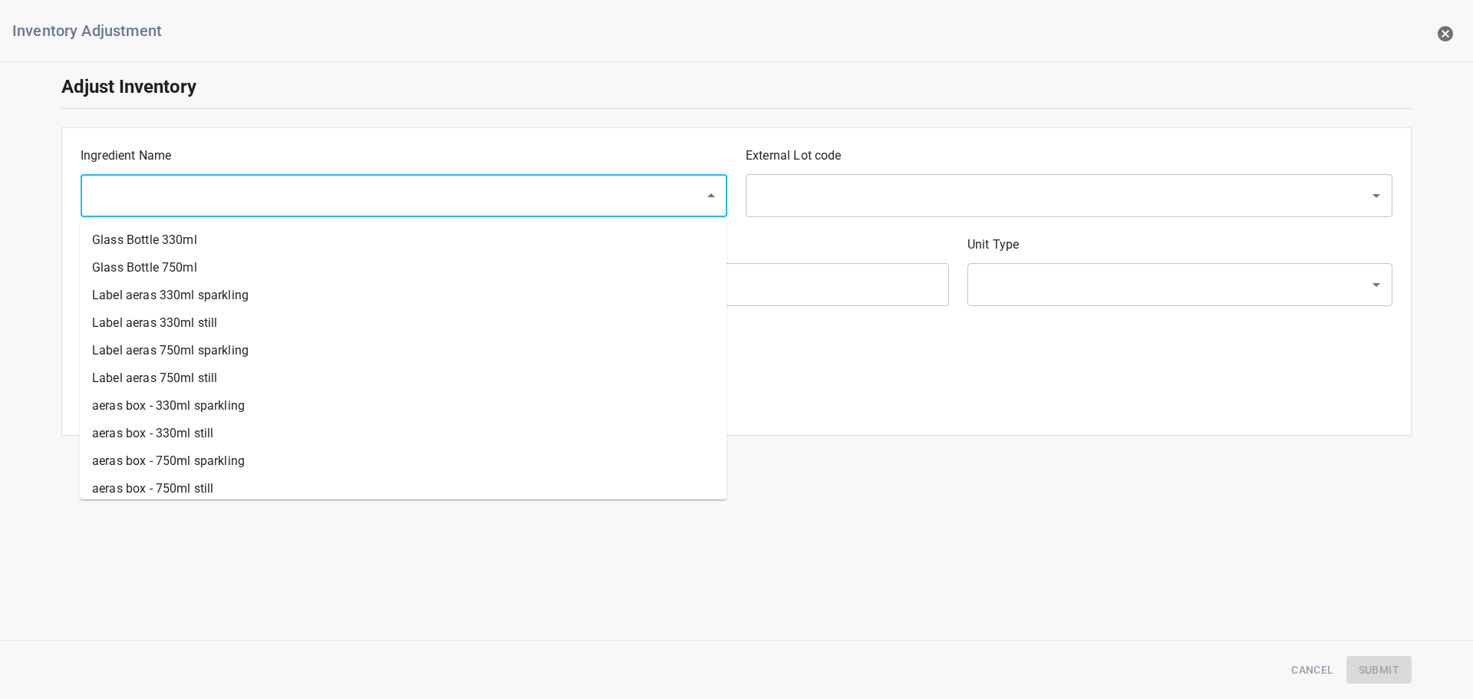
click at [223, 203] on input "text" at bounding box center [382, 195] width 590 height 29
click at [176, 272] on li "Glass Bottle 750ml" at bounding box center [403, 268] width 647 height 28
type input "Glass Bottle 750ml"
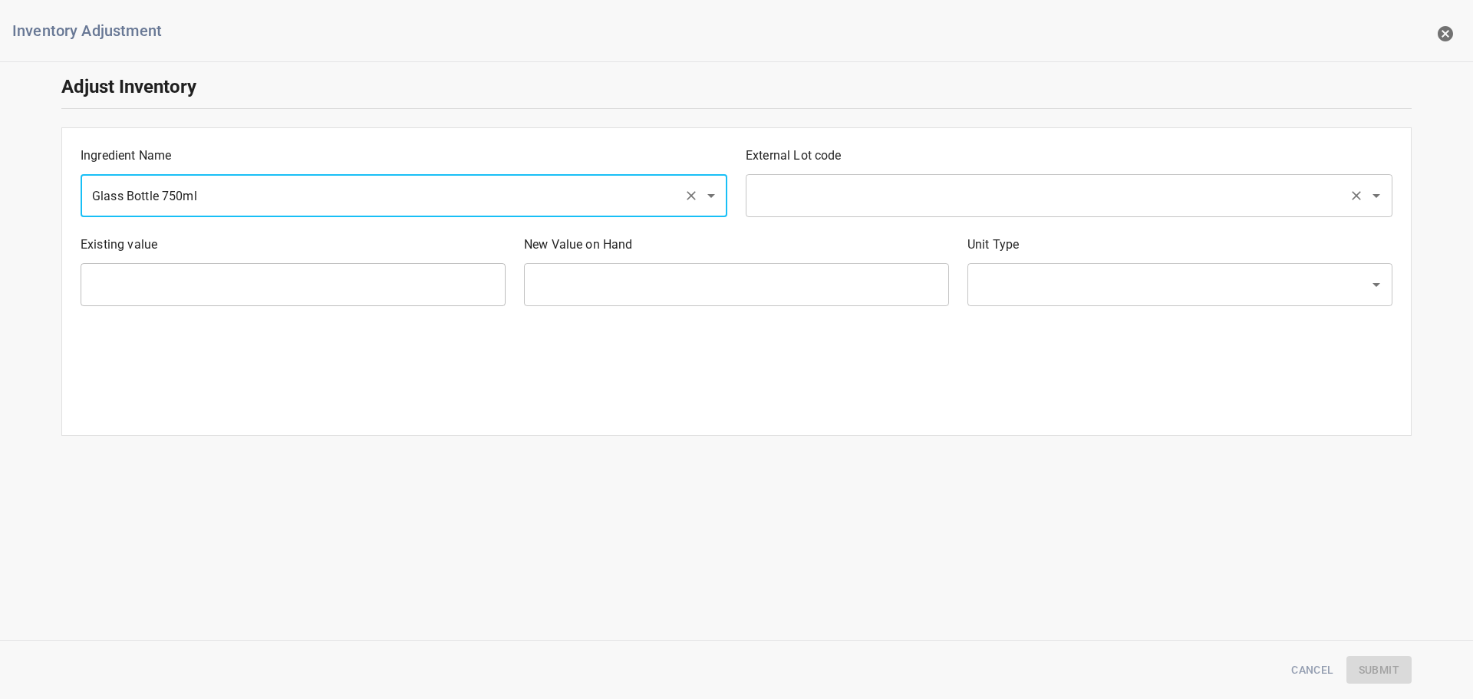
click at [831, 187] on input "text" at bounding box center [1048, 195] width 590 height 29
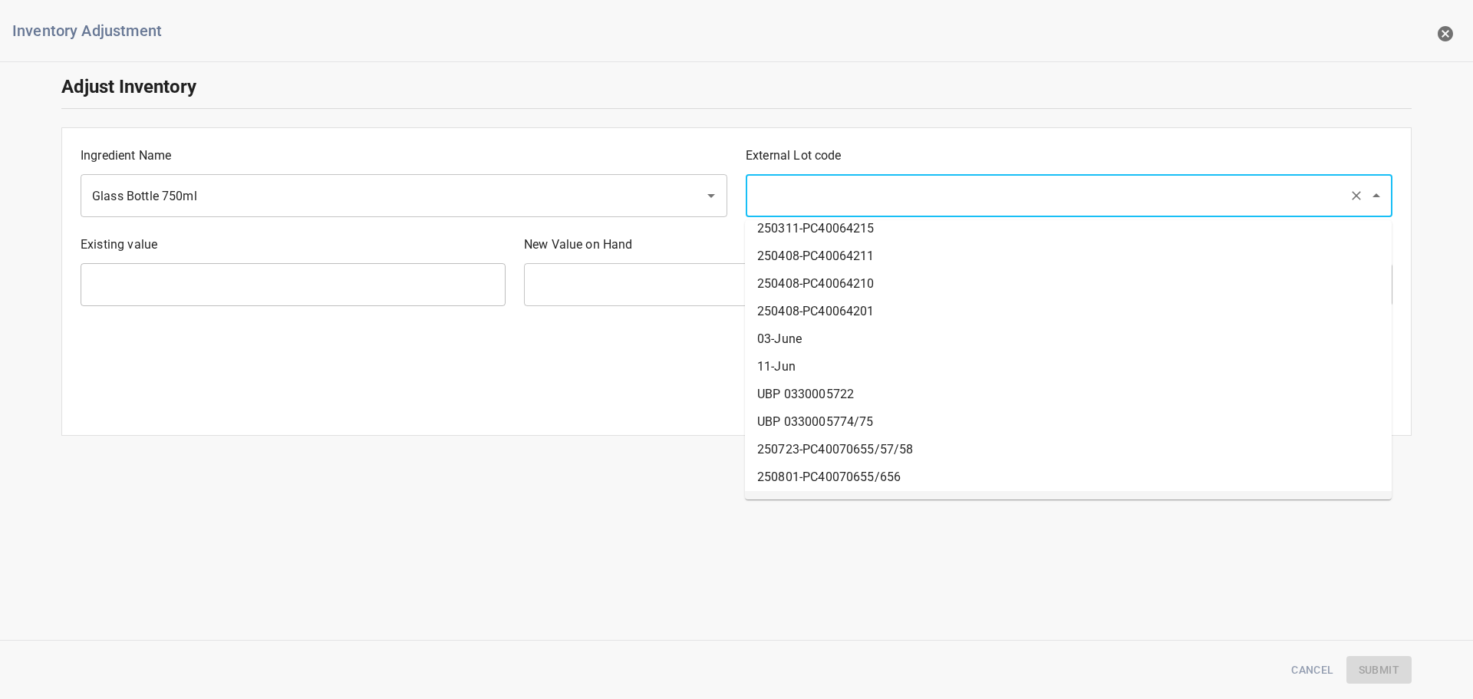
scroll to position [534, 0]
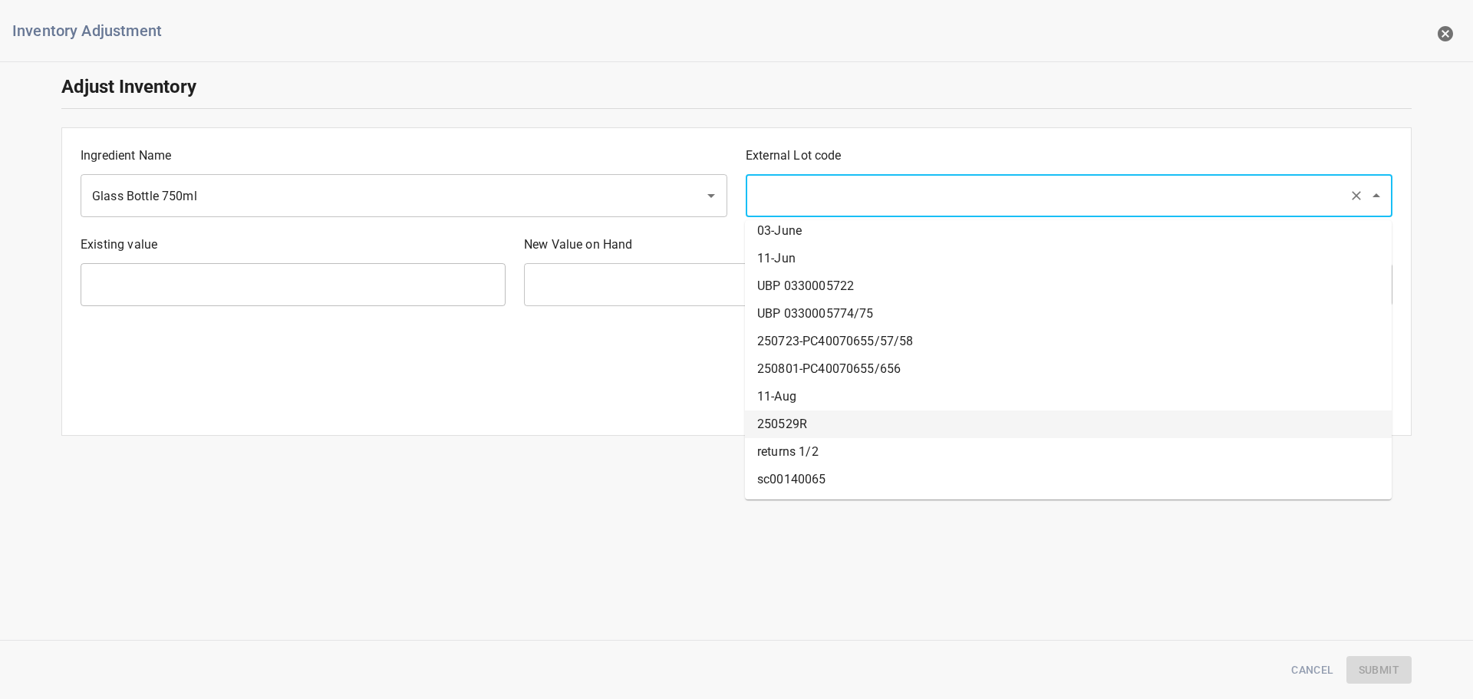
click at [822, 418] on li "250529R" at bounding box center [1068, 424] width 647 height 28
type input "250529R"
type input "39843 Ea"
type input "[PERSON_NAME]"
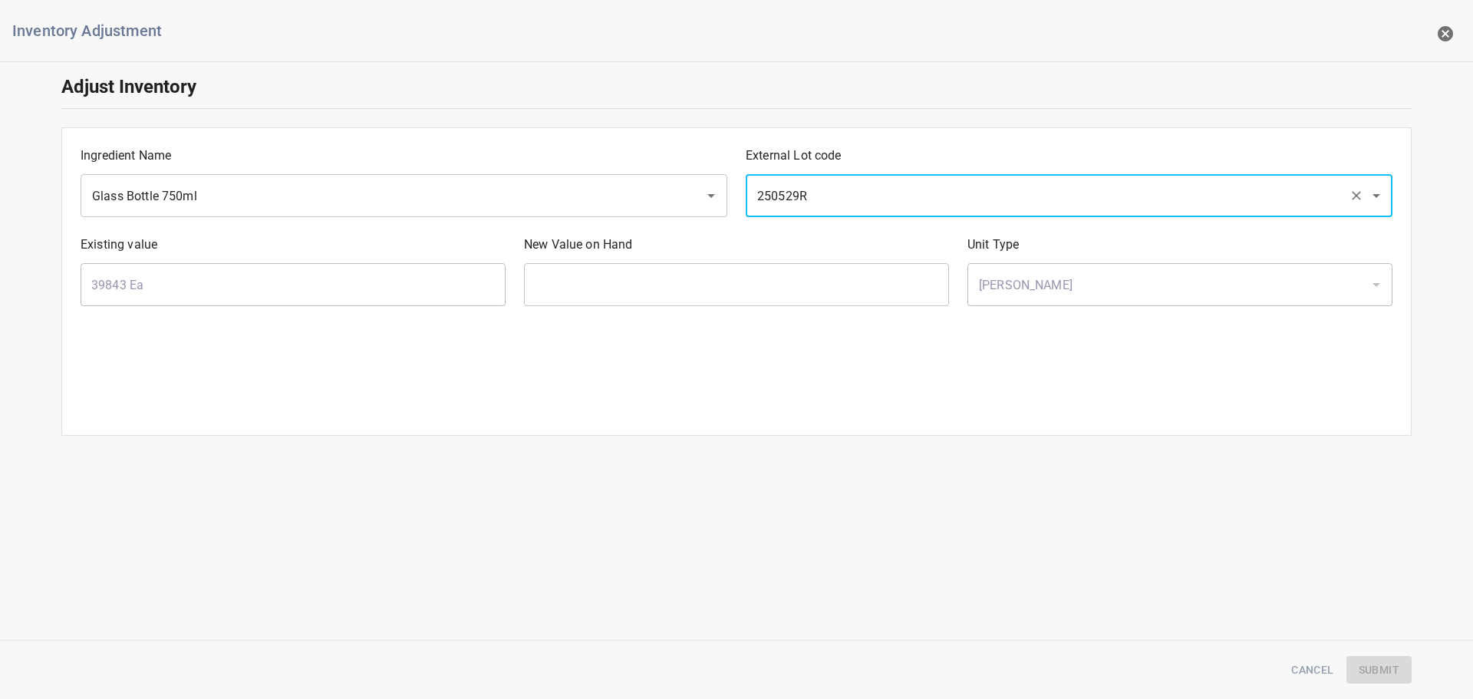
click at [842, 189] on input "250529R" at bounding box center [1048, 195] width 590 height 29
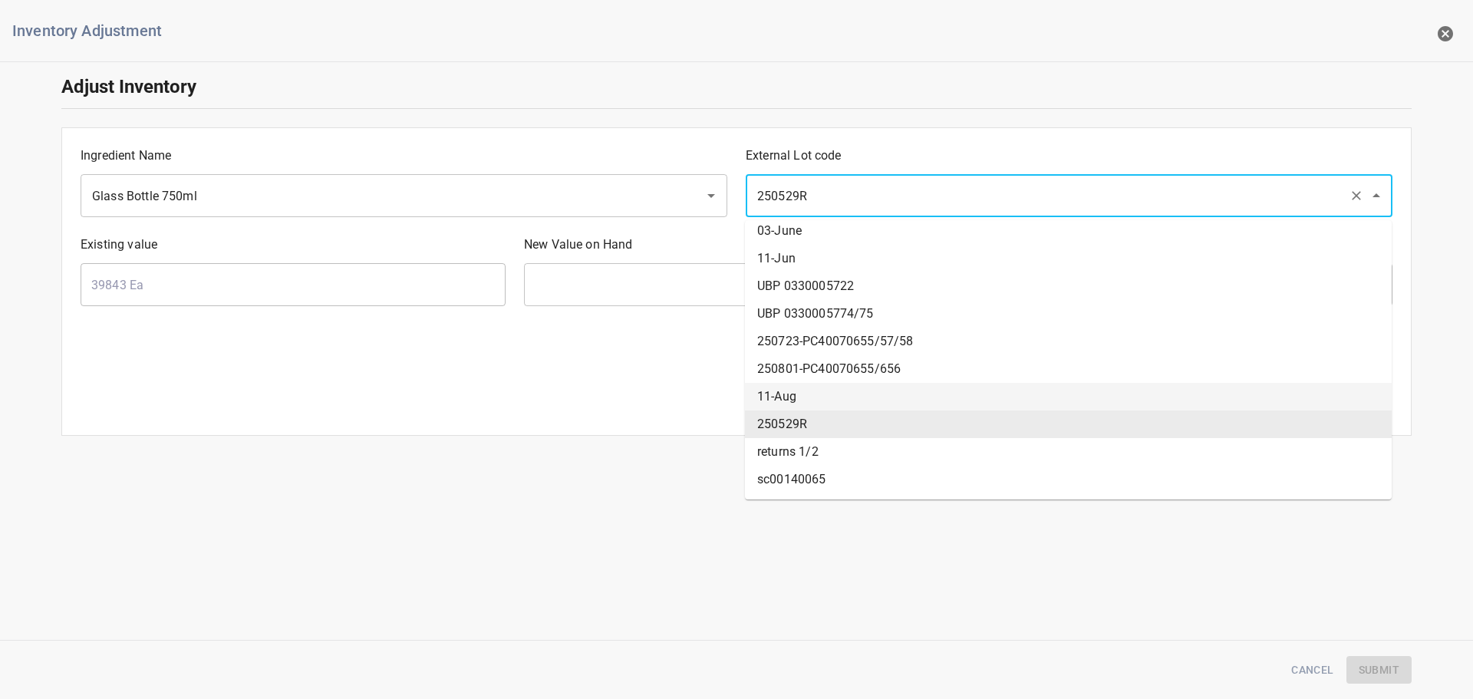
click at [802, 385] on li "11-Aug" at bounding box center [1068, 397] width 647 height 28
type input "11-Aug"
type input "0 Ea"
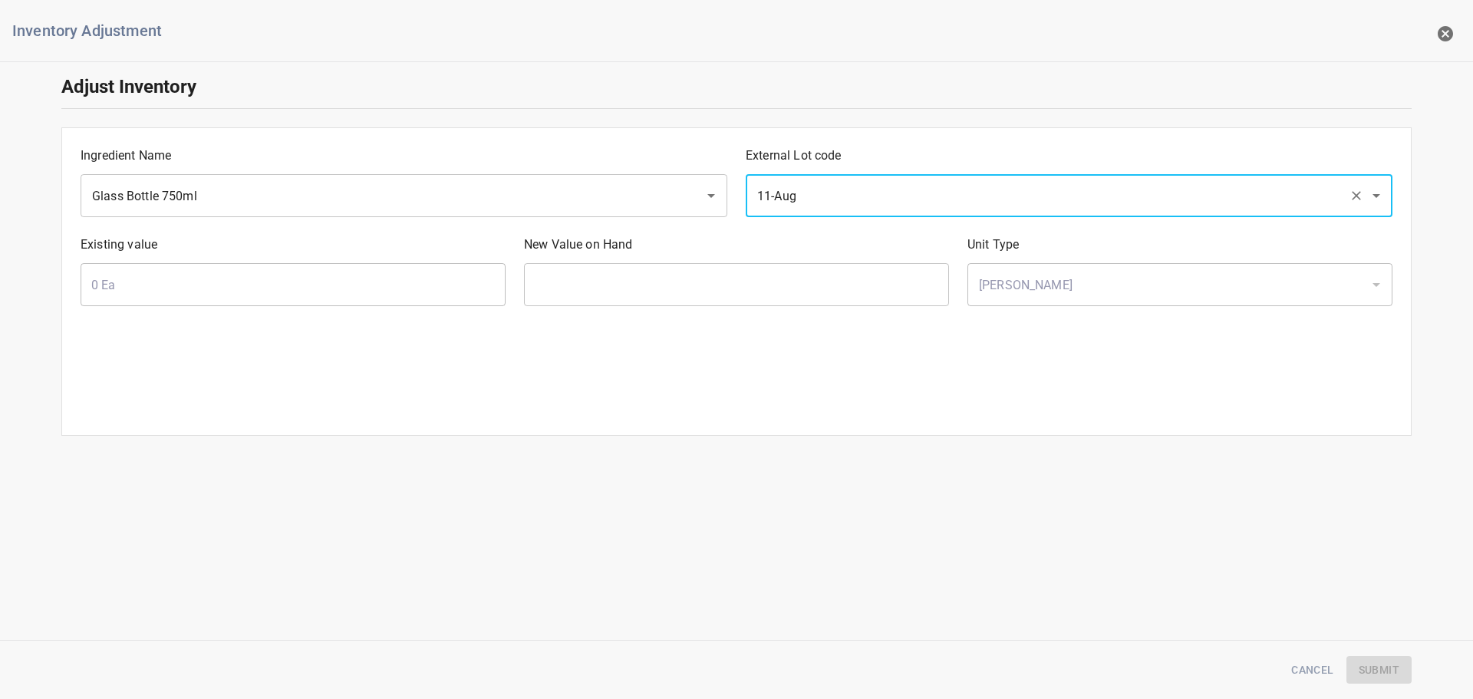
click at [845, 194] on input "11-Aug" at bounding box center [1048, 195] width 590 height 29
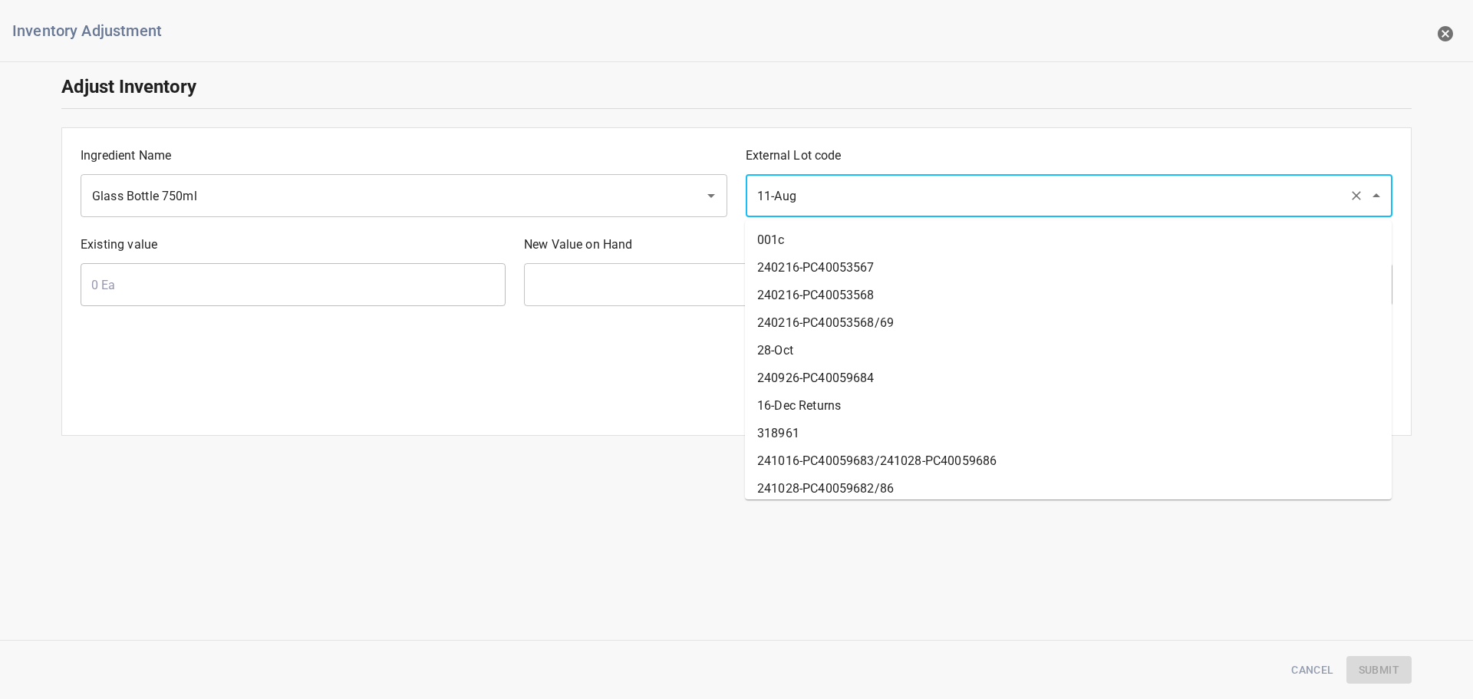
scroll to position [448, 0]
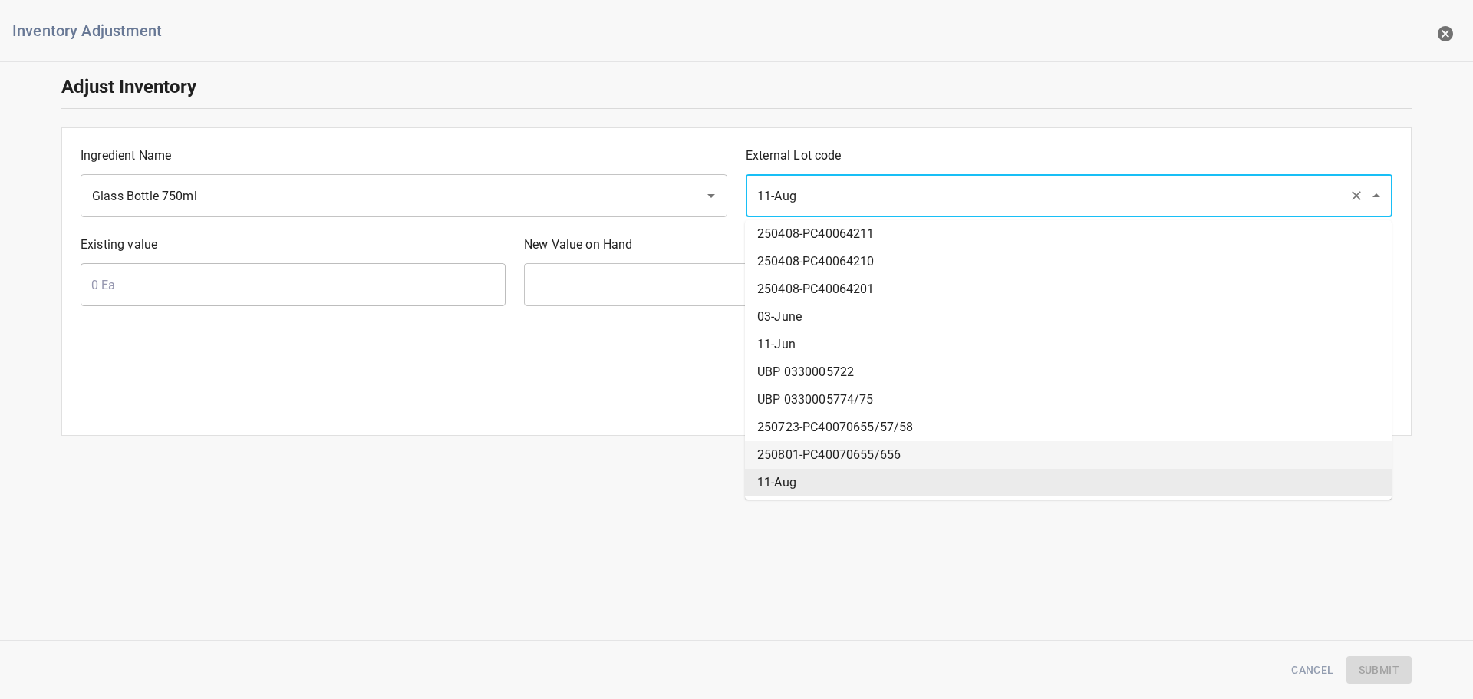
click at [772, 453] on li "250801-PC40070655/656" at bounding box center [1068, 455] width 647 height 28
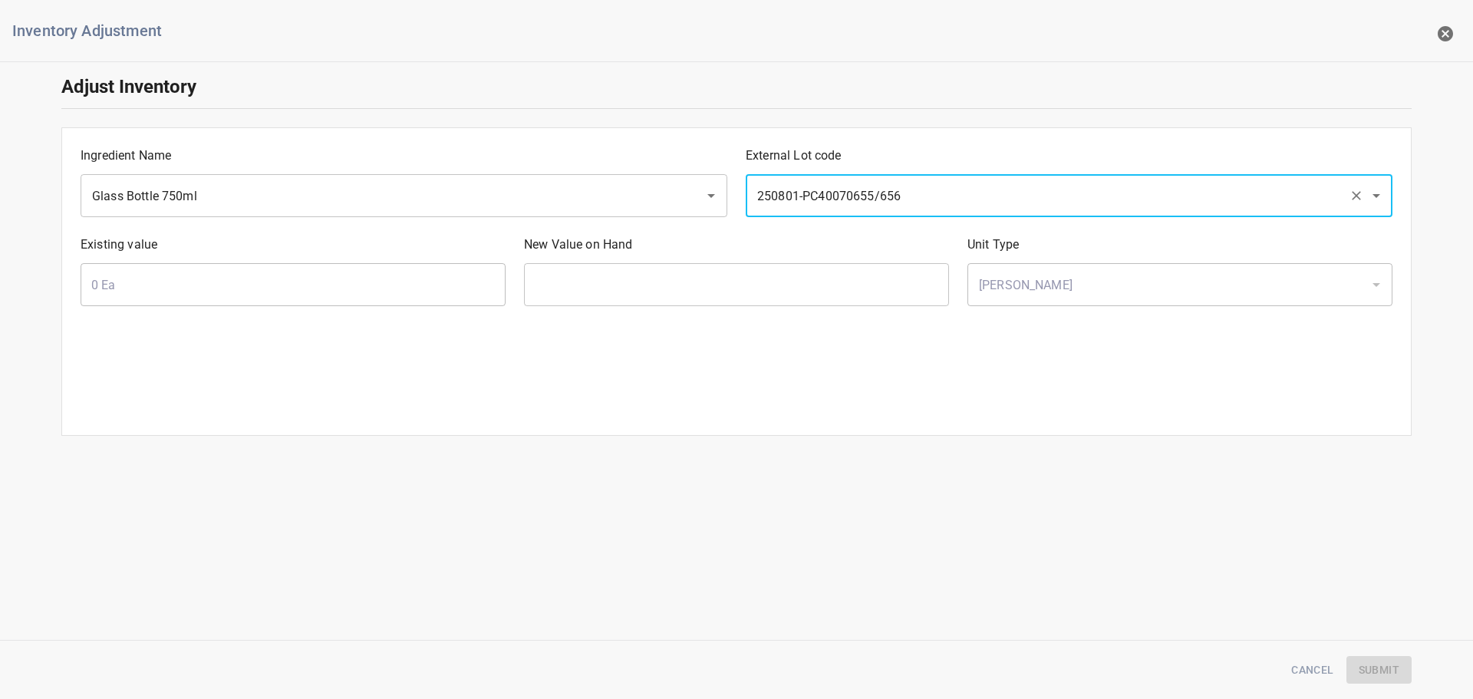
click at [855, 194] on input "250801-PC40070655/656" at bounding box center [1048, 195] width 590 height 29
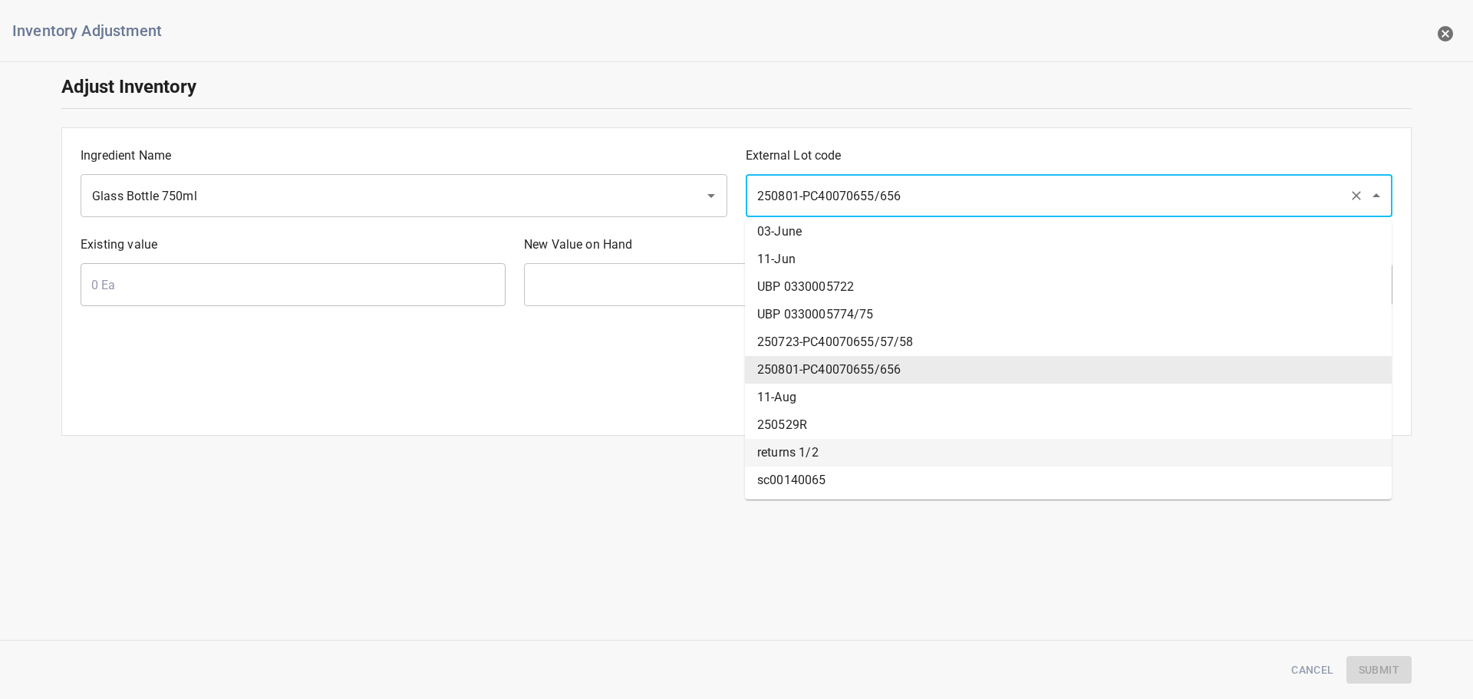
scroll to position [534, 0]
click at [805, 420] on li "250529R" at bounding box center [1068, 424] width 647 height 28
type input "250529R"
type input "39843 Ea"
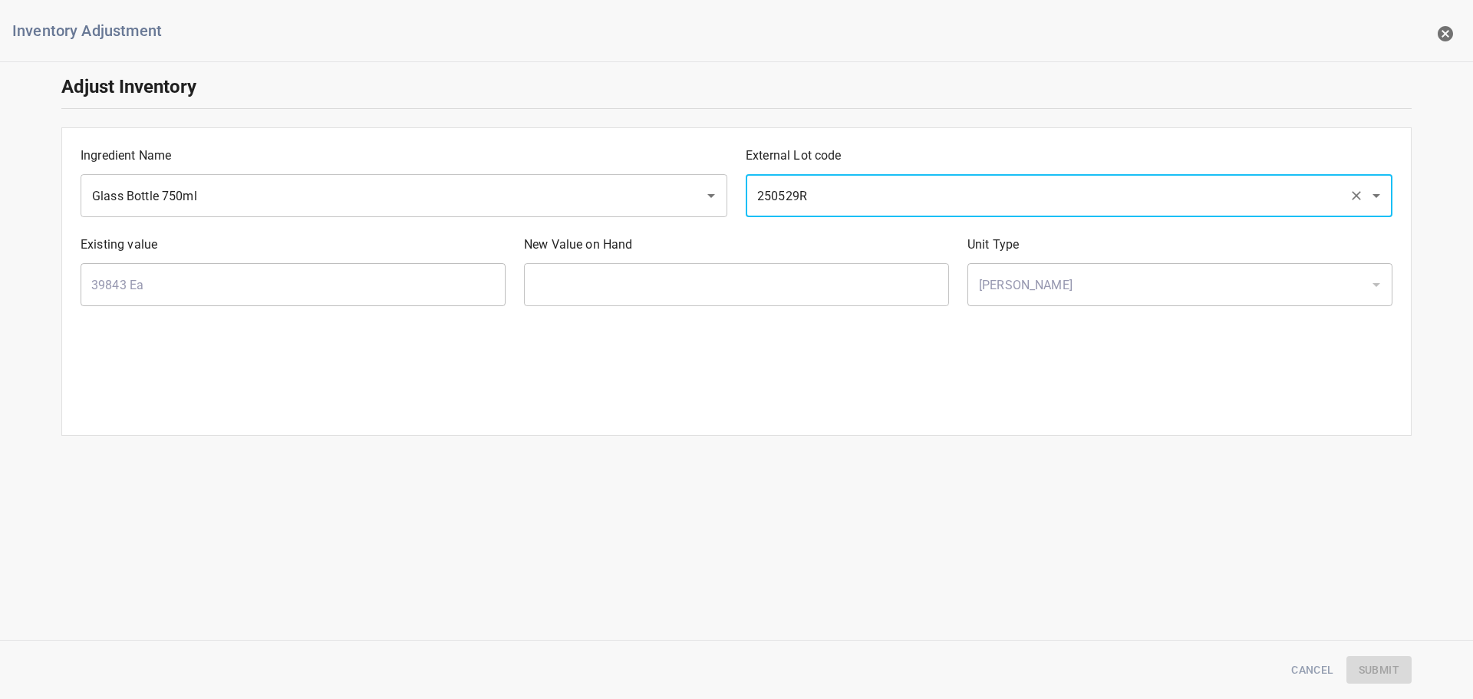
click at [634, 283] on input "text" at bounding box center [736, 284] width 425 height 43
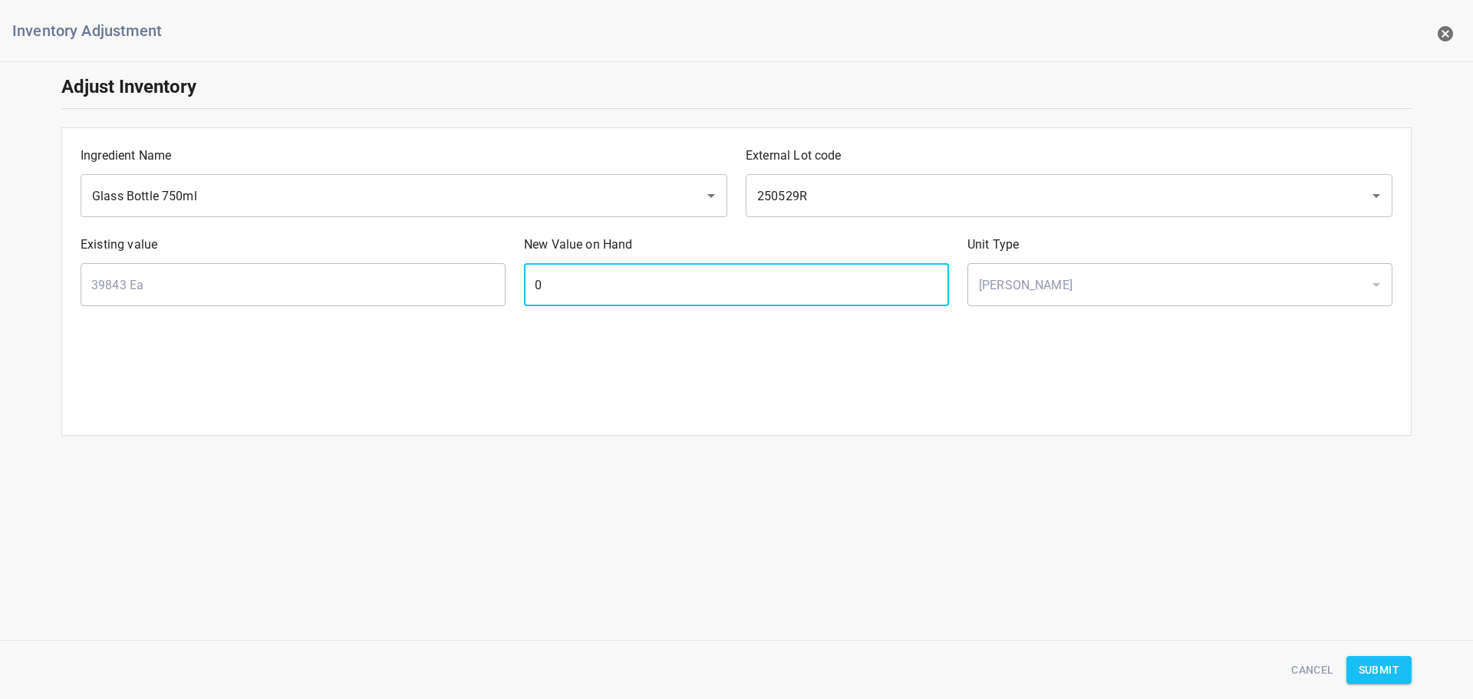
type input "0"
click at [1397, 660] on span "Submit" at bounding box center [1379, 669] width 41 height 19
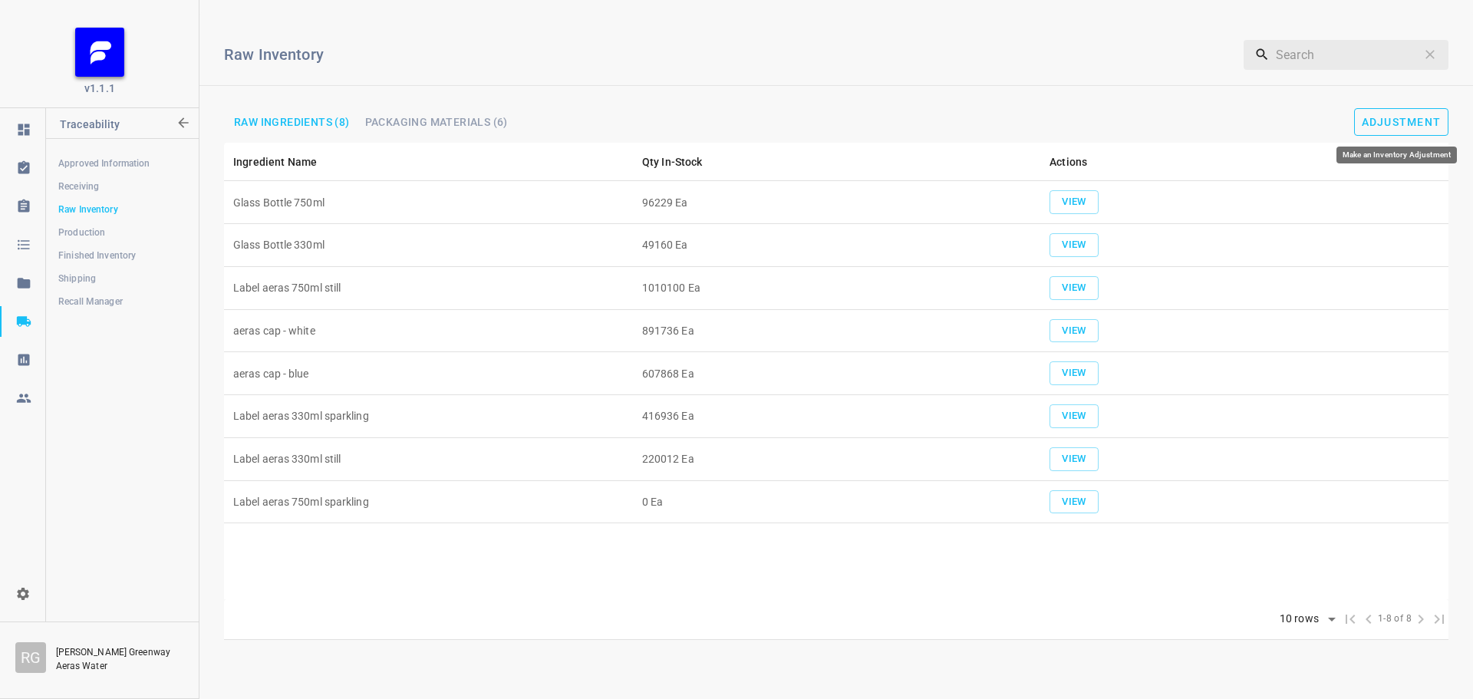
click at [1398, 117] on span "Adjustment" at bounding box center [1402, 122] width 80 height 12
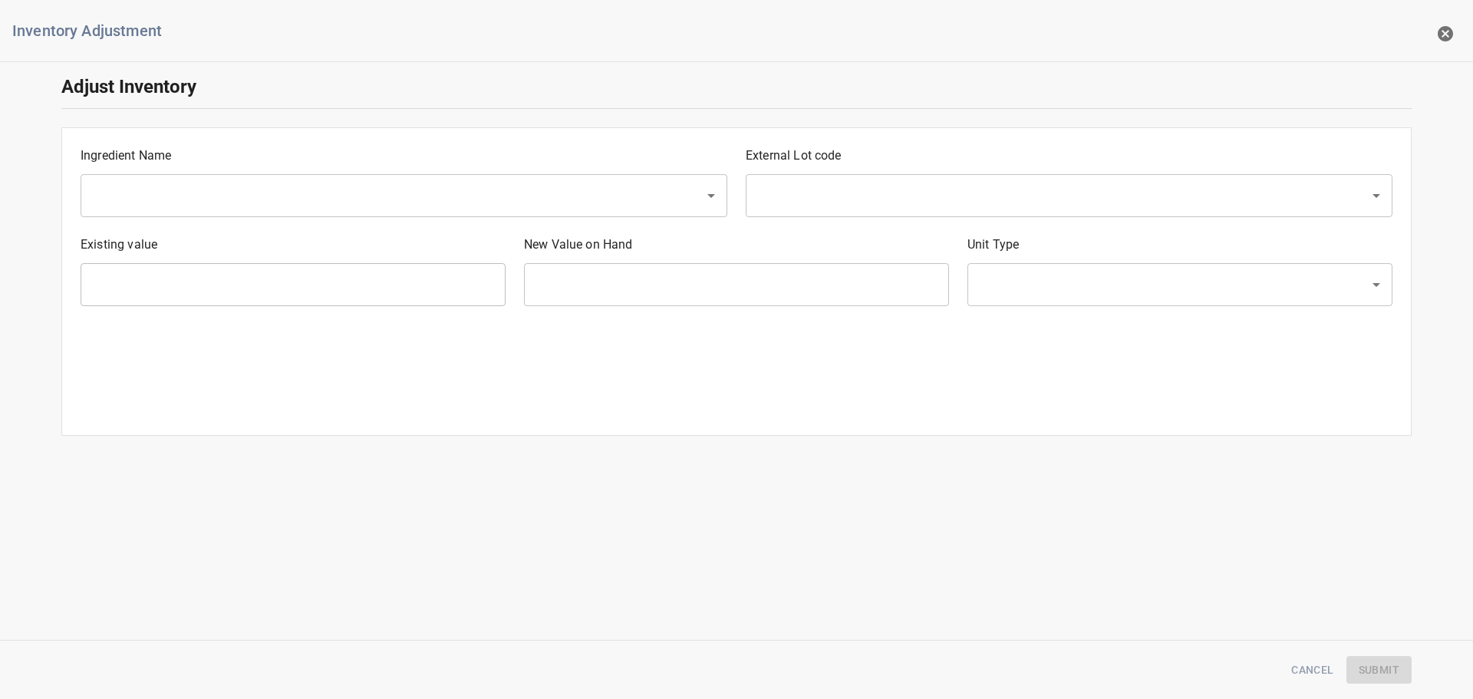
click at [262, 212] on div "​" at bounding box center [404, 195] width 647 height 43
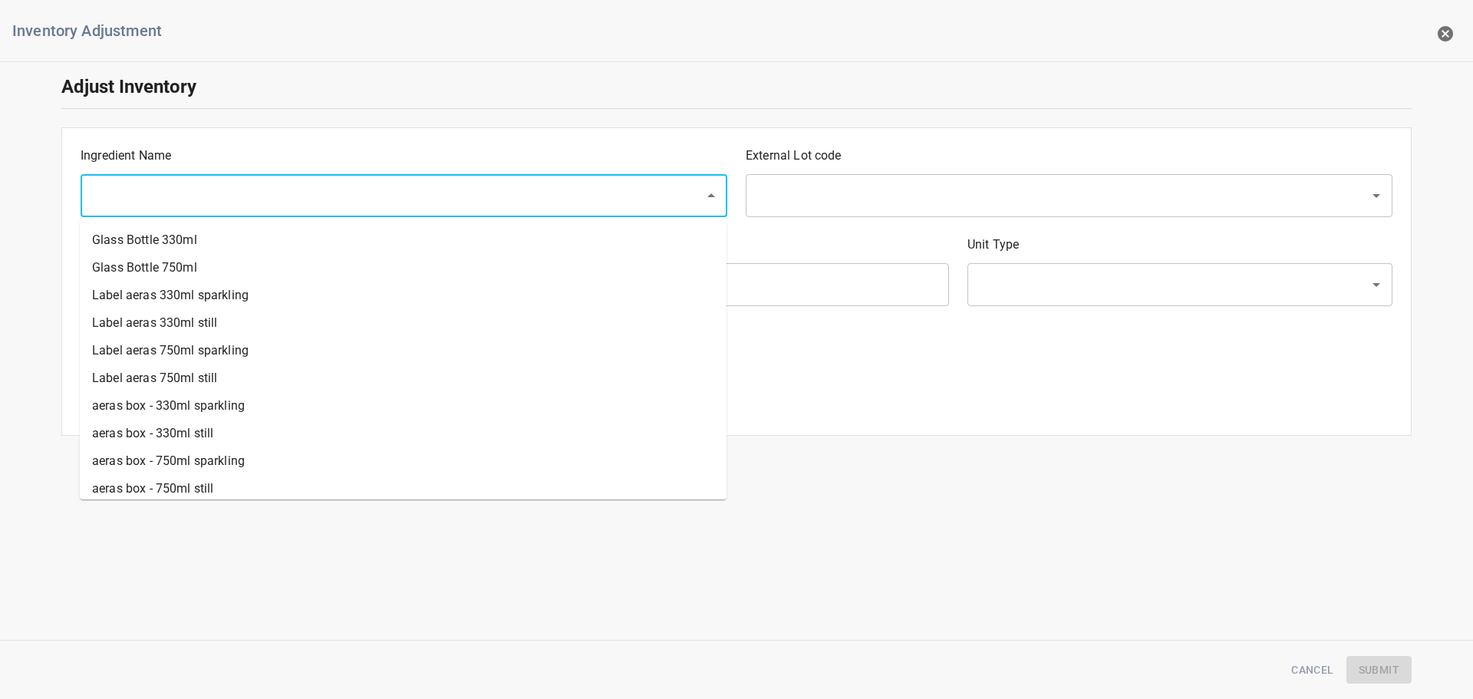
click at [265, 182] on input "text" at bounding box center [382, 195] width 590 height 29
drag, startPoint x: 229, startPoint y: 262, endPoint x: 247, endPoint y: 265, distance: 18.7
click at [229, 262] on li "Glass Bottle 750ml" at bounding box center [403, 268] width 647 height 28
type input "Glass Bottle 750ml"
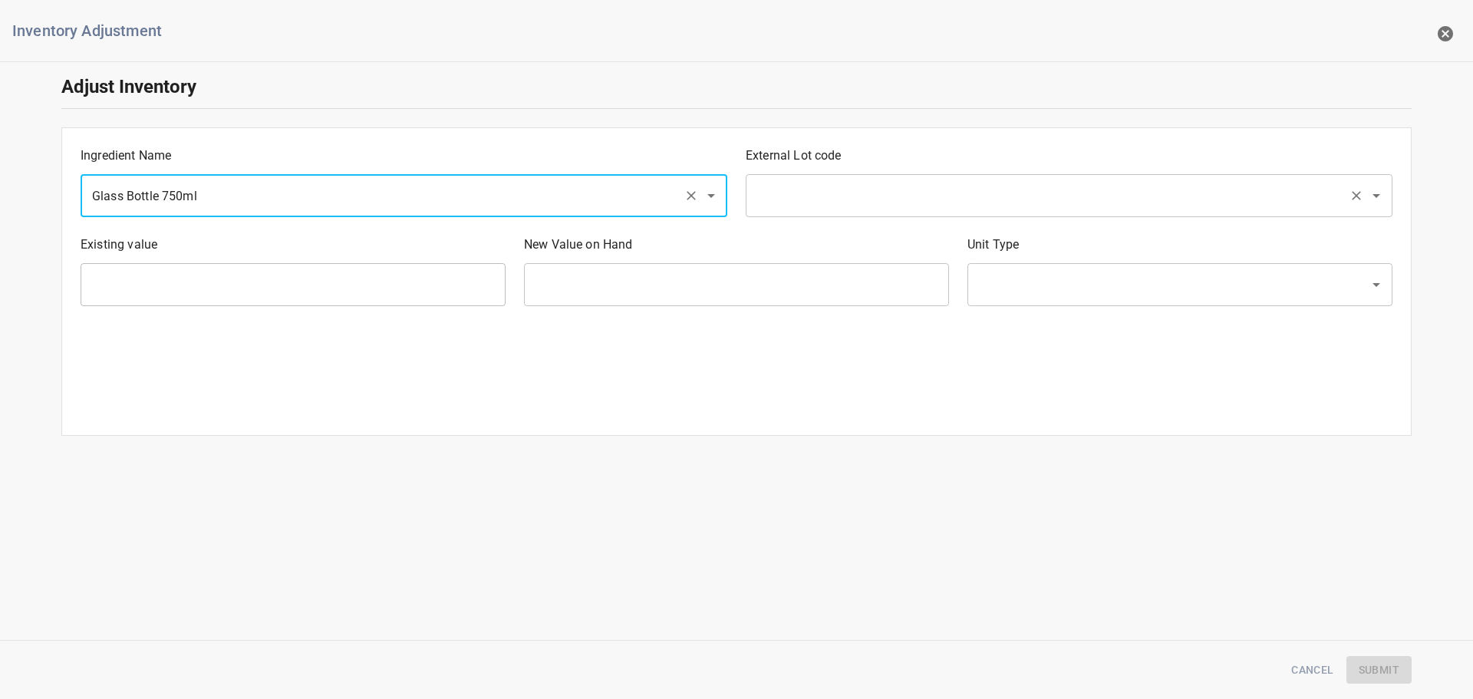
click at [896, 218] on div "External Lot code ​" at bounding box center [1068, 181] width 665 height 89
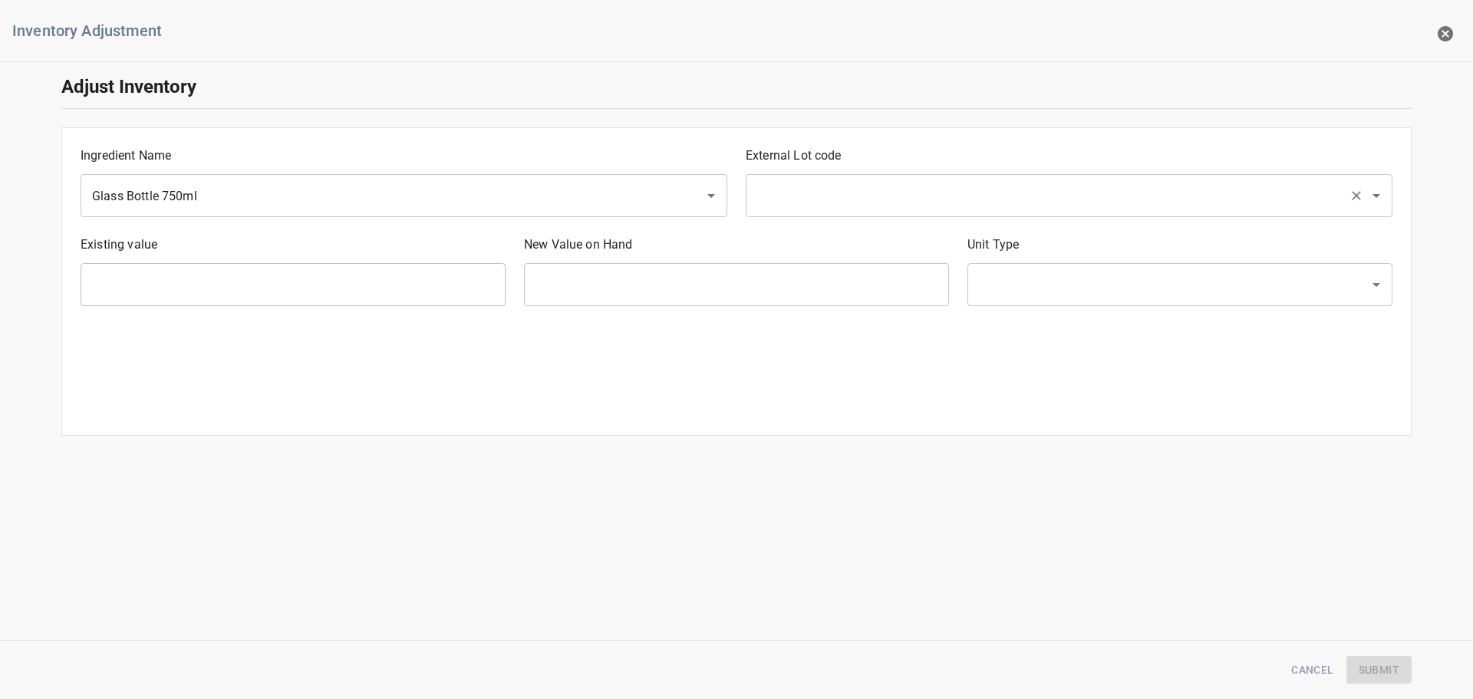
click at [904, 200] on input "text" at bounding box center [1048, 195] width 590 height 29
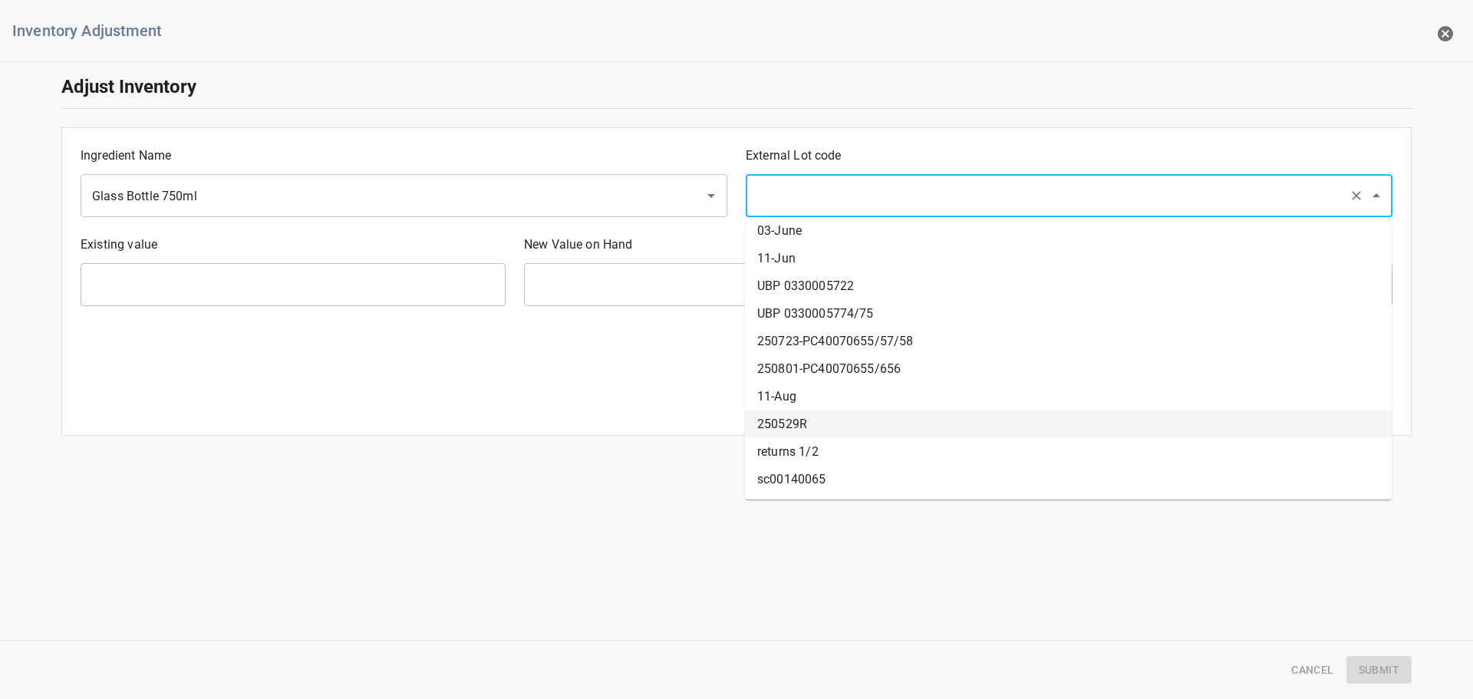
click at [830, 427] on li "250529R" at bounding box center [1068, 424] width 647 height 28
type input "250529R"
type input "0 Ea"
type input "[PERSON_NAME]"
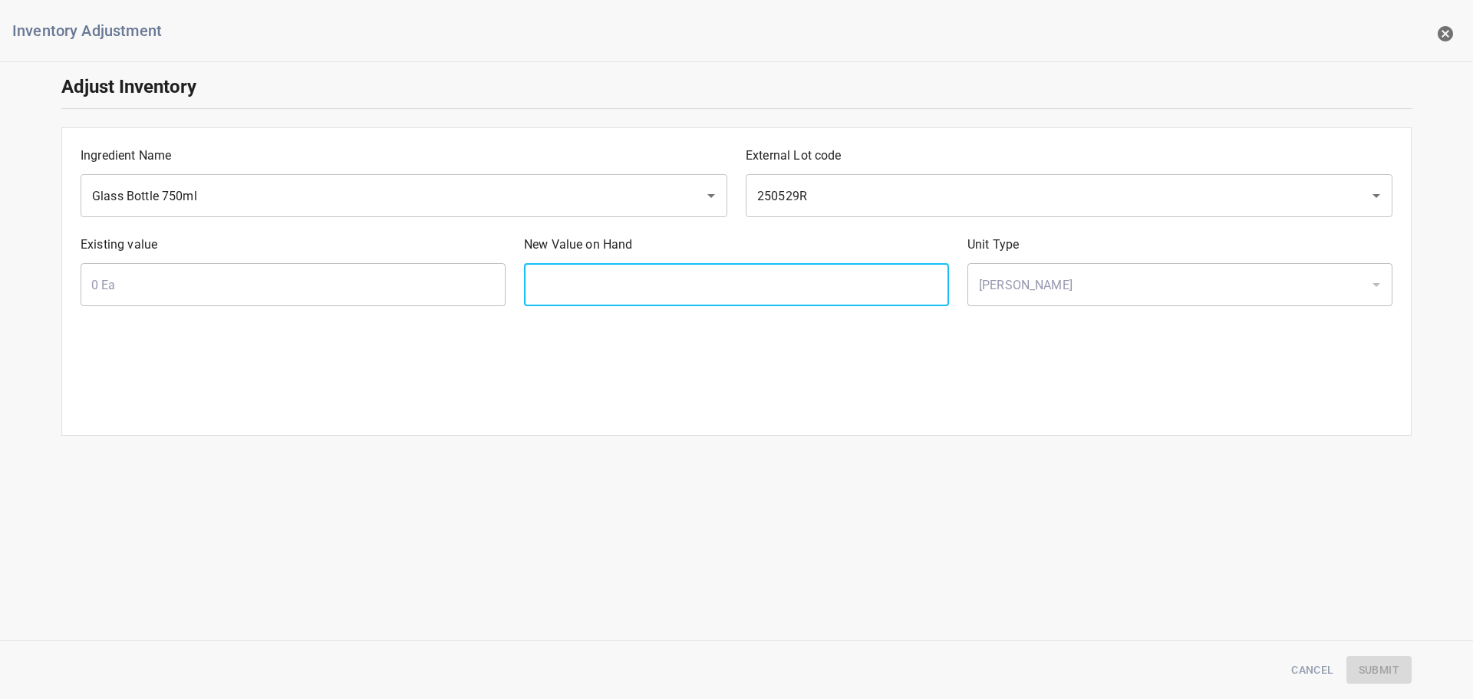
click at [700, 305] on input "text" at bounding box center [736, 284] width 425 height 43
type input "7"
click at [756, 296] on input "3" at bounding box center [736, 284] width 425 height 43
click at [756, 291] on input "3" at bounding box center [736, 284] width 425 height 43
click at [405, 529] on div "Inventory Adjustment Adjust Inventory Ingredient Name Glass Bottle 750ml ​ Exte…" at bounding box center [736, 349] width 1473 height 699
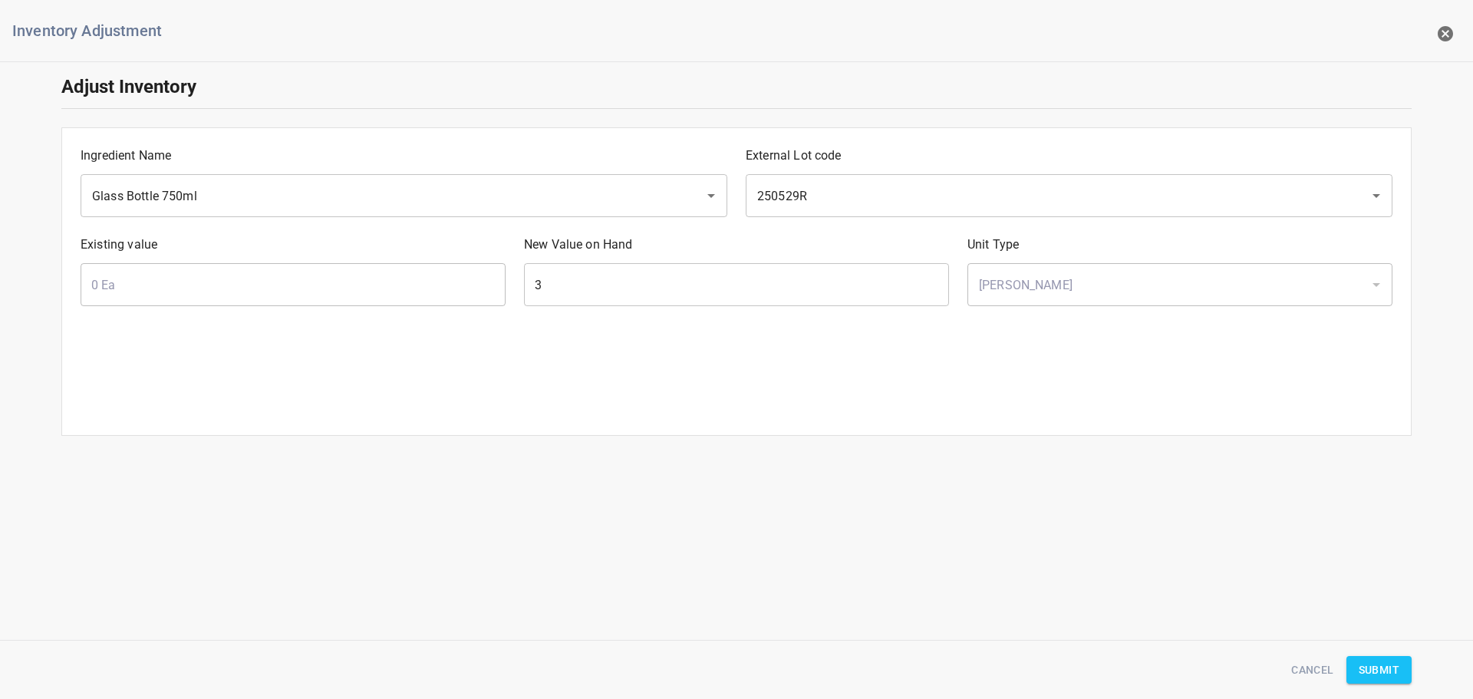
click at [622, 270] on input "3" at bounding box center [736, 284] width 425 height 43
type input "37743"
click at [1381, 660] on span "Submit" at bounding box center [1379, 669] width 41 height 19
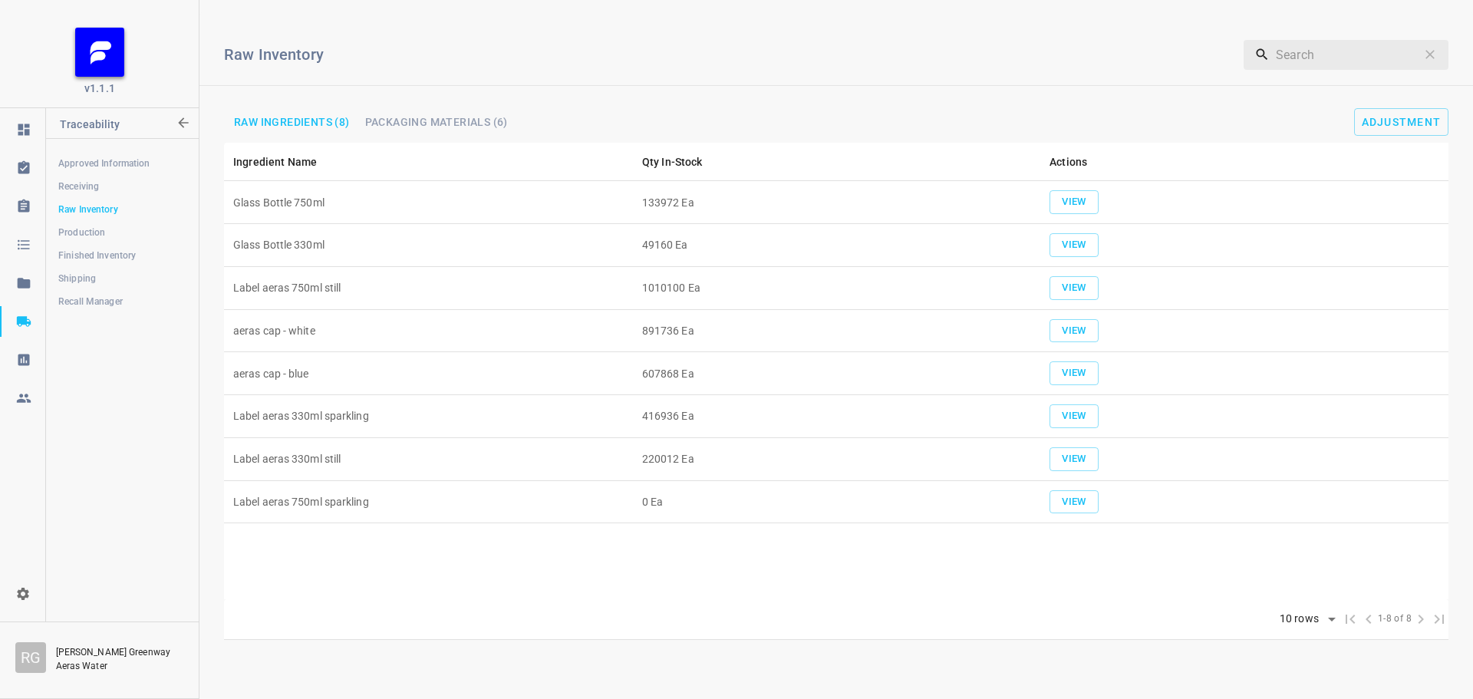
click at [676, 252] on td "49160 Ea" at bounding box center [836, 245] width 407 height 43
click at [1396, 122] on span "Adjustment" at bounding box center [1402, 122] width 80 height 12
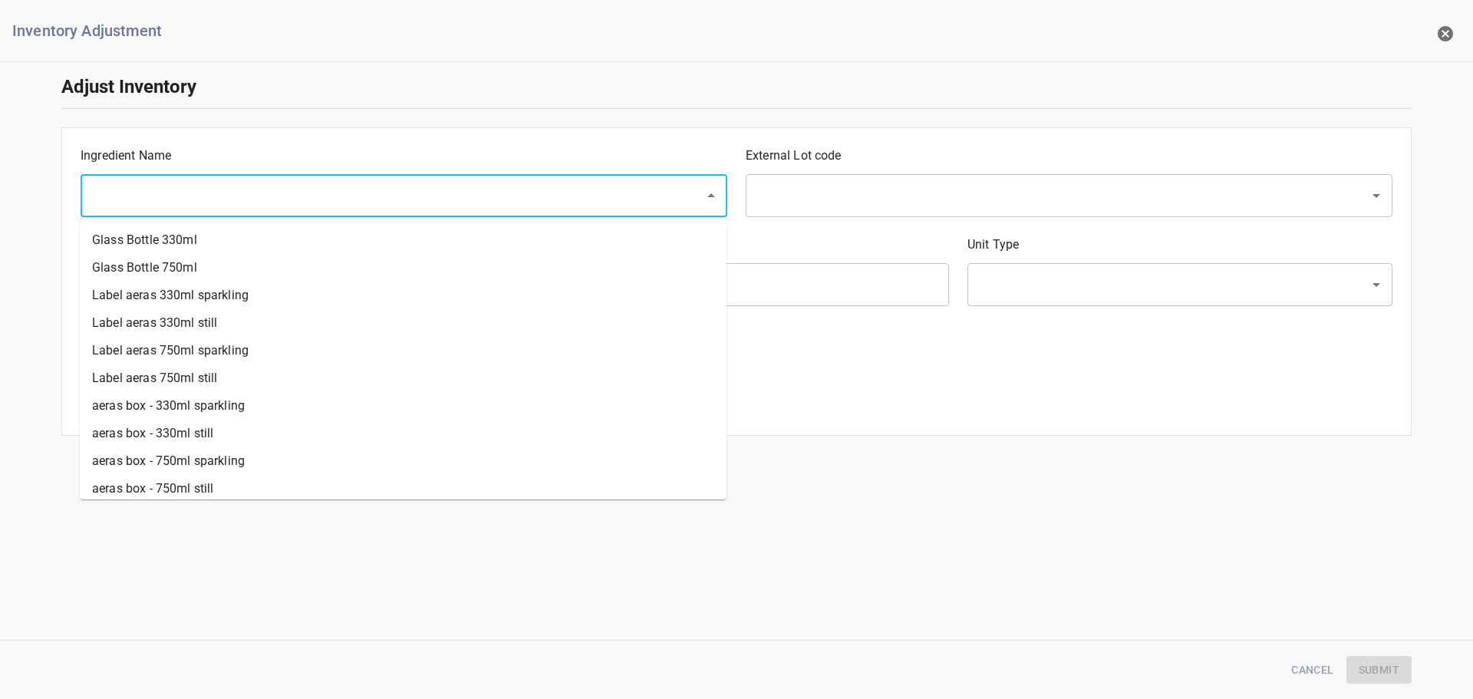
click at [413, 203] on input "text" at bounding box center [382, 195] width 590 height 29
click at [248, 230] on li "Glass Bottle 330ml" at bounding box center [403, 240] width 647 height 28
type input "Glass Bottle 330ml"
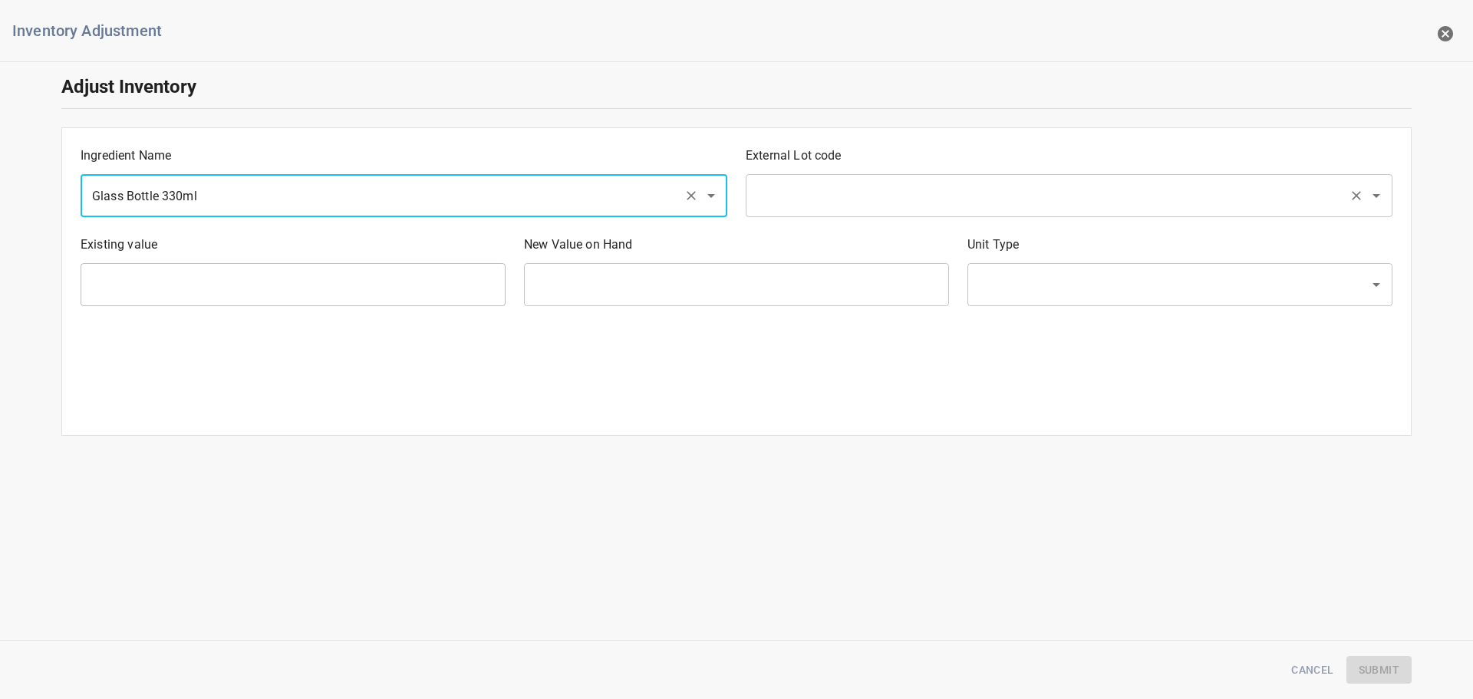
click at [951, 212] on div "​" at bounding box center [1069, 195] width 647 height 43
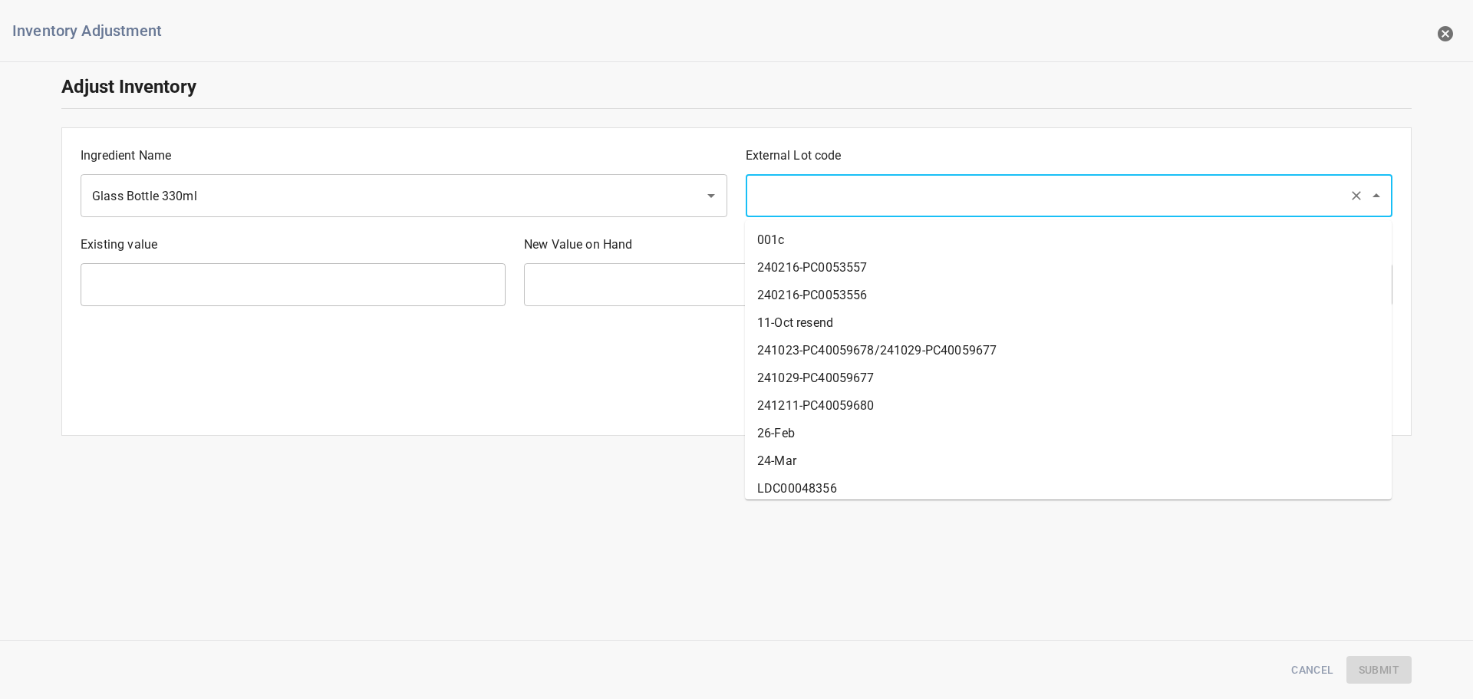
click at [963, 195] on input "text" at bounding box center [1048, 195] width 590 height 29
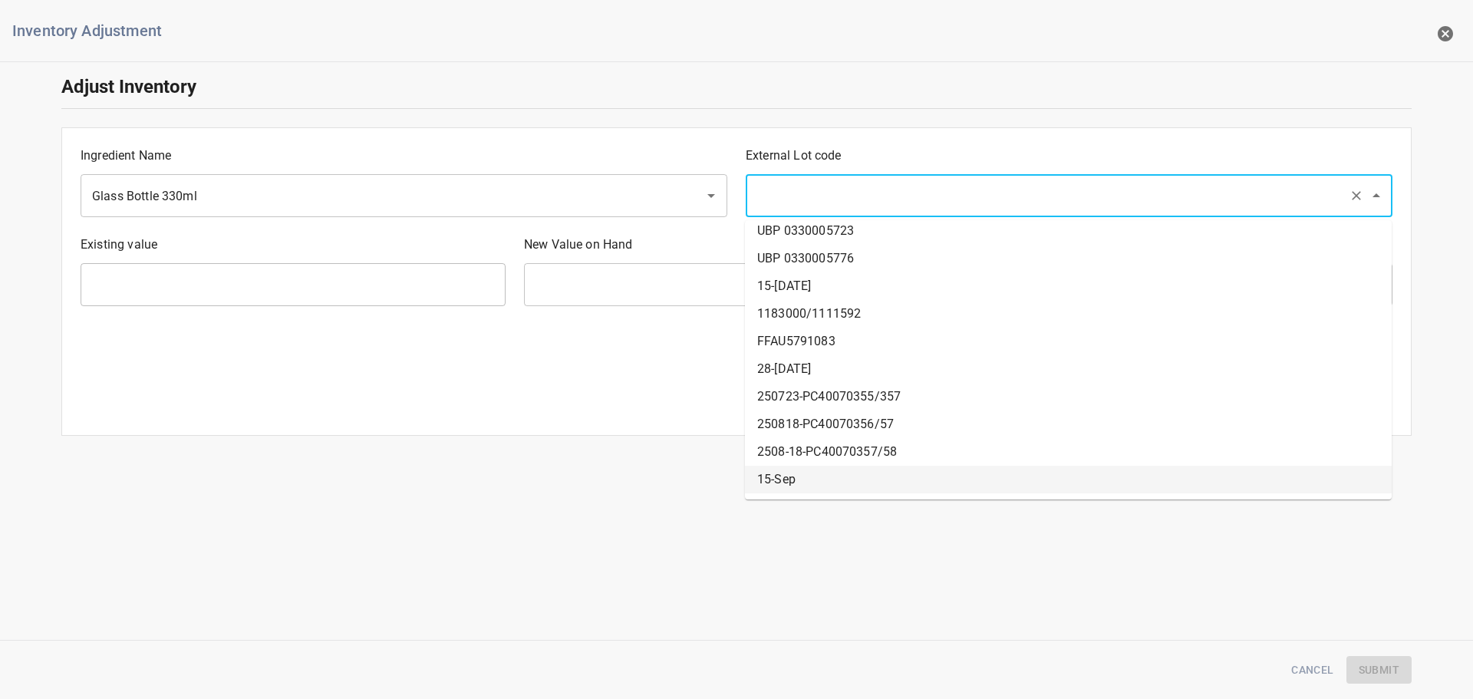
click at [810, 477] on li "15-Sep" at bounding box center [1068, 480] width 647 height 28
type input "15-Sep"
type input "49160 Ea"
type input "[PERSON_NAME]"
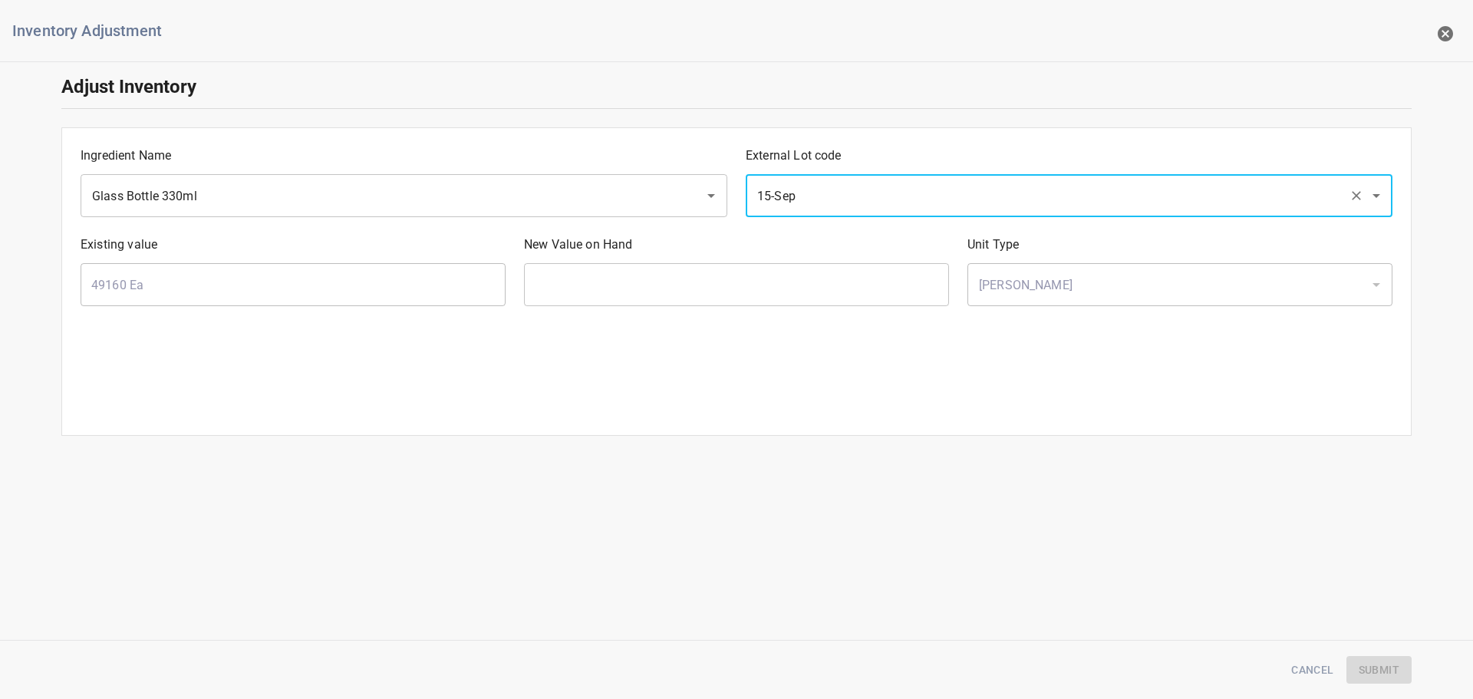
drag, startPoint x: 929, startPoint y: 197, endPoint x: 711, endPoint y: 434, distance: 321.9
click at [924, 203] on input "15-Sep" at bounding box center [1048, 195] width 590 height 29
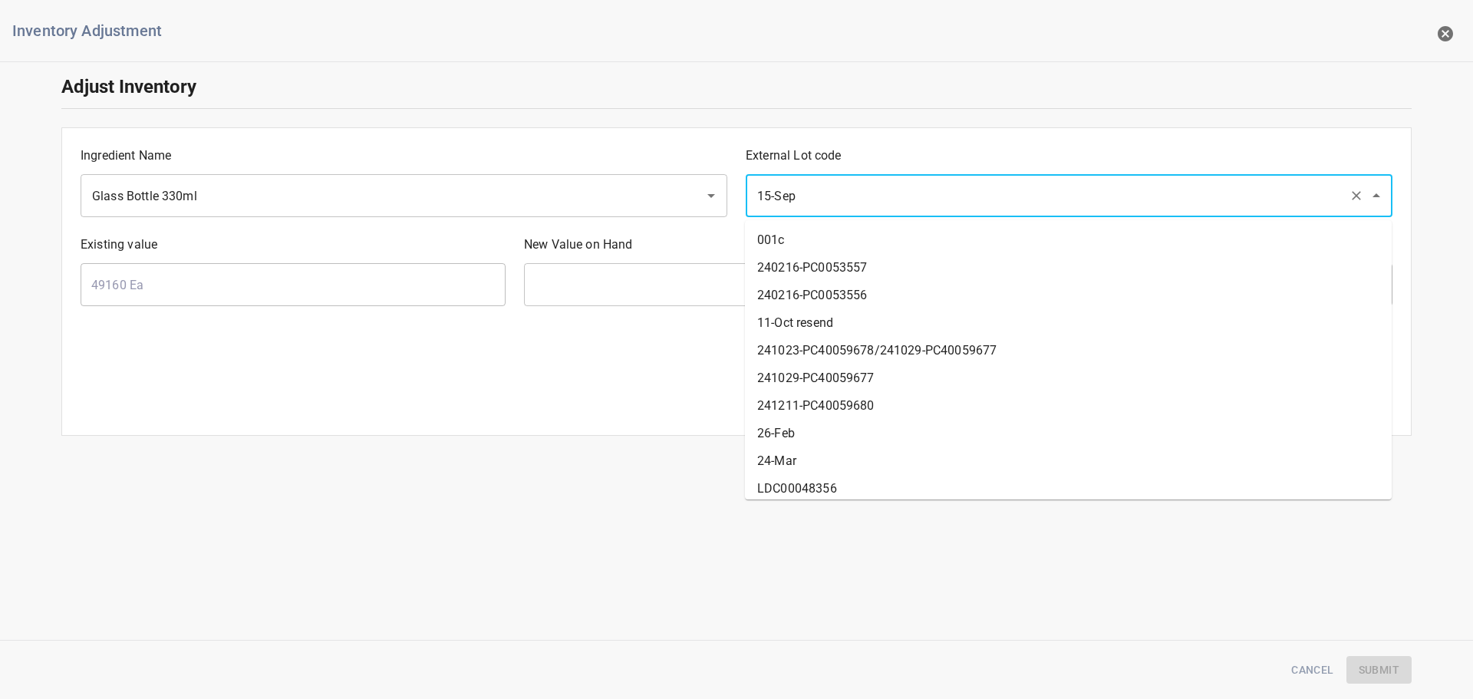
scroll to position [531, 0]
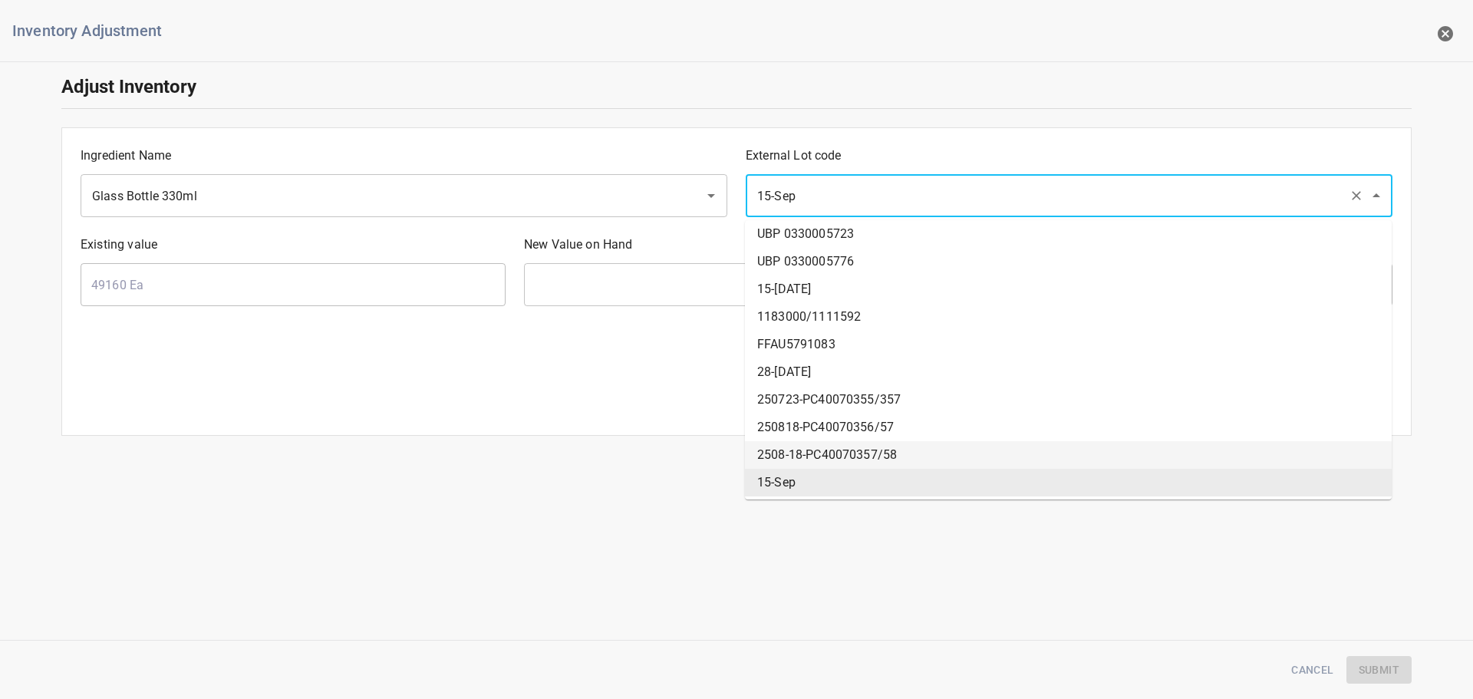
click at [769, 455] on li "2508-18-PC40070357/58" at bounding box center [1068, 455] width 647 height 28
type input "2508-18-PC40070357/58"
type input "0 Ea"
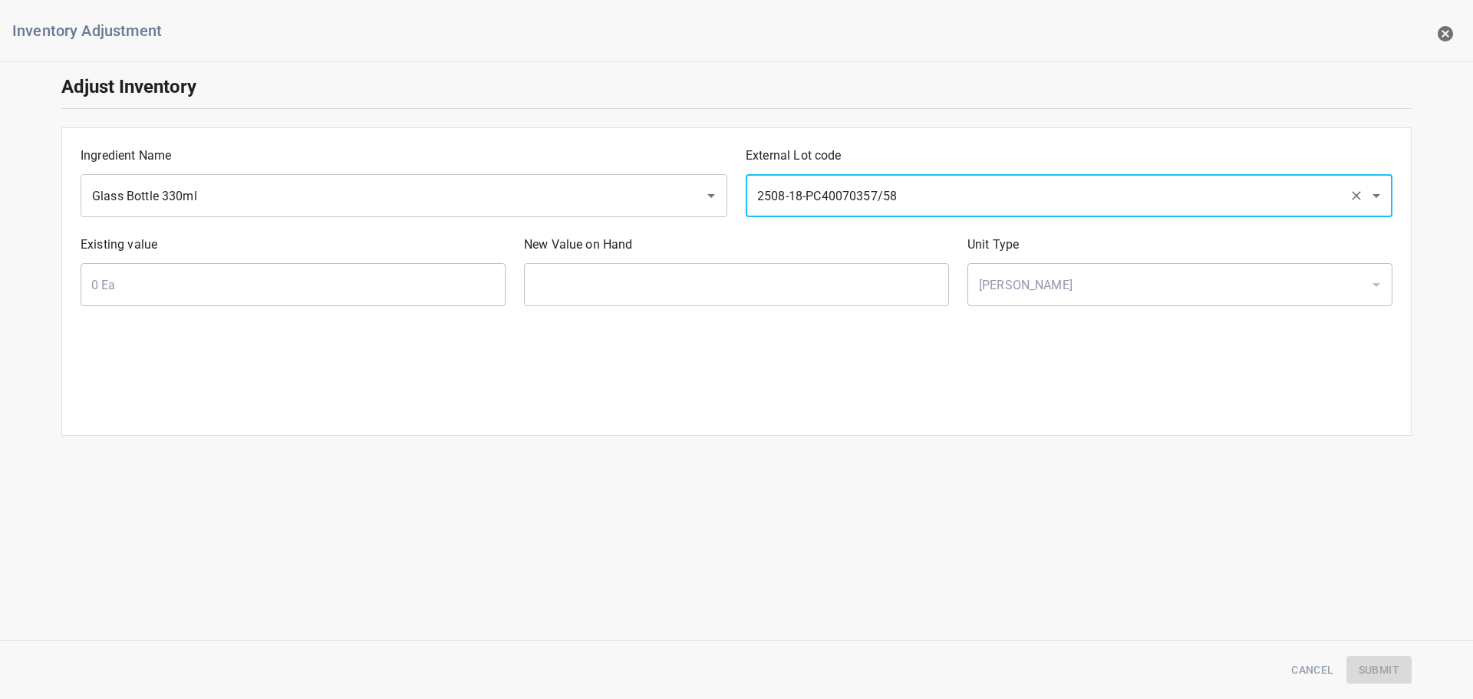
drag, startPoint x: 881, startPoint y: 185, endPoint x: 880, endPoint y: 193, distance: 7.7
click at [881, 185] on input "2508-18-PC40070357/58" at bounding box center [1048, 195] width 590 height 29
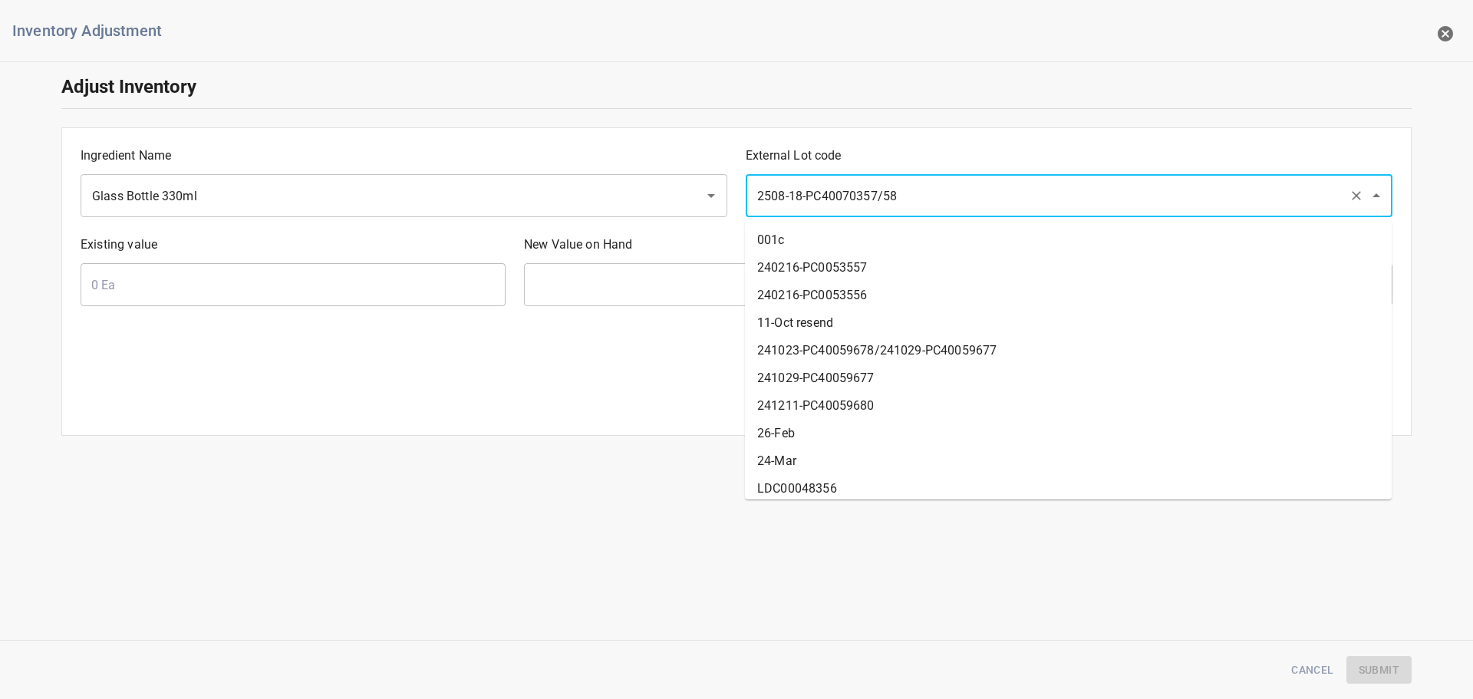
scroll to position [503, 0]
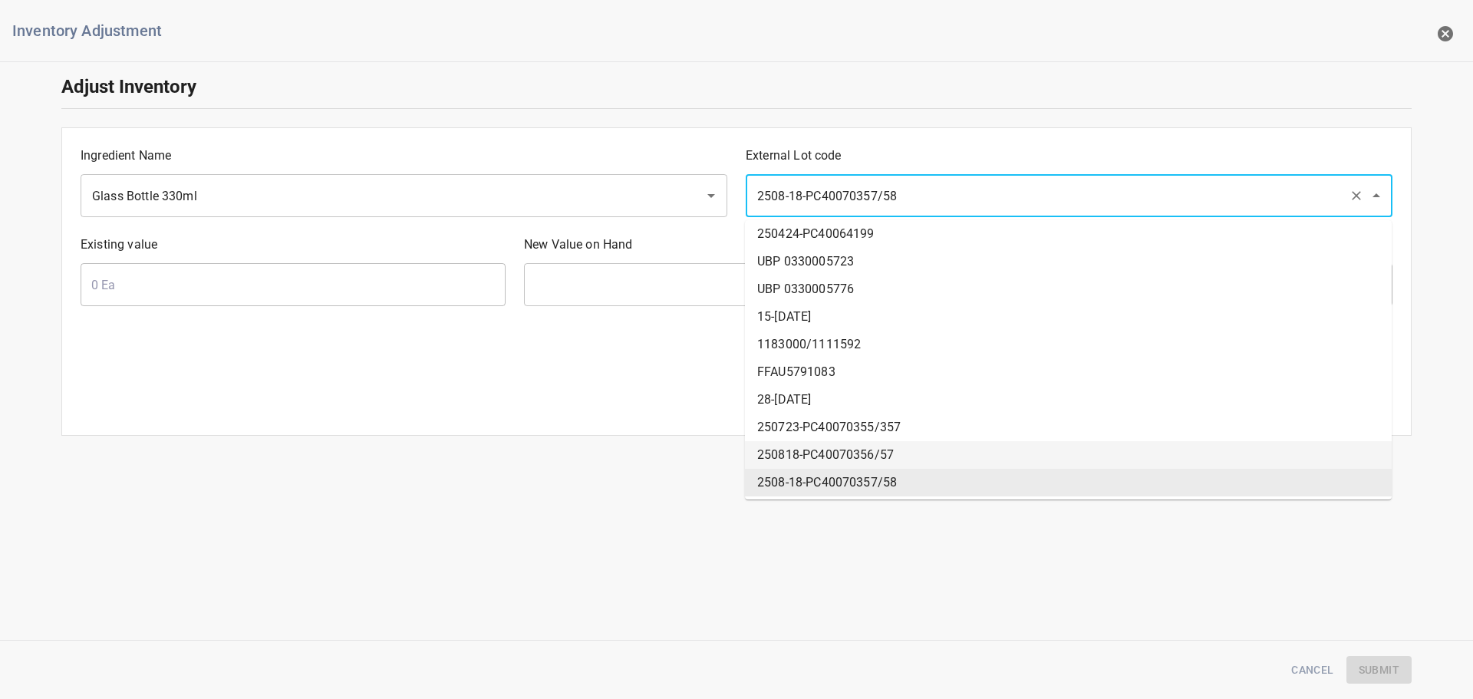
click at [779, 444] on li "250818-PC40070356/57" at bounding box center [1068, 455] width 647 height 28
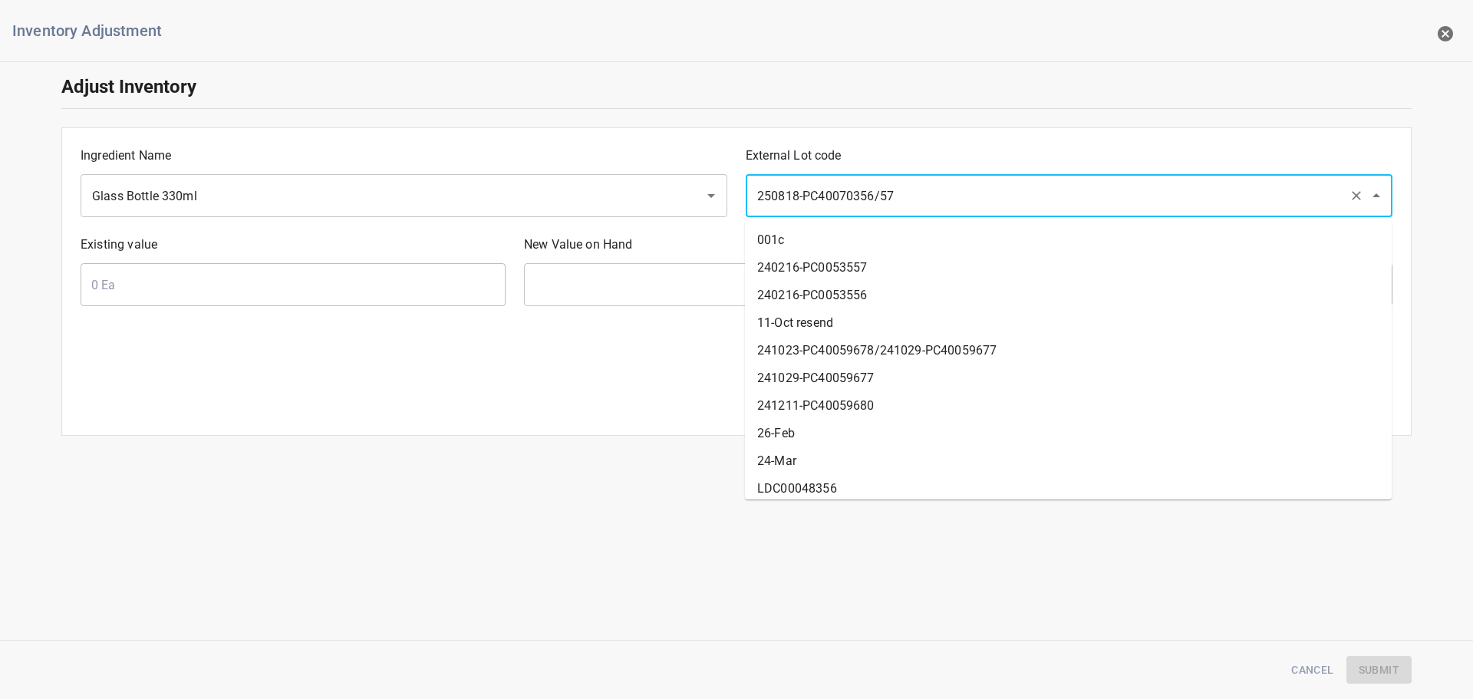
click at [921, 197] on input "250818-PC40070356/57" at bounding box center [1048, 195] width 590 height 29
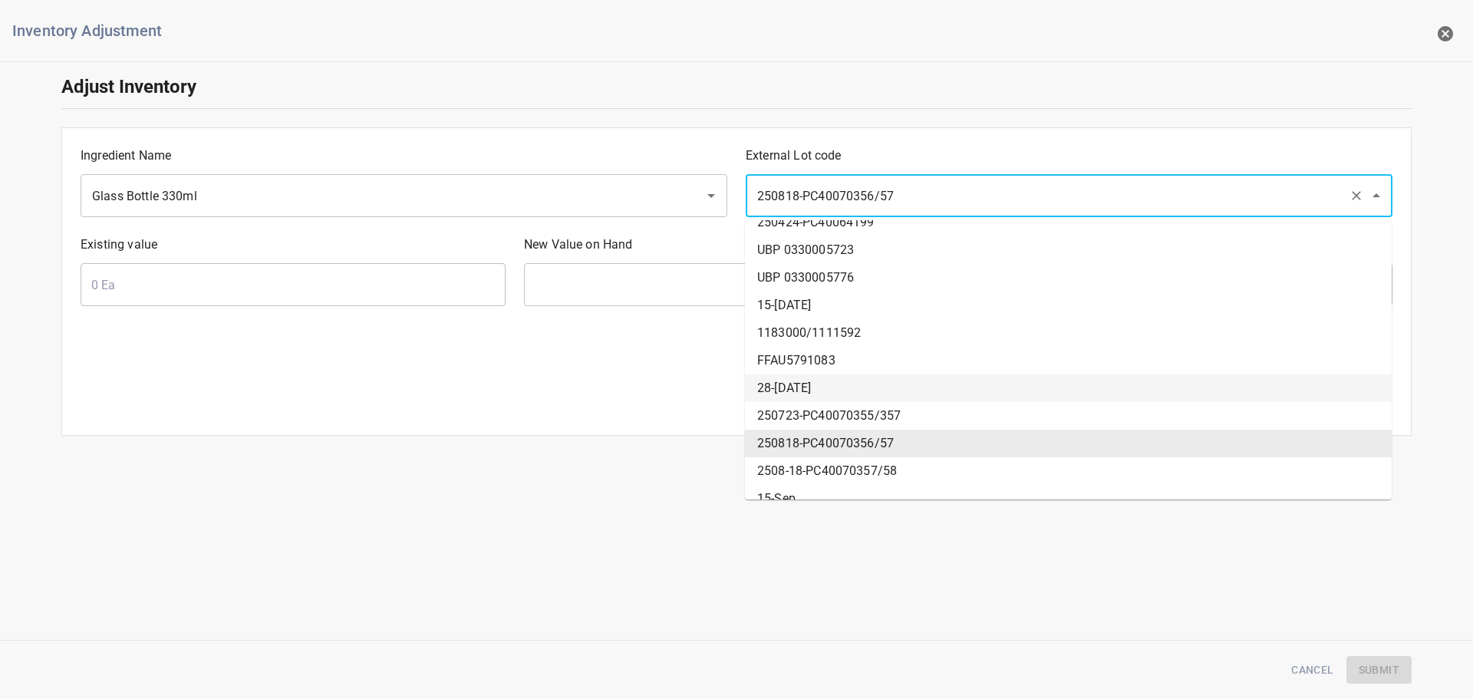
scroll to position [534, 0]
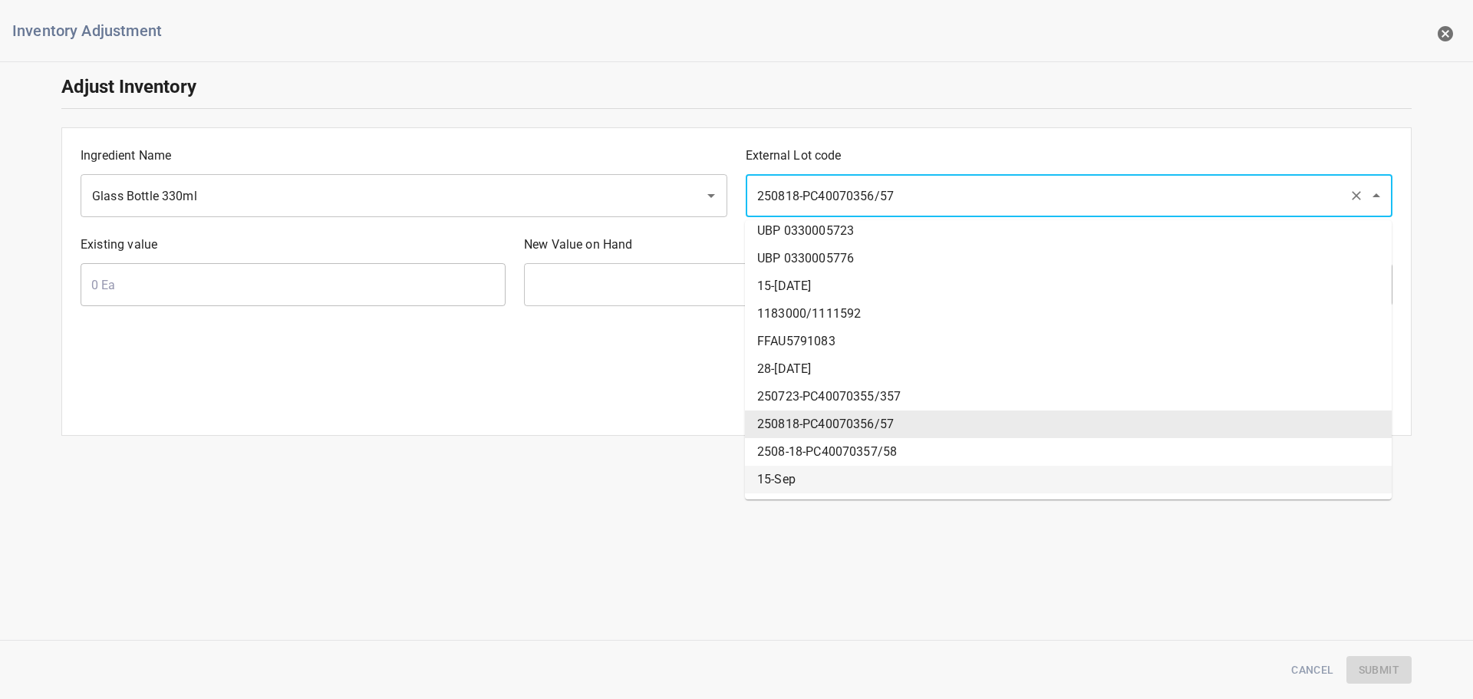
click at [803, 469] on li "15-Sep" at bounding box center [1068, 480] width 647 height 28
type input "15-Sep"
type input "49160 Ea"
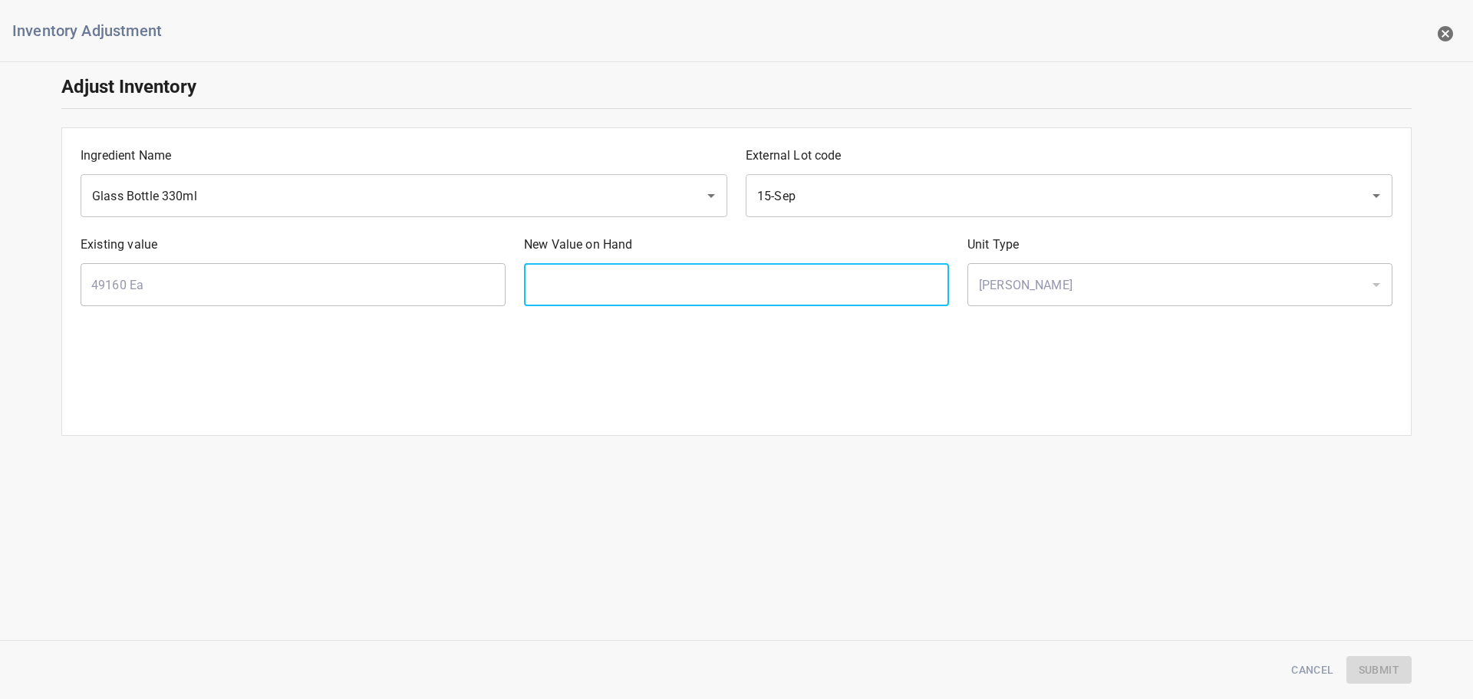
click at [676, 270] on input "text" at bounding box center [736, 284] width 425 height 43
type input "73864"
click at [1389, 672] on span "Submit" at bounding box center [1379, 669] width 41 height 19
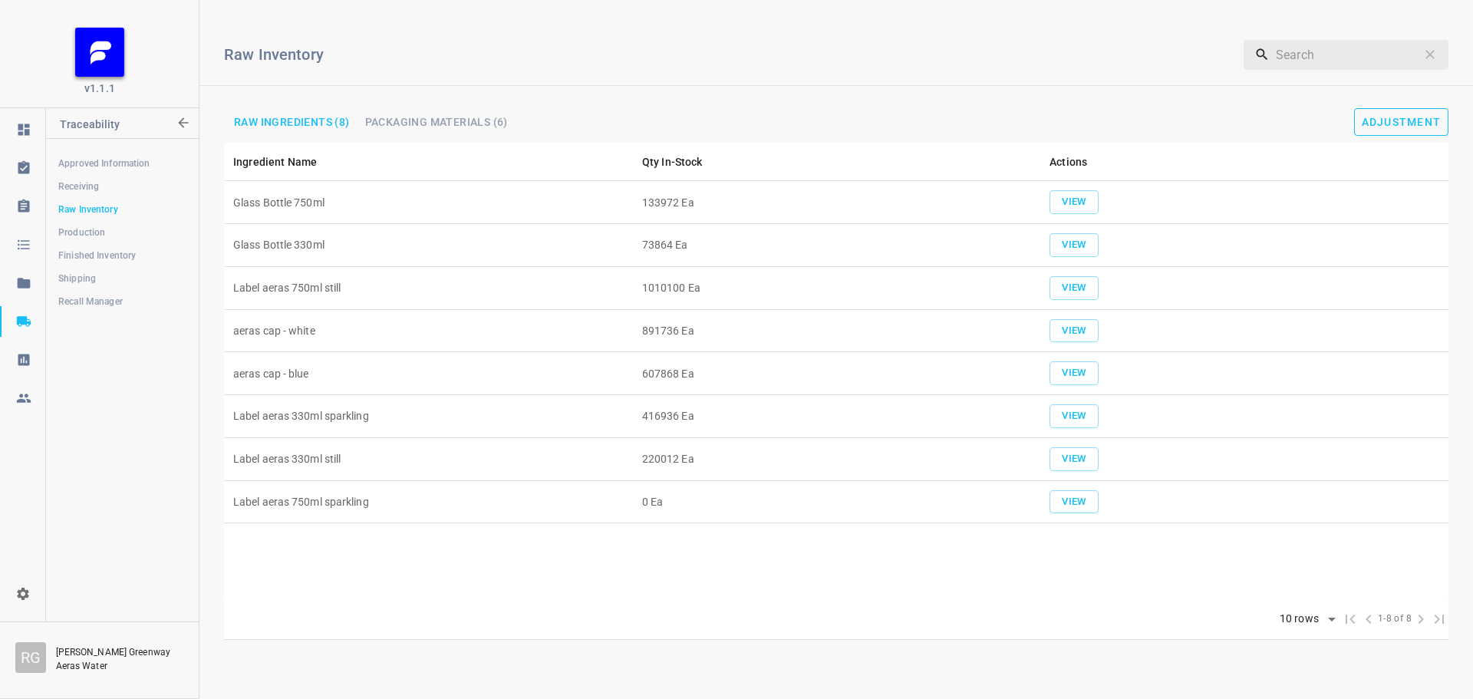
drag, startPoint x: 1467, startPoint y: 114, endPoint x: 1414, endPoint y: 124, distance: 54.0
click at [1454, 118] on div "Adjustment" at bounding box center [1261, 122] width 424 height 28
click at [1405, 123] on span "Adjustment" at bounding box center [1402, 122] width 80 height 12
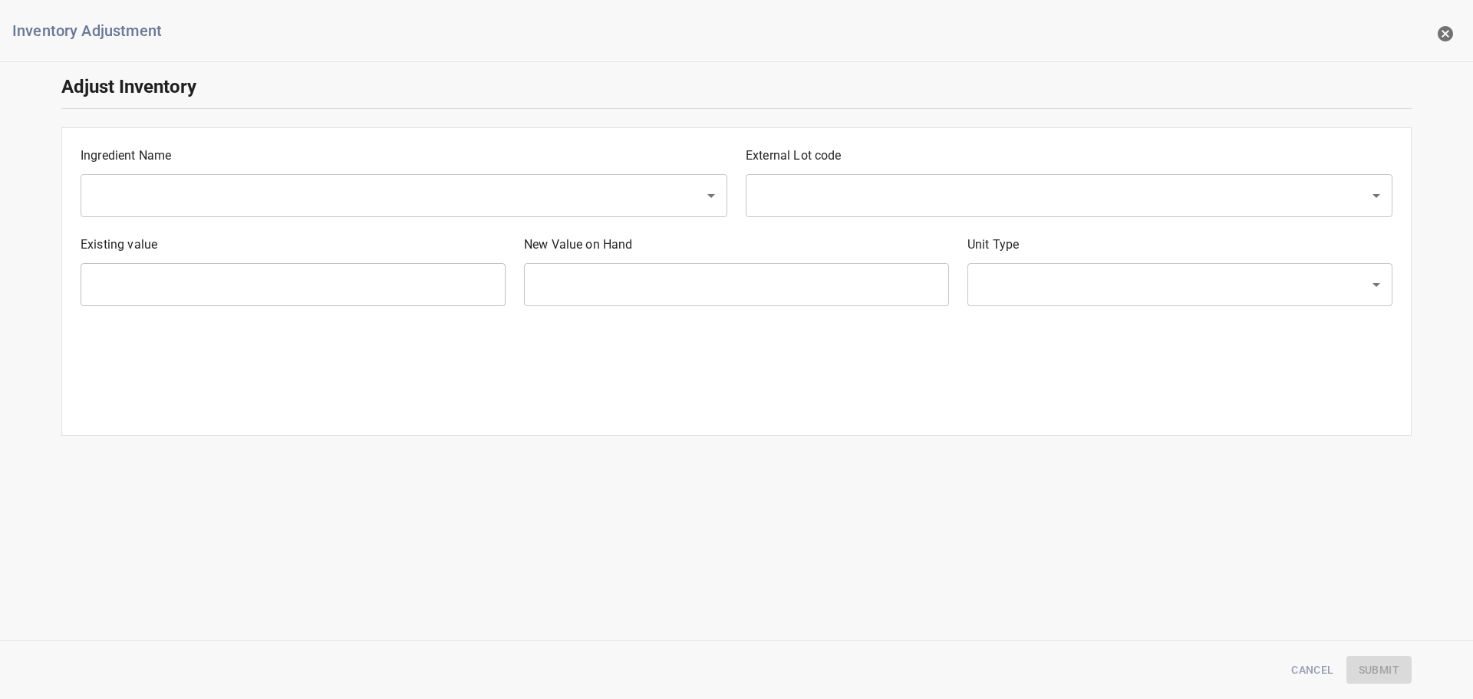
click at [203, 184] on input "text" at bounding box center [382, 195] width 590 height 29
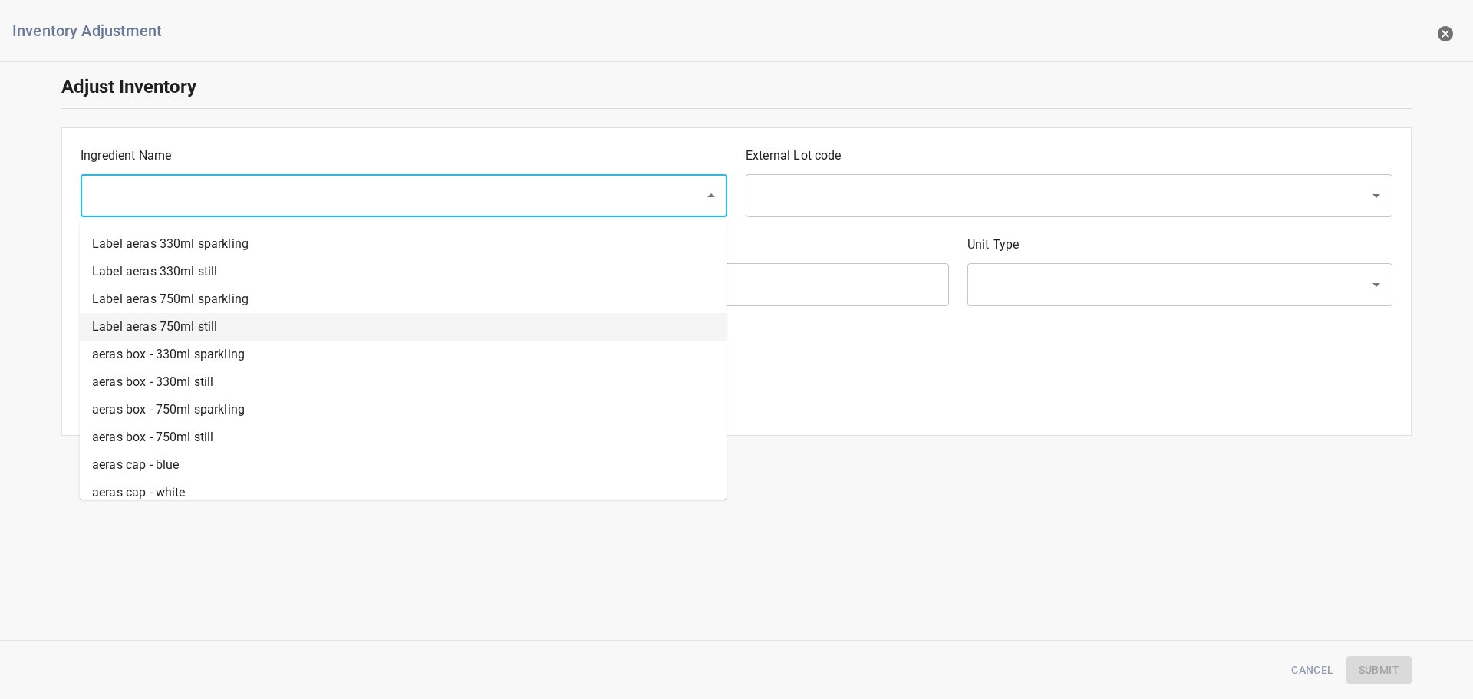
scroll to position [120, 0]
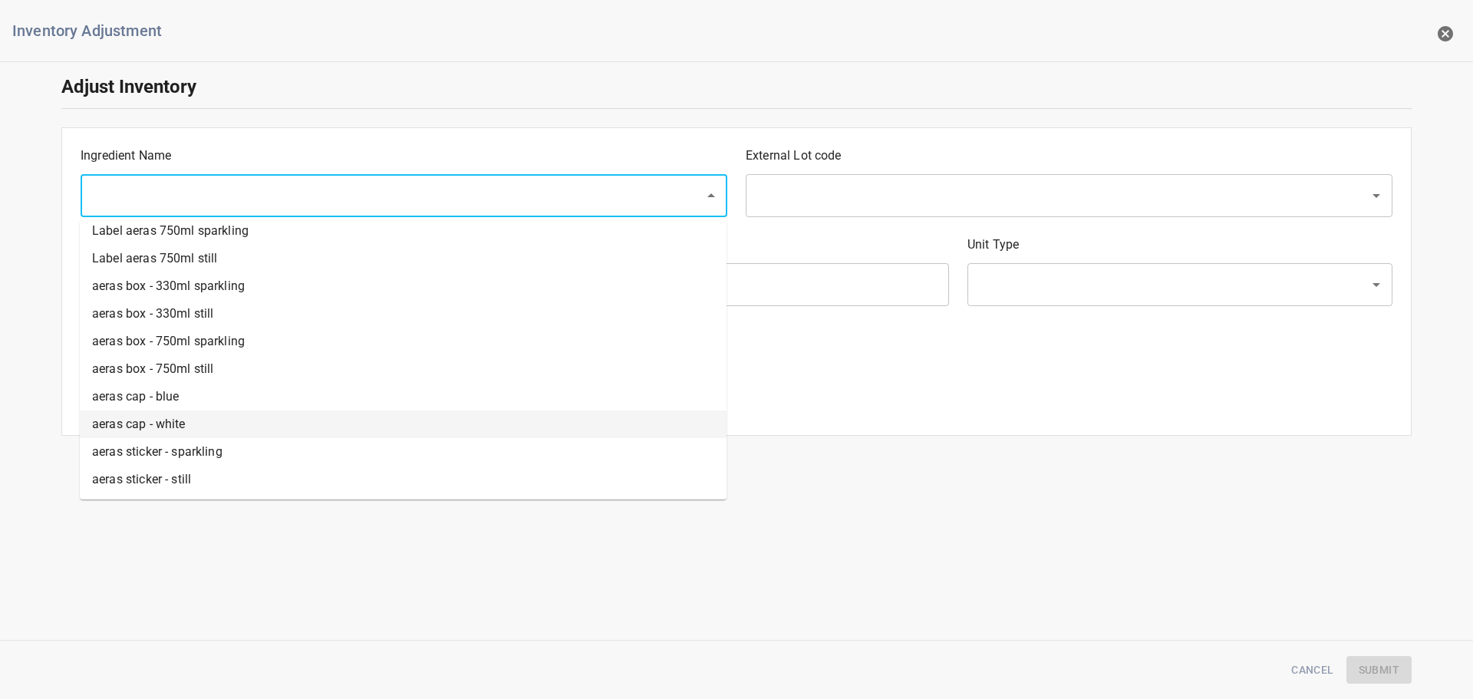
click at [174, 420] on li "aeras cap - white" at bounding box center [403, 424] width 647 height 28
type input "aeras cap - white"
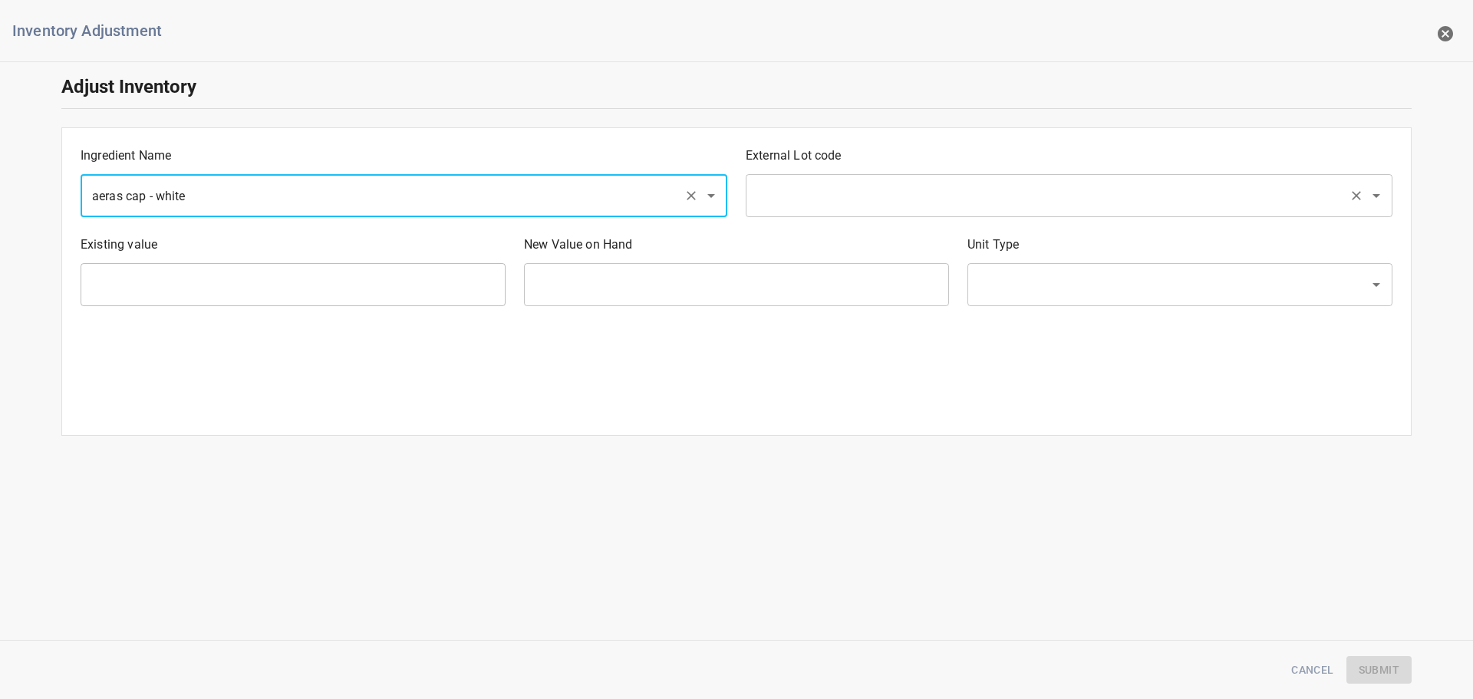
click at [776, 216] on div "​" at bounding box center [1069, 195] width 647 height 43
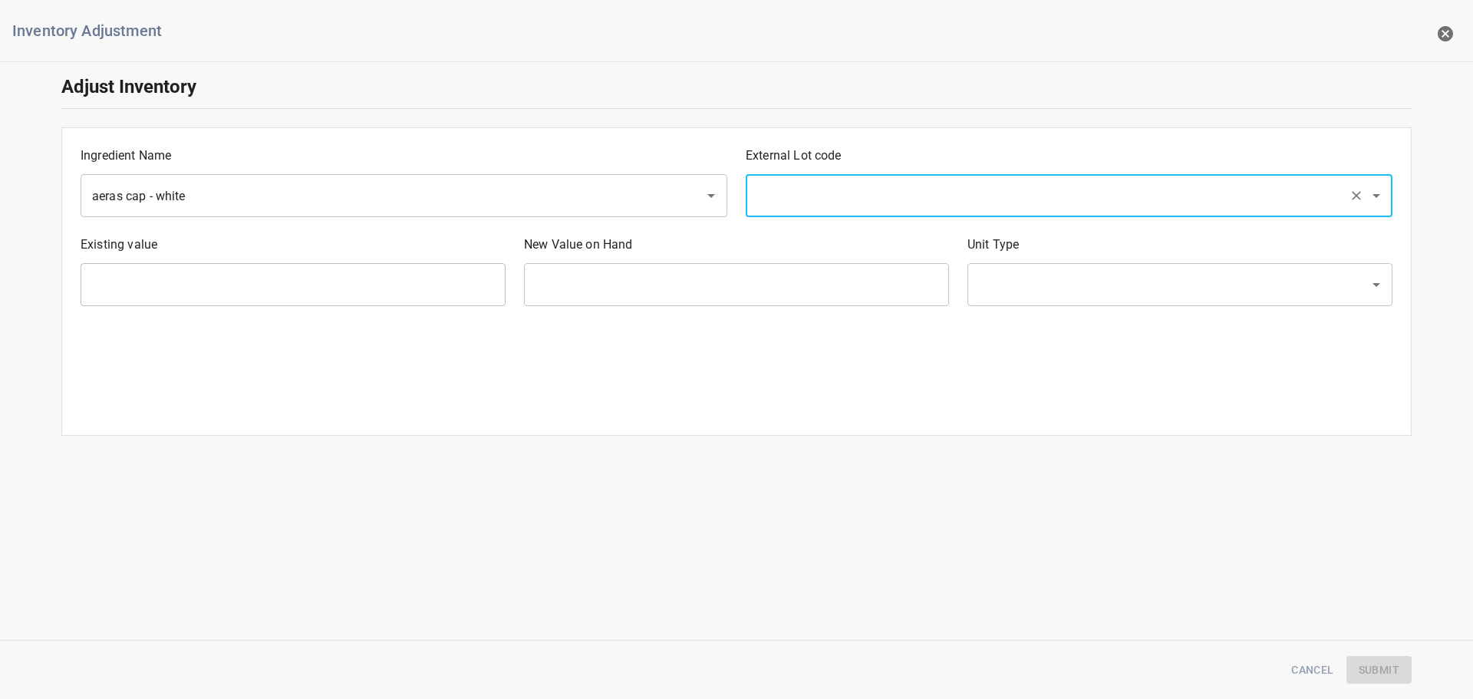
click at [813, 189] on input "text" at bounding box center [1048, 195] width 590 height 29
click at [830, 292] on li "25-Aug" at bounding box center [1068, 296] width 647 height 28
type input "25-Aug"
type input "551000 Ea"
type input "[PERSON_NAME]"
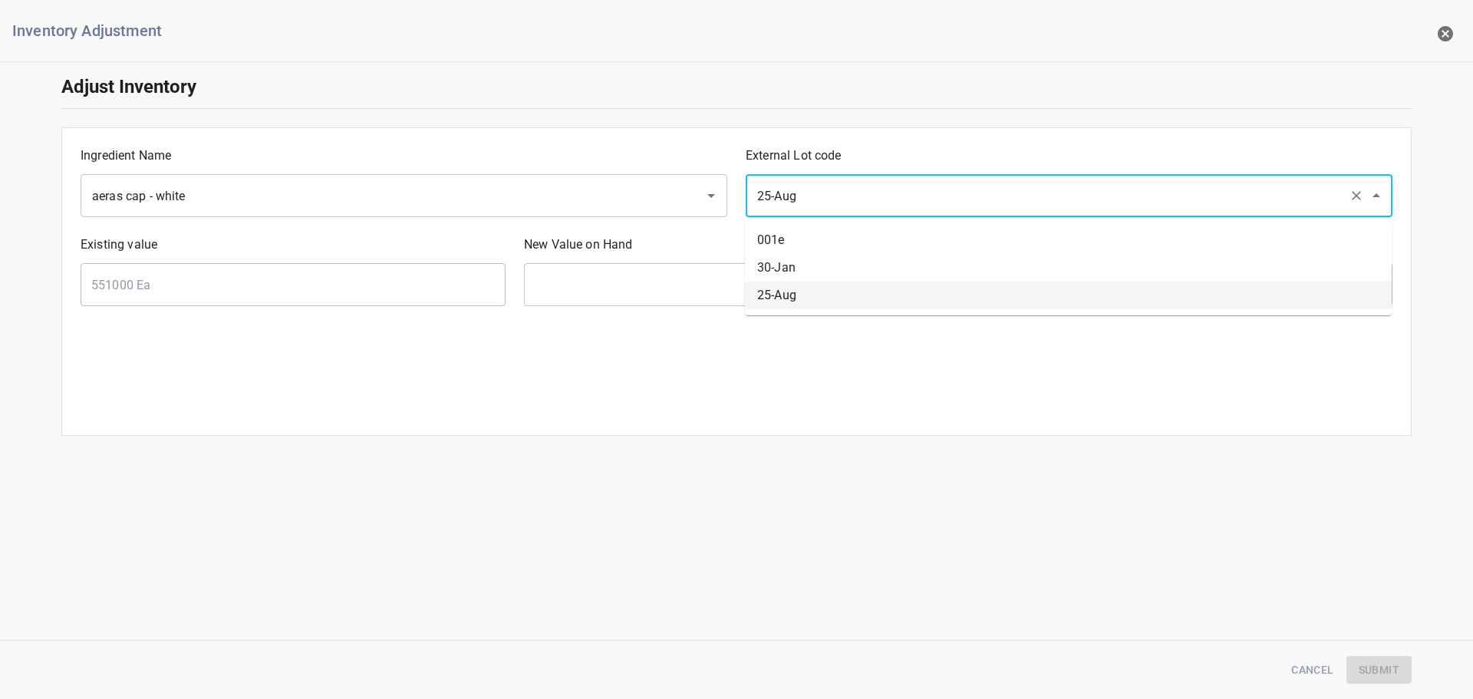
click at [801, 206] on input "25-Aug" at bounding box center [1048, 195] width 590 height 29
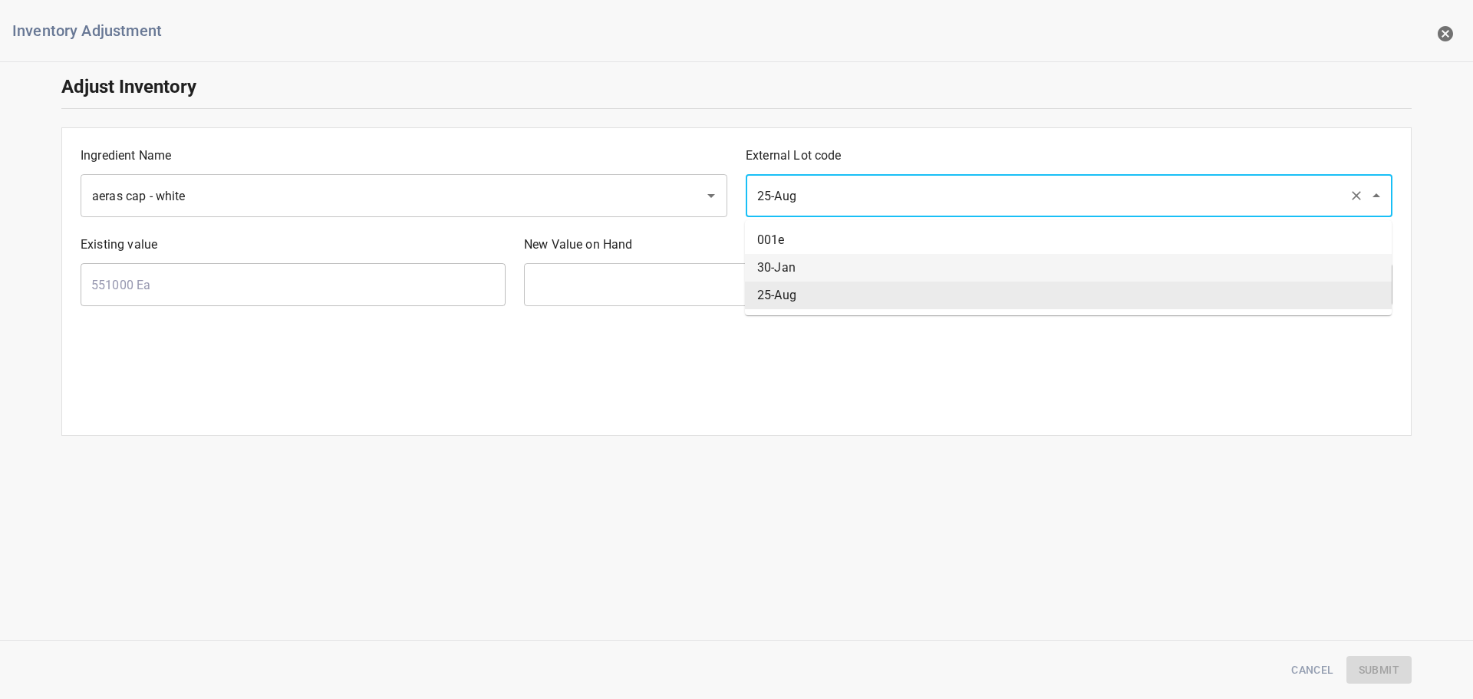
click at [793, 270] on li "30-Jan" at bounding box center [1068, 268] width 647 height 28
type input "30-Jan"
type input "340736 Ea"
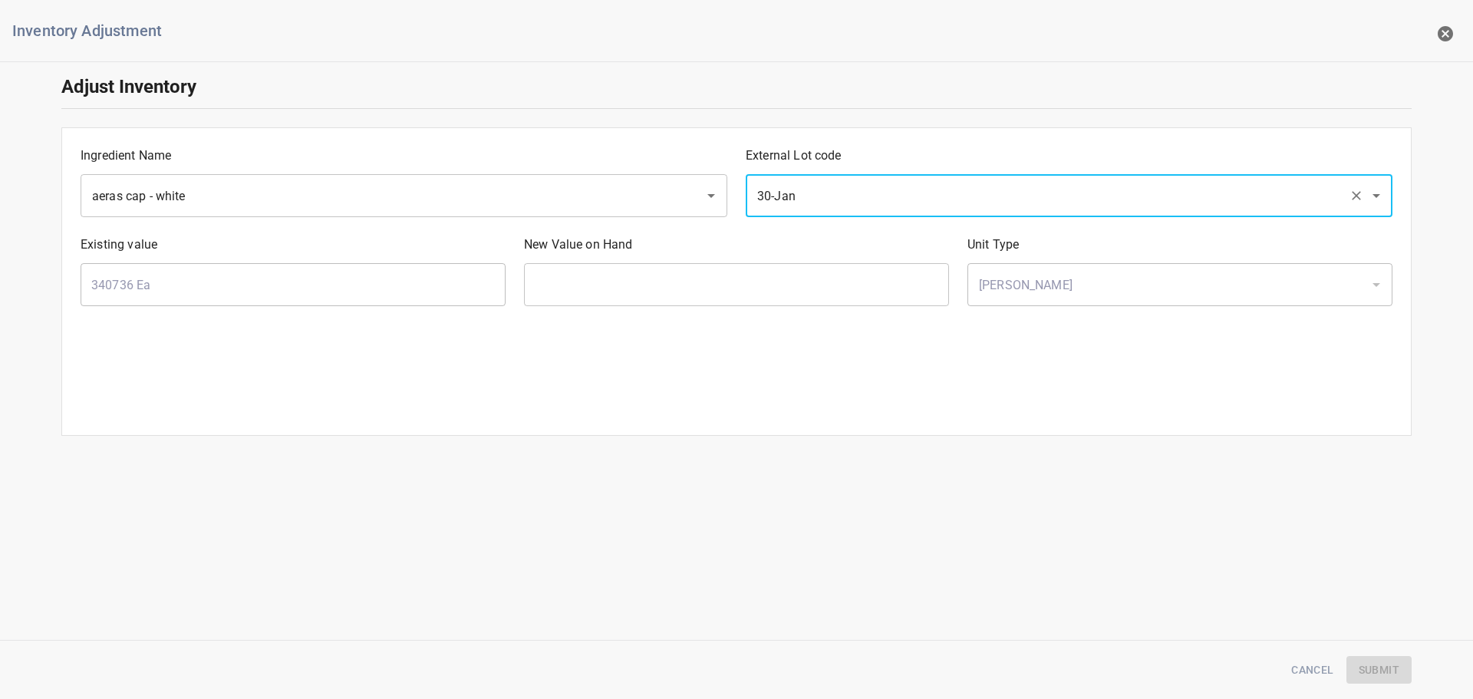
click at [810, 181] on input "30-Jan" at bounding box center [1048, 195] width 590 height 29
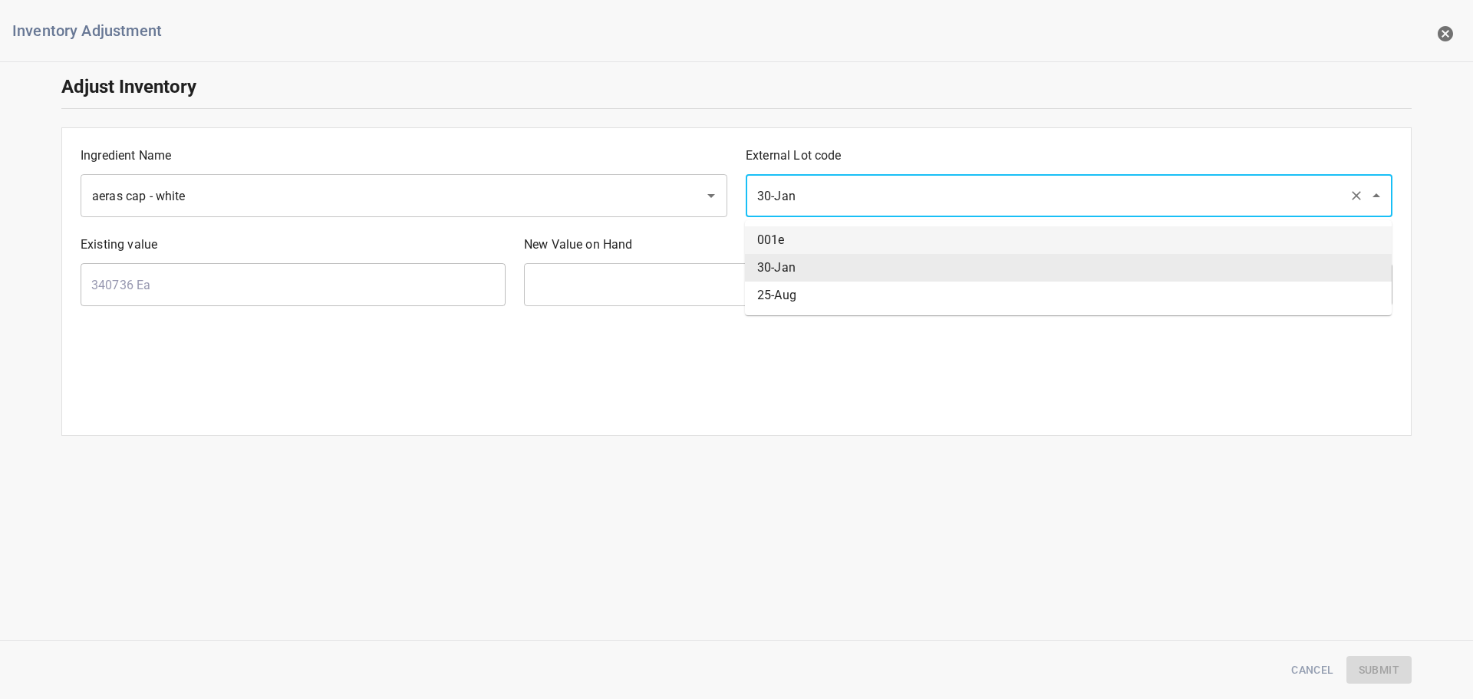
click at [799, 234] on li "001e" at bounding box center [1068, 240] width 647 height 28
type input "001e"
type input "0 Ea"
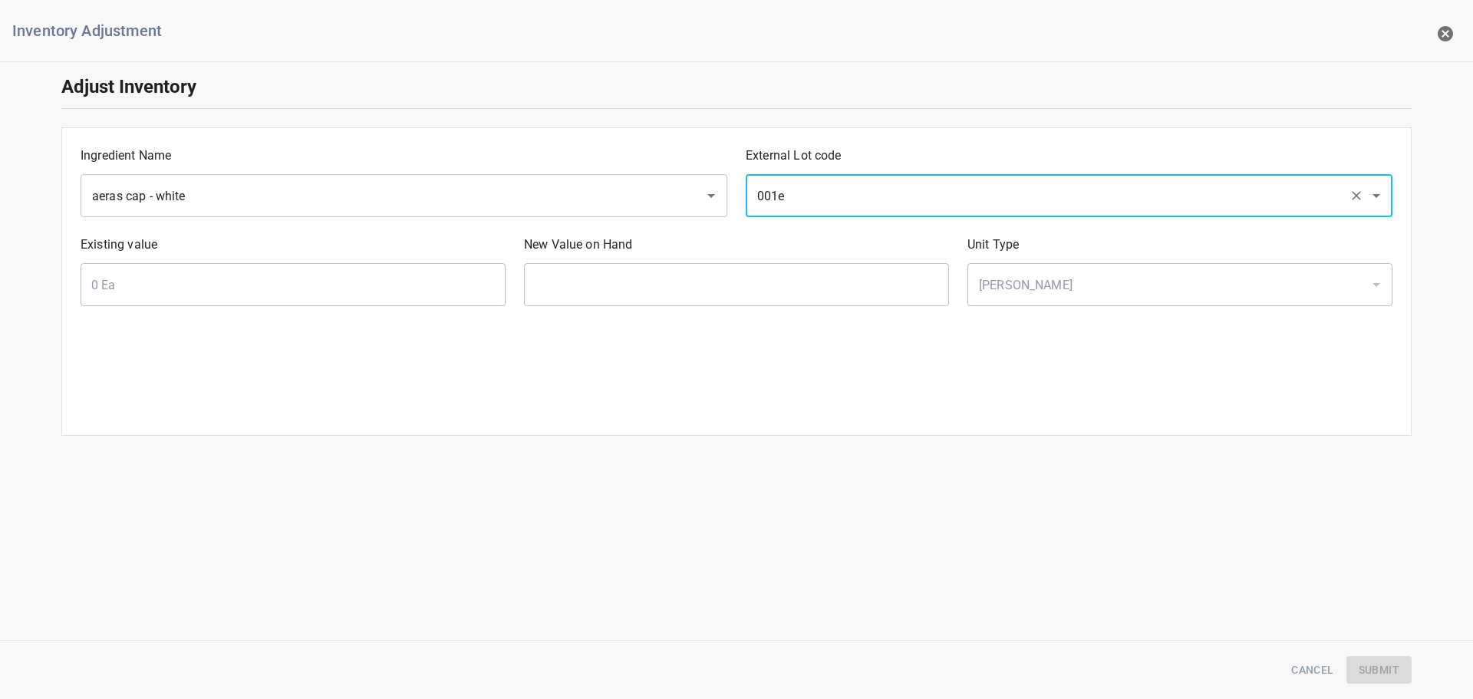
click at [808, 190] on input "001e" at bounding box center [1048, 195] width 590 height 29
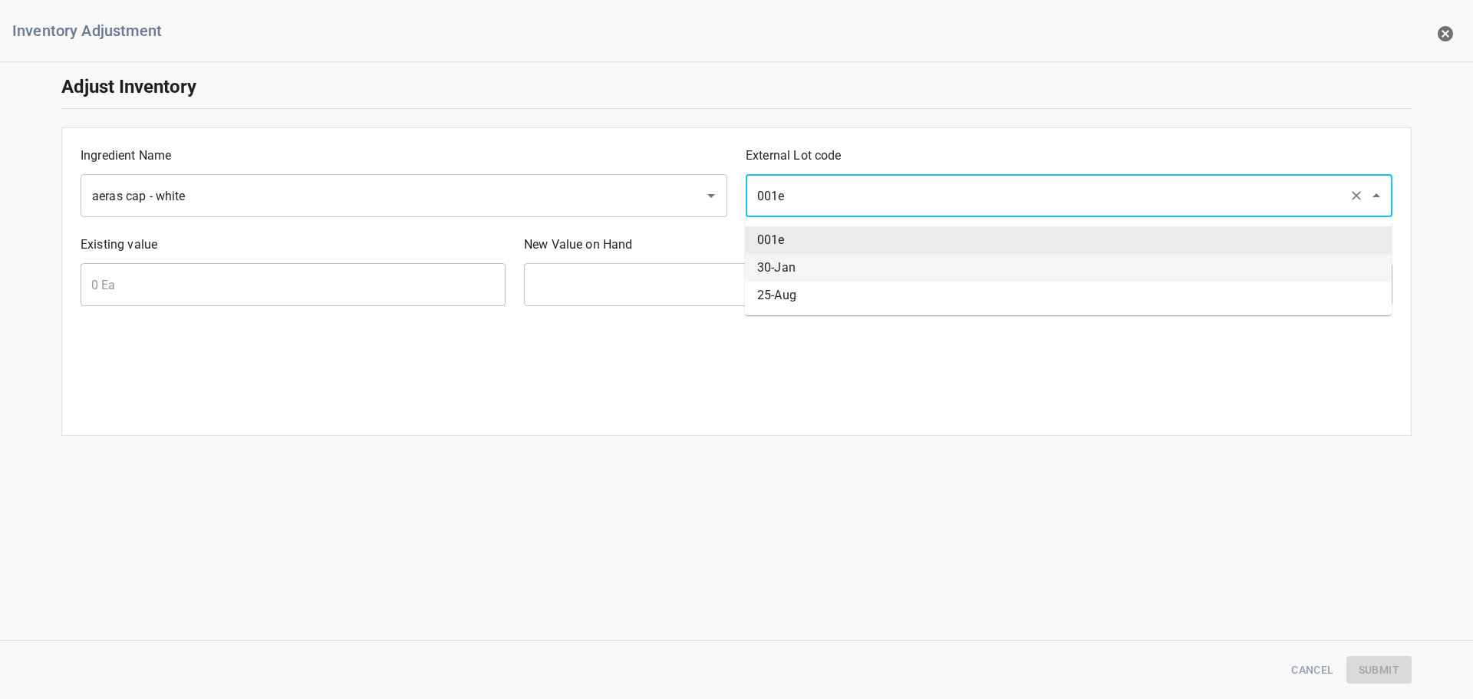
click at [790, 264] on li "30-Jan" at bounding box center [1068, 268] width 647 height 28
type input "30-Jan"
type input "340736 Ea"
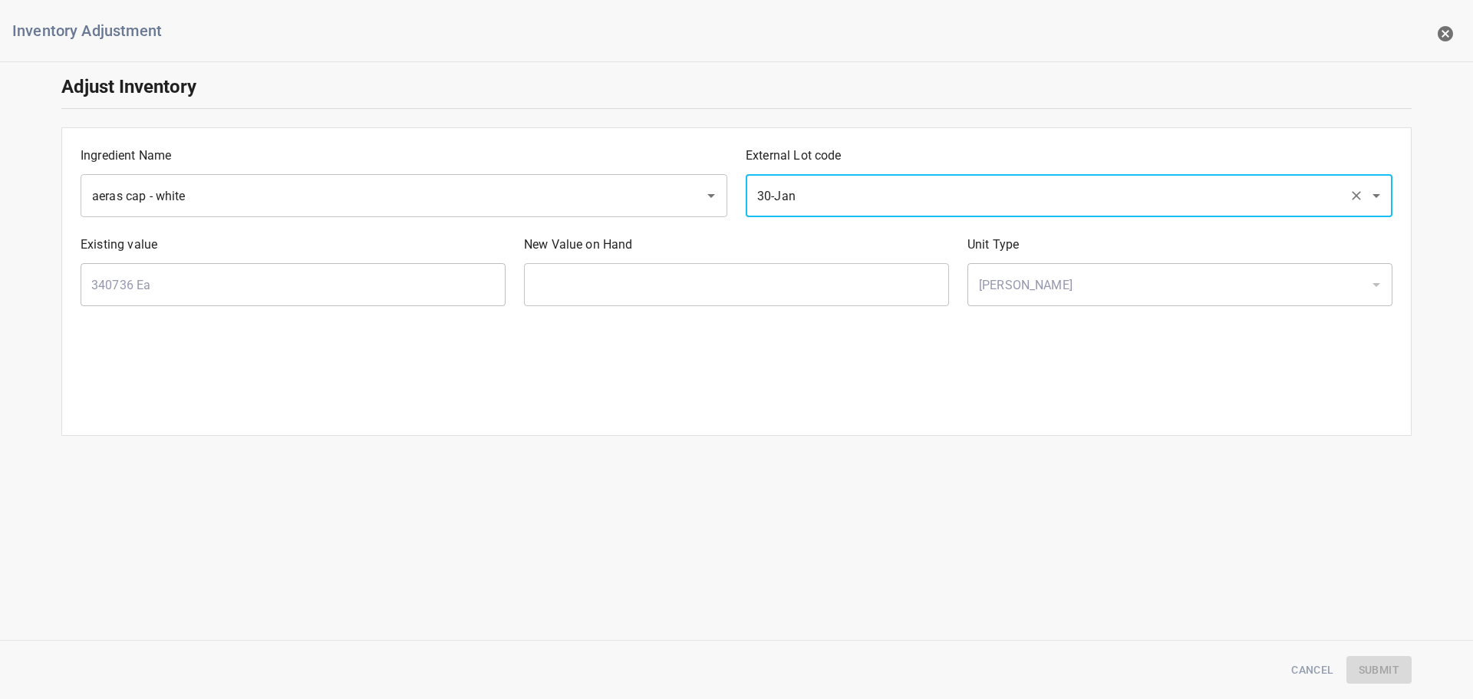
click at [664, 290] on input "text" at bounding box center [736, 284] width 425 height 43
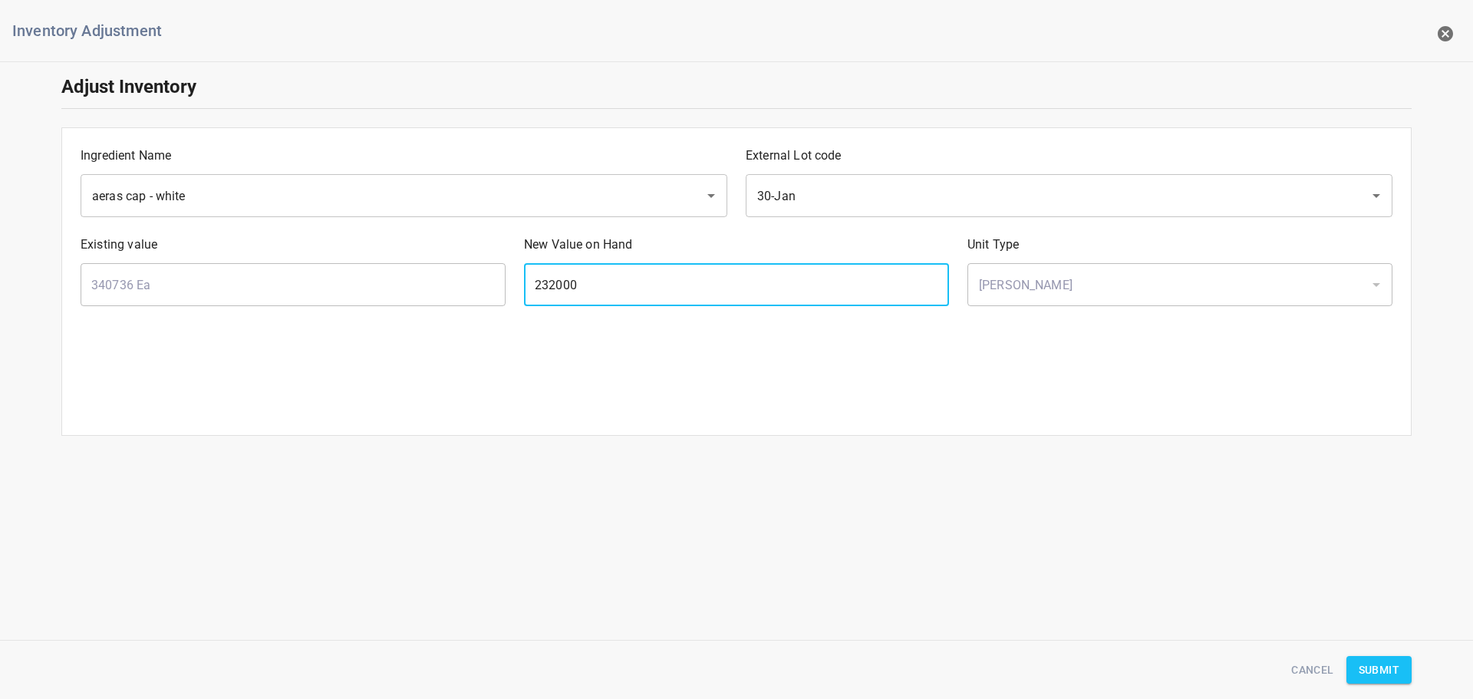
type input "232000"
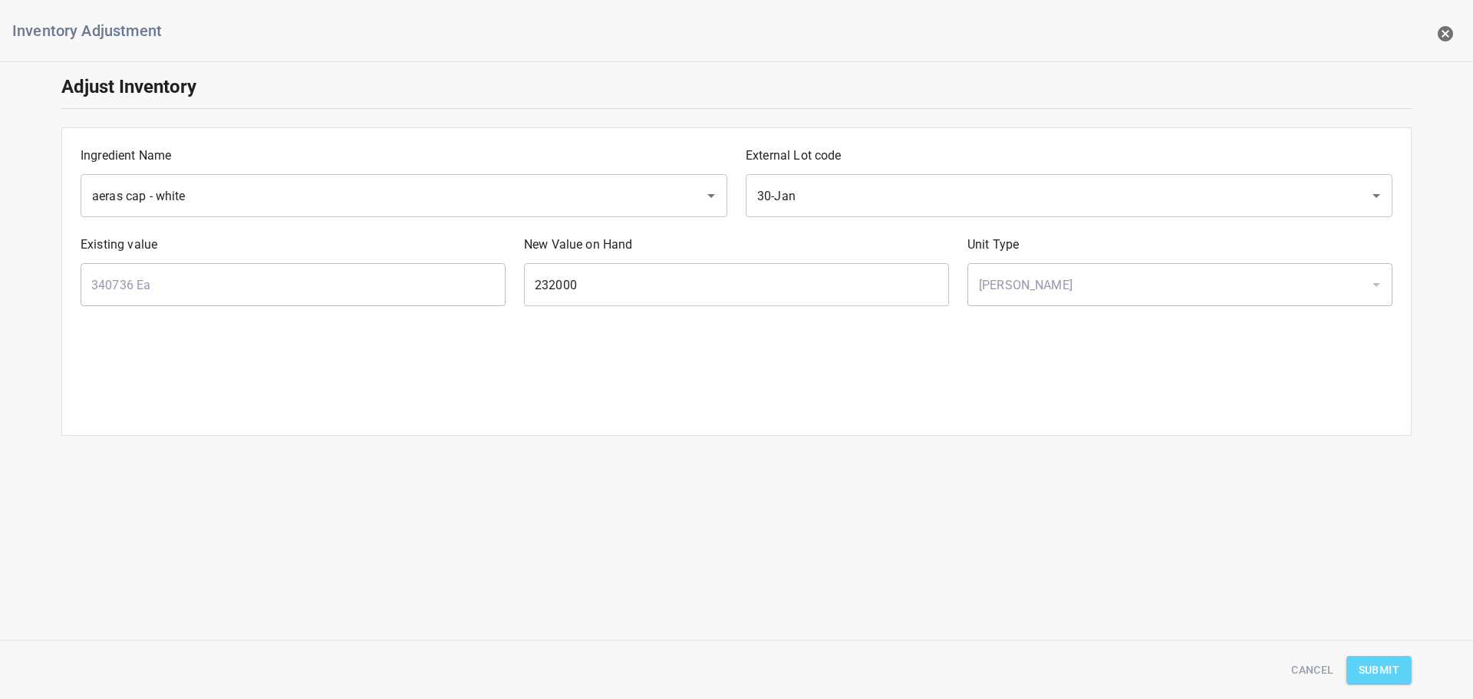
click at [1392, 664] on span "Submit" at bounding box center [1379, 669] width 41 height 19
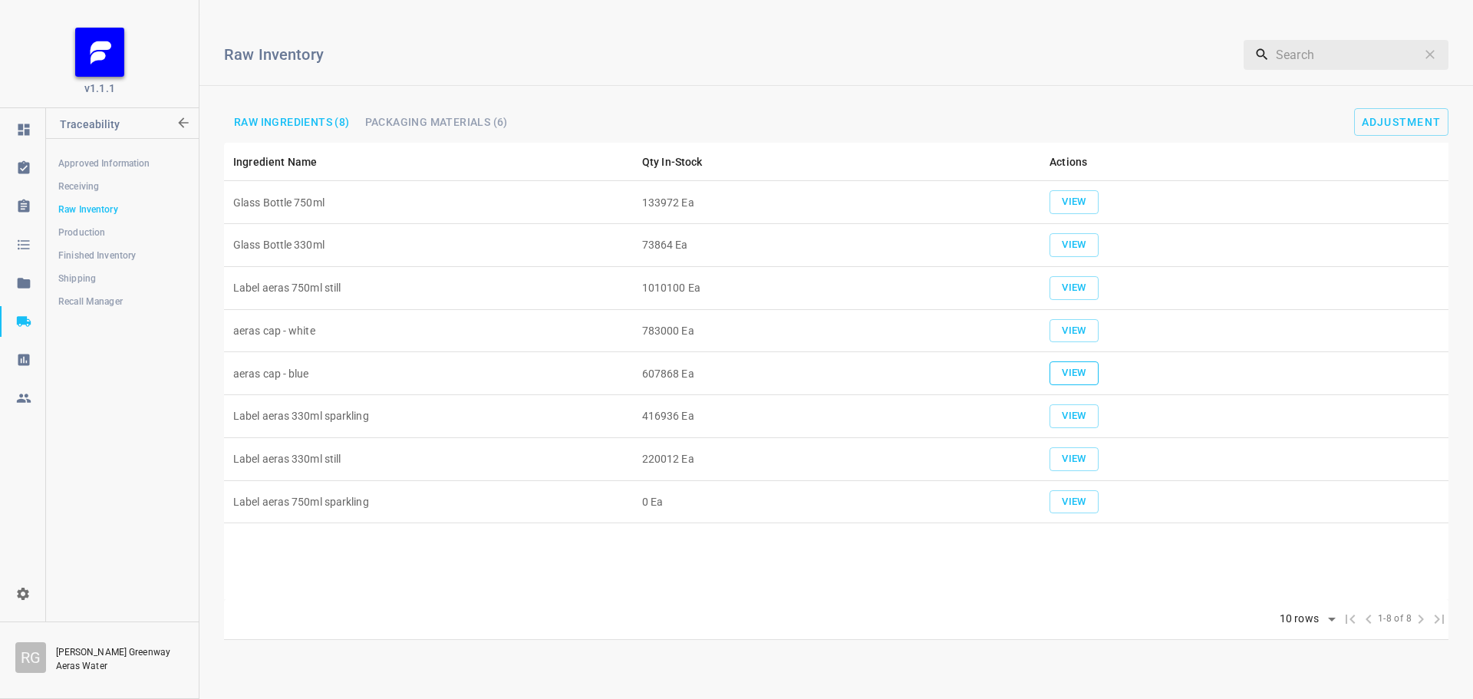
click at [1085, 373] on span "View" at bounding box center [1074, 373] width 34 height 18
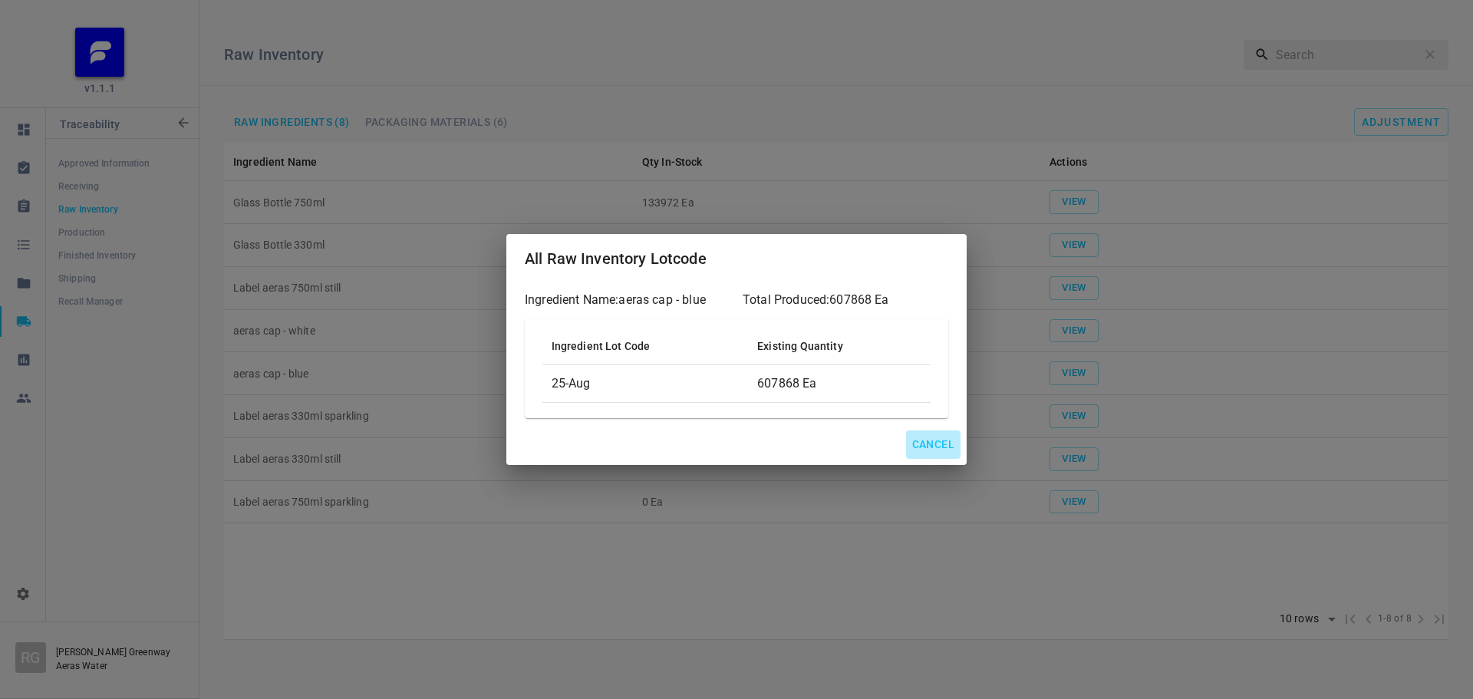
click at [929, 451] on span "Cancel" at bounding box center [933, 444] width 42 height 19
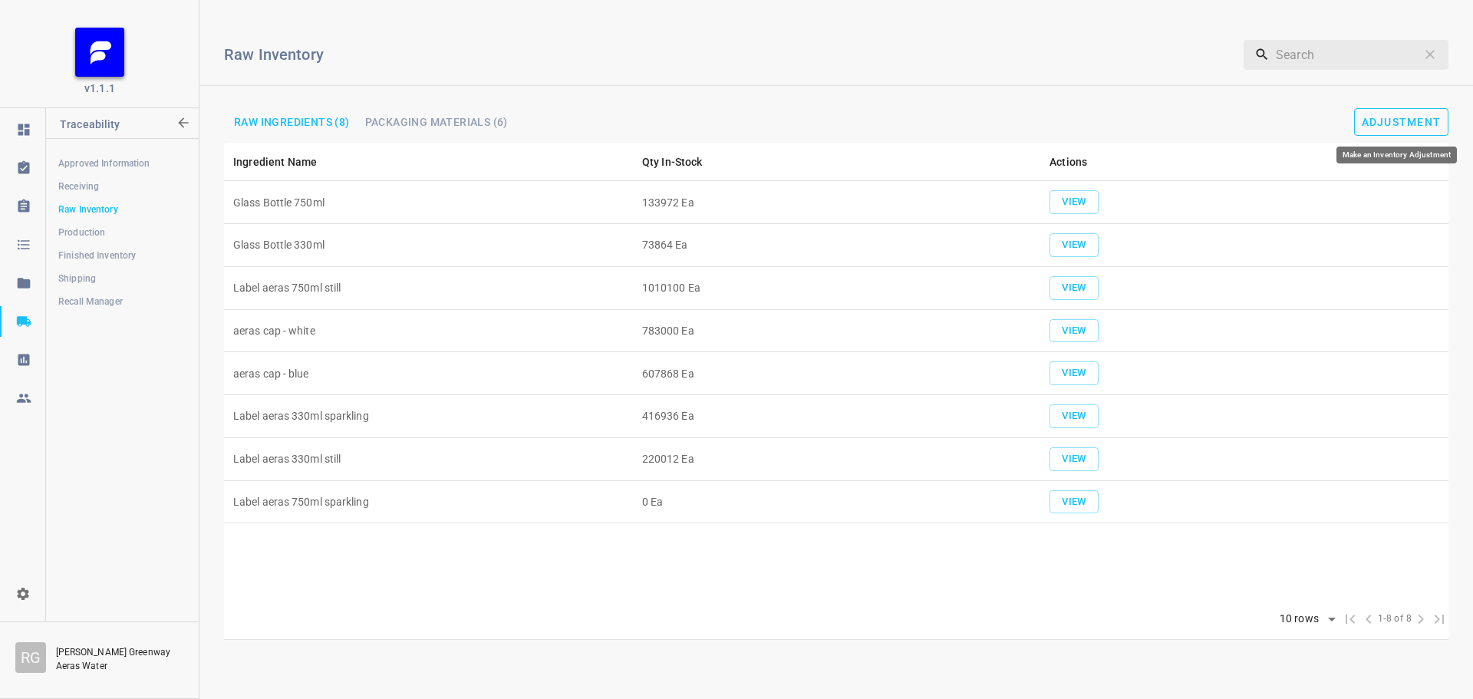
click at [1389, 121] on span "Adjustment" at bounding box center [1402, 122] width 80 height 12
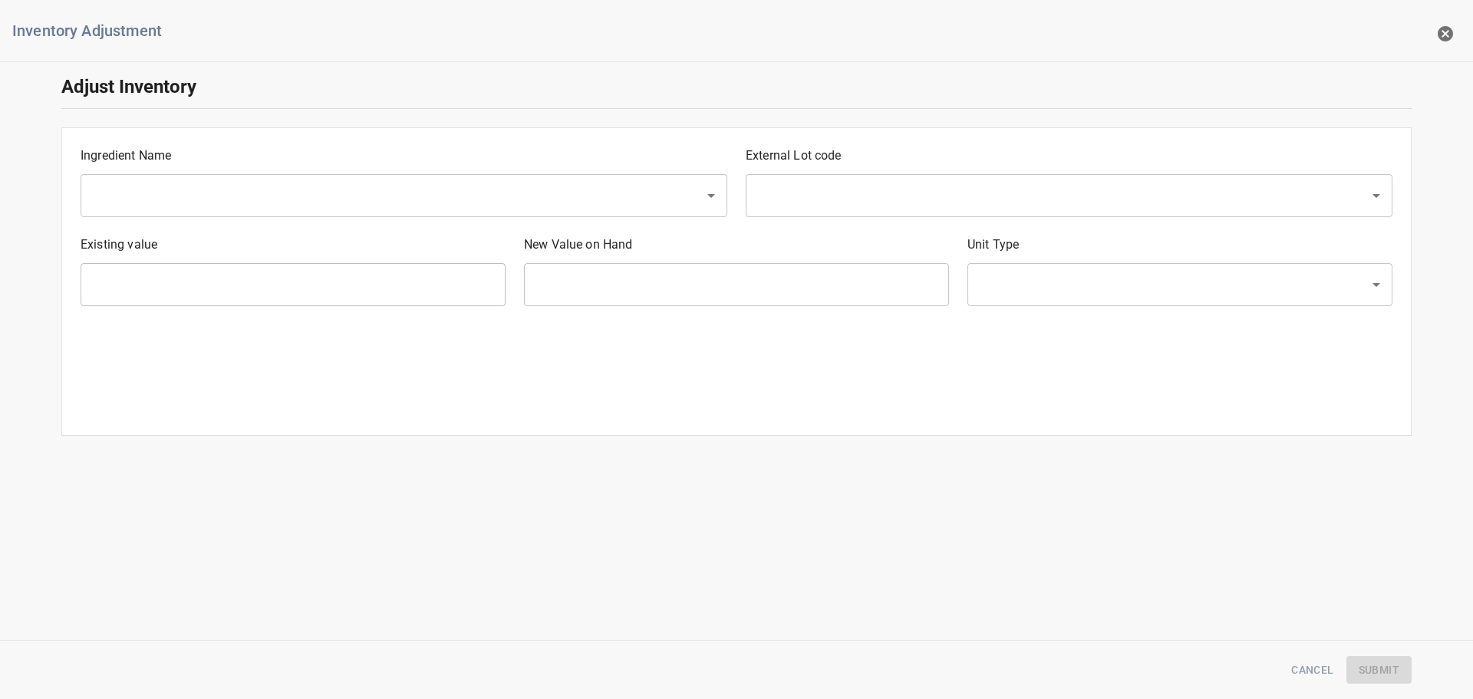
click at [92, 209] on input "text" at bounding box center [382, 195] width 590 height 29
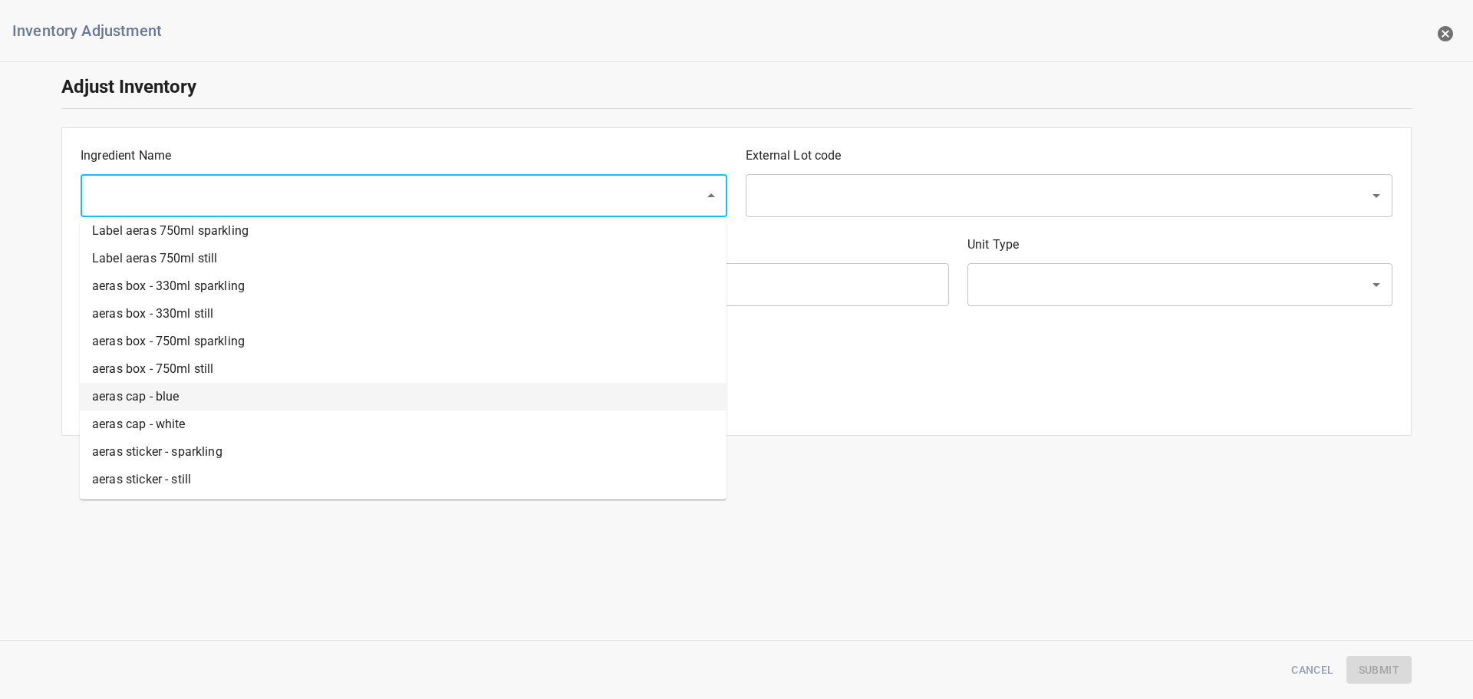
click at [179, 397] on li "aeras cap - blue" at bounding box center [403, 397] width 647 height 28
type input "aeras cap - blue"
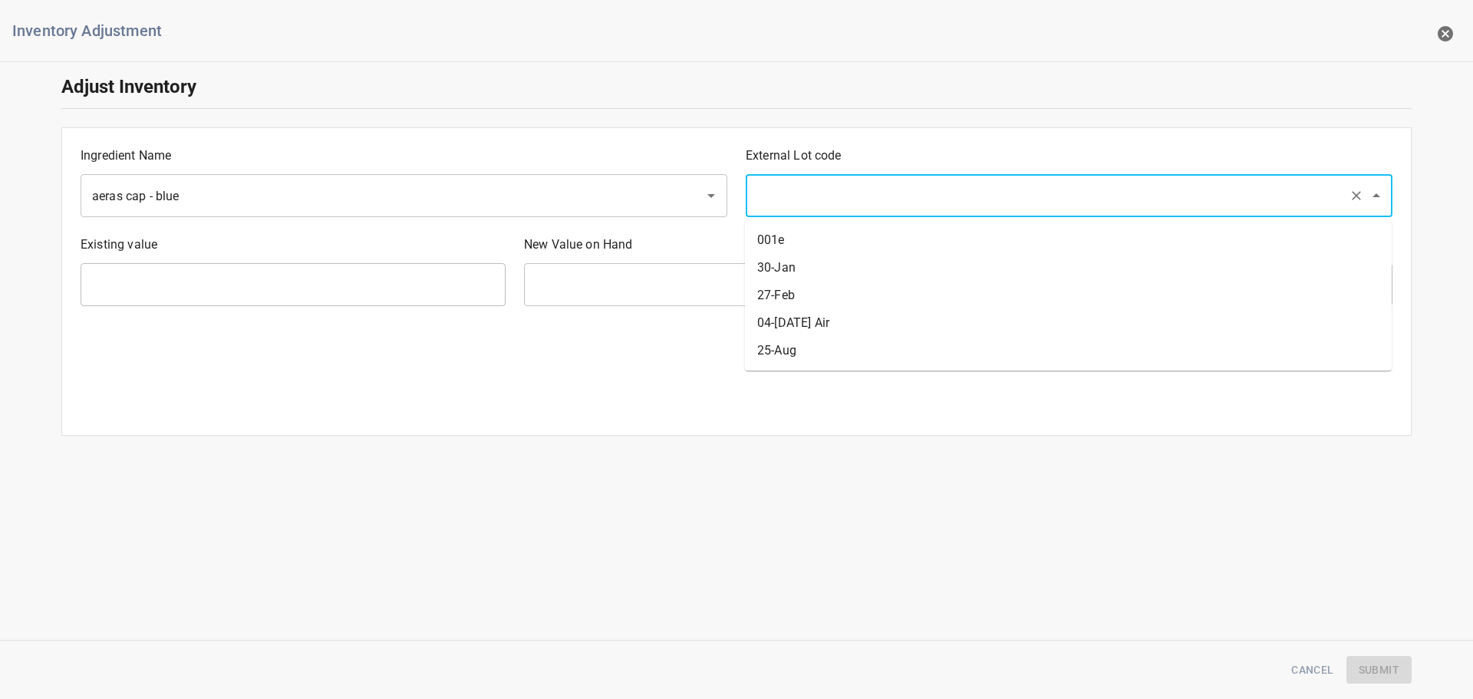
click at [841, 200] on input "text" at bounding box center [1048, 195] width 590 height 29
click at [786, 347] on li "25-Aug" at bounding box center [1068, 351] width 647 height 28
type input "25-Aug"
type input "607868 Ea"
type input "[PERSON_NAME]"
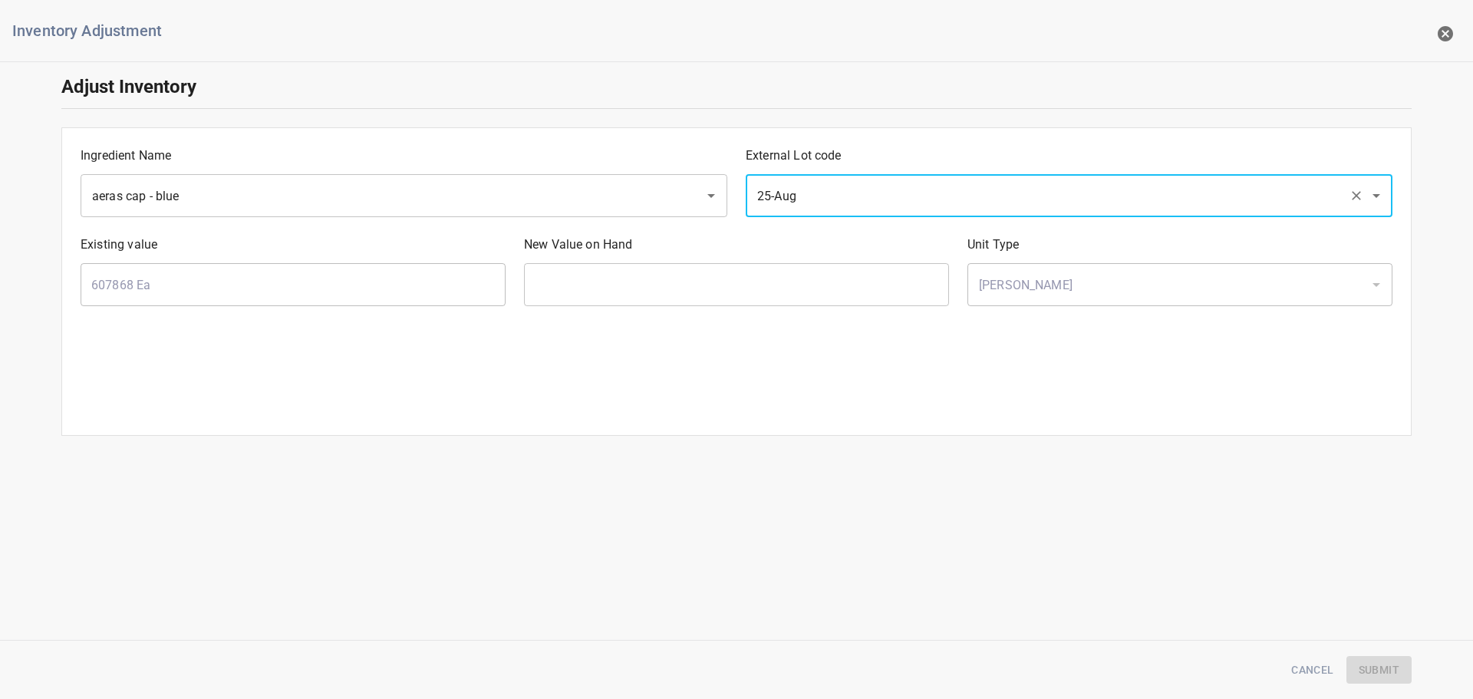
drag, startPoint x: 799, startPoint y: 188, endPoint x: 803, endPoint y: 216, distance: 28.0
click at [802, 187] on input "25-Aug" at bounding box center [1048, 195] width 590 height 29
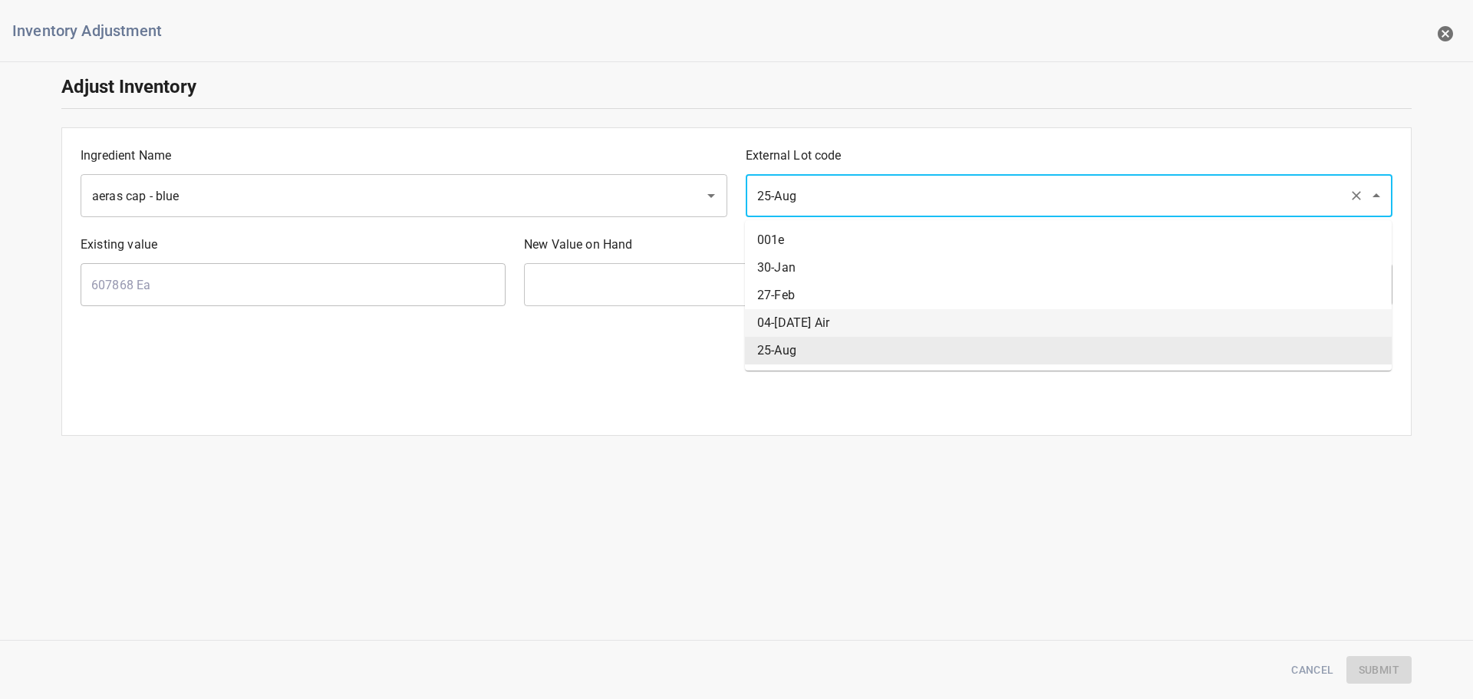
click at [798, 314] on li "04-[DATE] Air" at bounding box center [1068, 323] width 647 height 28
type input "04-[DATE] Air"
type input "0 Ea"
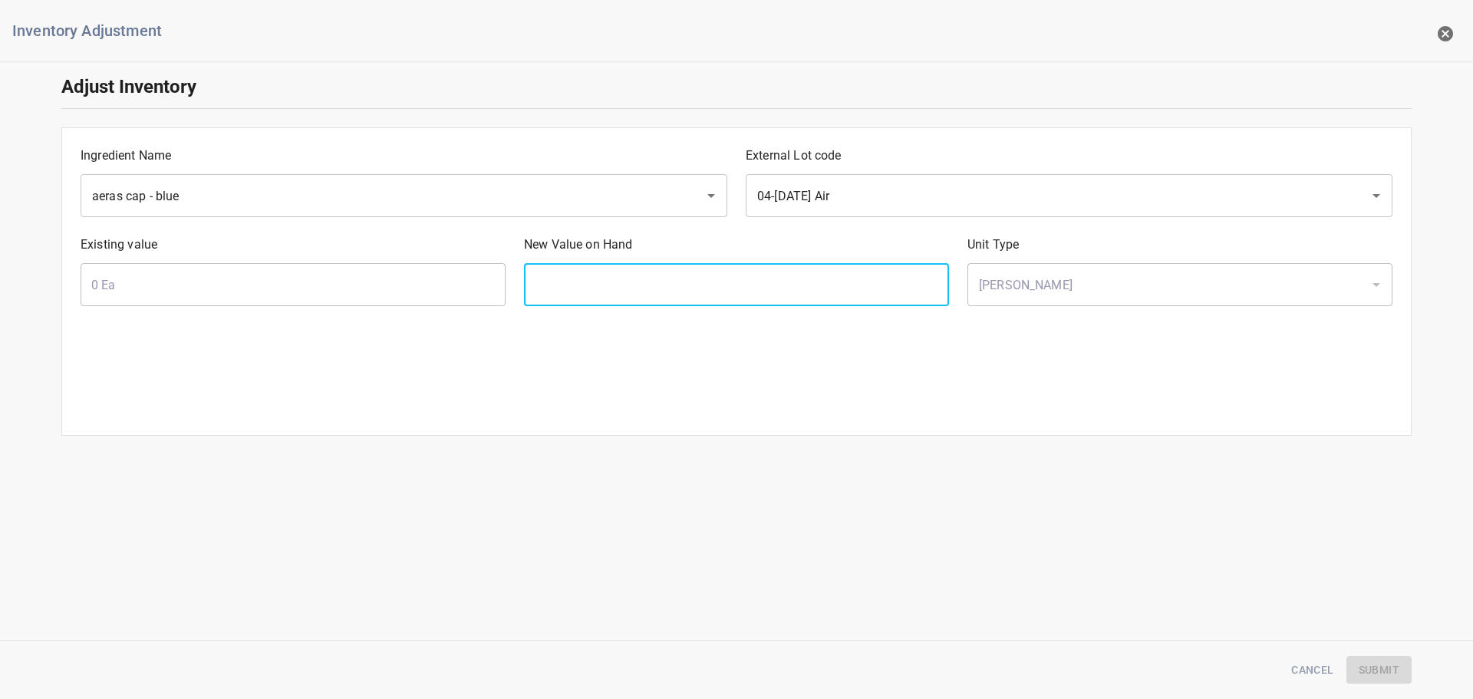
click at [800, 290] on input "text" at bounding box center [736, 284] width 425 height 43
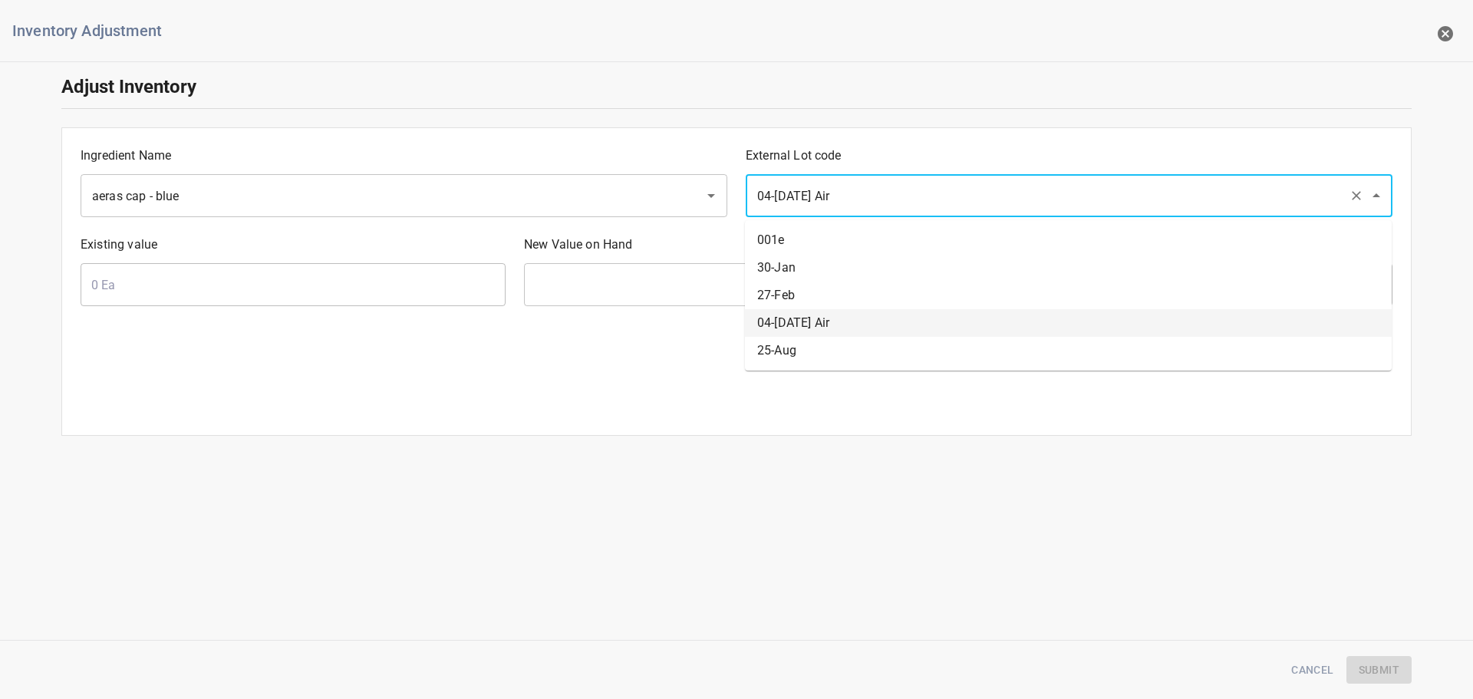
drag, startPoint x: 832, startPoint y: 191, endPoint x: 797, endPoint y: 311, distance: 125.5
click at [835, 193] on input "04-[DATE] Air" at bounding box center [1048, 195] width 590 height 29
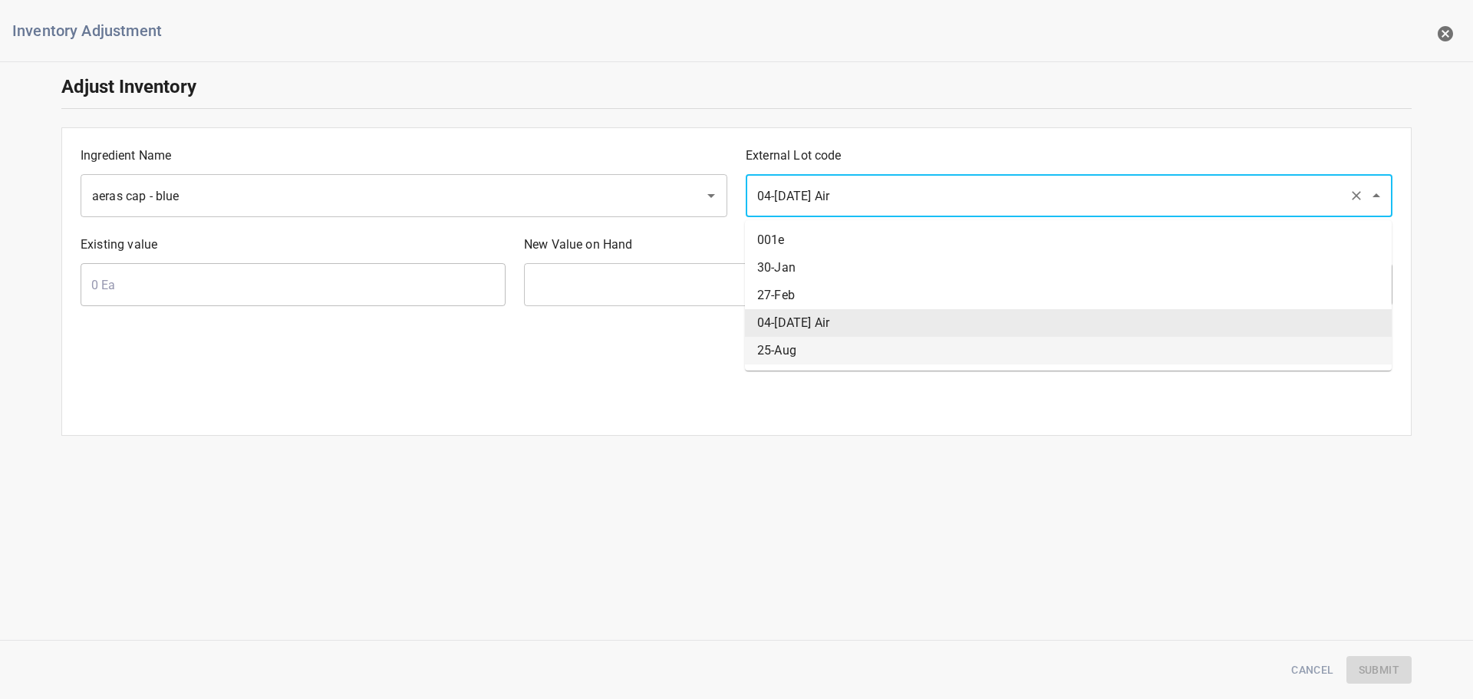
click at [787, 346] on li "25-Aug" at bounding box center [1068, 351] width 647 height 28
type input "25-Aug"
type input "607868 Ea"
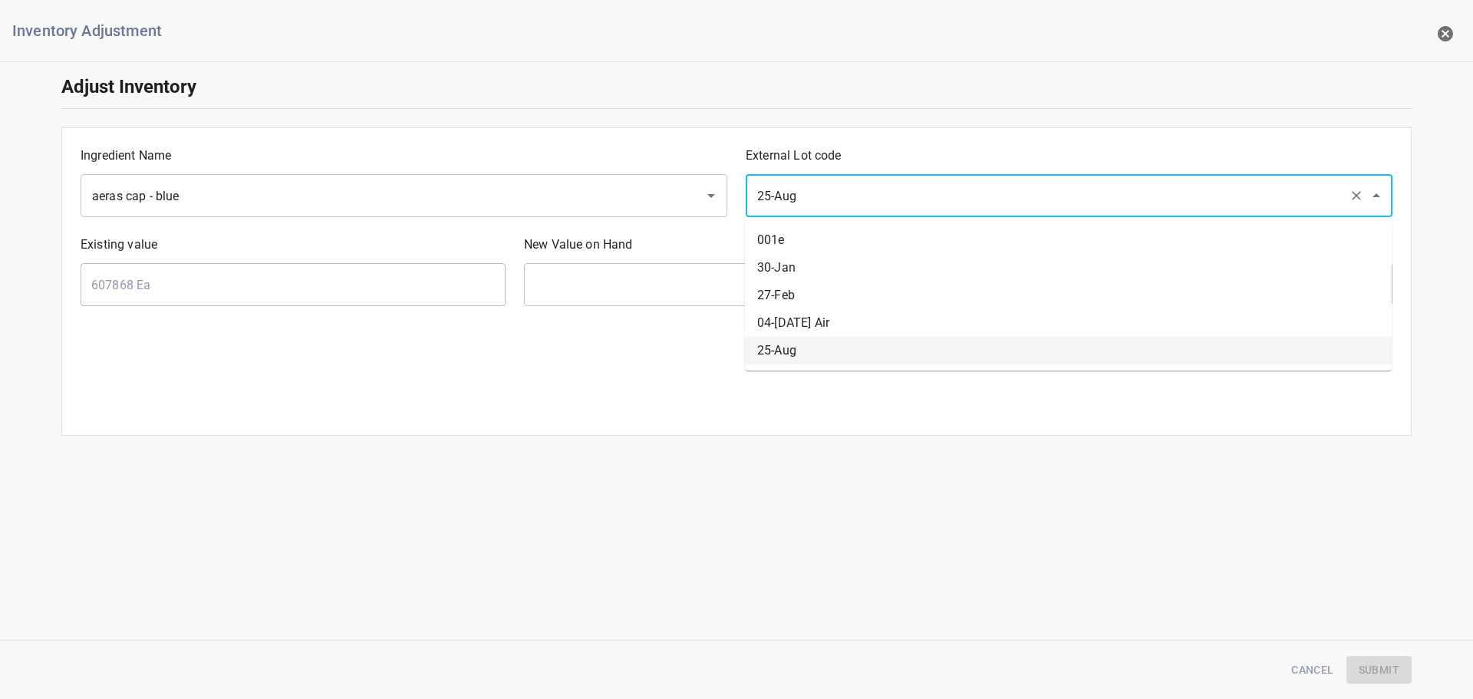
drag, startPoint x: 834, startPoint y: 196, endPoint x: 830, endPoint y: 210, distance: 15.1
click at [835, 199] on input "25-Aug" at bounding box center [1048, 195] width 590 height 29
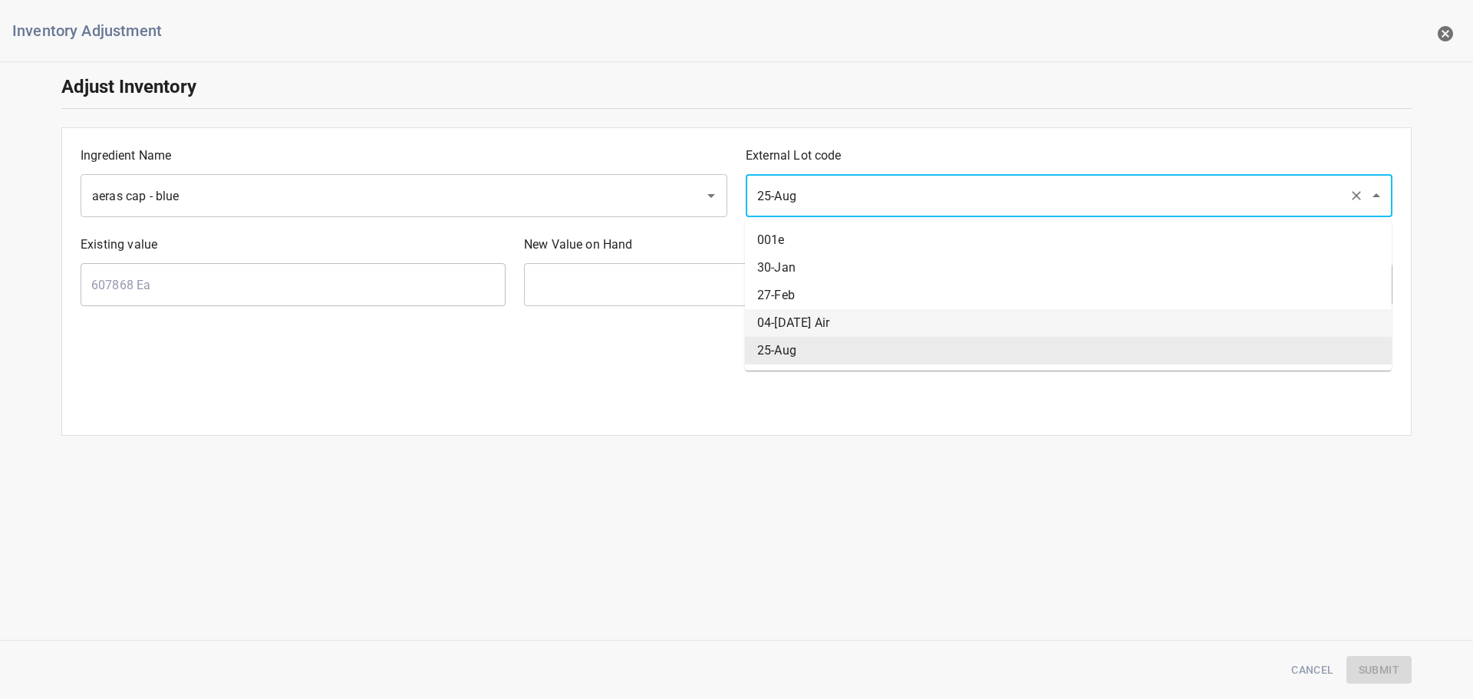
click at [806, 316] on li "04-[DATE] Air" at bounding box center [1068, 323] width 647 height 28
type input "04-[DATE] Air"
type input "0 Ea"
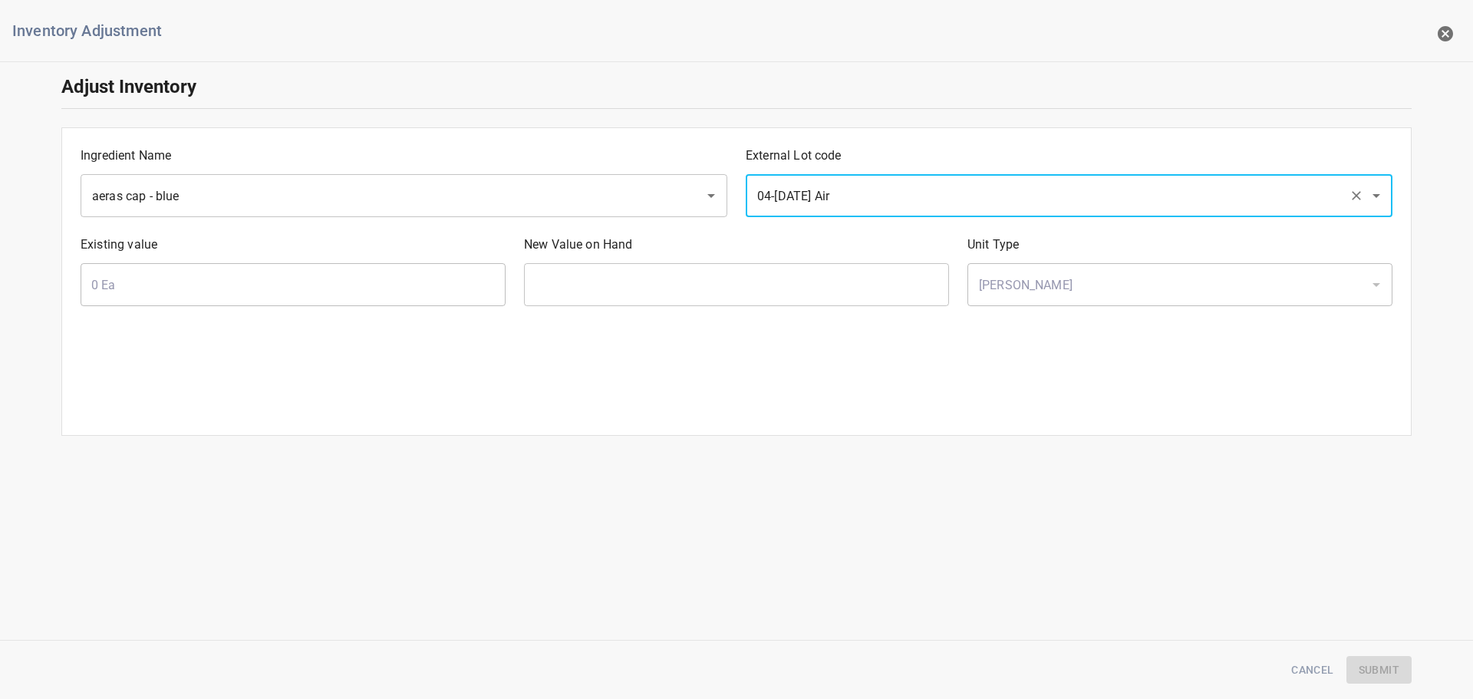
click at [599, 277] on input "text" at bounding box center [736, 284] width 425 height 43
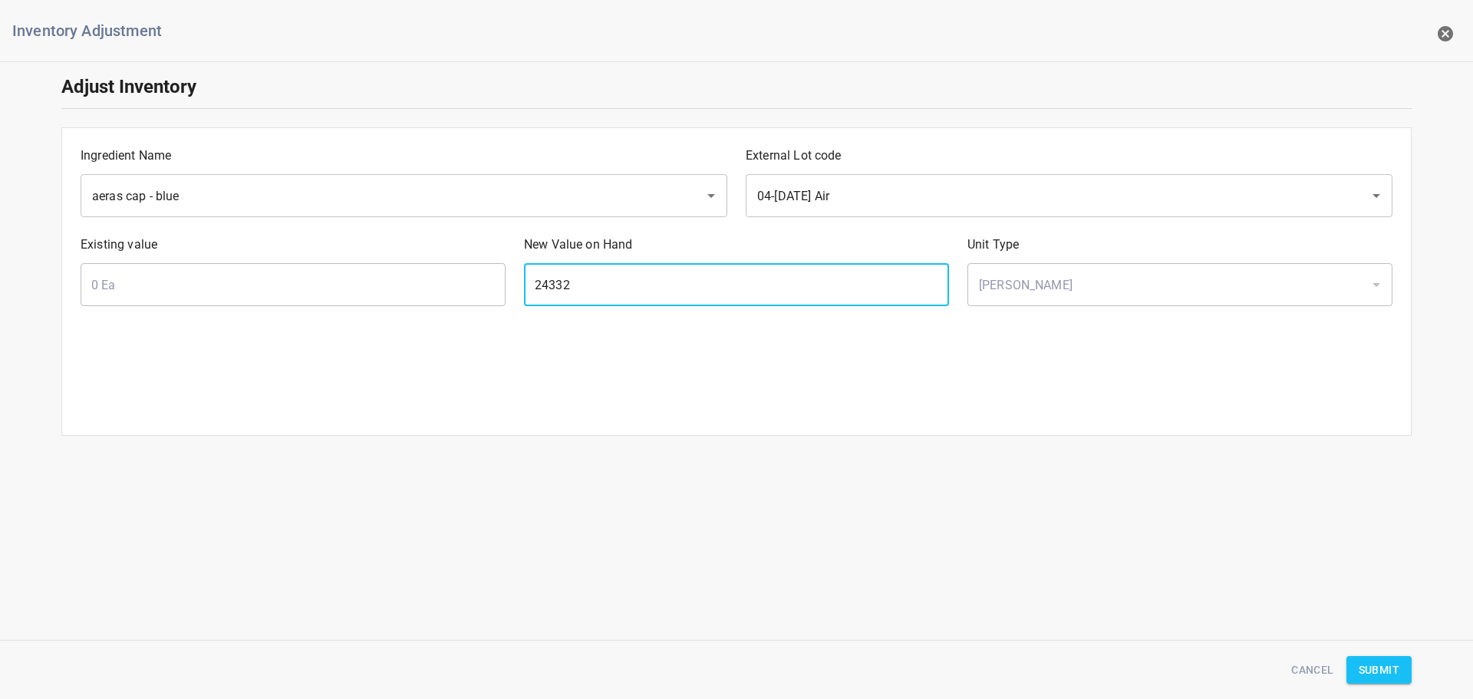
type input "24332"
click at [1385, 656] on button "Submit" at bounding box center [1378, 670] width 65 height 28
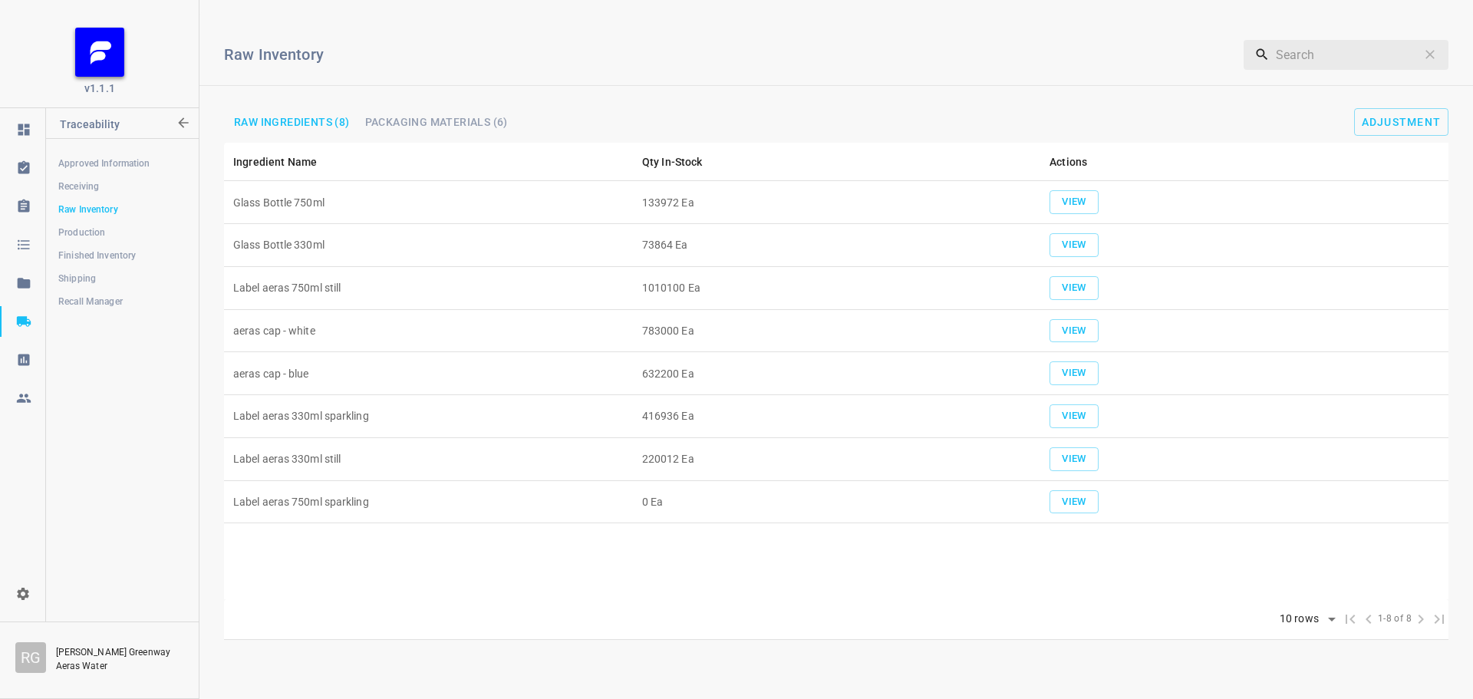
click at [407, 117] on span "Packaging Materials (6)" at bounding box center [436, 122] width 143 height 11
